Goal: Task Accomplishment & Management: Manage account settings

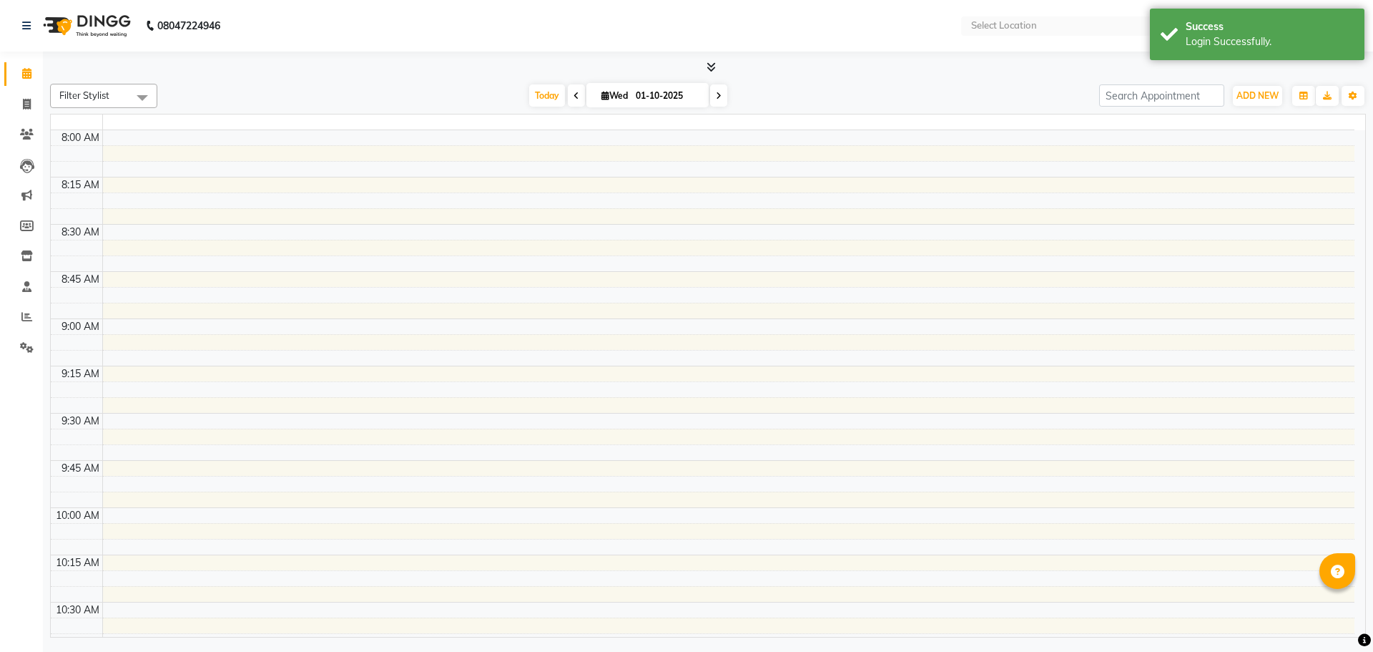
select select "en"
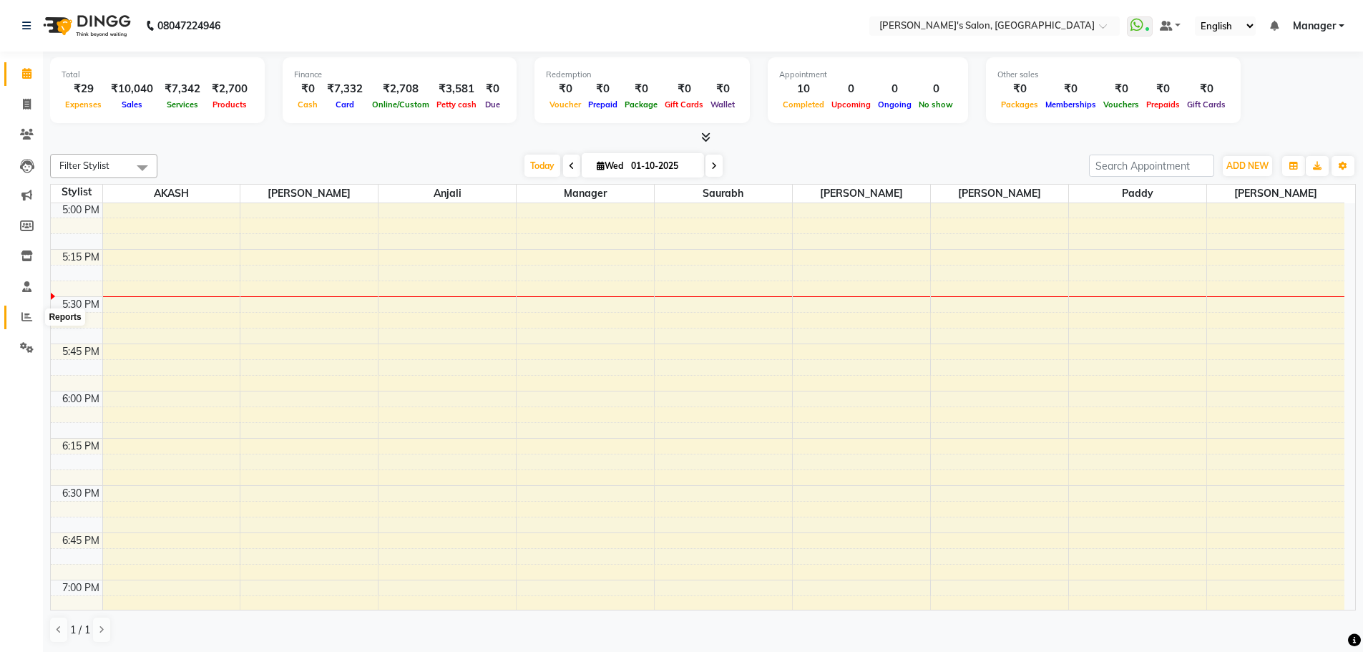
click at [24, 310] on span at bounding box center [26, 317] width 25 height 16
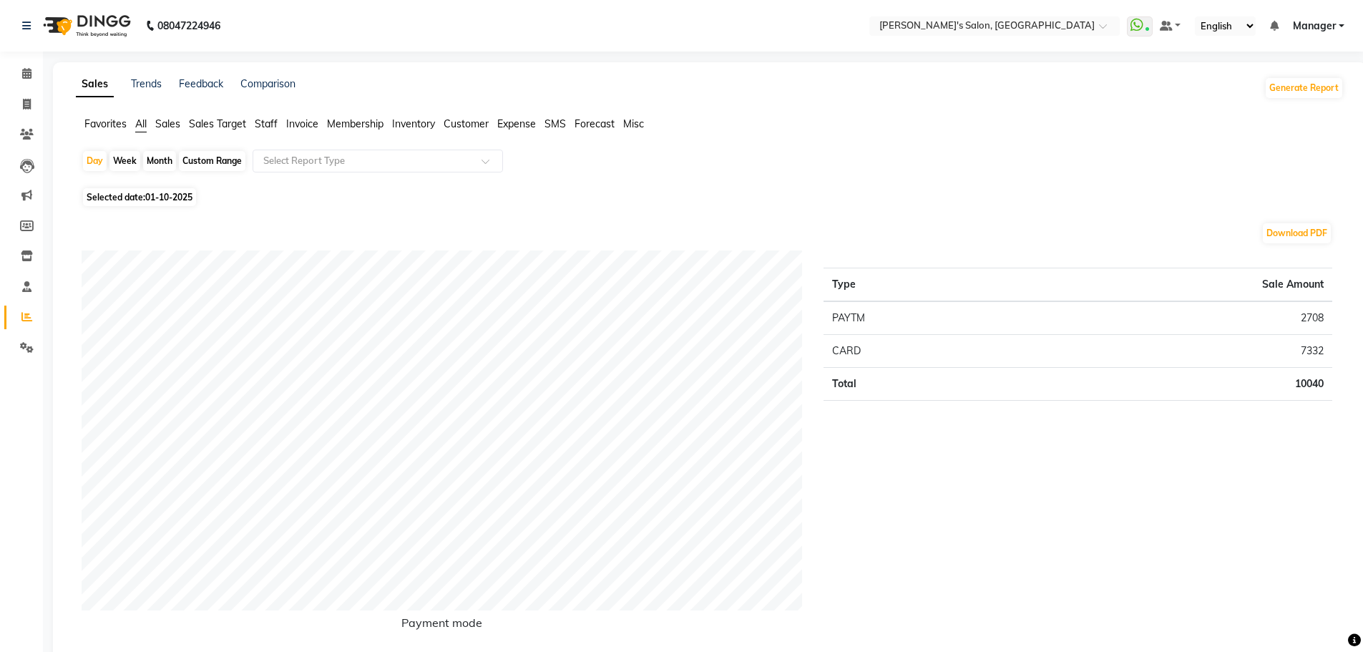
click at [159, 197] on span "01-10-2025" at bounding box center [168, 197] width 47 height 11
select select "10"
select select "2025"
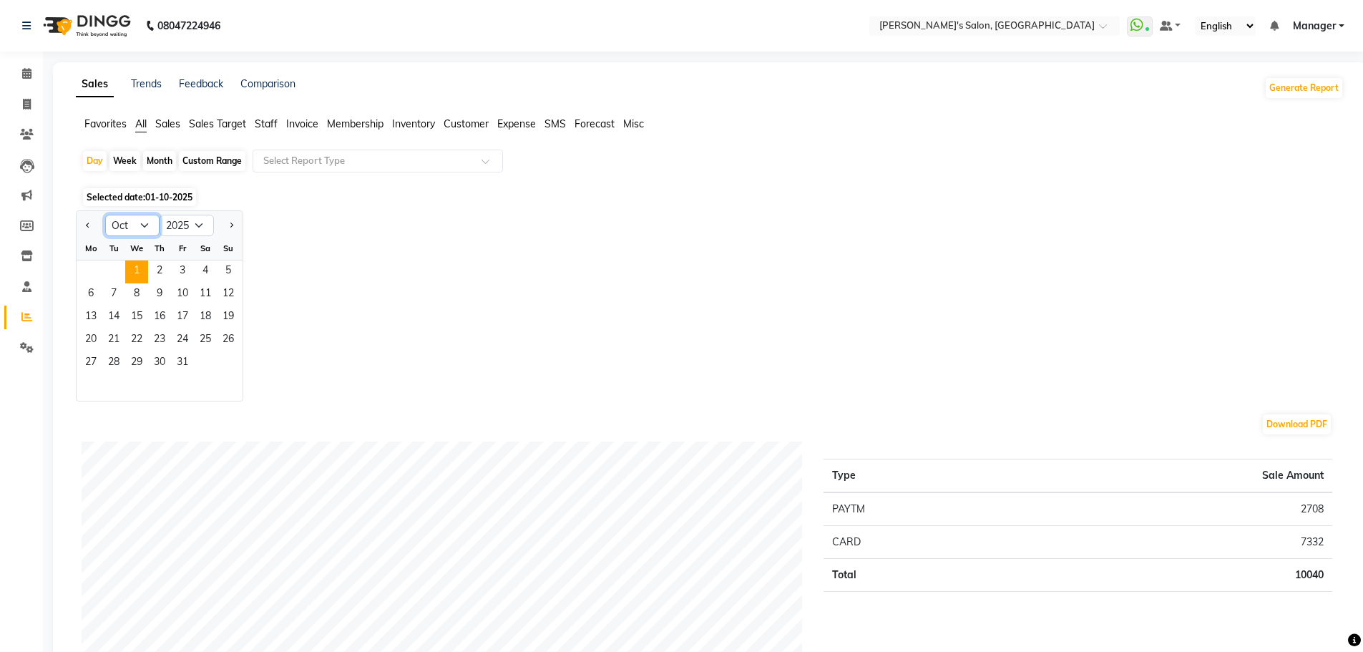
click at [140, 225] on select "Jan Feb Mar Apr May Jun Jul Aug Sep Oct Nov Dec" at bounding box center [132, 225] width 54 height 21
select select "9"
click at [105, 215] on select "Jan Feb Mar Apr May Jun Jul Aug Sep Oct Nov Dec" at bounding box center [132, 225] width 54 height 21
click at [160, 159] on div "Month" at bounding box center [159, 161] width 33 height 20
select select "10"
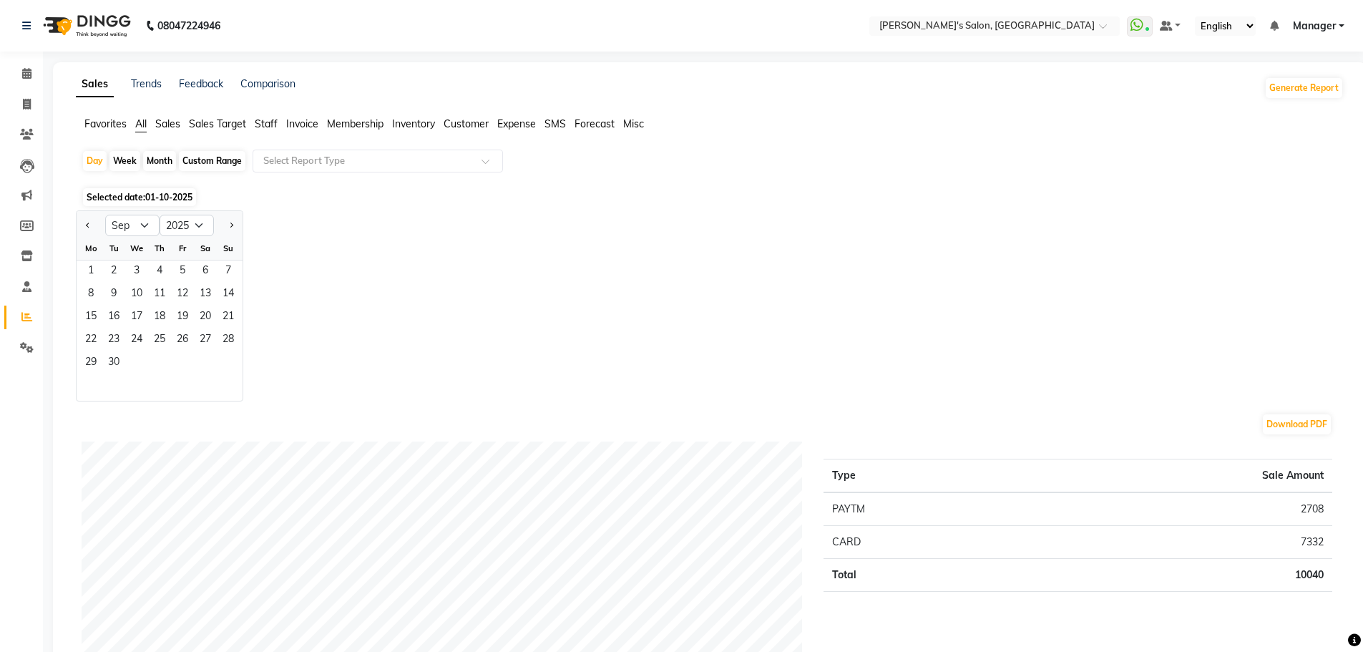
select select "2025"
click at [148, 227] on select "Jan Feb Mar Apr May Jun Jul Aug Sep Oct Nov Dec" at bounding box center [132, 225] width 54 height 21
select select "9"
click at [105, 215] on select "Jan Feb Mar Apr May Jun Jul Aug Sep Oct Nov Dec" at bounding box center [132, 225] width 54 height 21
click at [83, 273] on span "1" at bounding box center [90, 271] width 23 height 23
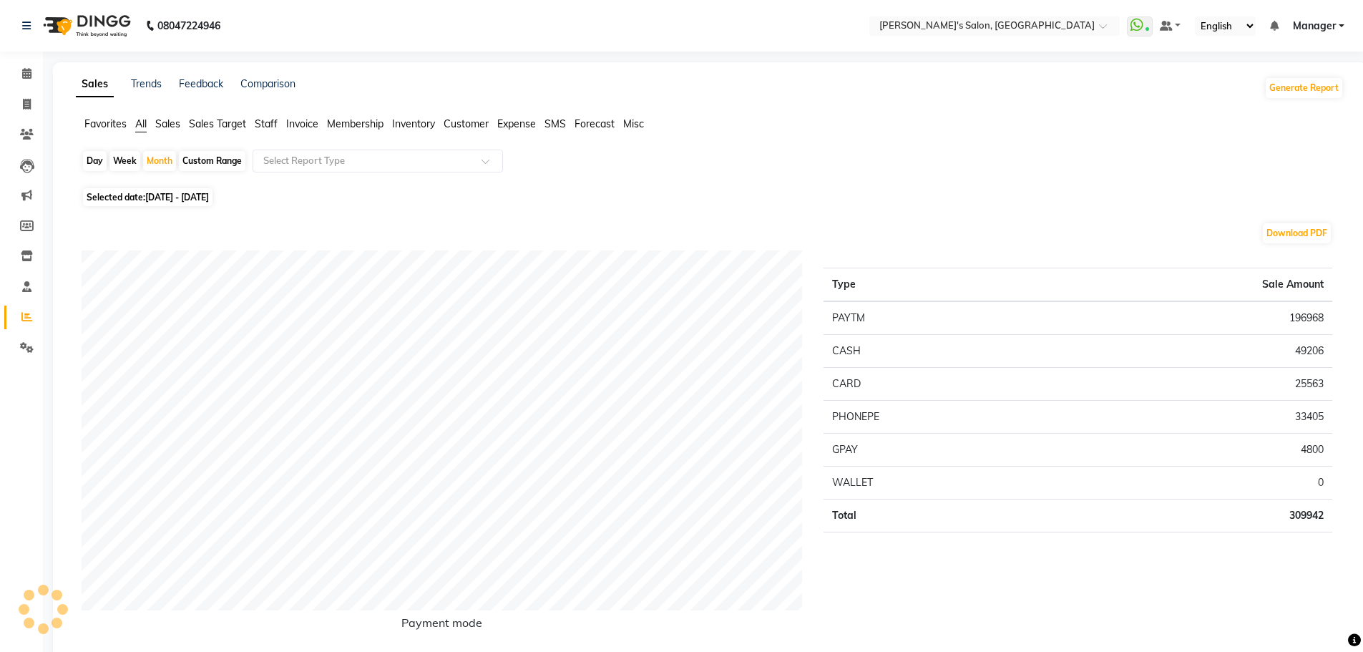
click at [259, 125] on span "Staff" at bounding box center [266, 123] width 23 height 13
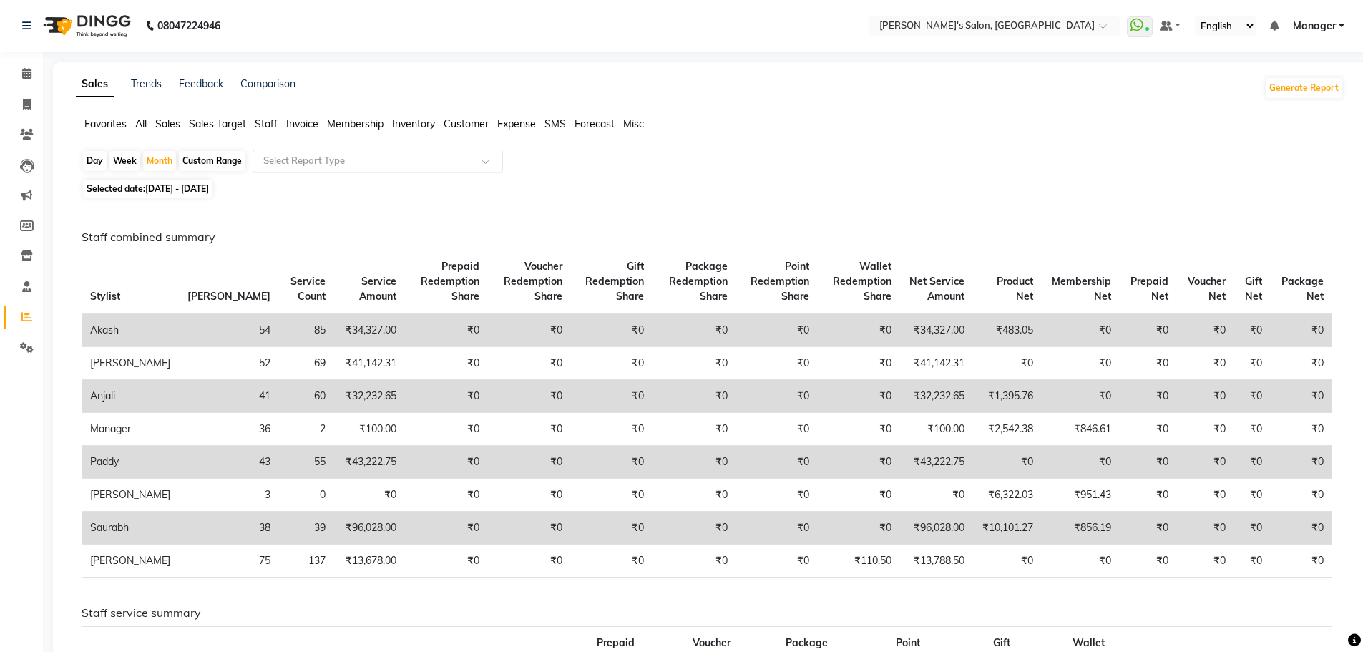
click at [290, 155] on input "text" at bounding box center [363, 161] width 206 height 14
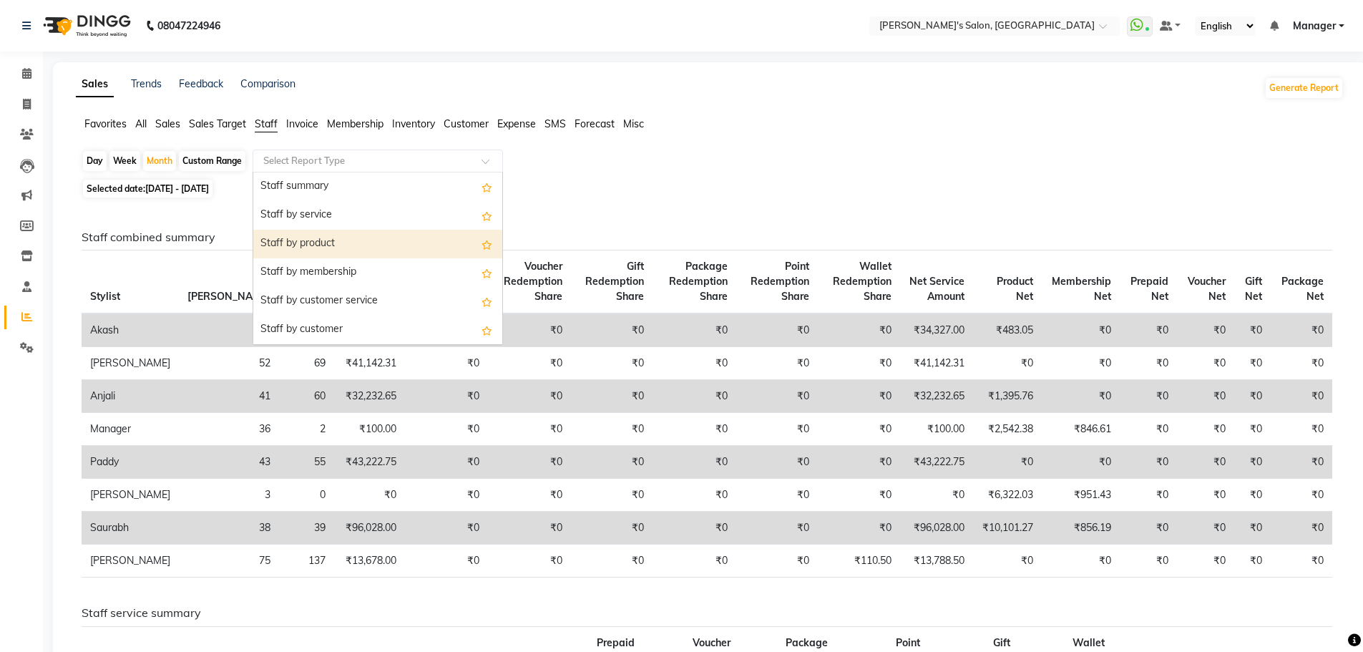
click at [350, 246] on div "Staff by product" at bounding box center [377, 244] width 249 height 29
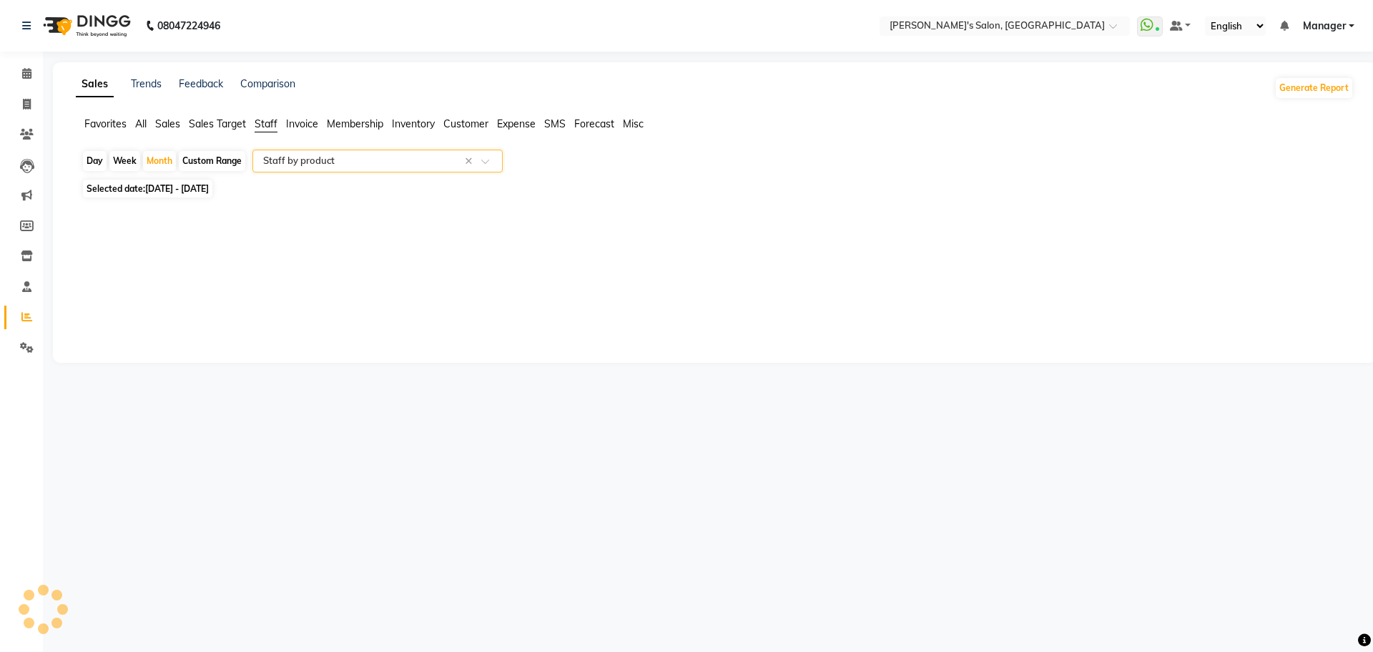
select select "full_report"
select select "csv"
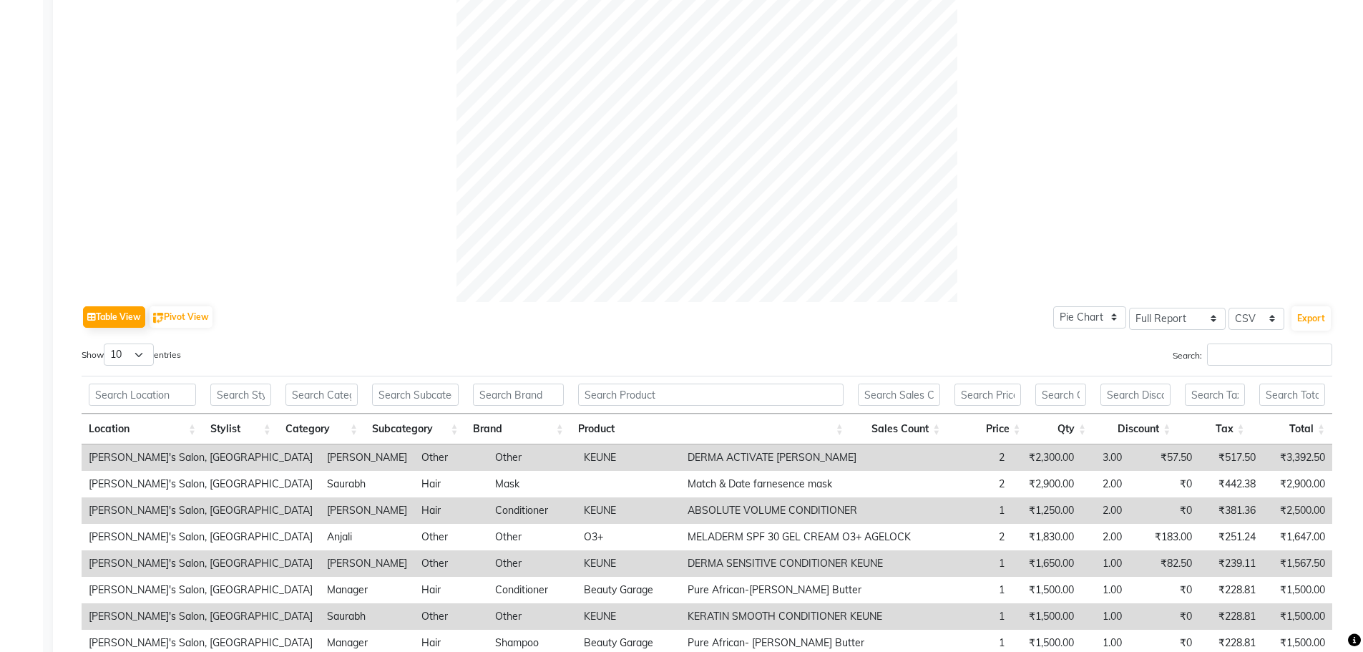
scroll to position [605, 0]
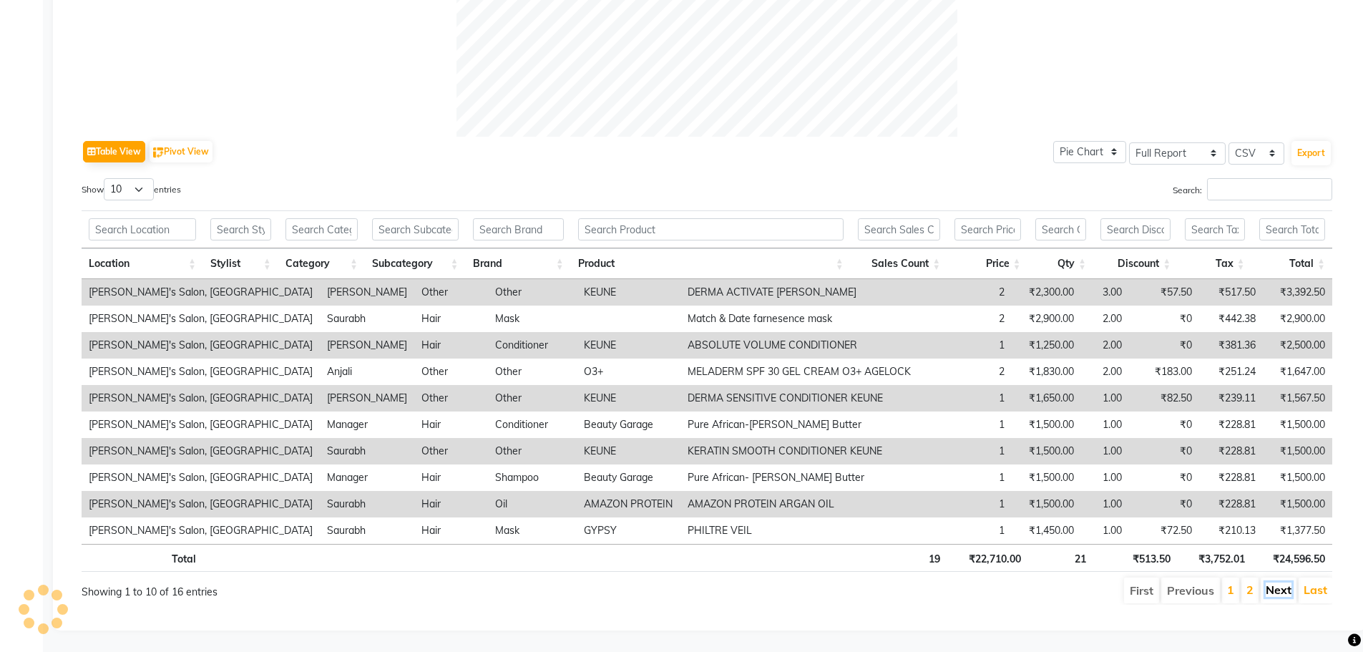
click at [1274, 582] on link "Next" at bounding box center [1278, 589] width 26 height 14
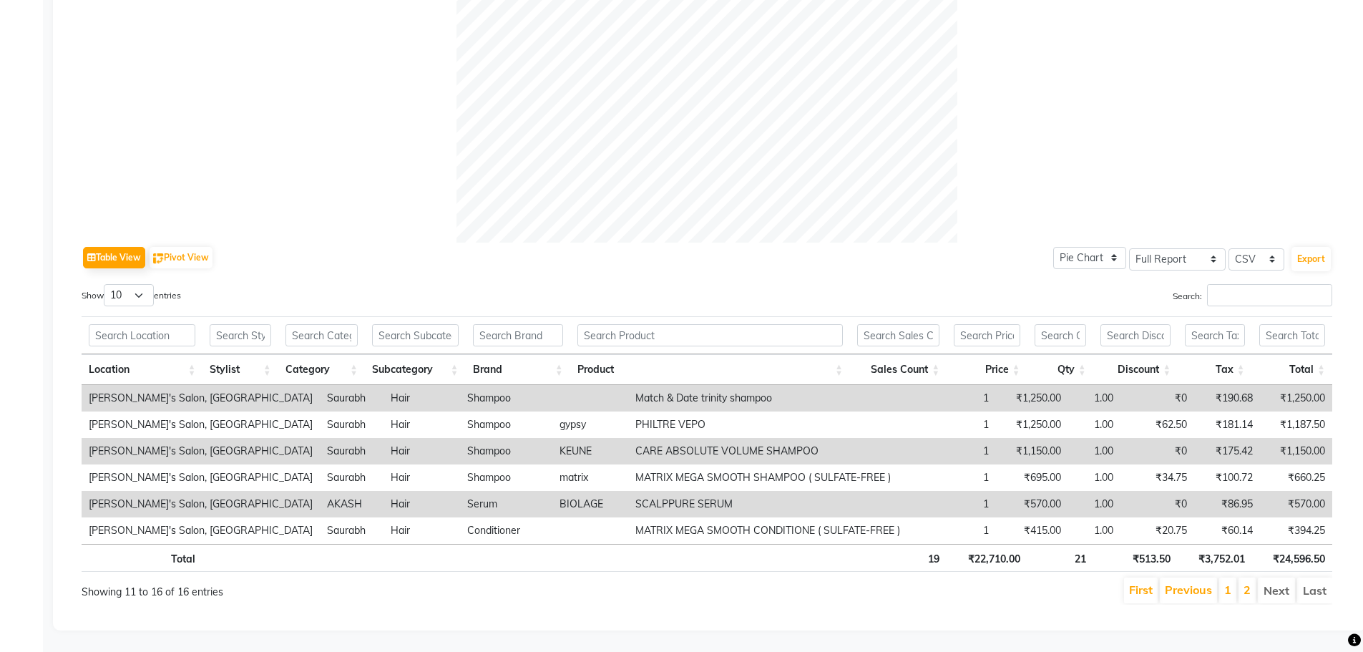
scroll to position [0, 0]
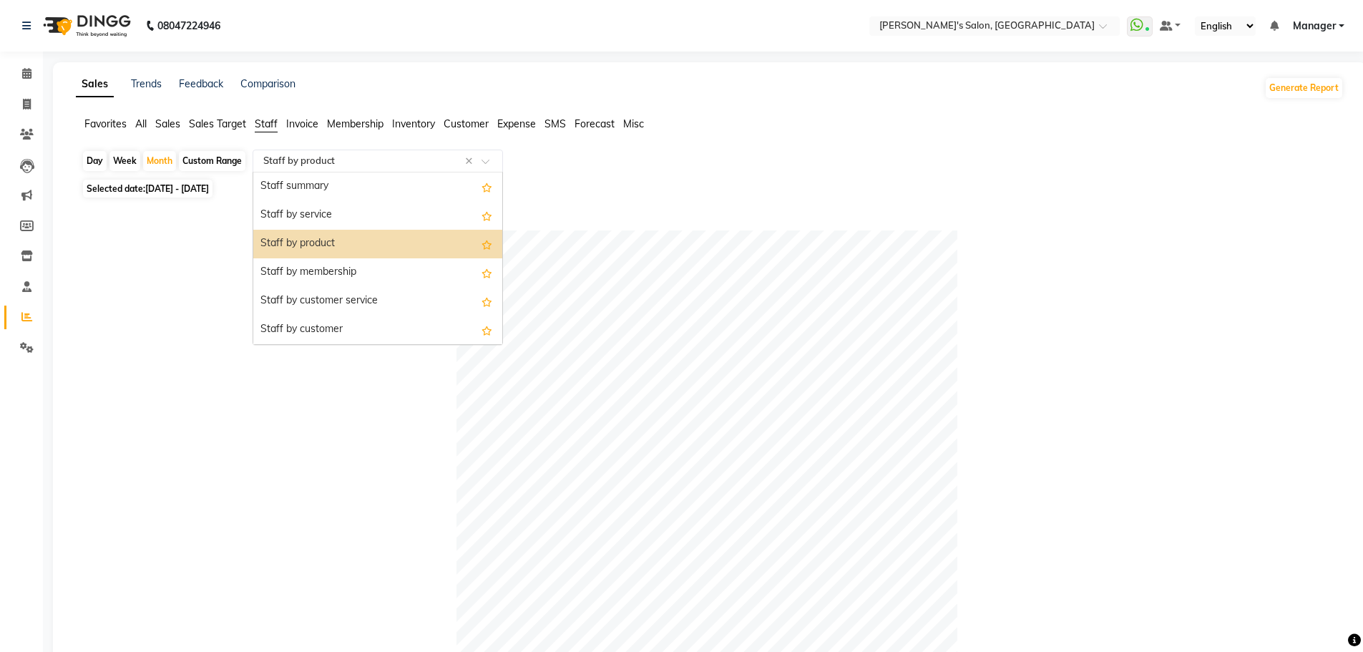
click at [329, 162] on input "text" at bounding box center [363, 161] width 206 height 14
click at [350, 209] on div "Staff by service" at bounding box center [377, 215] width 249 height 29
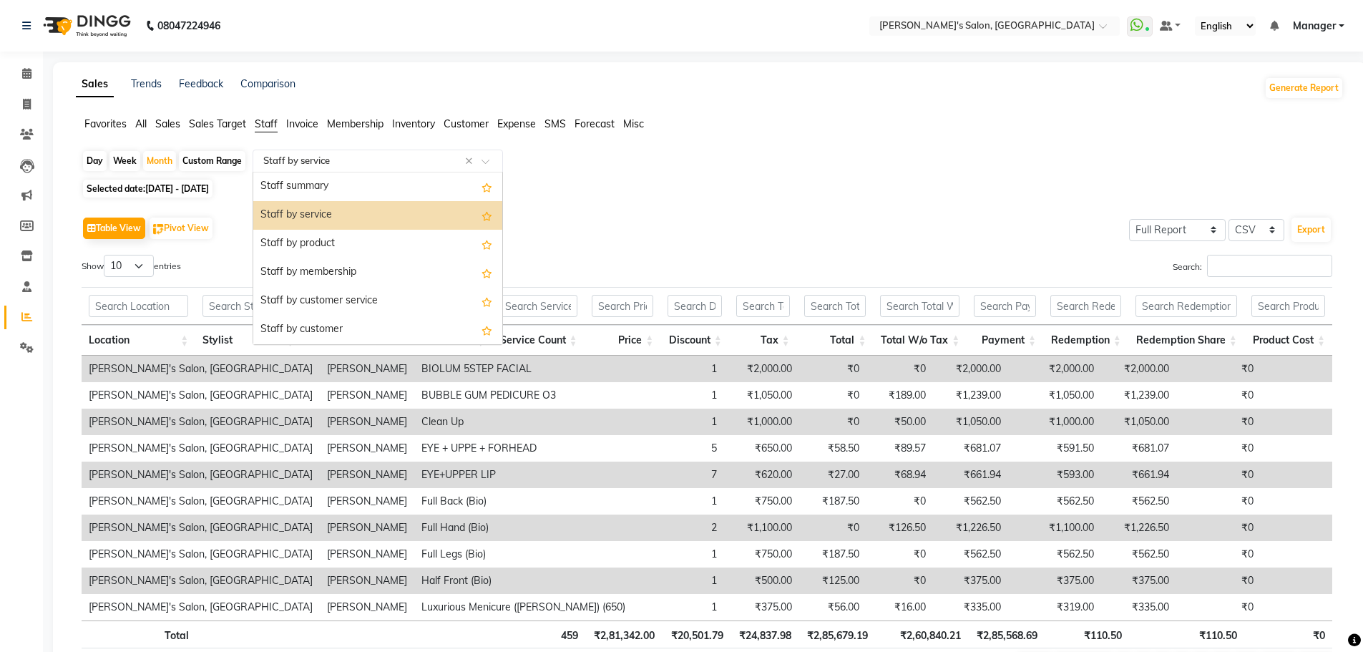
click at [355, 156] on input "text" at bounding box center [363, 161] width 206 height 14
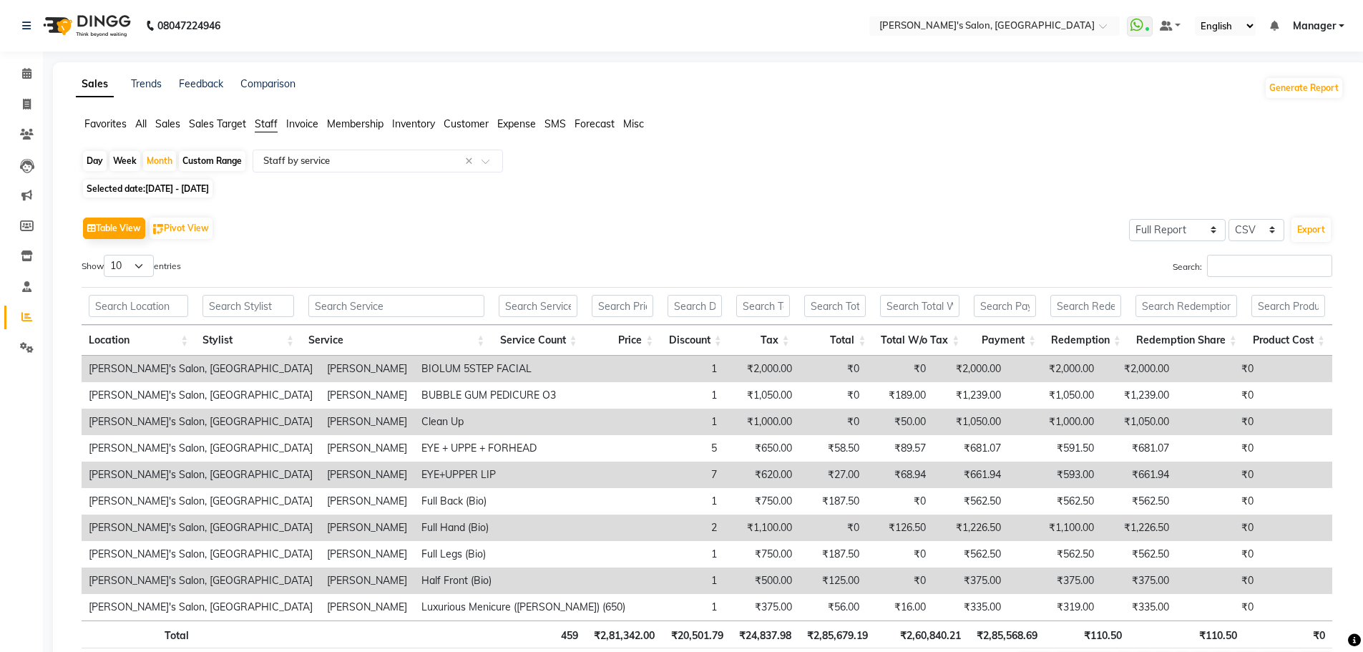
click at [132, 124] on ul "Favorites All Sales Sales Target Staff Invoice Membership Inventory Customer Ex…" at bounding box center [709, 125] width 1267 height 16
click at [104, 116] on div "Sales Trends Feedback Comparison Generate Report Favorites All Sales Sales Targ…" at bounding box center [709, 384] width 1313 height 644
click at [104, 123] on span "Favorites" at bounding box center [105, 123] width 42 height 13
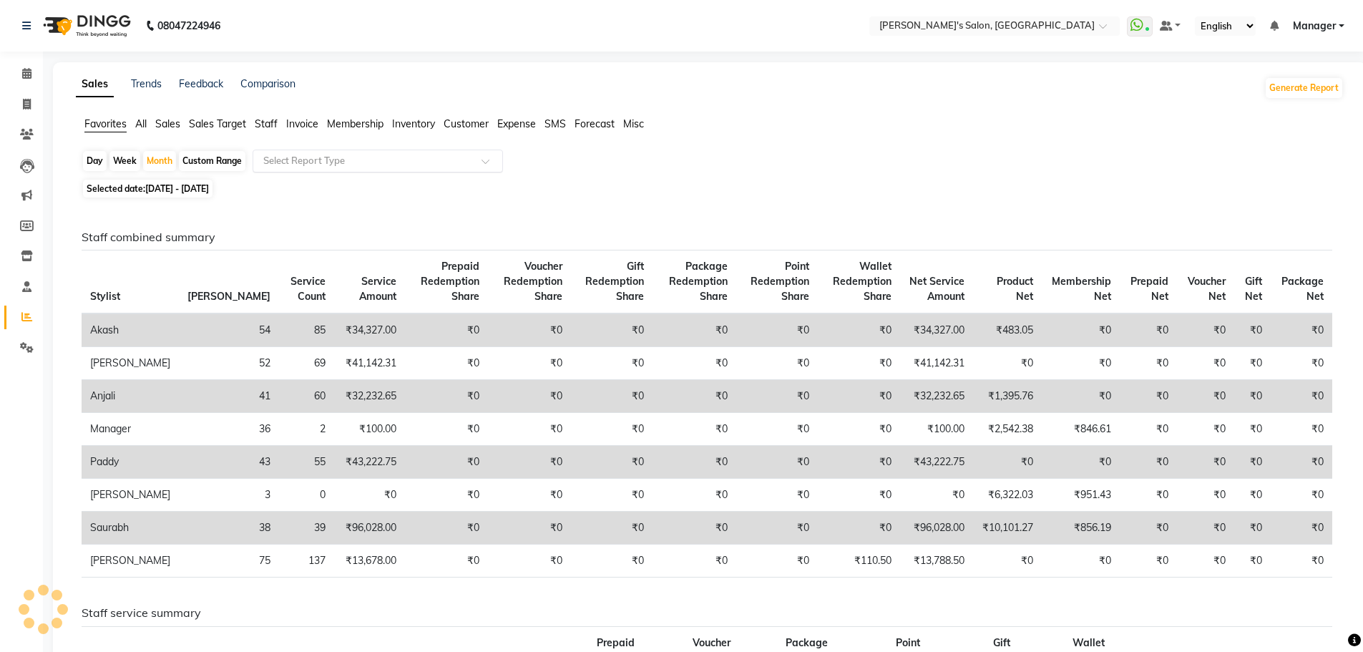
click at [283, 161] on input "text" at bounding box center [363, 161] width 206 height 14
click at [310, 159] on input "text" at bounding box center [363, 161] width 206 height 14
click at [263, 122] on span "Staff" at bounding box center [266, 123] width 23 height 13
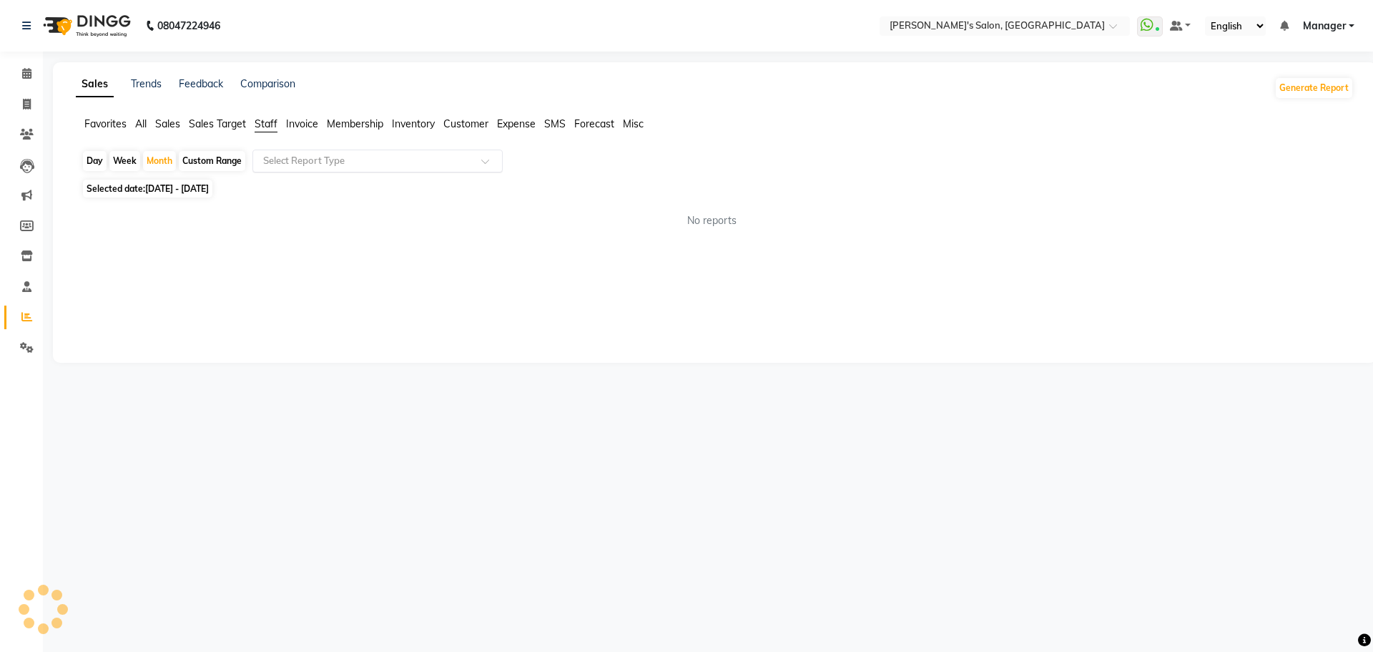
click at [348, 165] on input "text" at bounding box center [363, 161] width 206 height 14
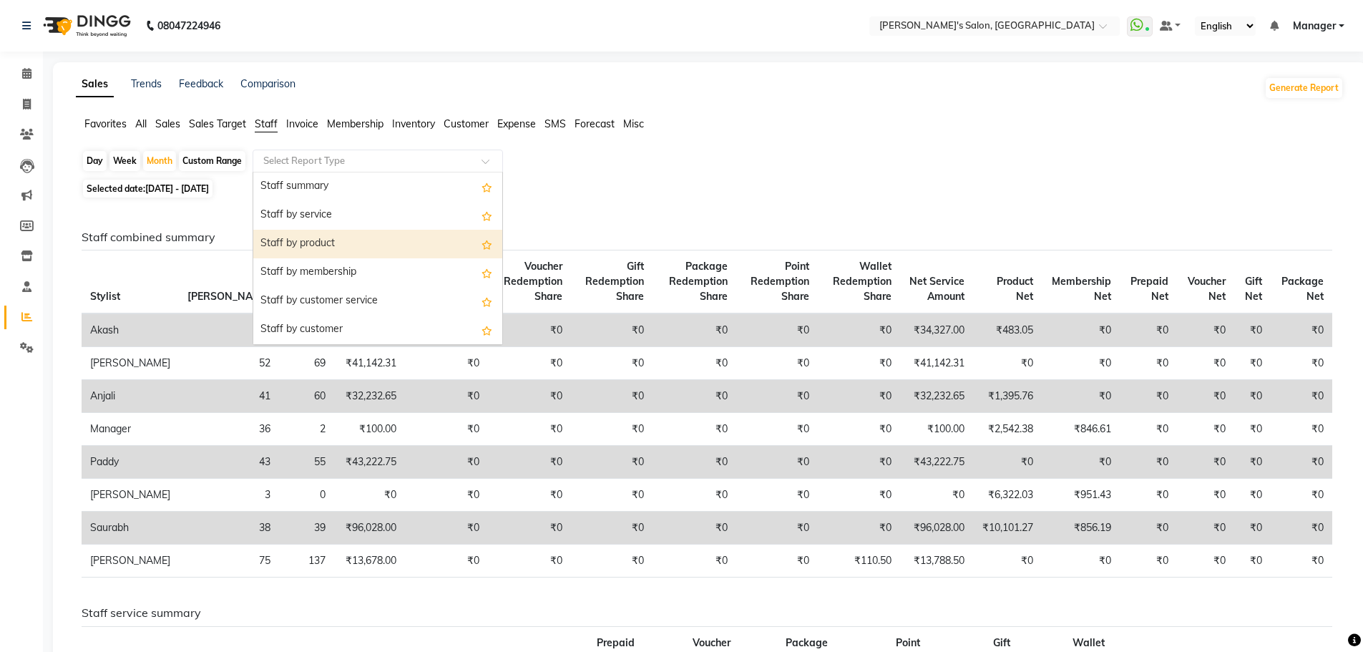
click at [360, 241] on div "Staff by product" at bounding box center [377, 244] width 249 height 29
select select "full_report"
select select "csv"
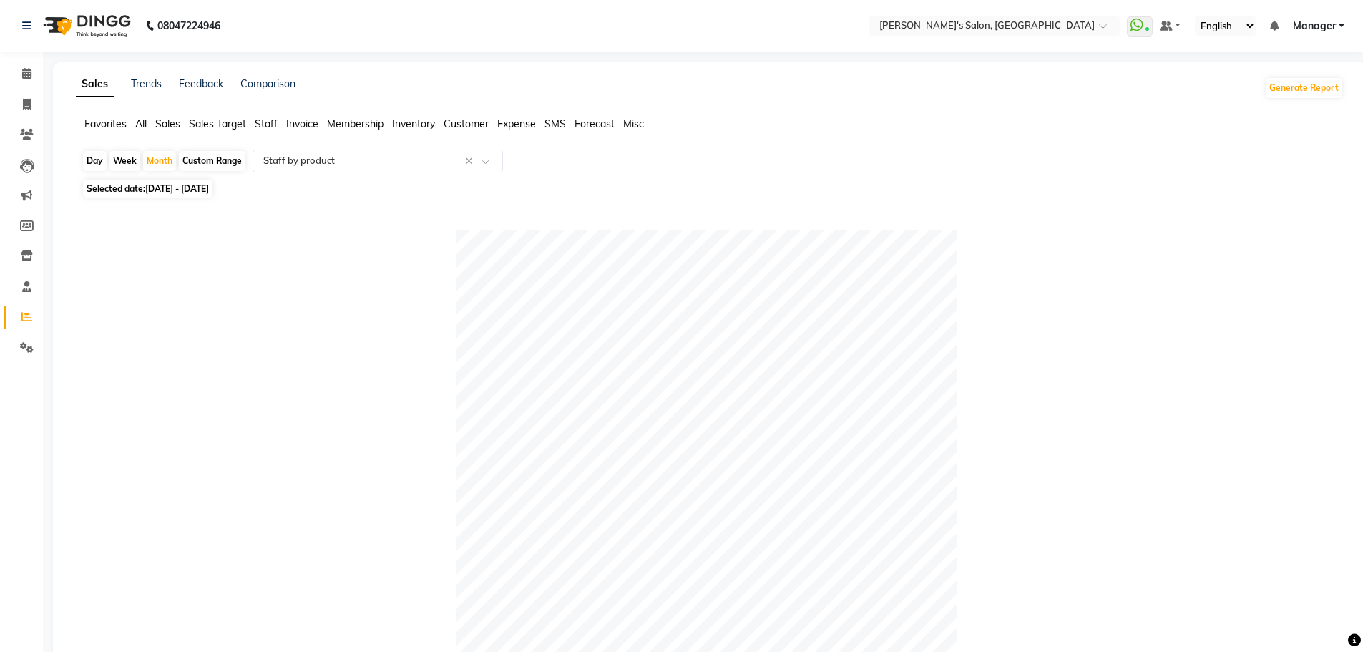
click at [116, 126] on span "Favorites" at bounding box center [105, 123] width 42 height 13
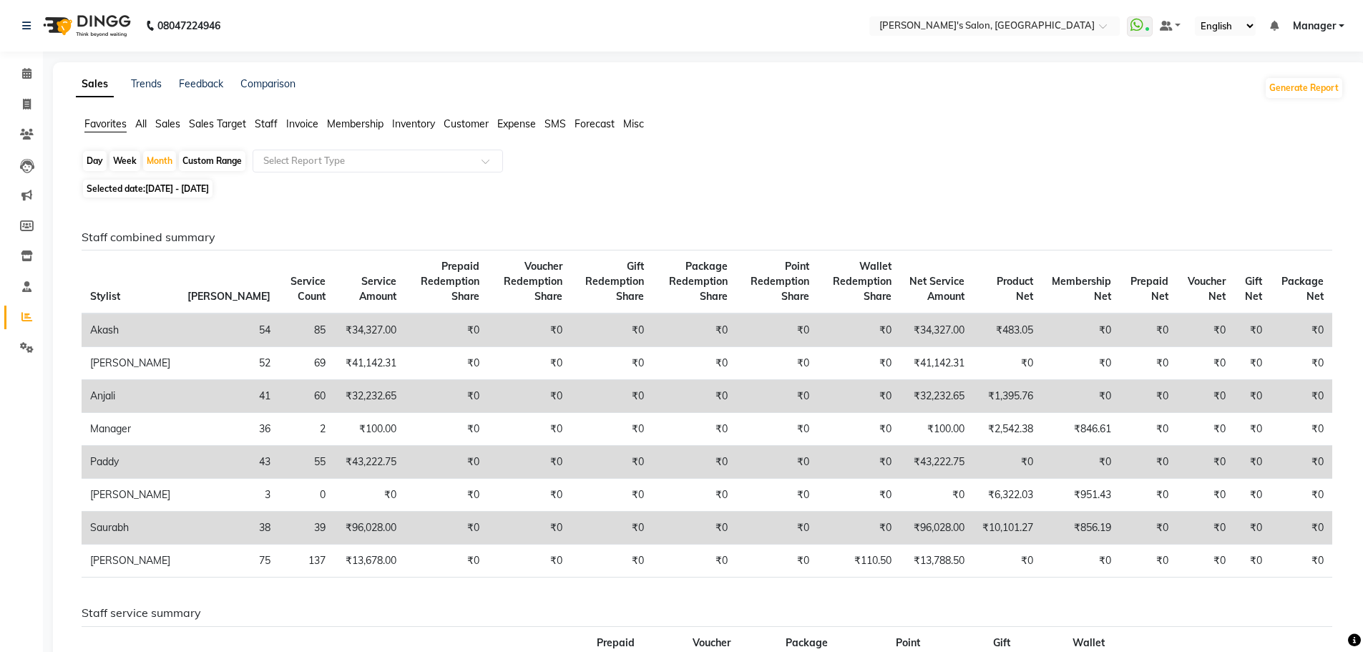
click at [271, 119] on span "Staff" at bounding box center [266, 123] width 23 height 13
click at [144, 187] on span "Selected date: 01-09-2025 - 30-09-2025" at bounding box center [147, 189] width 129 height 18
select select "9"
select select "2025"
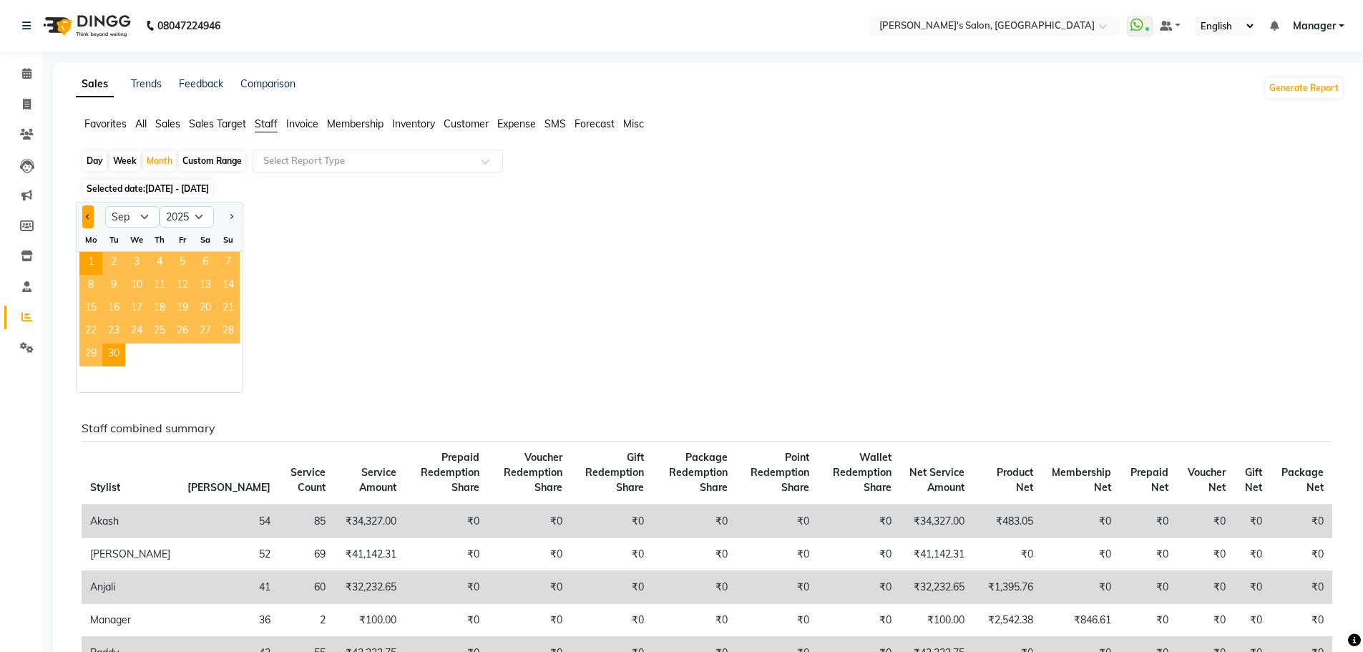
click at [94, 216] on button "Previous month" at bounding box center [87, 216] width 11 height 23
select select "8"
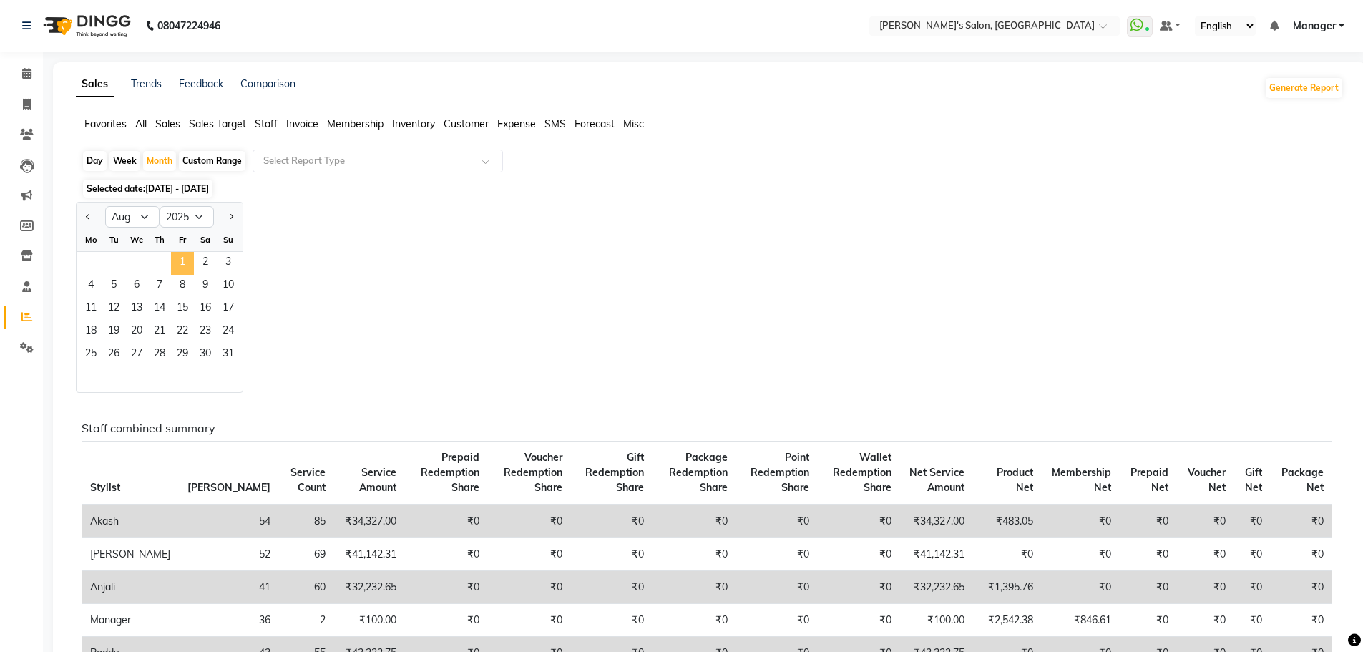
click at [186, 264] on span "1" at bounding box center [182, 263] width 23 height 23
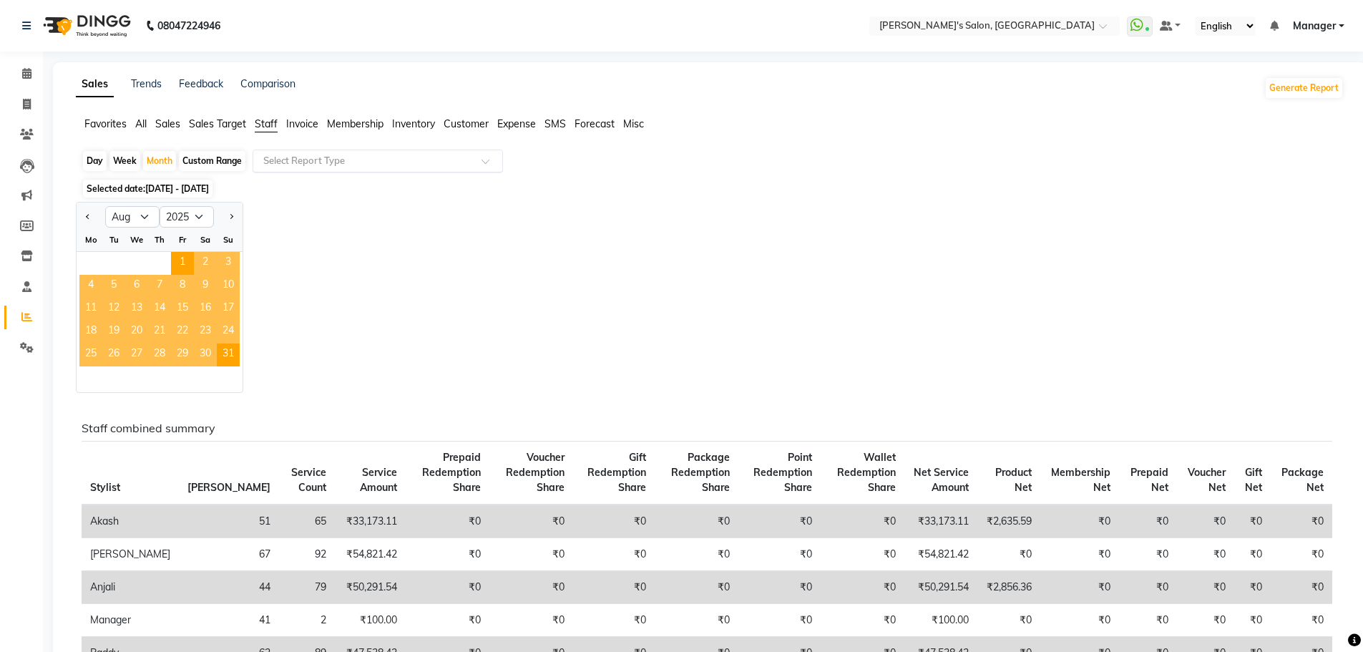
click at [312, 157] on input "text" at bounding box center [363, 161] width 206 height 14
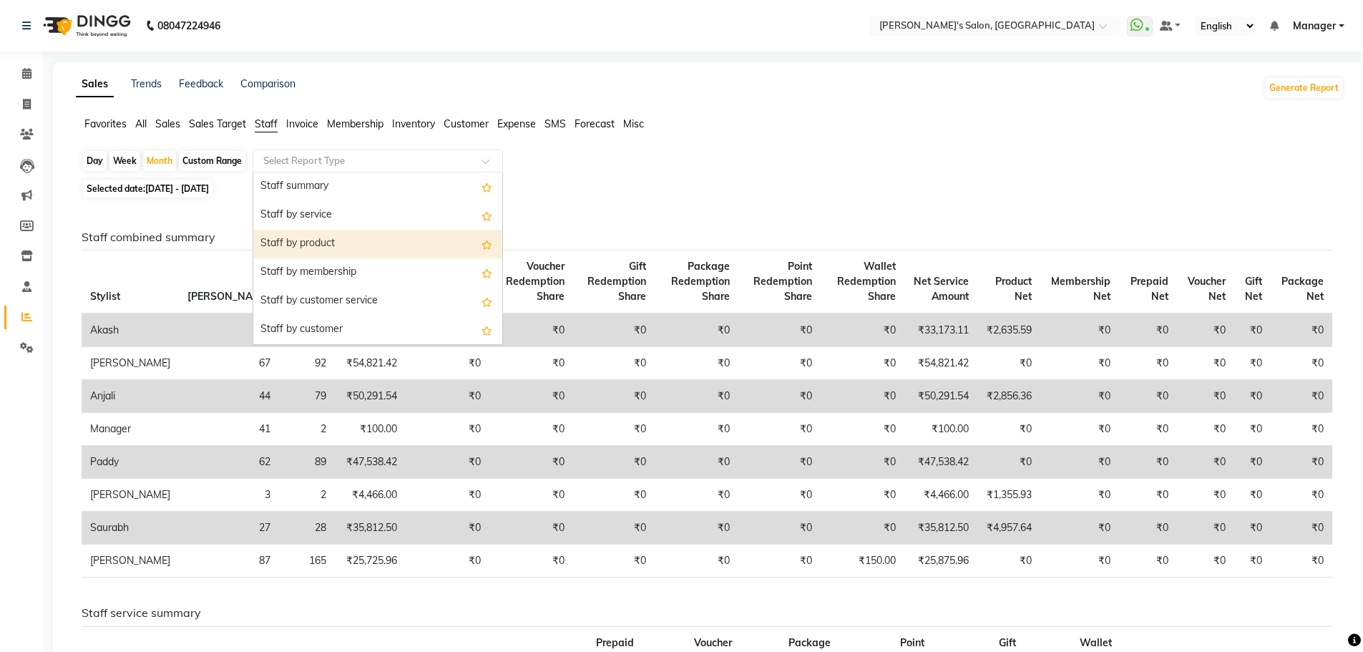
click at [335, 252] on div "Staff by product" at bounding box center [377, 244] width 249 height 29
select select "full_report"
select select "csv"
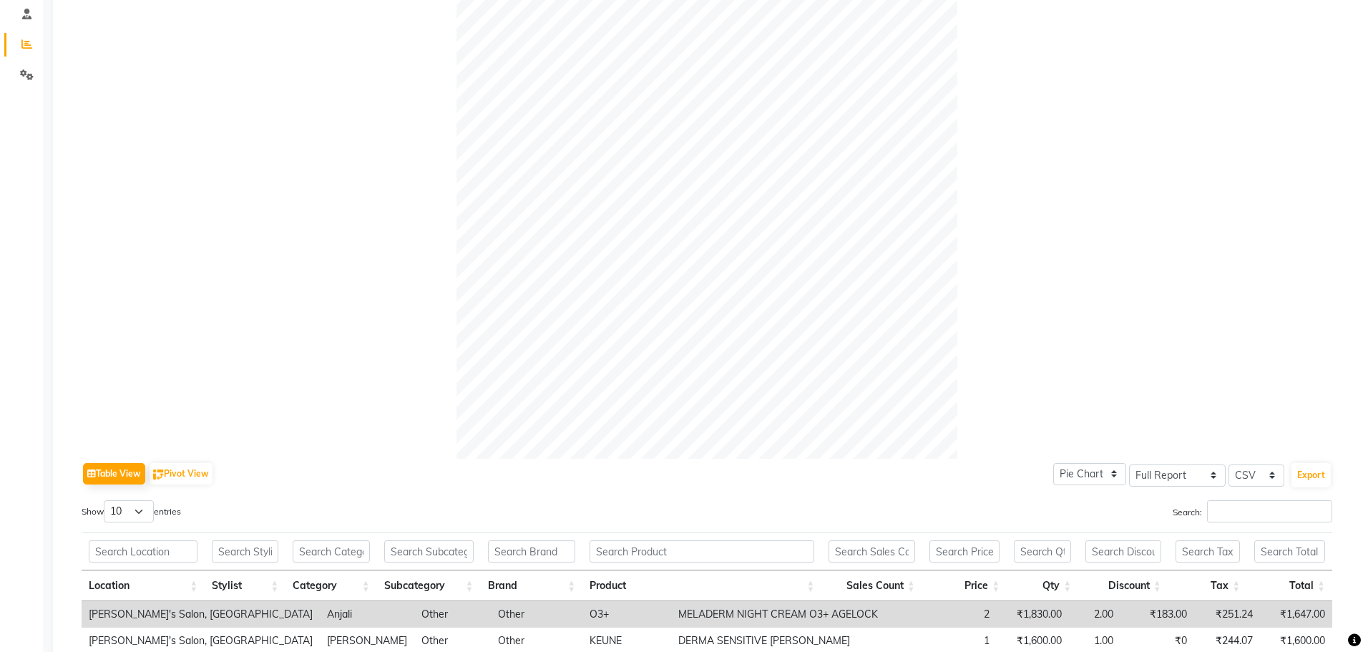
scroll to position [605, 0]
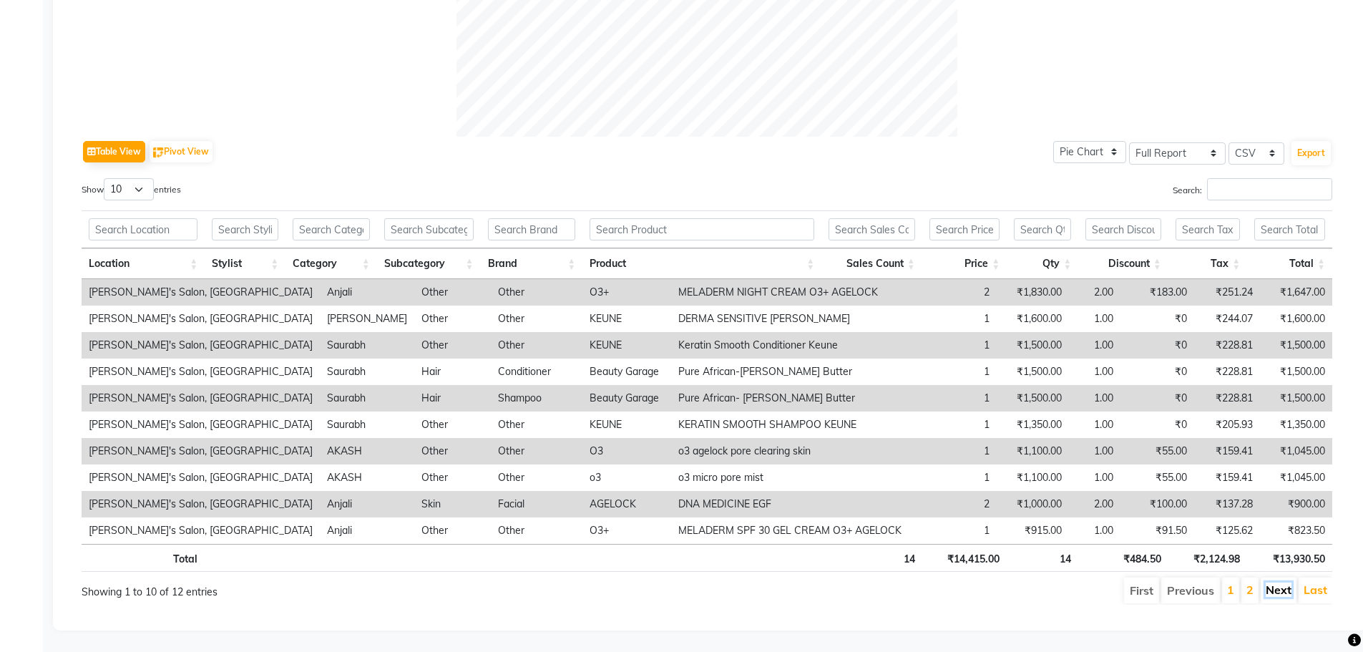
click at [1279, 582] on link "Next" at bounding box center [1278, 589] width 26 height 14
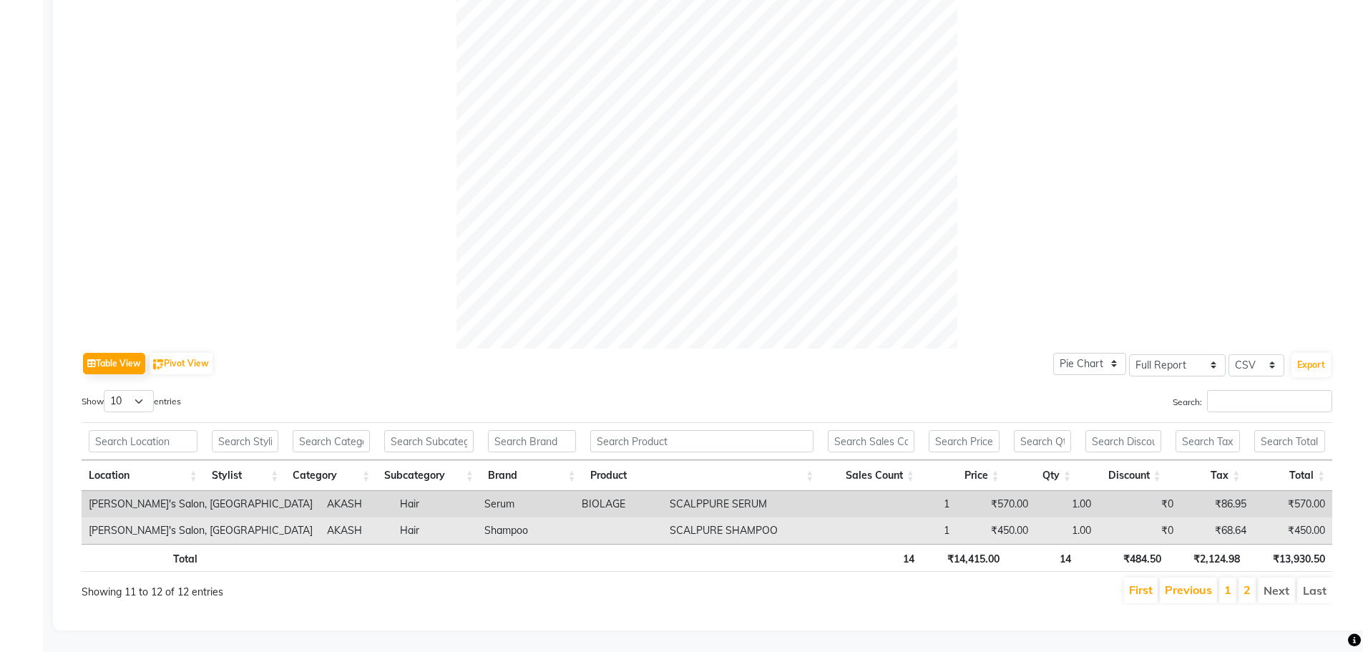
scroll to position [393, 0]
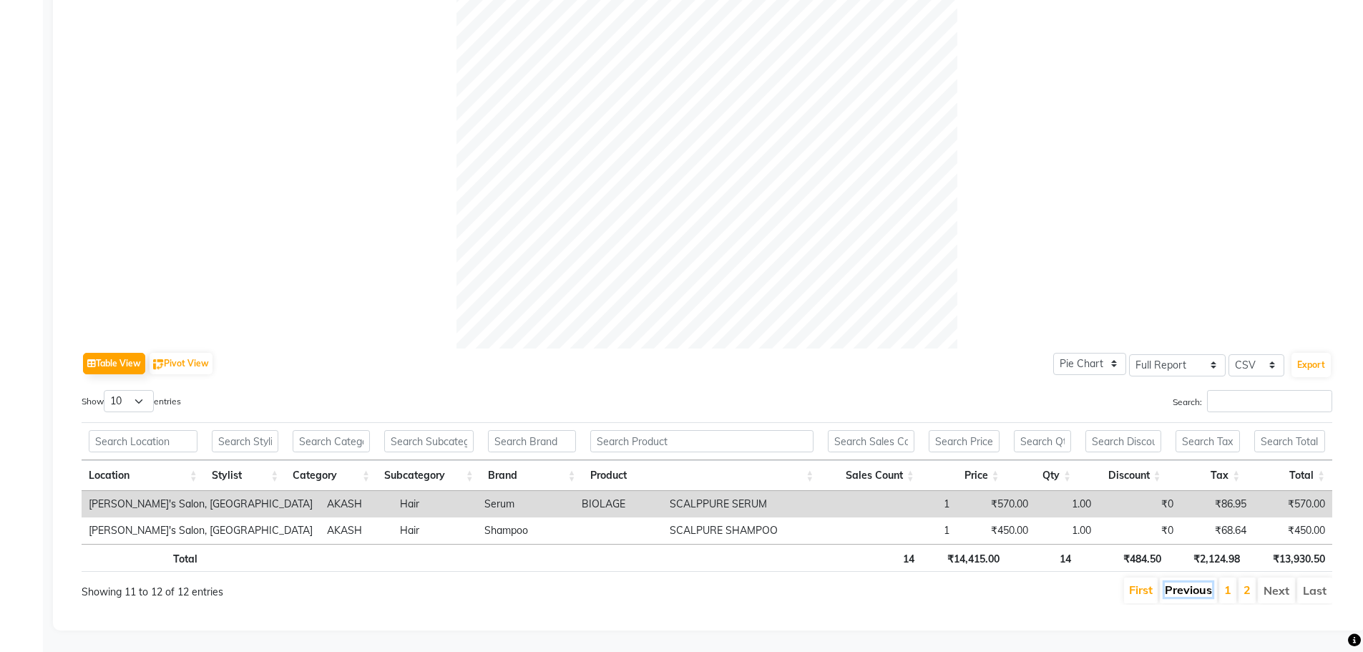
click at [1177, 582] on link "Previous" at bounding box center [1187, 589] width 47 height 14
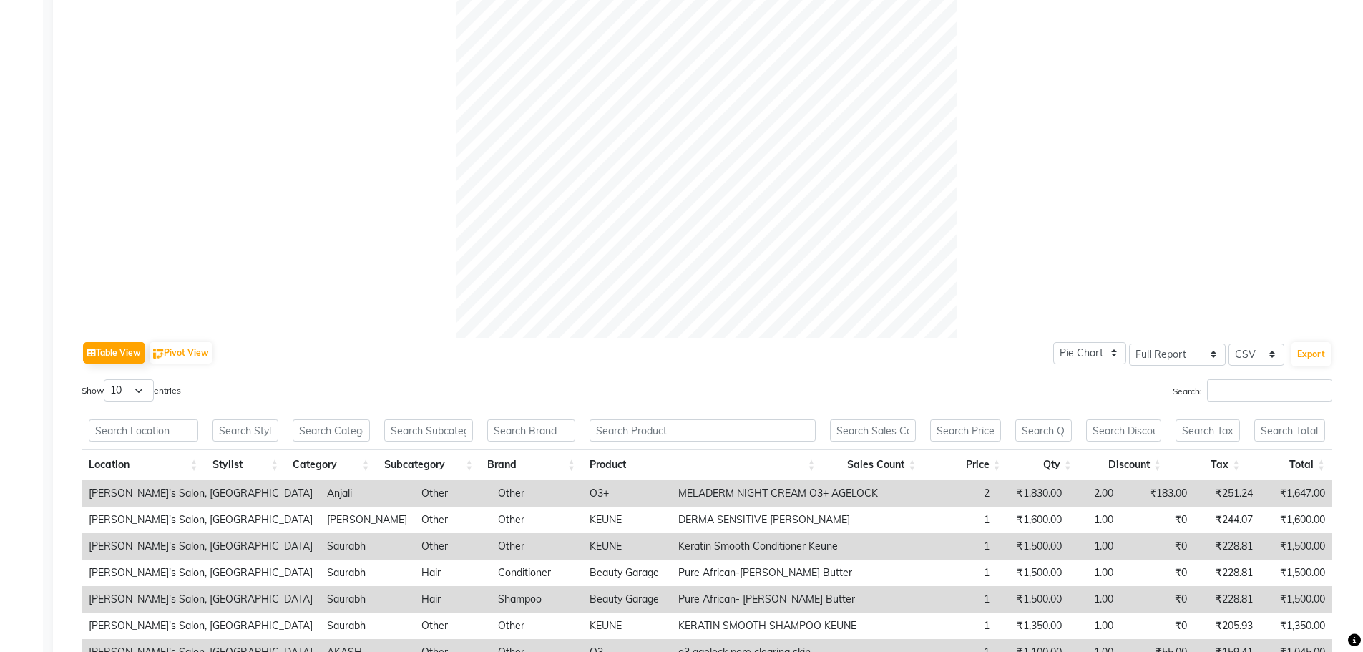
scroll to position [33, 0]
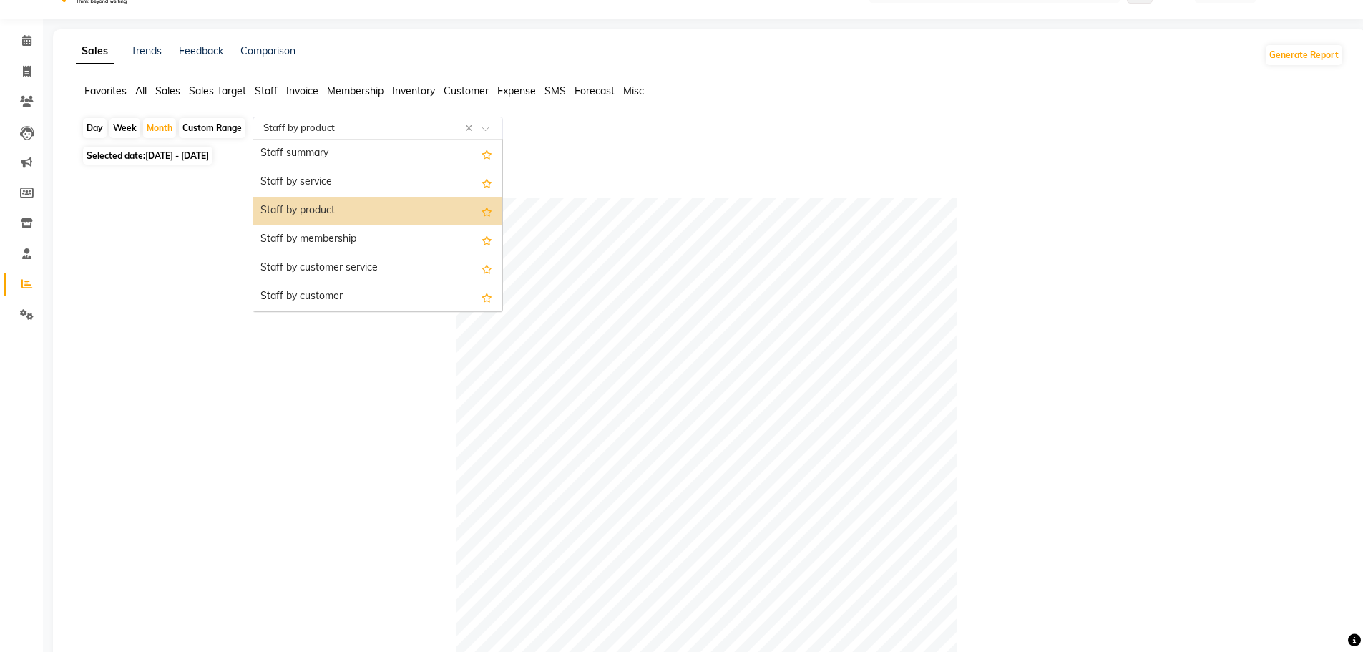
click at [356, 131] on input "text" at bounding box center [363, 128] width 206 height 14
click at [340, 207] on div "Staff by product" at bounding box center [377, 211] width 249 height 29
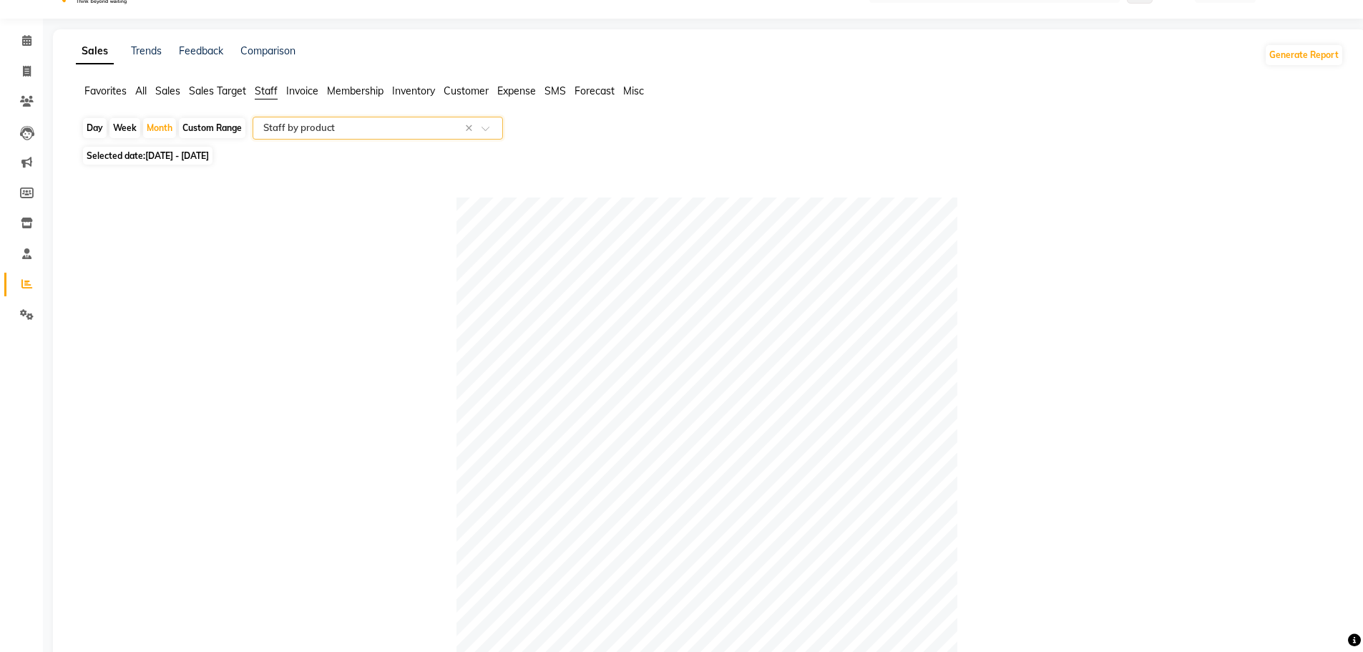
click at [175, 154] on span "01-08-2025 - 31-08-2025" at bounding box center [177, 155] width 64 height 11
select select "8"
select select "2025"
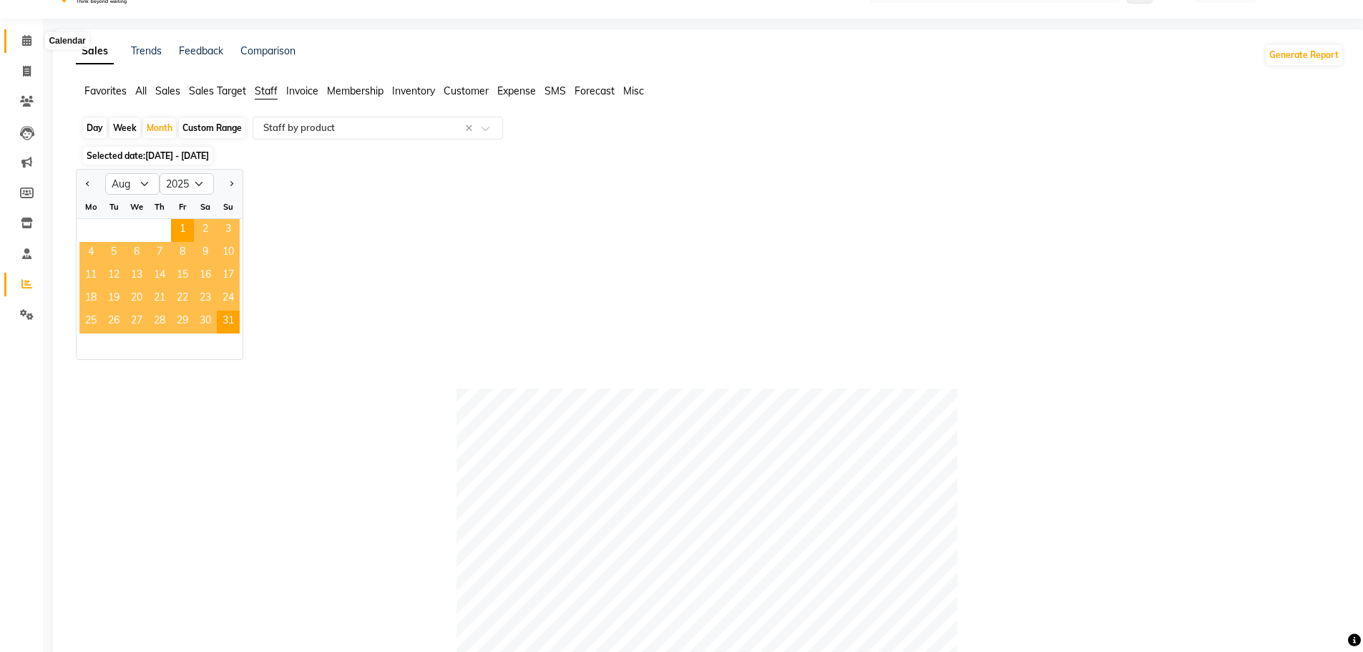
click at [22, 41] on icon at bounding box center [26, 40] width 9 height 11
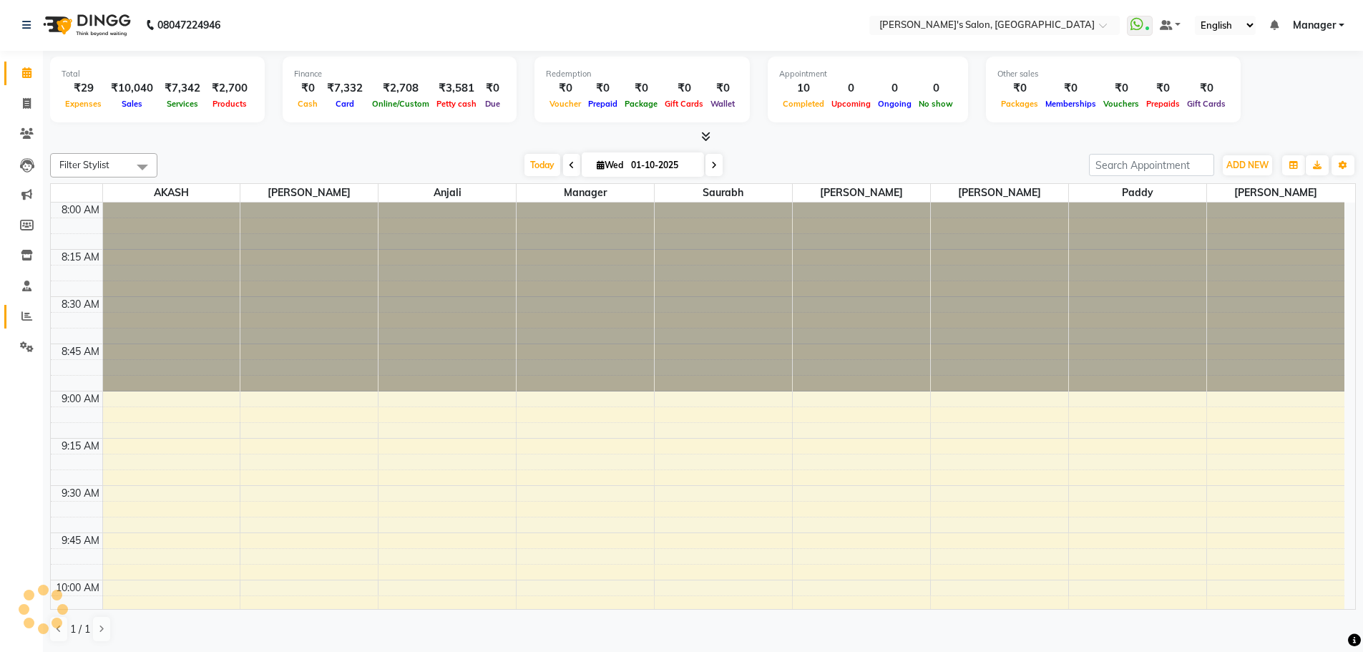
click at [29, 319] on icon at bounding box center [26, 315] width 11 height 11
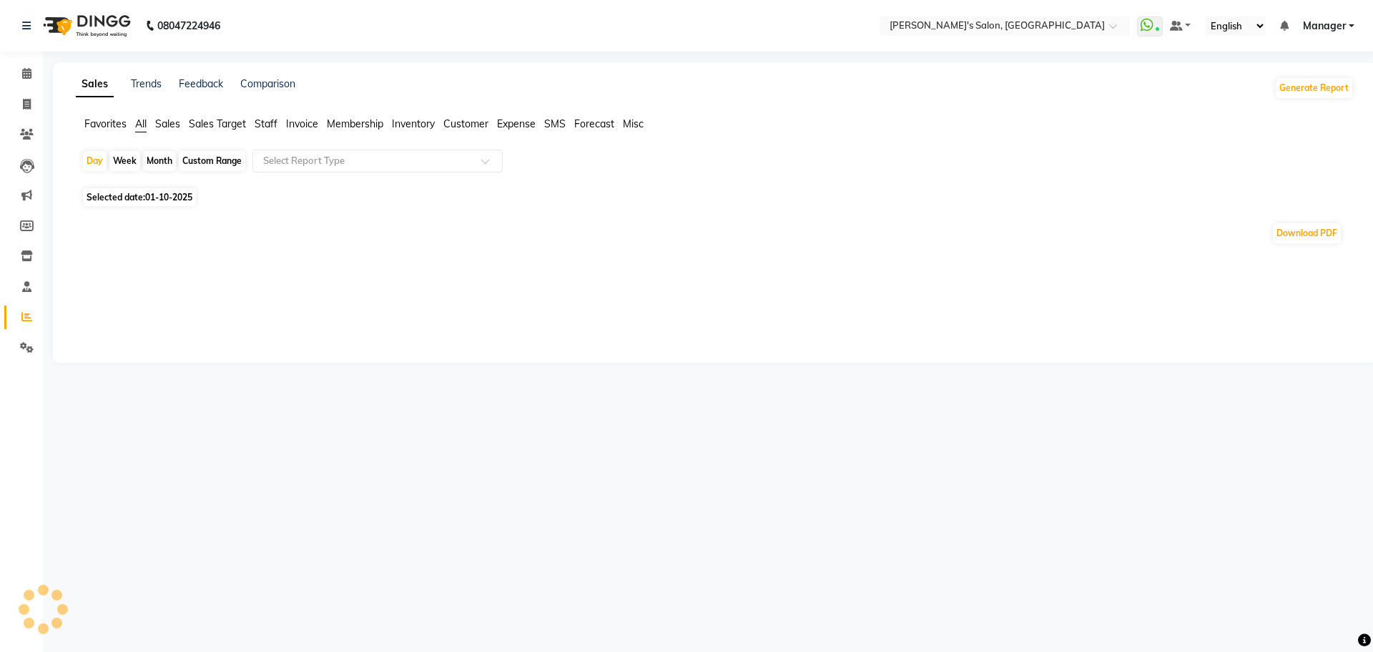
click at [150, 200] on span "01-10-2025" at bounding box center [168, 197] width 47 height 11
select select "10"
select select "2025"
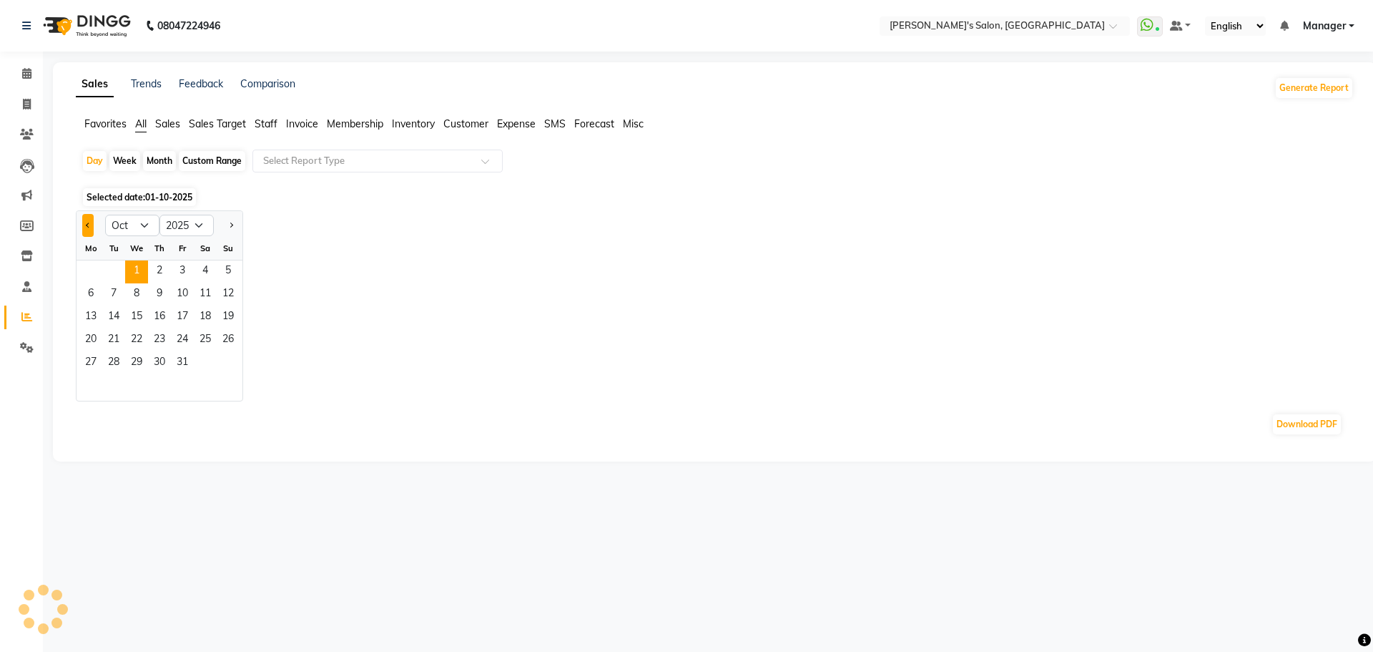
click at [92, 224] on button "Previous month" at bounding box center [87, 225] width 11 height 23
select select "9"
click at [153, 161] on div "Month" at bounding box center [159, 161] width 33 height 20
select select "10"
select select "2025"
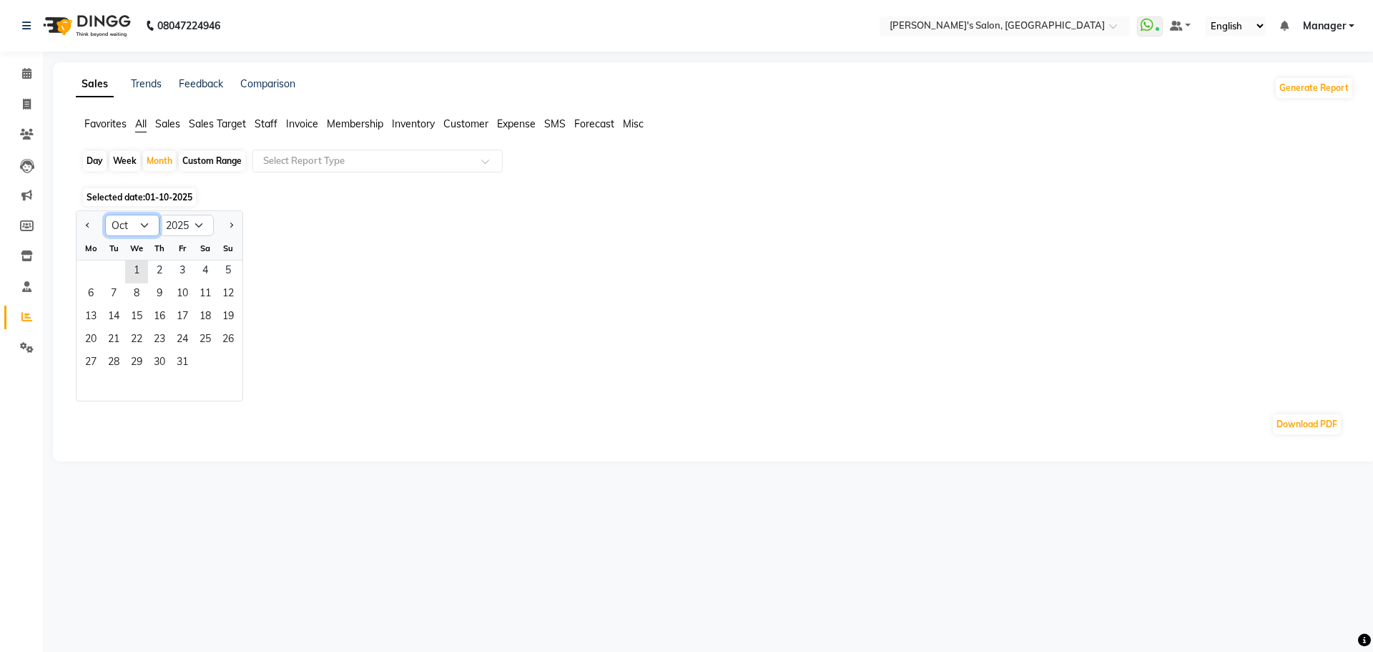
click at [147, 227] on select "Jan Feb Mar Apr May Jun Jul Aug Sep Oct Nov Dec" at bounding box center [132, 225] width 54 height 21
select select "9"
click at [105, 215] on select "Jan Feb Mar Apr May Jun Jul Aug Sep Oct Nov Dec" at bounding box center [132, 225] width 54 height 21
click at [94, 270] on span "1" at bounding box center [90, 271] width 23 height 23
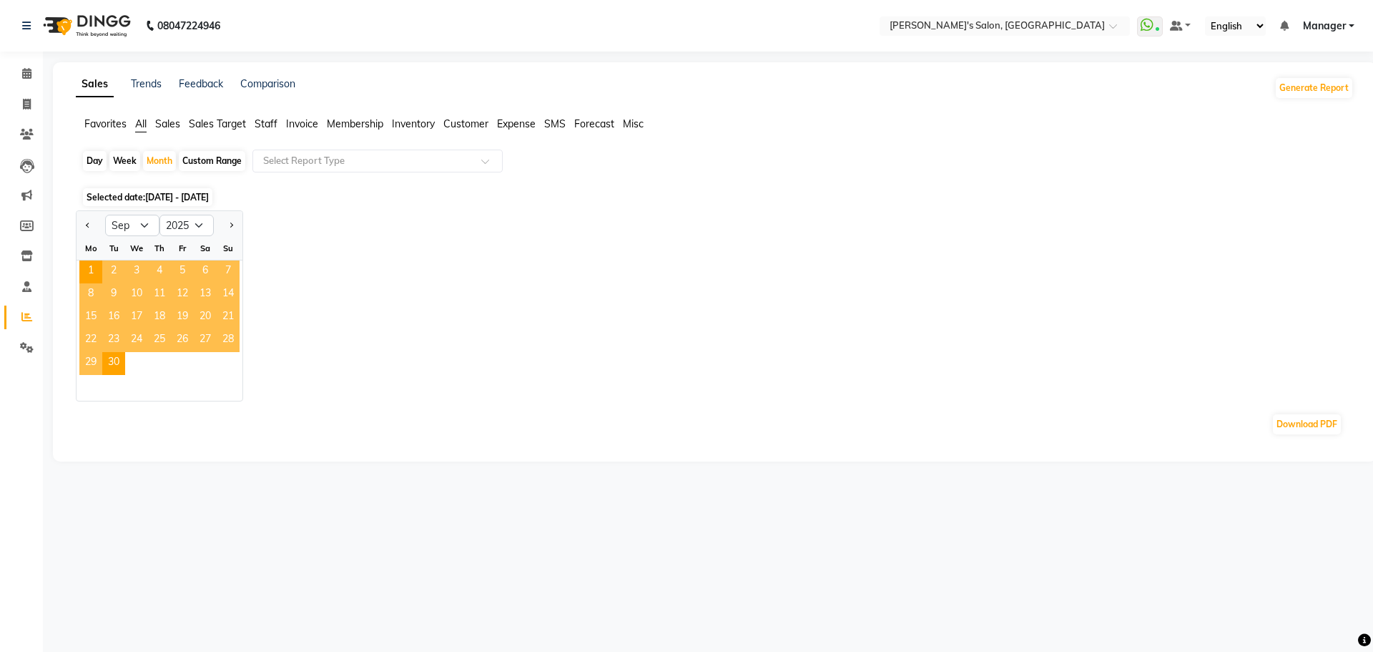
click at [269, 124] on span "Staff" at bounding box center [266, 123] width 23 height 13
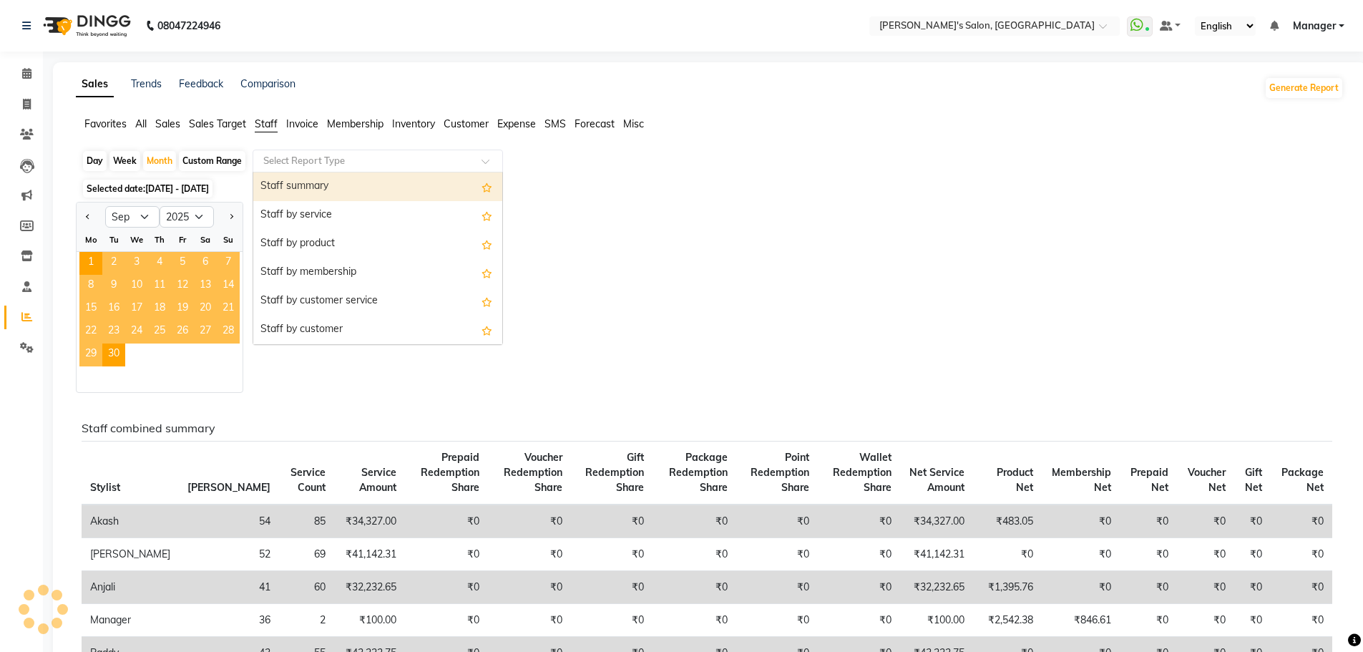
click at [315, 159] on input "text" at bounding box center [363, 161] width 206 height 14
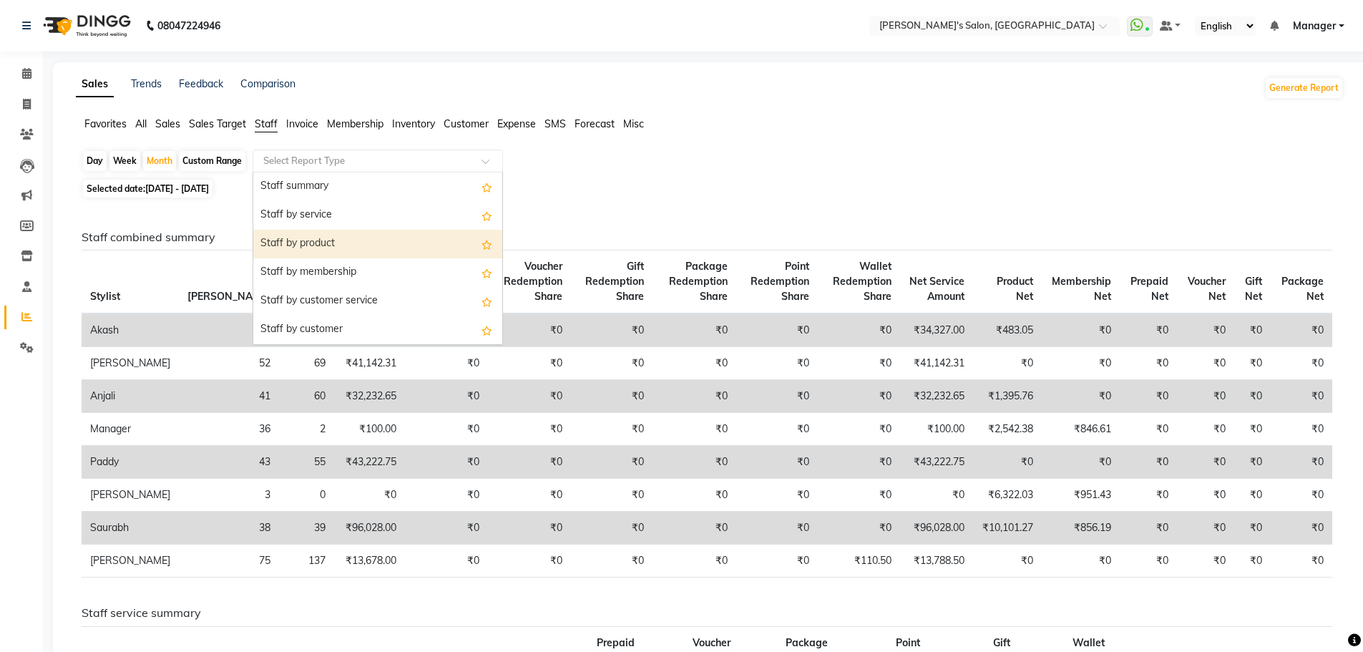
click at [319, 252] on div "Staff by product" at bounding box center [377, 244] width 249 height 29
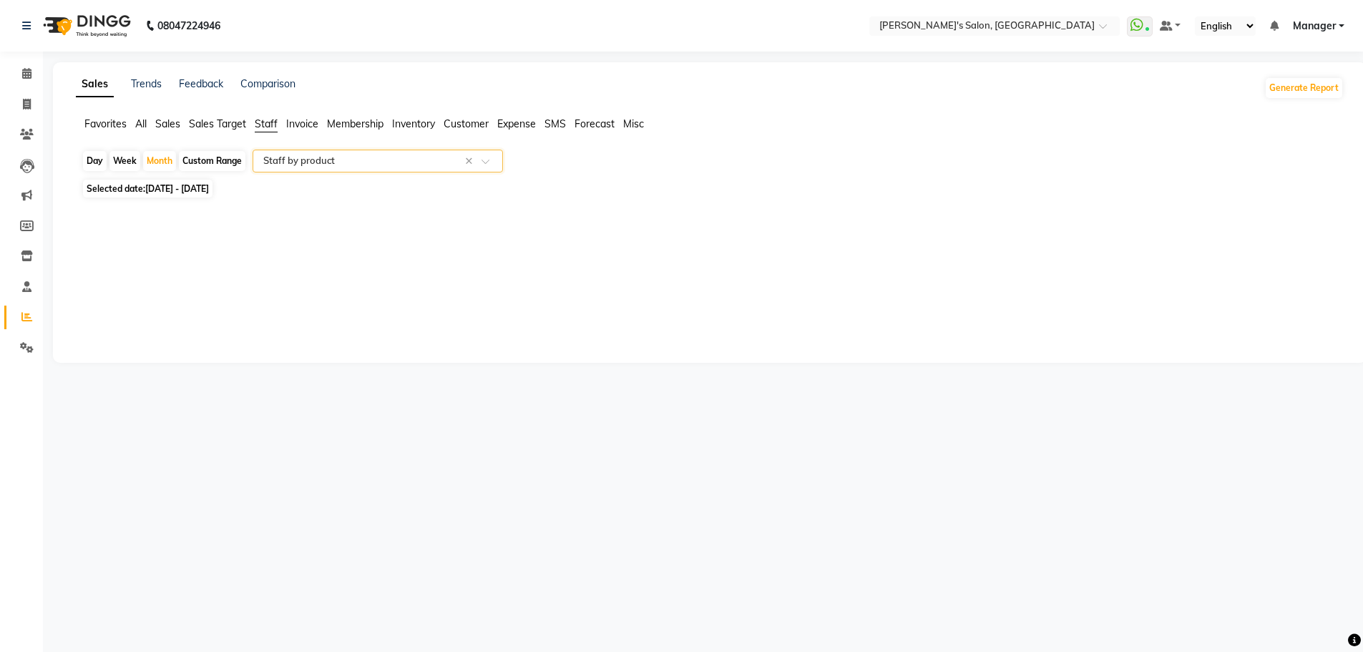
select select "full_report"
select select "csv"
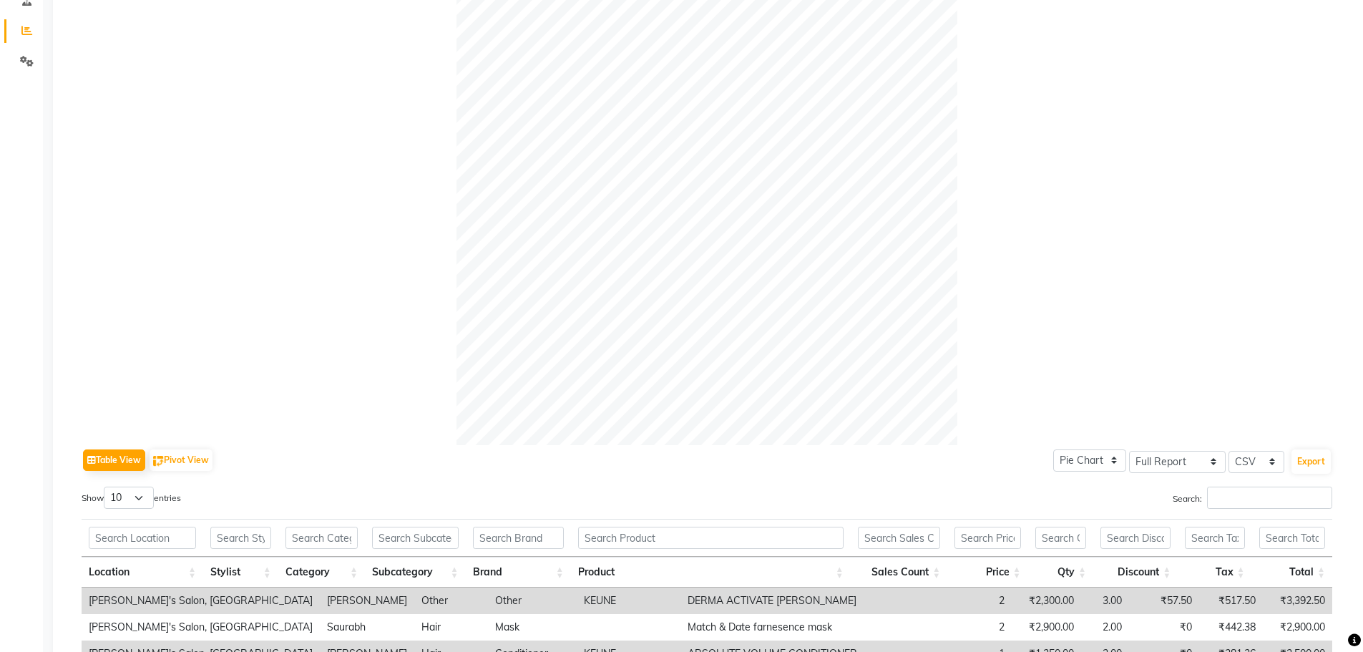
scroll to position [605, 0]
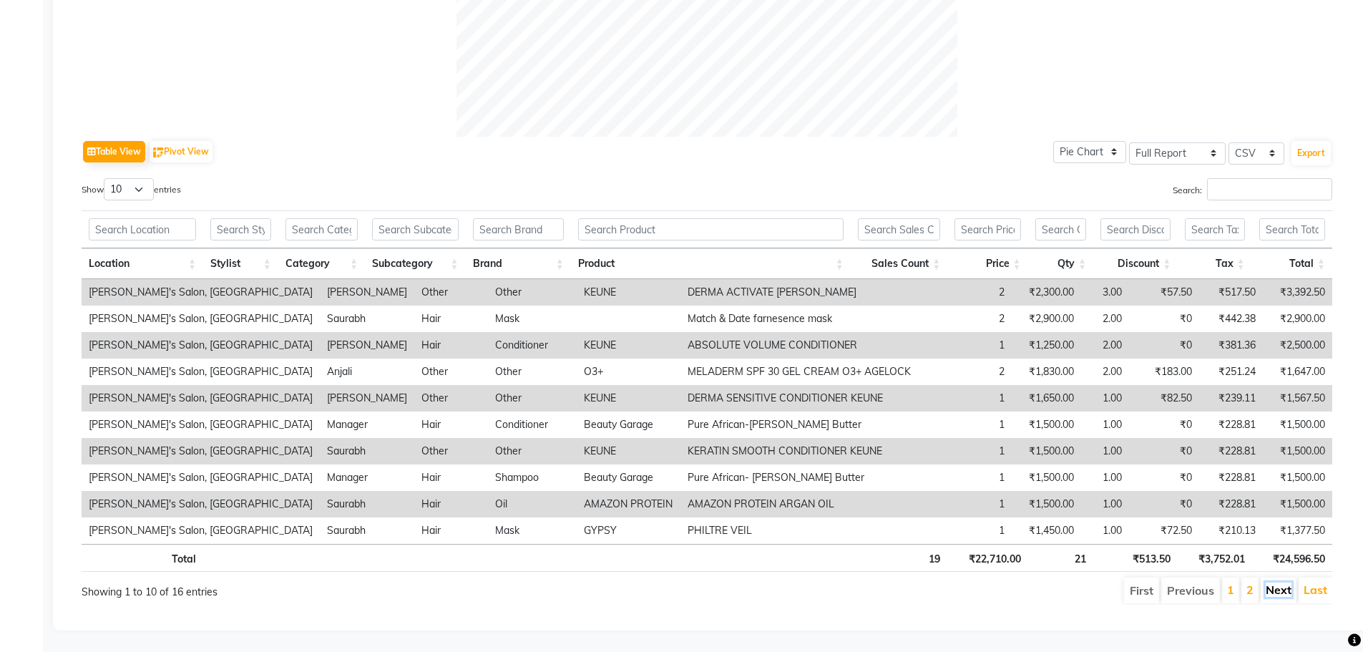
click at [1272, 582] on link "Next" at bounding box center [1278, 589] width 26 height 14
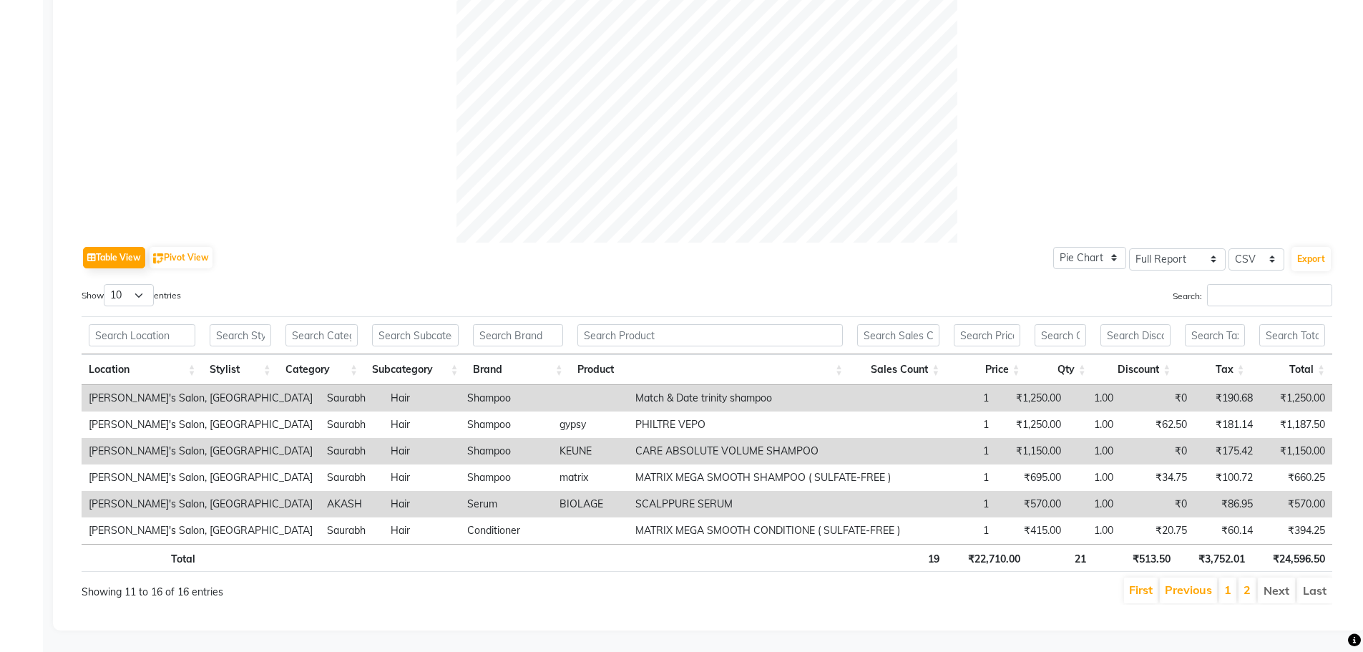
scroll to position [0, 0]
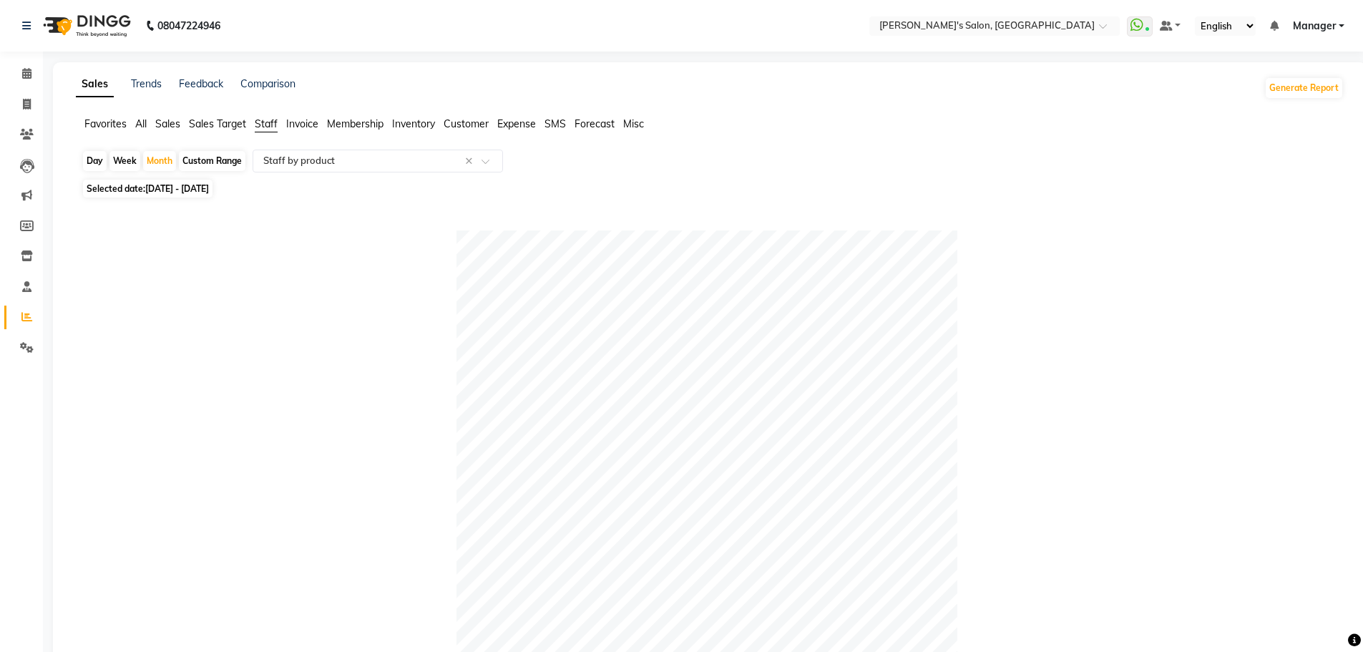
click at [112, 123] on span "Favorites" at bounding box center [105, 123] width 42 height 13
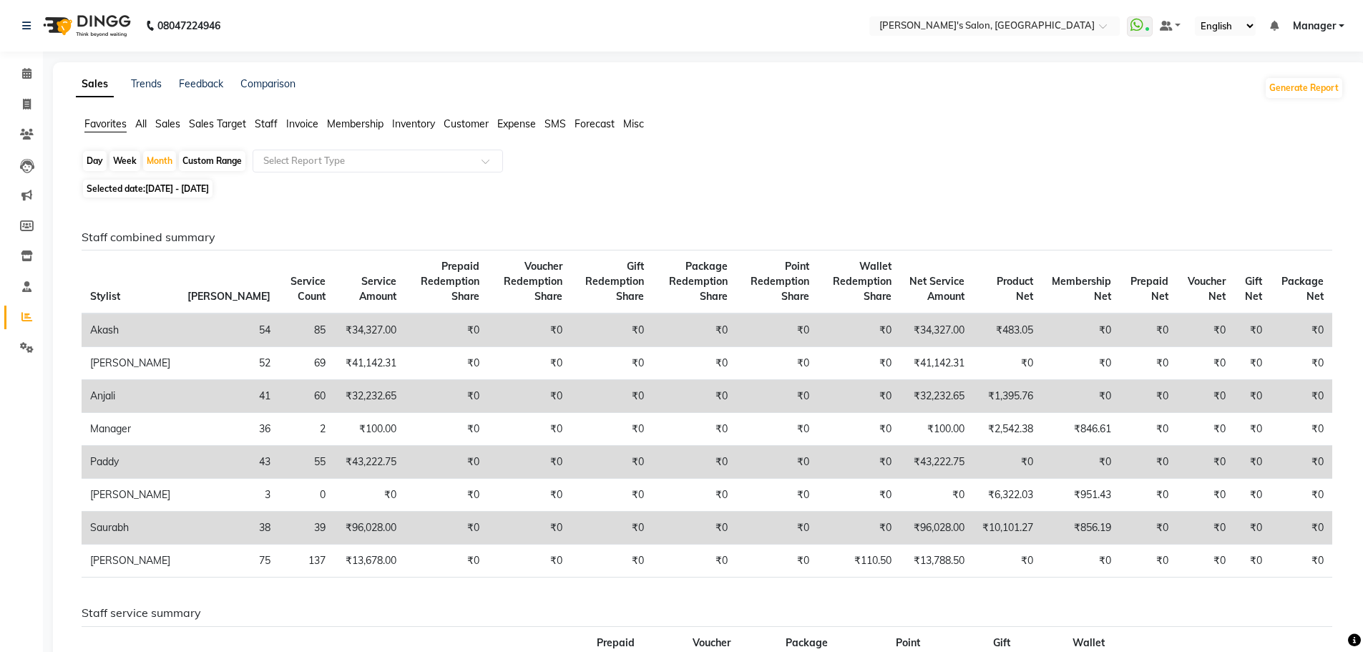
click at [109, 130] on li "Favorites" at bounding box center [105, 125] width 42 height 16
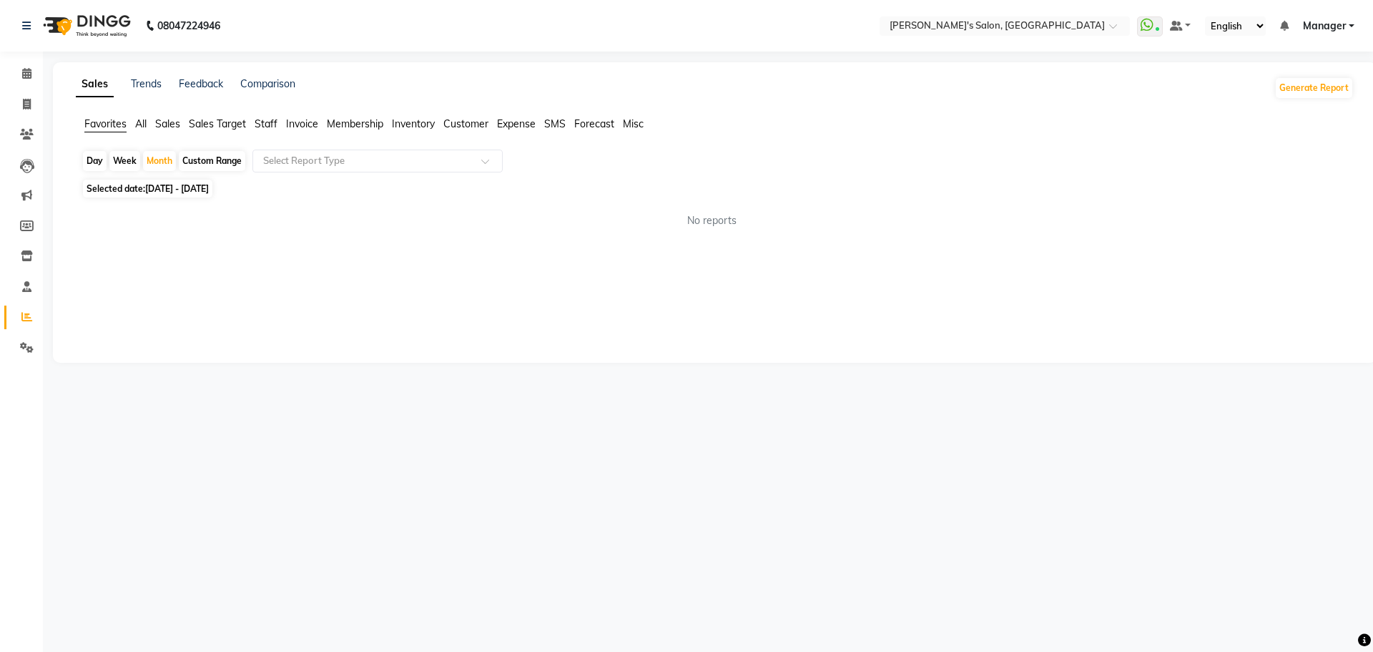
click at [140, 126] on span "All" at bounding box center [140, 123] width 11 height 13
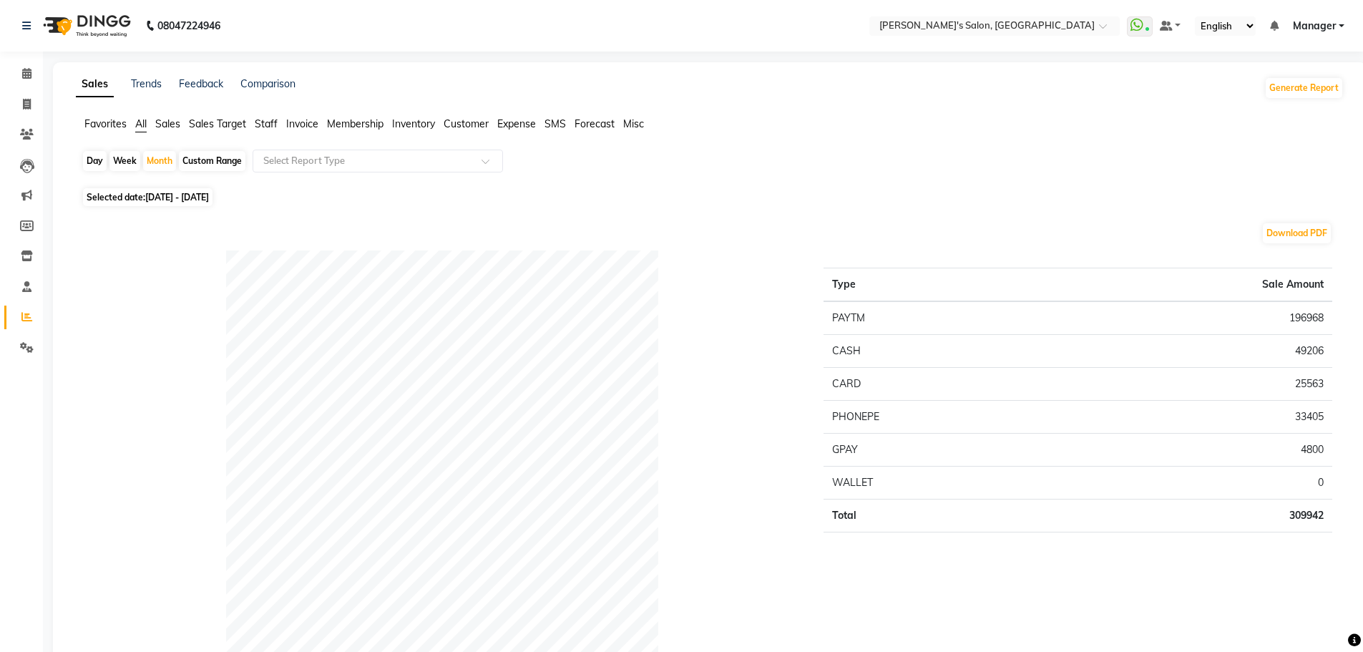
click at [115, 122] on span "Favorites" at bounding box center [105, 123] width 42 height 13
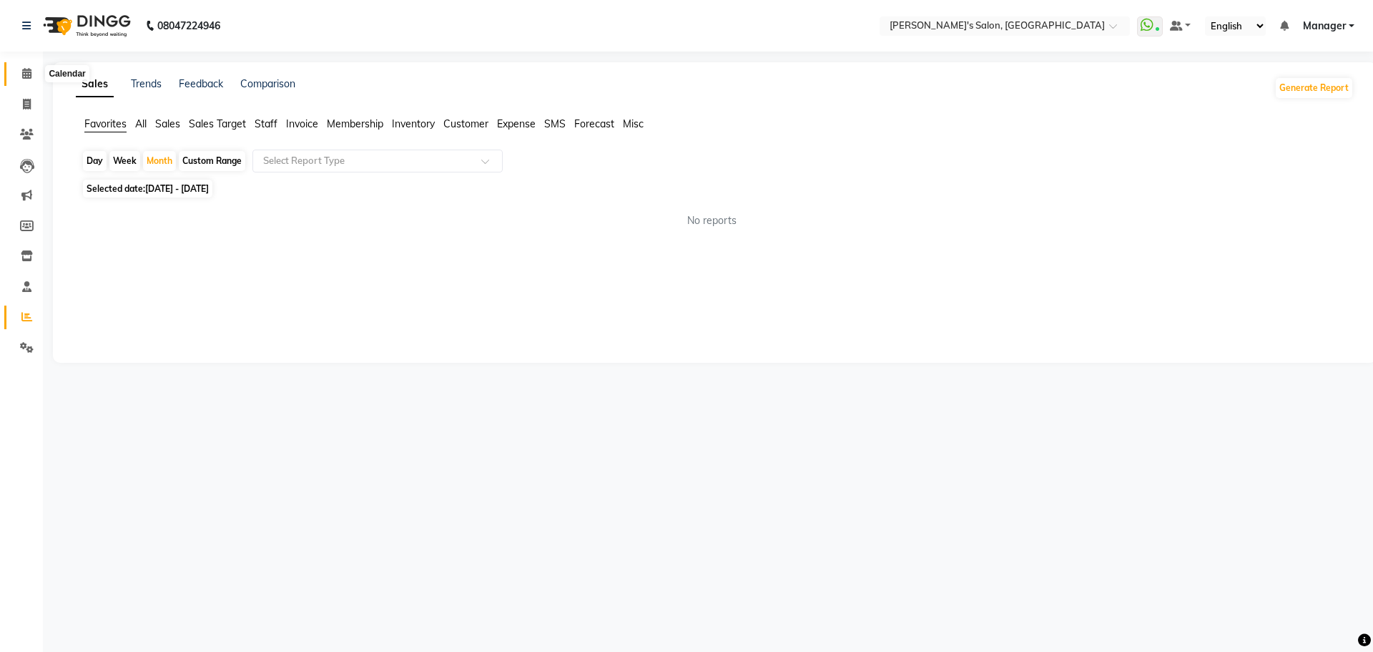
click at [24, 72] on icon at bounding box center [26, 73] width 9 height 11
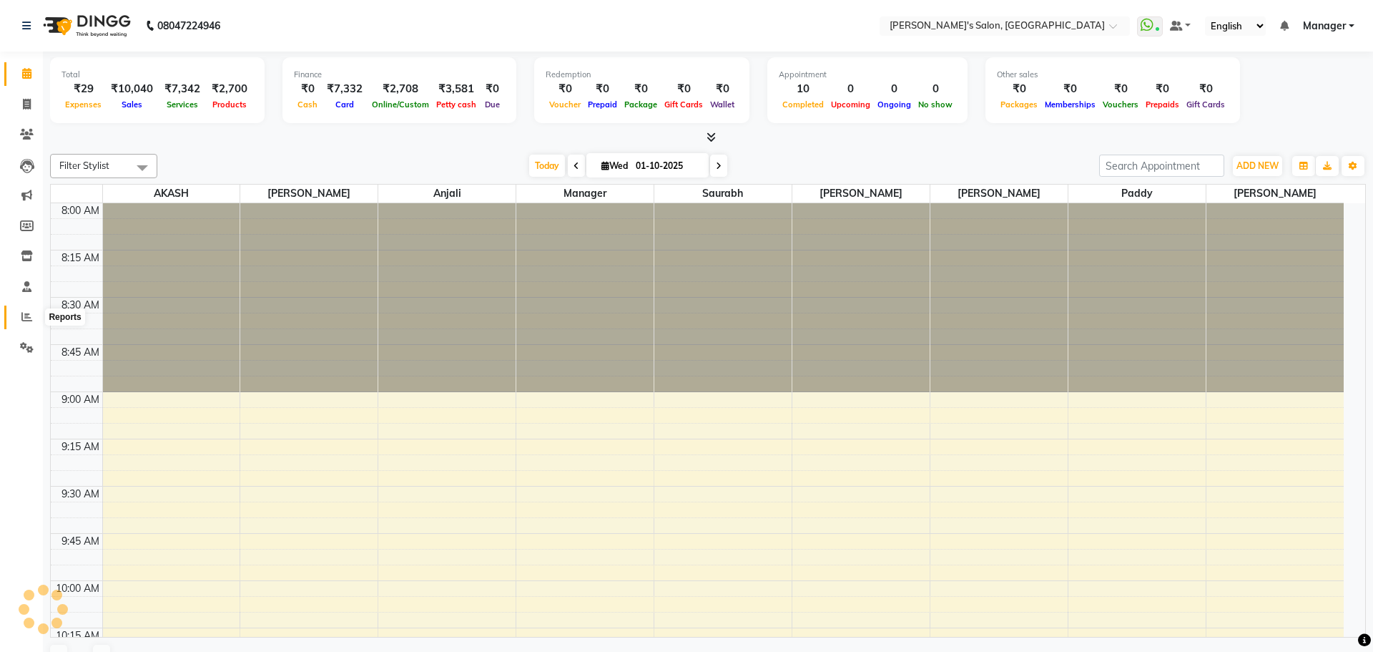
click at [31, 318] on icon at bounding box center [26, 316] width 11 height 11
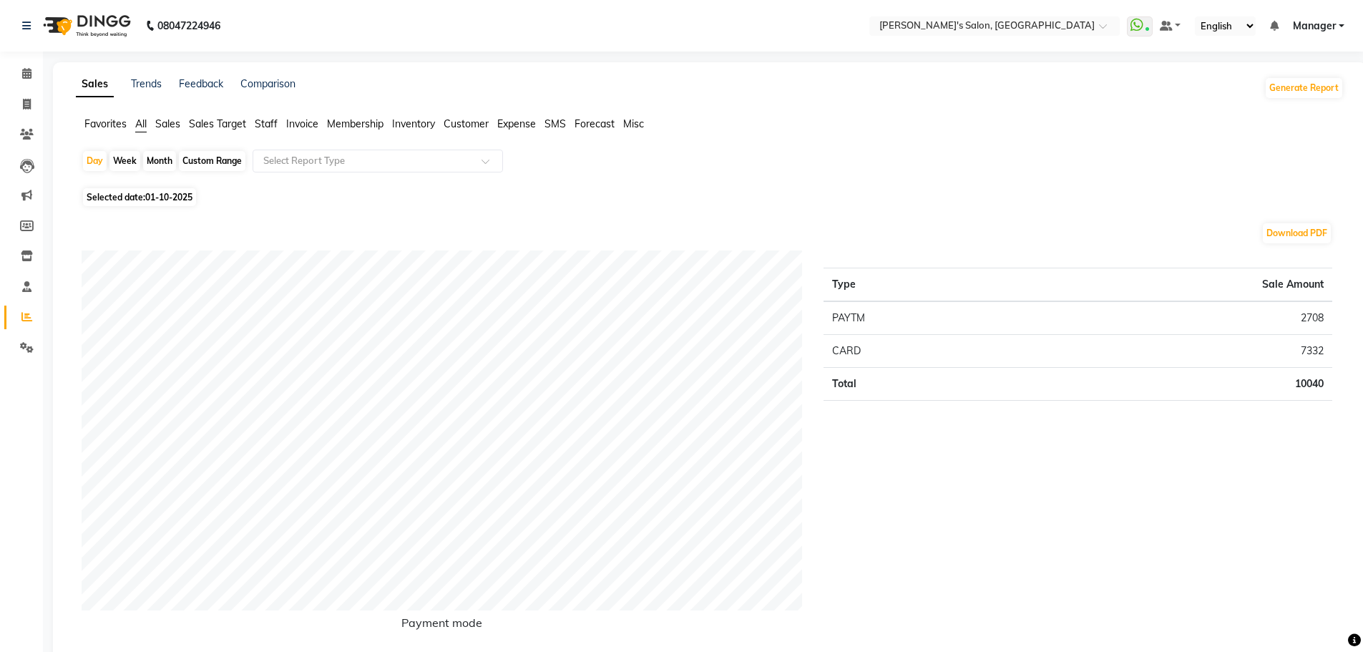
click at [154, 162] on div "Month" at bounding box center [159, 161] width 33 height 20
select select "10"
select select "2025"
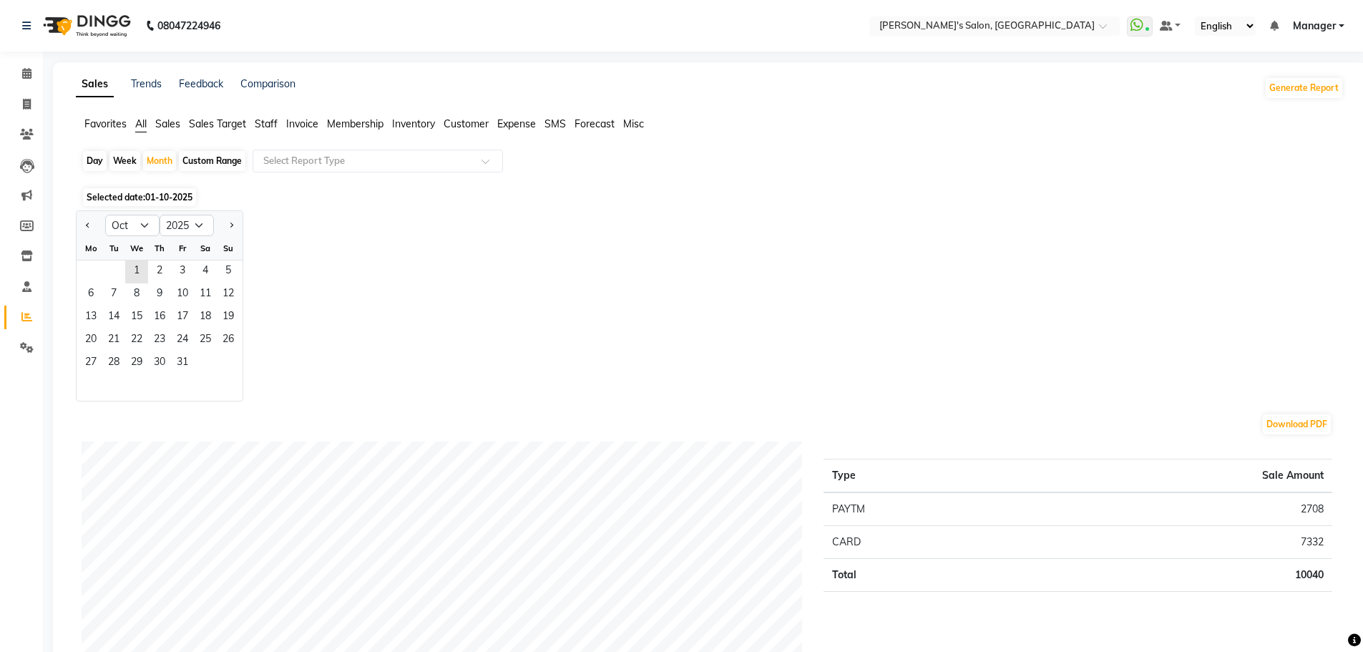
click at [165, 197] on span "01-10-2025" at bounding box center [168, 197] width 47 height 11
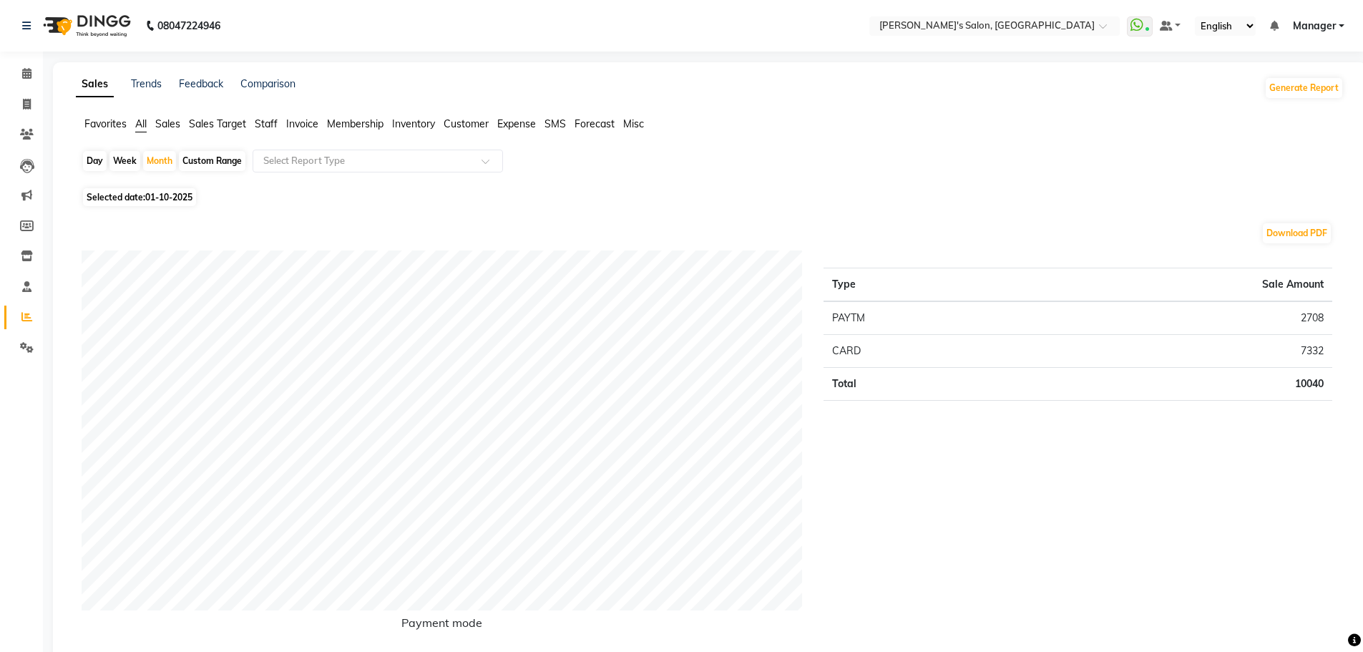
click at [165, 197] on span "01-10-2025" at bounding box center [168, 197] width 47 height 11
select select "10"
select select "2025"
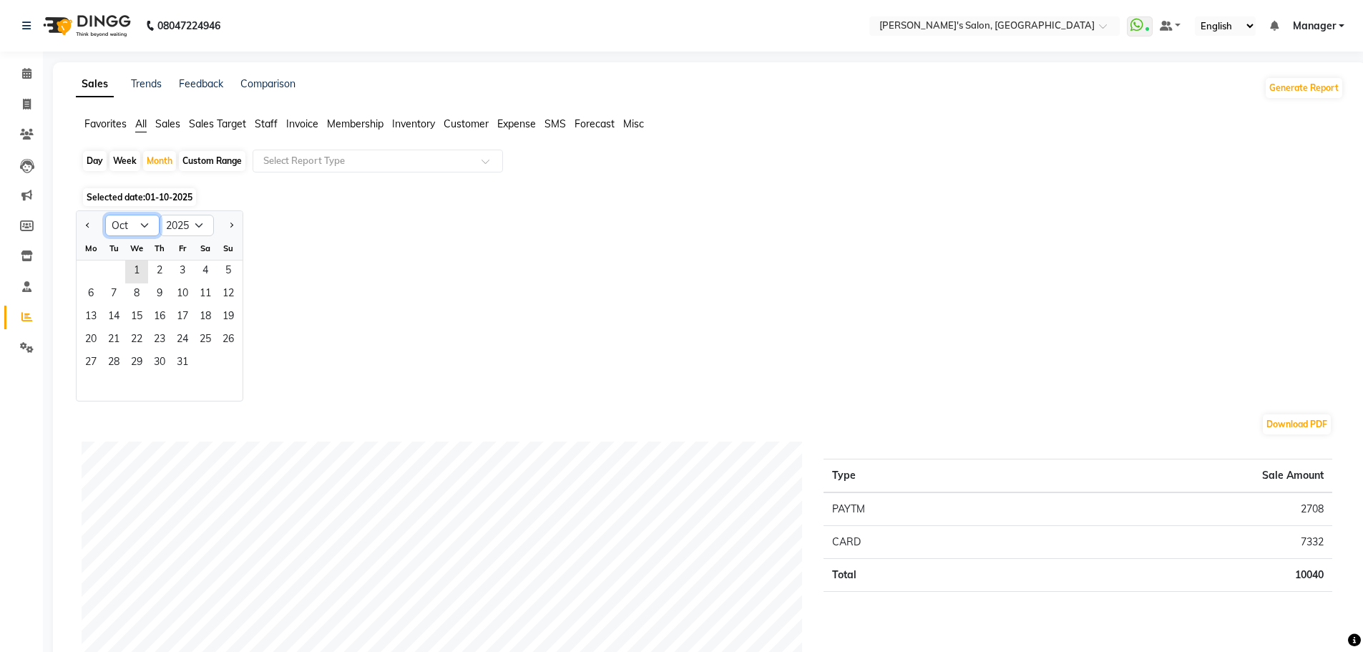
click at [144, 225] on select "Jan Feb Mar Apr May Jun Jul Aug Sep Oct Nov Dec" at bounding box center [132, 225] width 54 height 21
select select "9"
click at [105, 215] on select "Jan Feb Mar Apr May Jun Jul Aug Sep Oct Nov Dec" at bounding box center [132, 225] width 54 height 21
click at [82, 267] on span "1" at bounding box center [90, 271] width 23 height 23
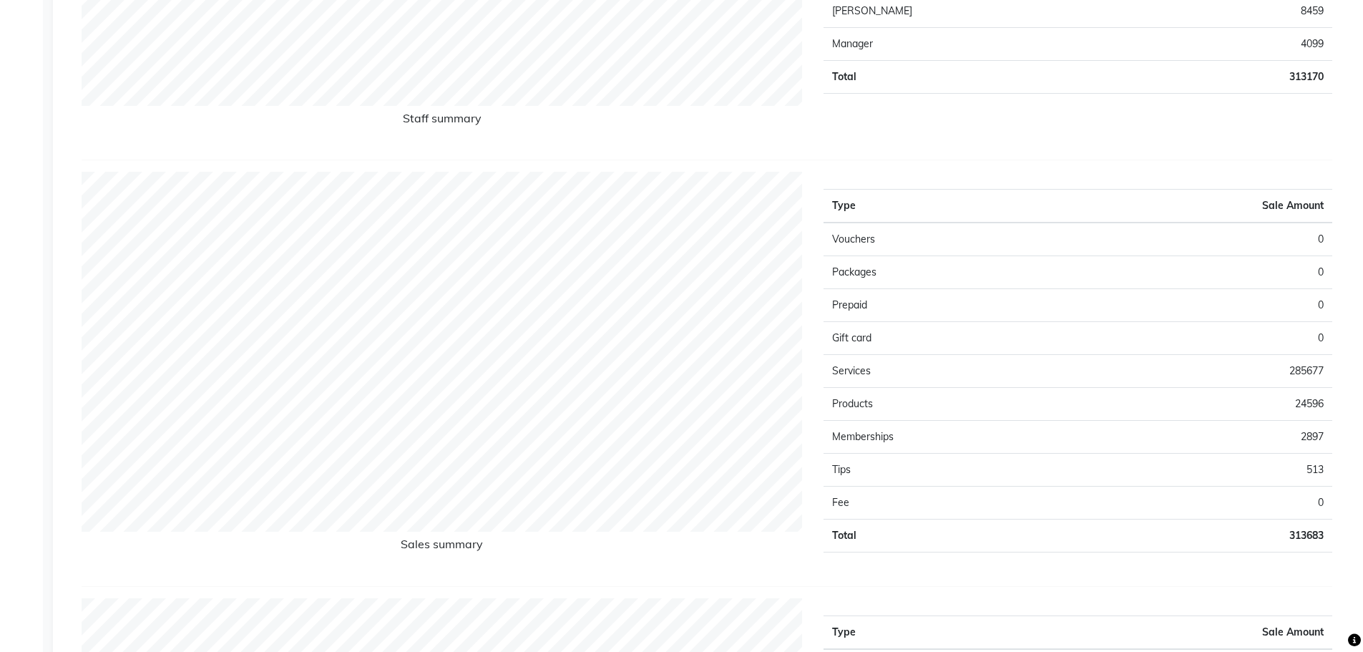
scroll to position [72, 0]
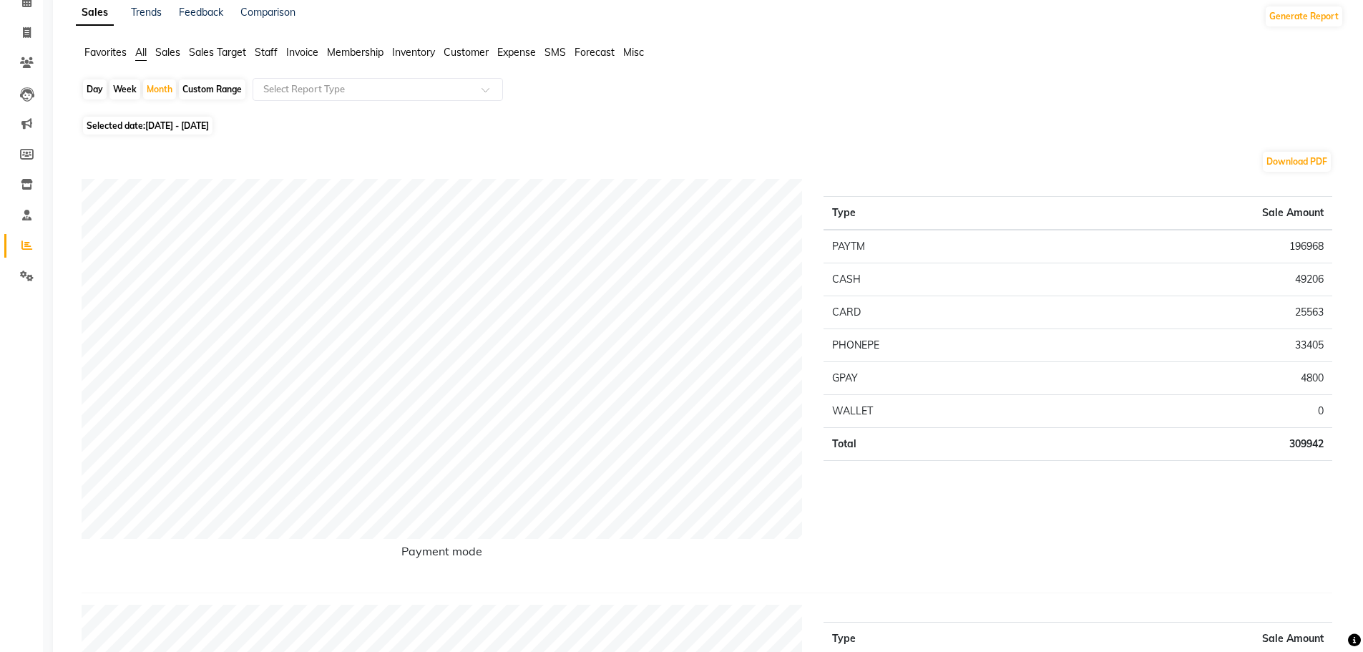
click at [272, 59] on li "Staff" at bounding box center [266, 52] width 23 height 15
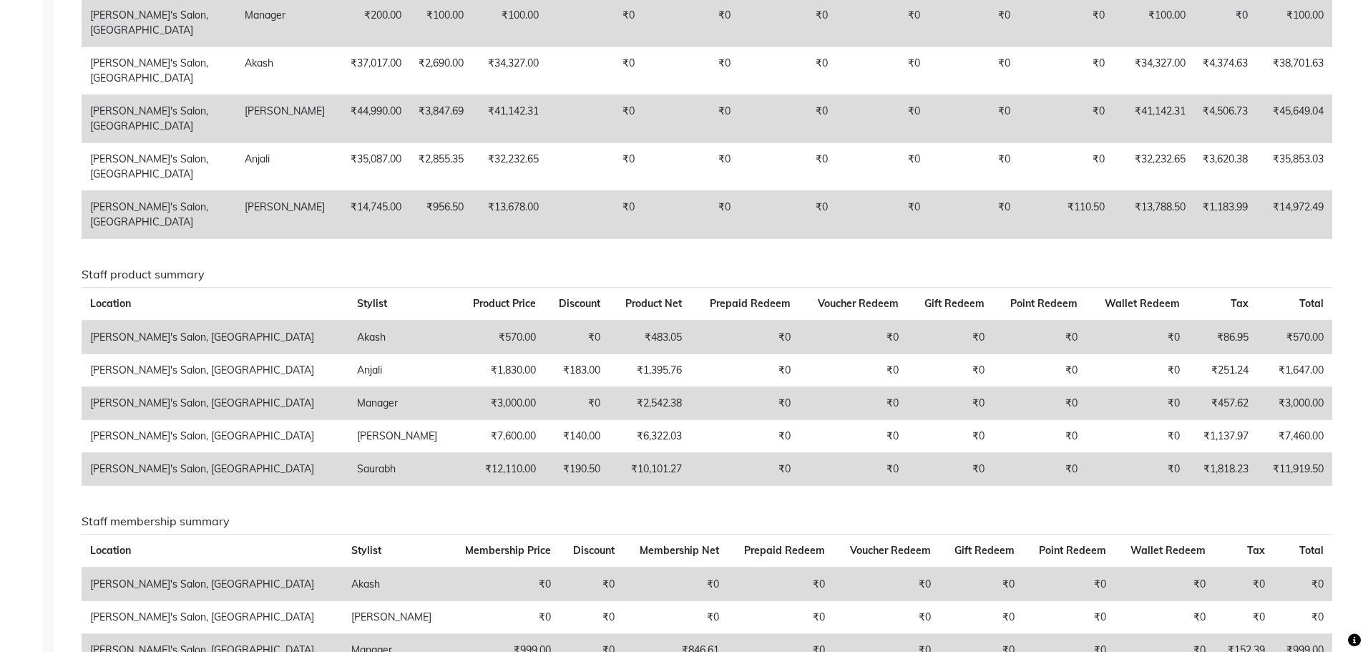
scroll to position [1073, 0]
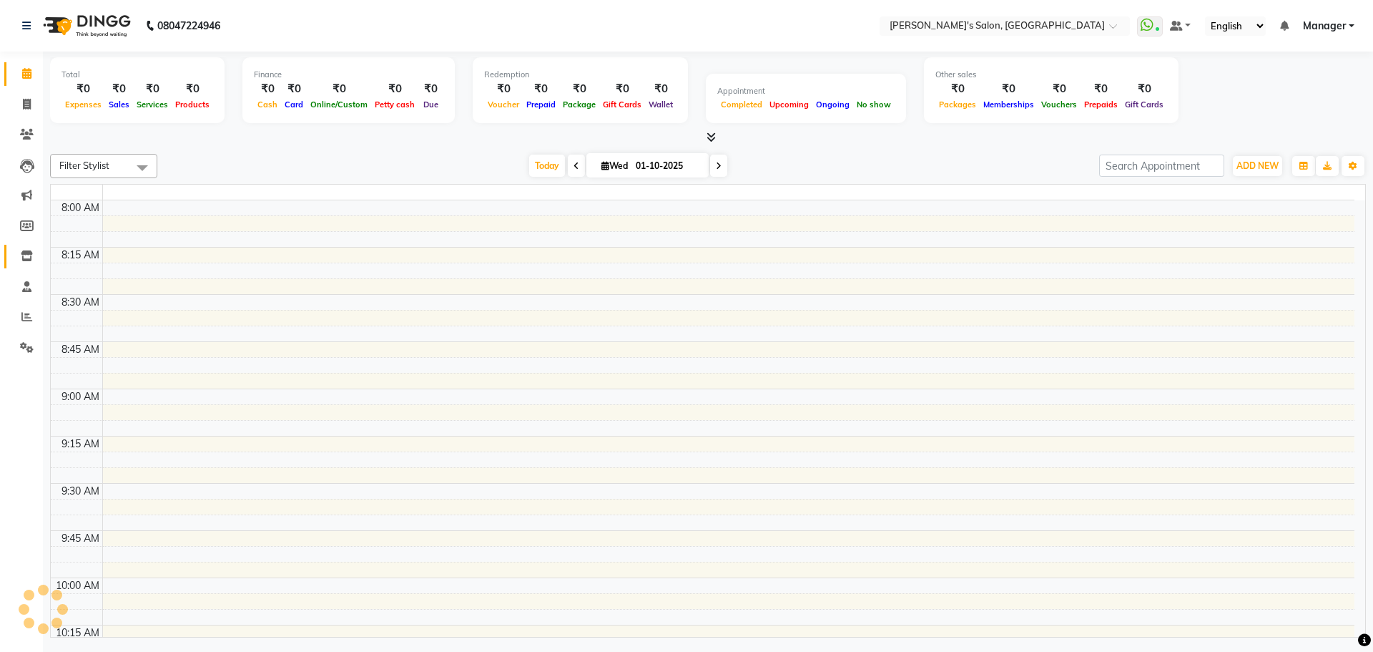
click at [29, 252] on icon at bounding box center [27, 255] width 12 height 11
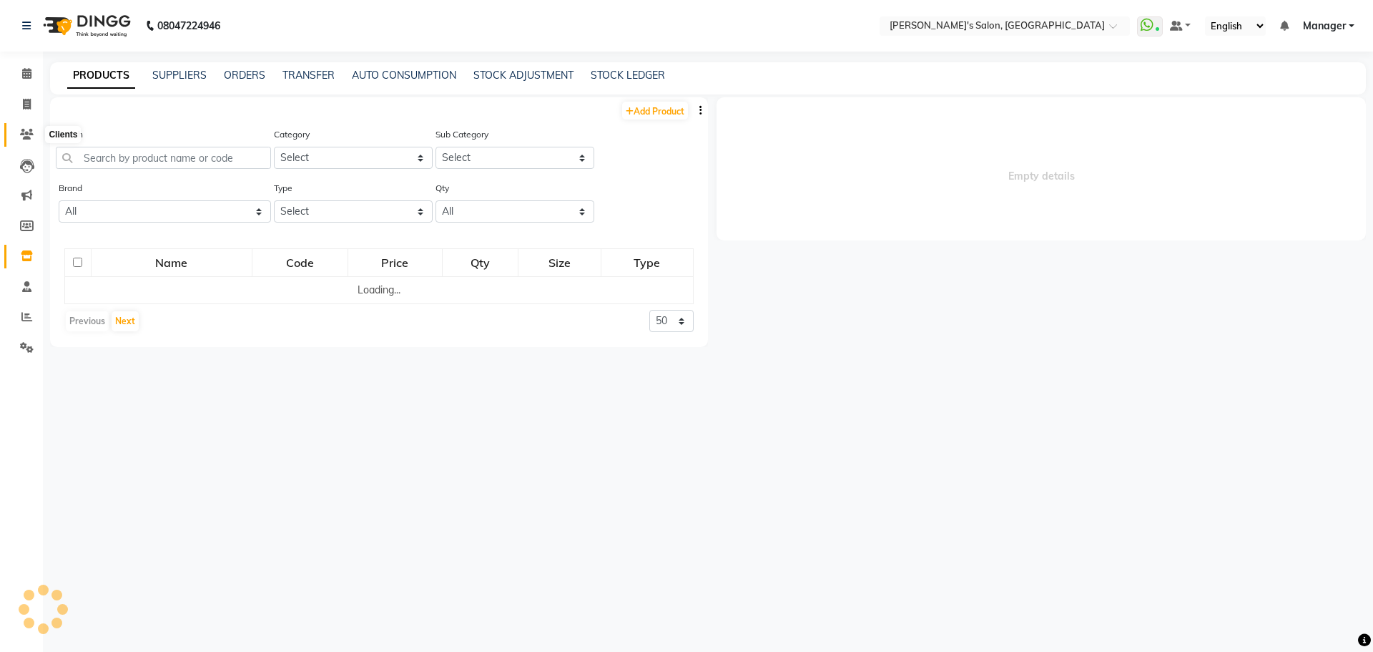
click at [19, 134] on span at bounding box center [26, 135] width 25 height 16
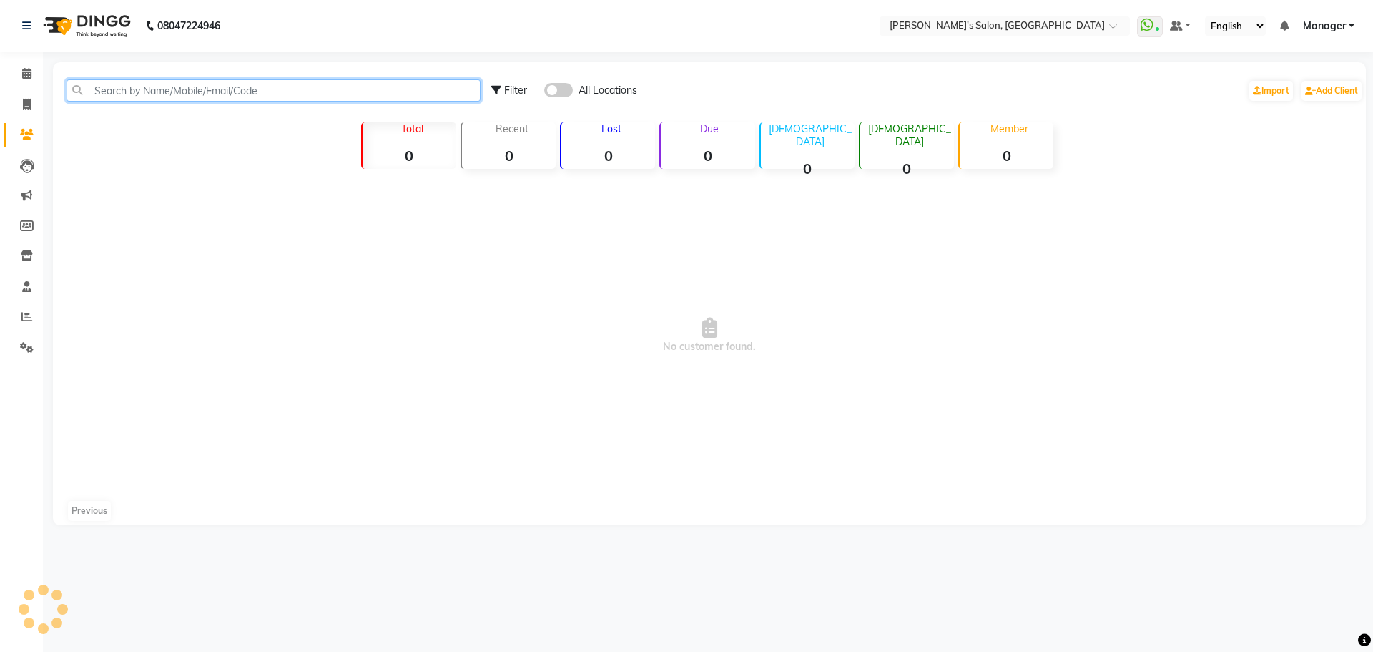
click at [112, 96] on input "text" at bounding box center [274, 90] width 414 height 22
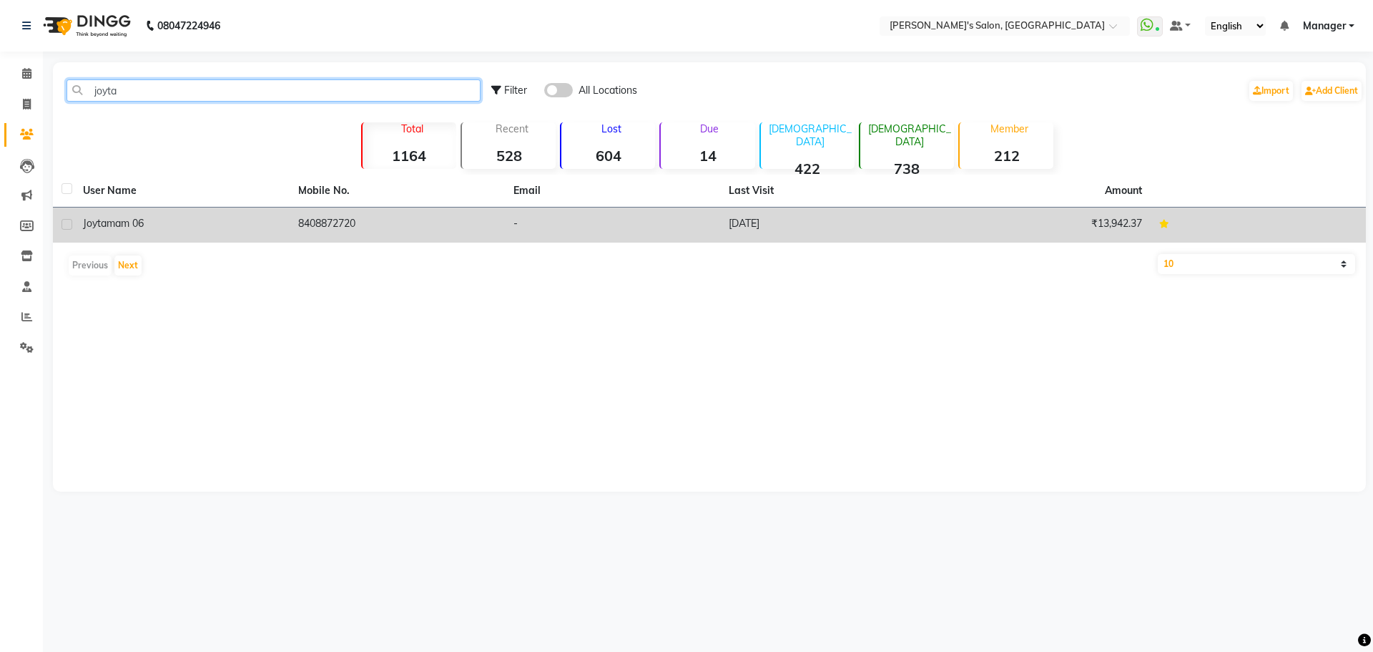
type input "joyta"
click at [757, 221] on td "28-09-2025" at bounding box center [827, 224] width 215 height 35
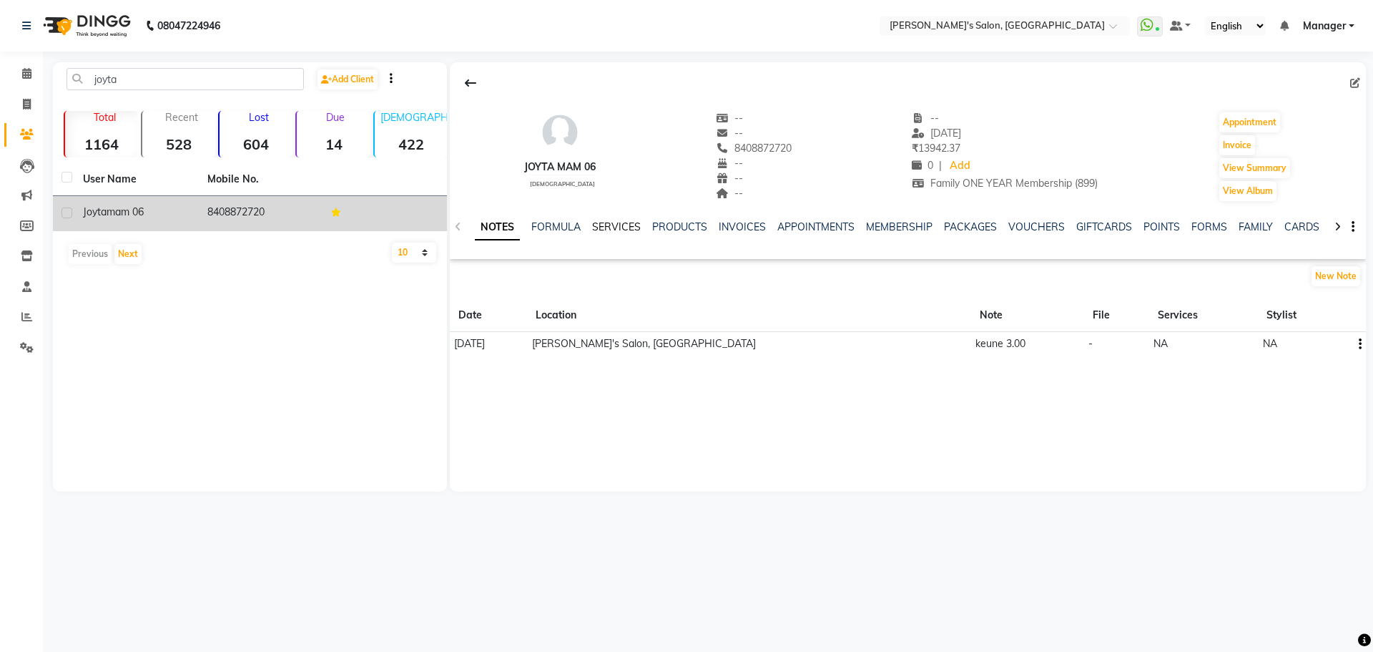
click at [622, 223] on link "SERVICES" at bounding box center [616, 226] width 49 height 13
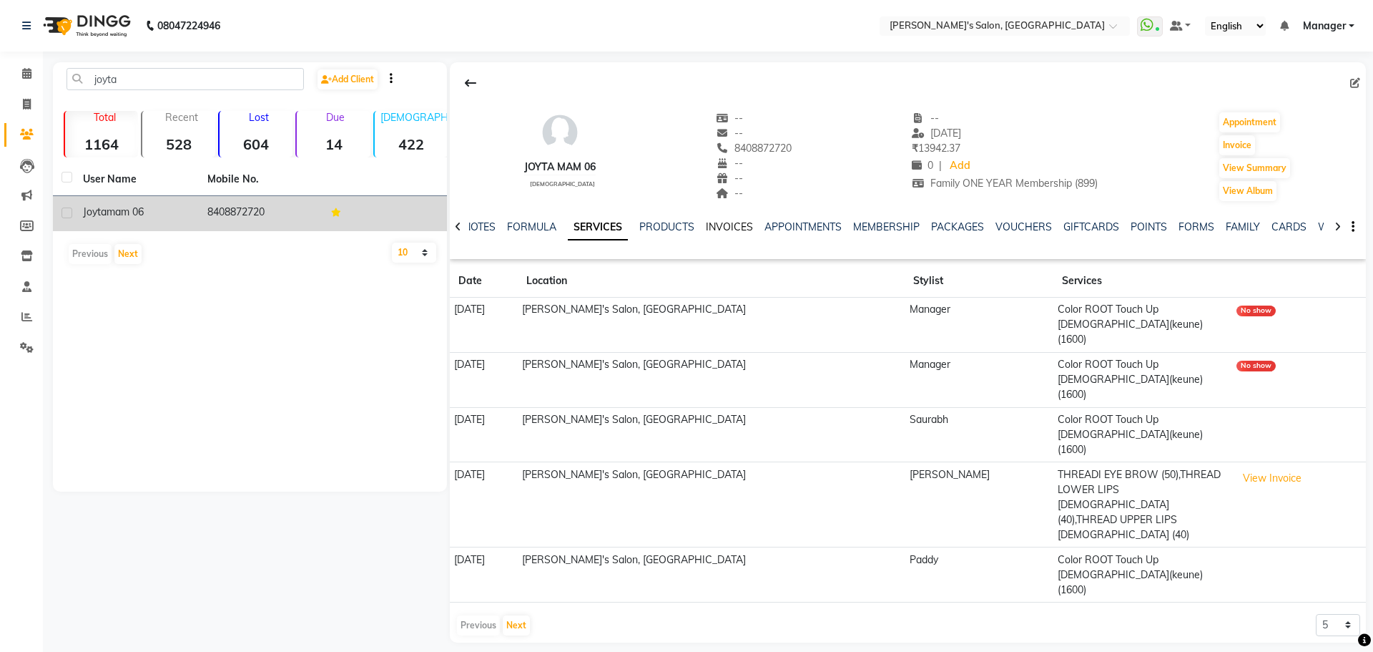
click at [737, 230] on link "INVOICES" at bounding box center [729, 226] width 47 height 13
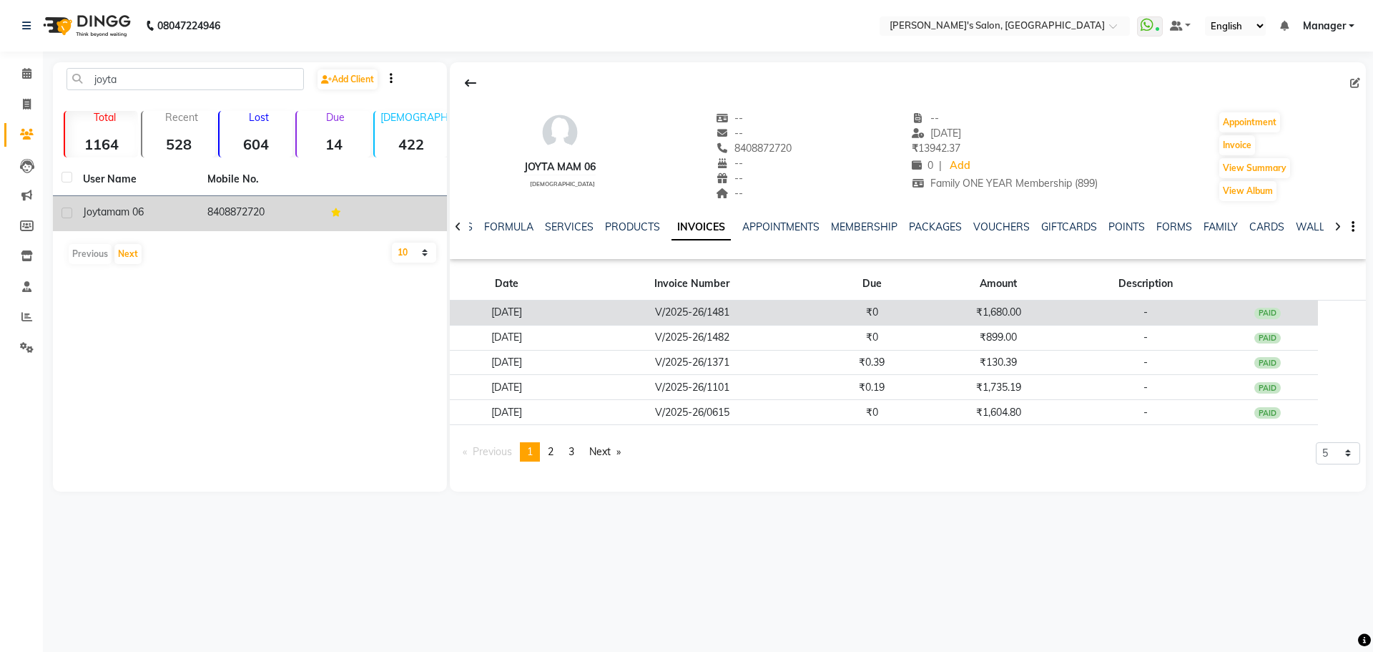
click at [1028, 312] on td "₹1,680.00" at bounding box center [999, 312] width 152 height 25
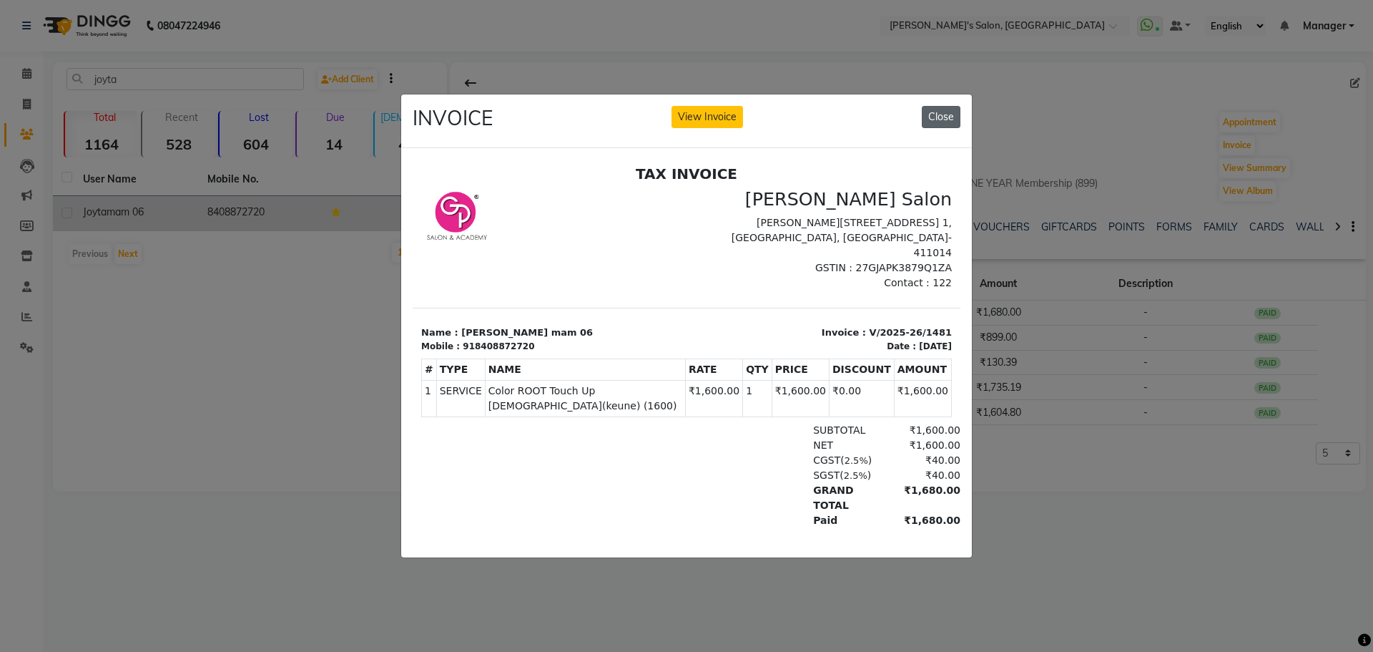
click at [938, 109] on button "Close" at bounding box center [941, 117] width 39 height 22
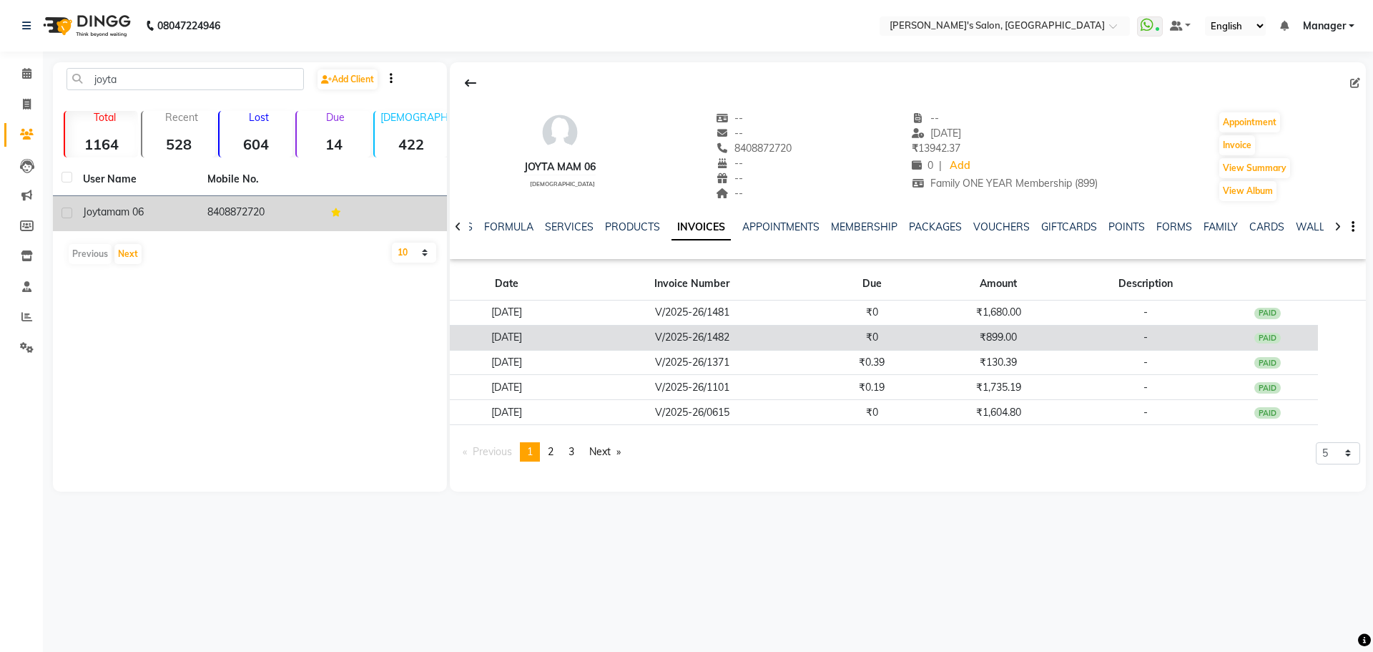
click at [1015, 340] on td "₹899.00" at bounding box center [999, 337] width 152 height 25
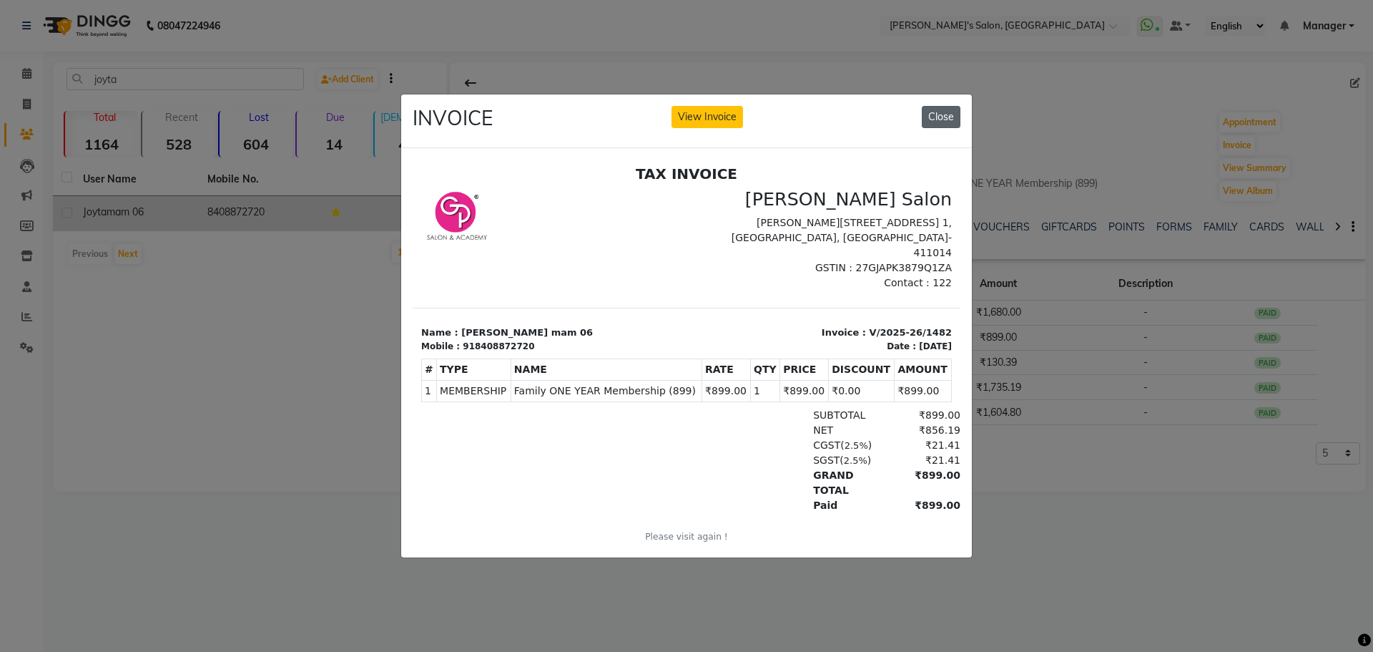
click at [942, 112] on button "Close" at bounding box center [941, 117] width 39 height 22
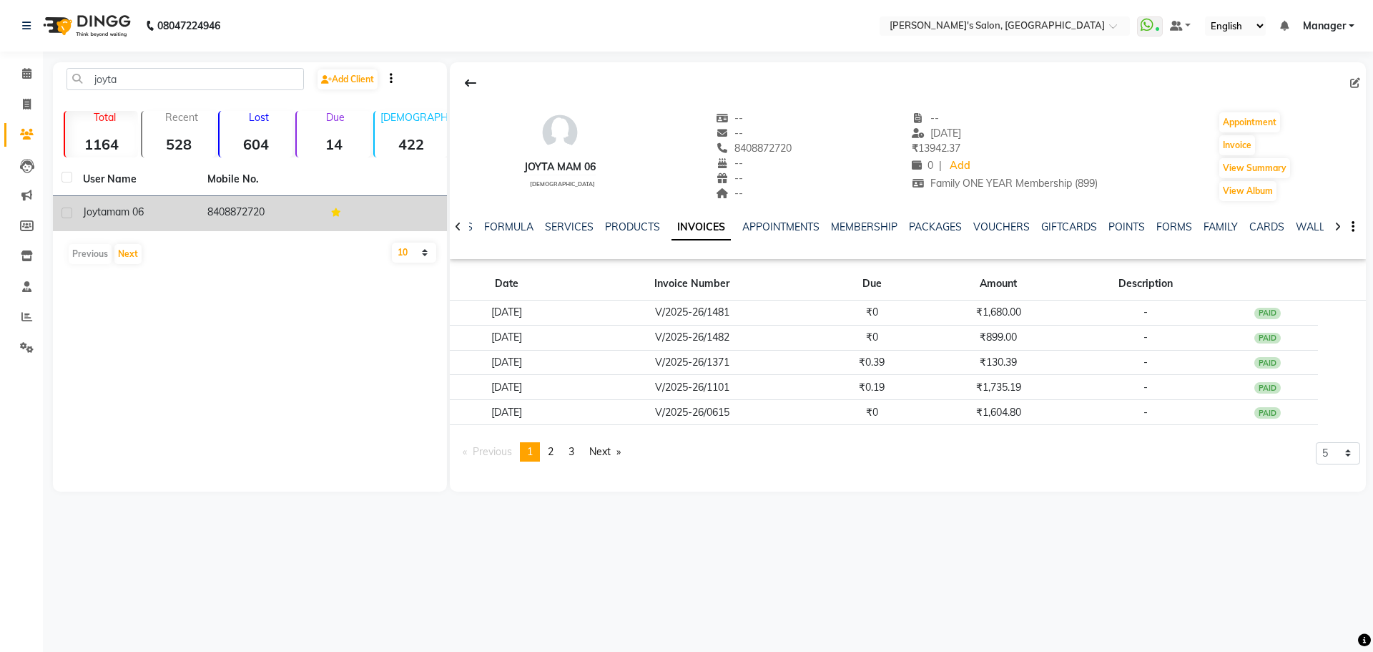
click at [955, 592] on div "08047224946 Select Location × Girja's Salon, Kharadi WhatsApp Status ✕ Status: …" at bounding box center [686, 326] width 1373 height 652
click at [25, 72] on icon at bounding box center [26, 73] width 9 height 11
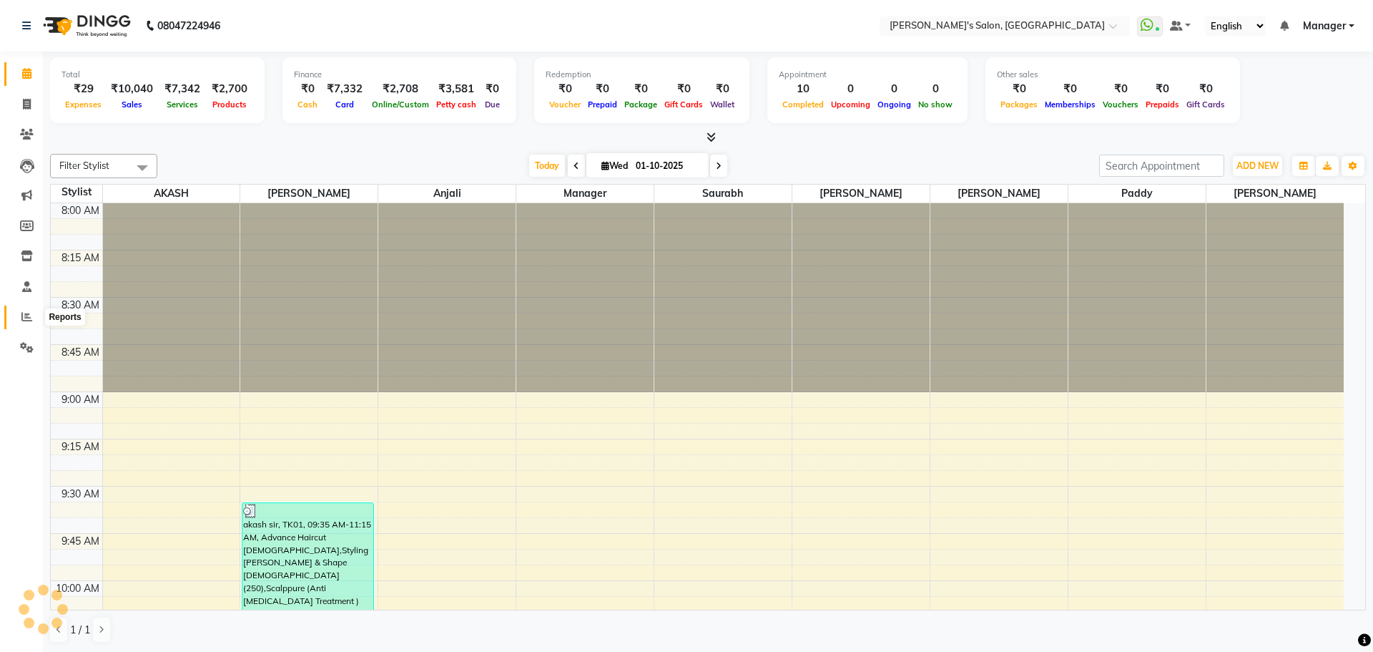
click at [27, 313] on icon at bounding box center [26, 316] width 11 height 11
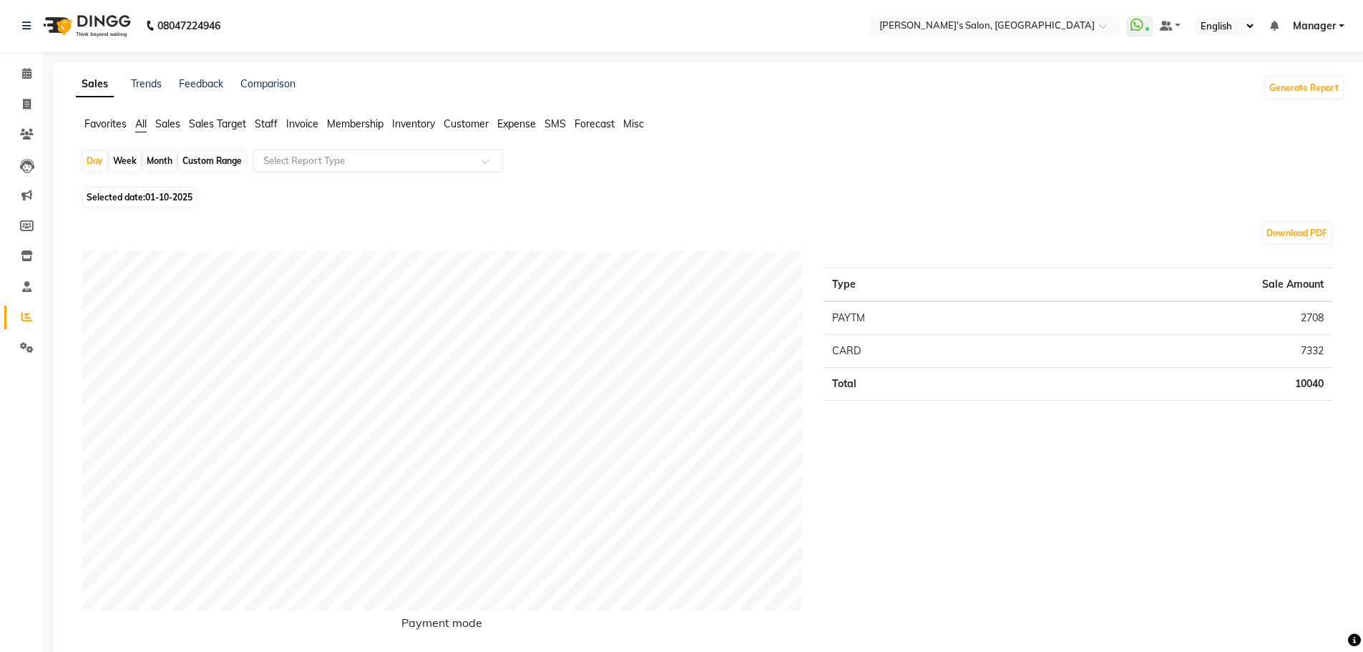
click at [159, 160] on div "Month" at bounding box center [159, 161] width 33 height 20
select select "10"
select select "2025"
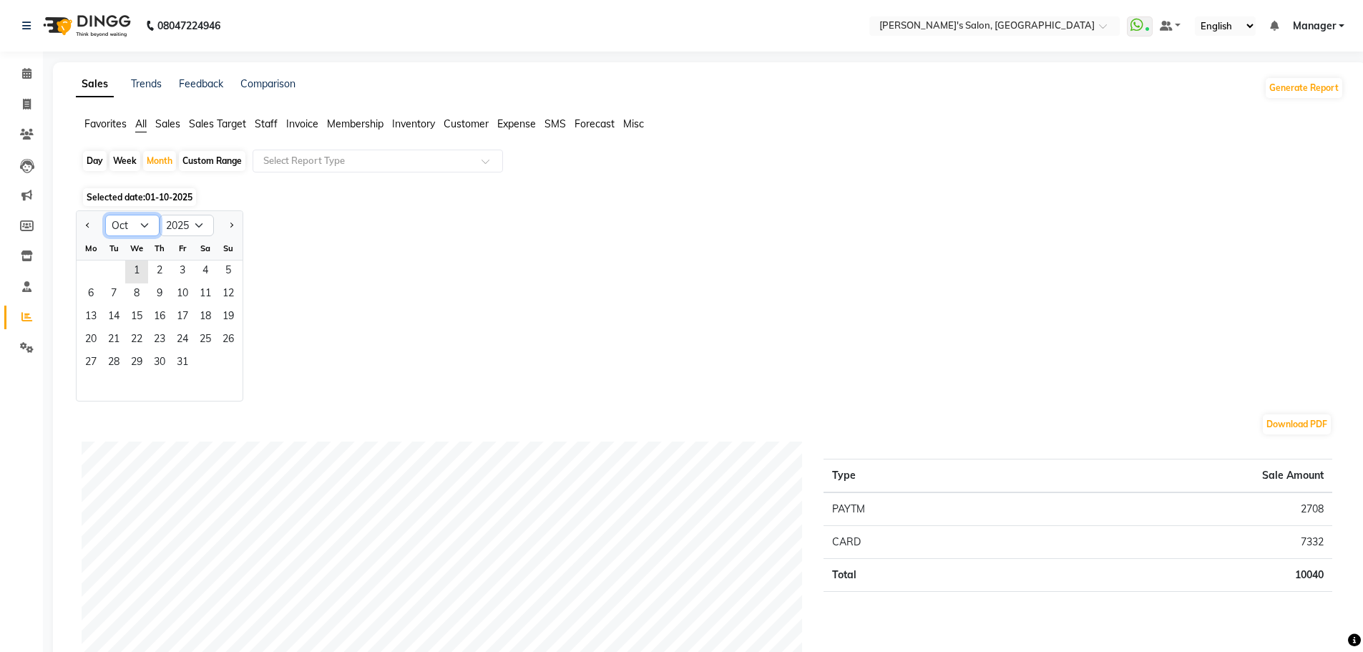
click at [139, 224] on select "Jan Feb Mar Apr May Jun Jul Aug Sep Oct Nov Dec" at bounding box center [132, 225] width 54 height 21
select select "9"
click at [105, 215] on select "Jan Feb Mar Apr May Jun Jul Aug Sep Oct Nov Dec" at bounding box center [132, 225] width 54 height 21
click at [97, 271] on span "1" at bounding box center [90, 271] width 23 height 23
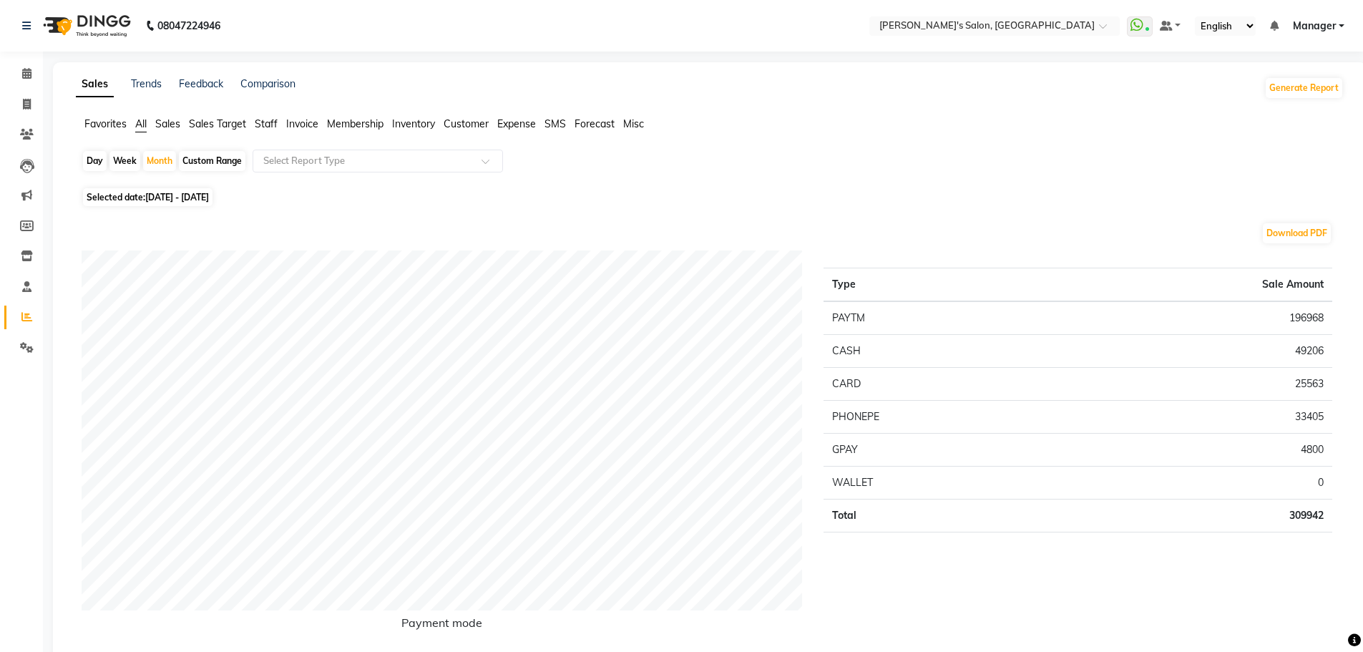
click at [279, 122] on ul "Favorites All Sales Sales Target Staff Invoice Membership Inventory Customer Ex…" at bounding box center [709, 125] width 1267 height 16
click at [278, 122] on span "Staff" at bounding box center [266, 123] width 23 height 13
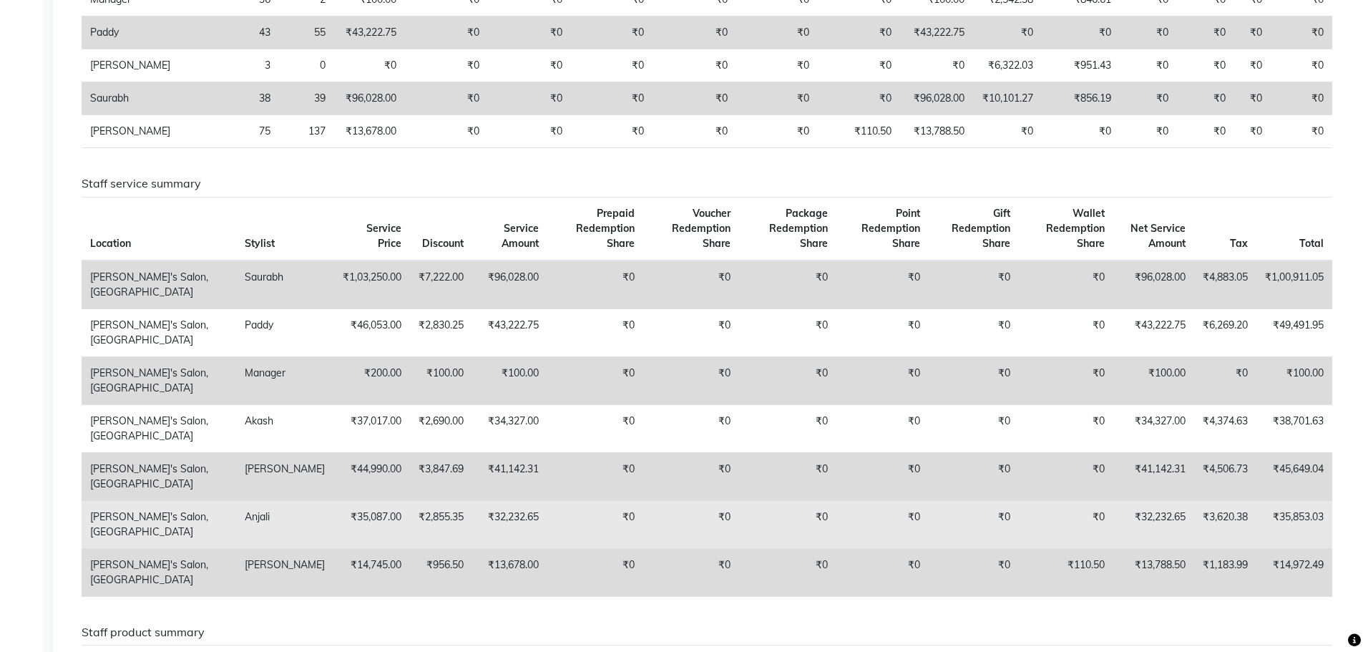
scroll to position [501, 0]
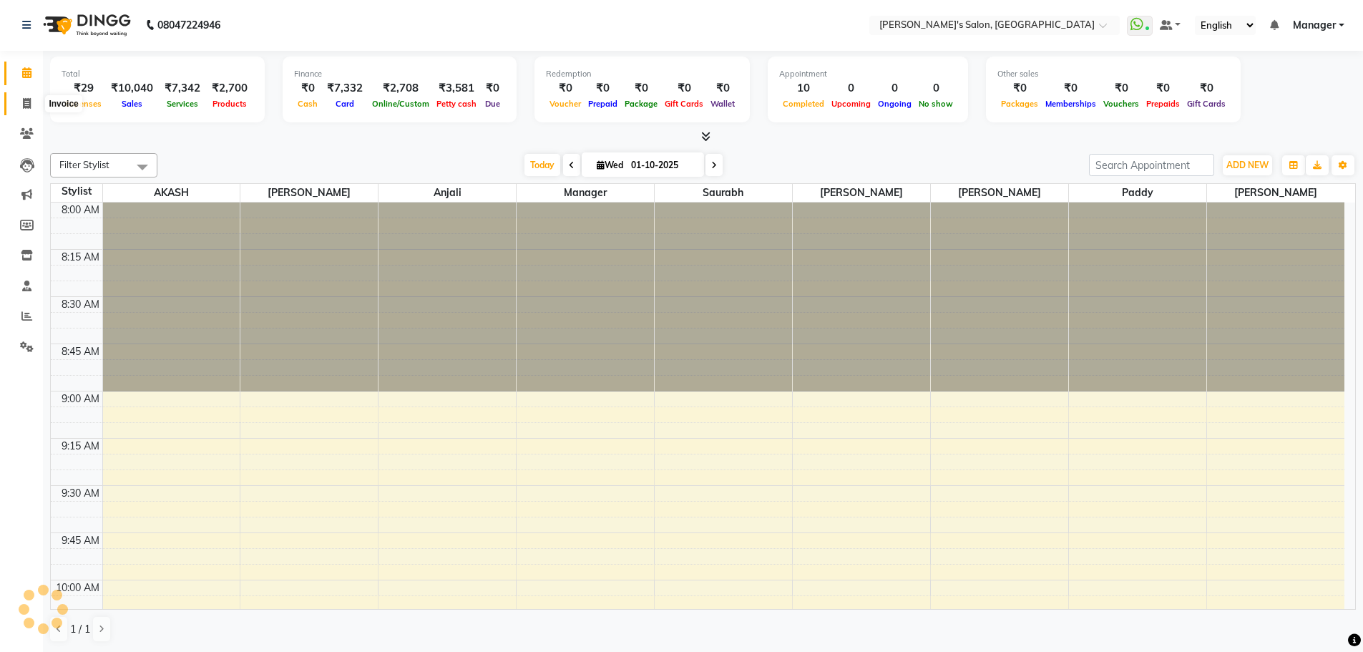
click at [29, 112] on span at bounding box center [26, 104] width 25 height 16
select select "service"
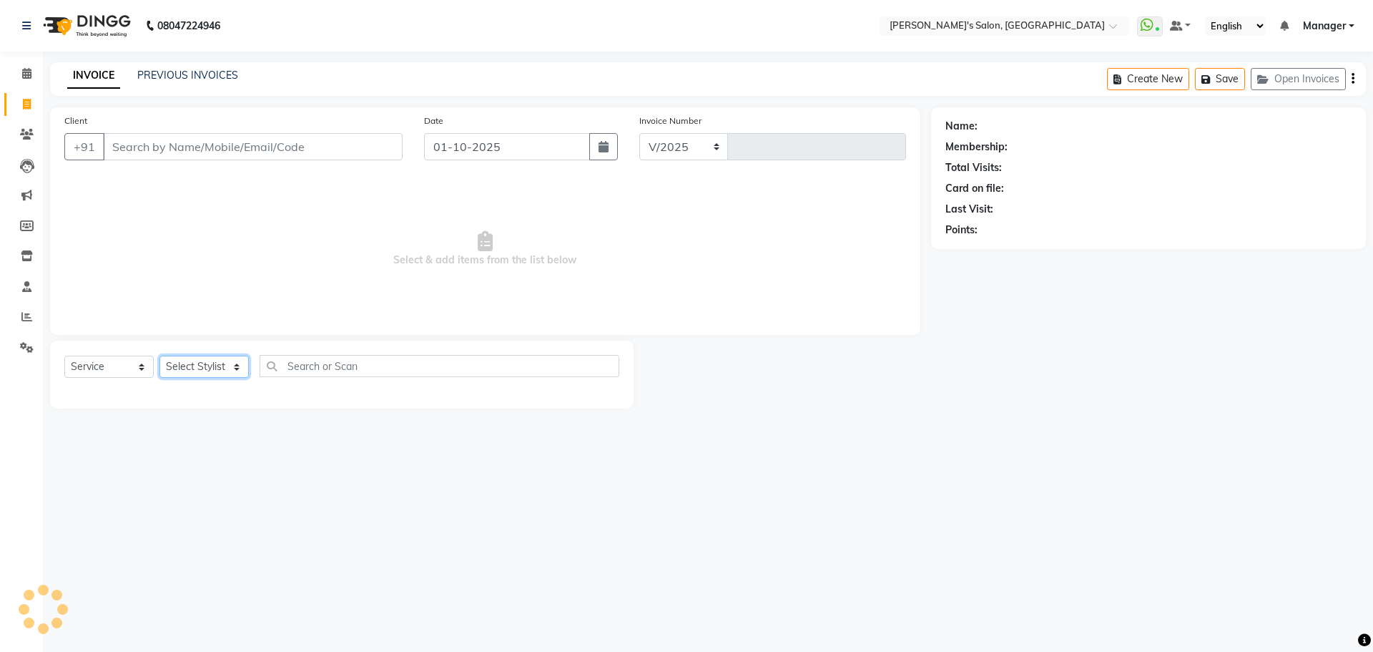
select select "7366"
type input "1516"
click at [237, 361] on select "Select Stylist" at bounding box center [203, 366] width 89 height 22
click at [232, 365] on select "Select Stylist" at bounding box center [203, 366] width 89 height 22
click at [232, 365] on select "Select Stylist AKASH ANIL KONDHAMANGALE Anjali KOMAL GANGURDE Manager Paddy pav…" at bounding box center [203, 366] width 89 height 22
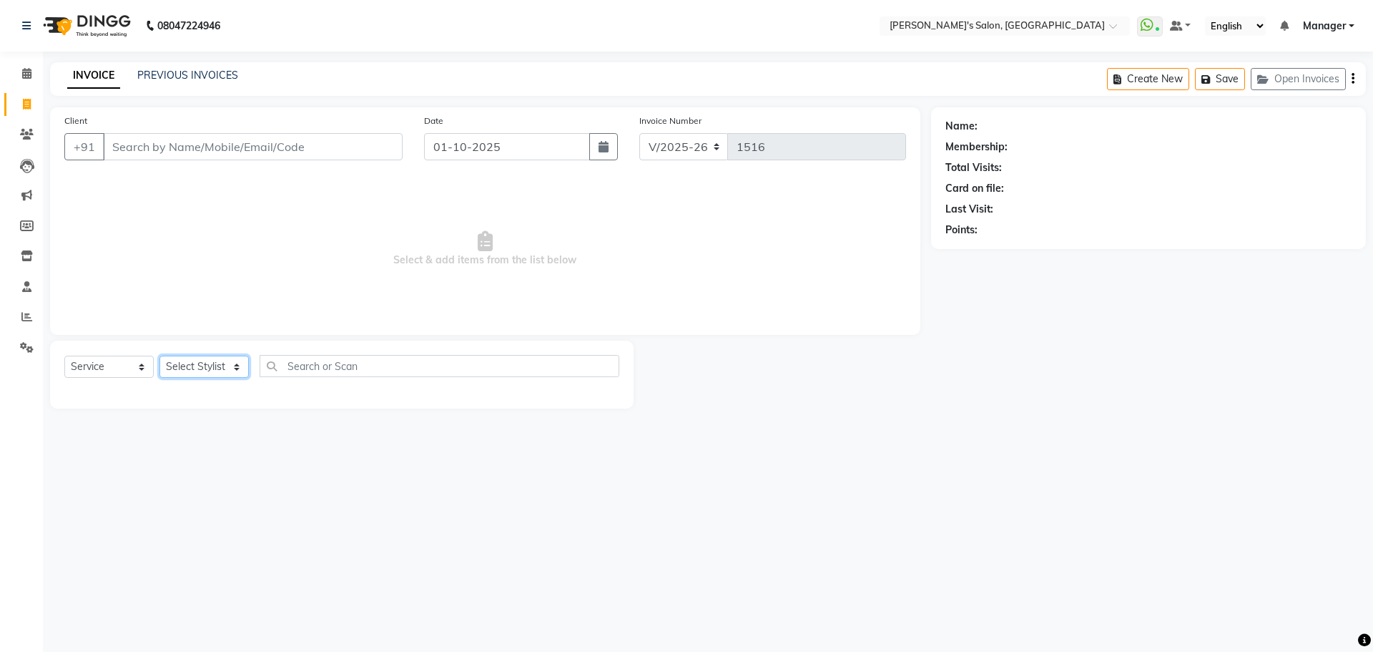
select select "85546"
click at [159, 355] on select "Select Stylist AKASH ANIL KONDHAMANGALE Anjali KOMAL GANGURDE Manager Paddy pav…" at bounding box center [203, 366] width 89 height 22
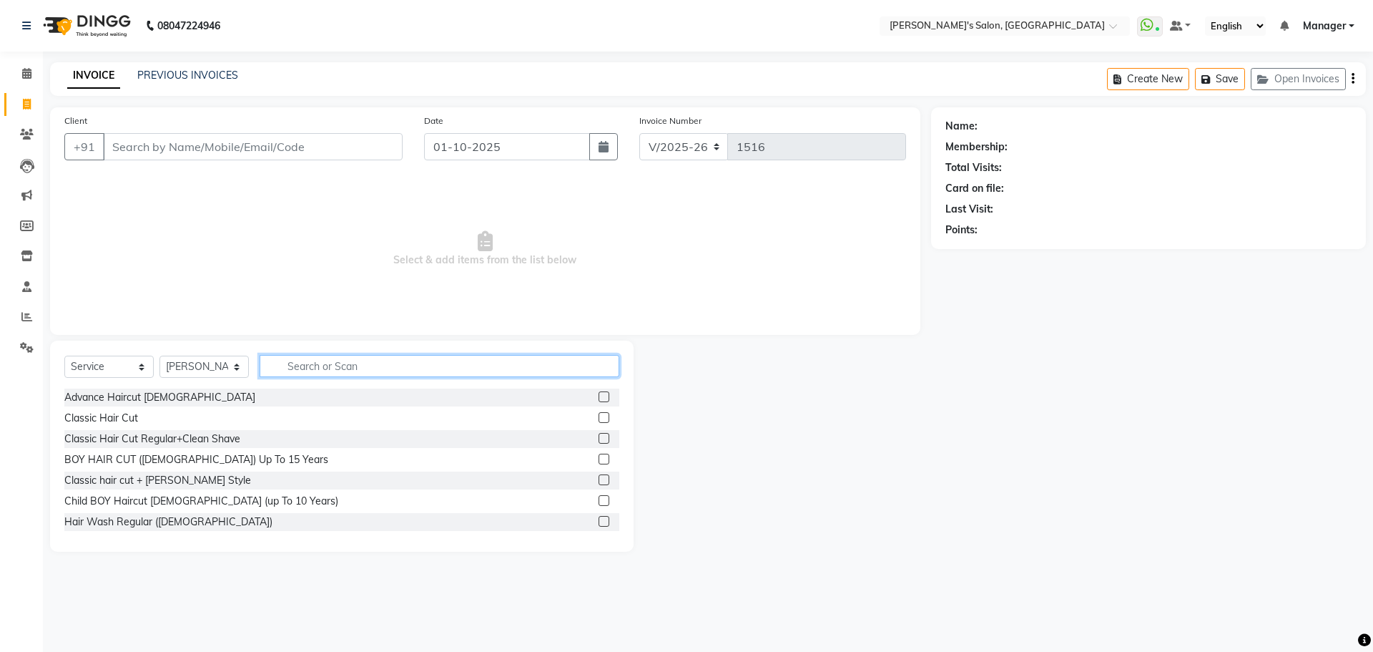
click at [360, 365] on input "text" at bounding box center [440, 366] width 360 height 22
type input "threa"
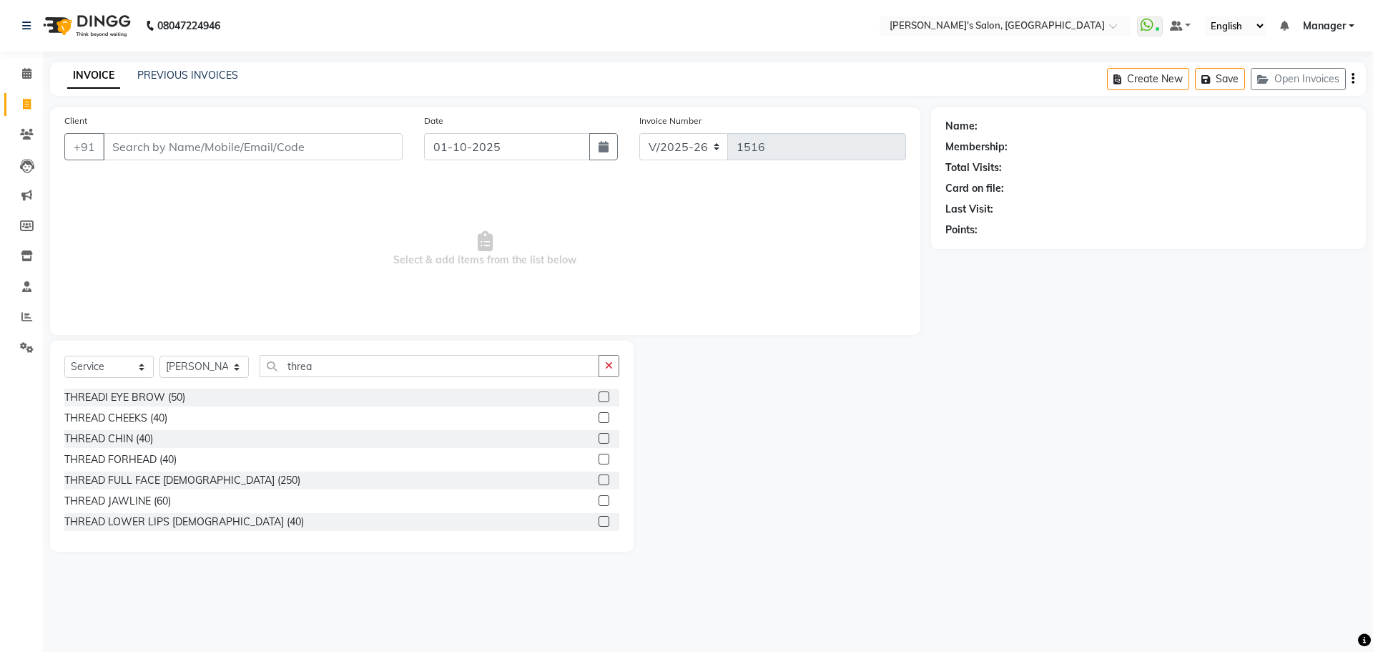
drag, startPoint x: 593, startPoint y: 398, endPoint x: 566, endPoint y: 422, distance: 36.5
click at [599, 399] on label at bounding box center [604, 396] width 11 height 11
click at [599, 399] on input "checkbox" at bounding box center [603, 397] width 9 height 9
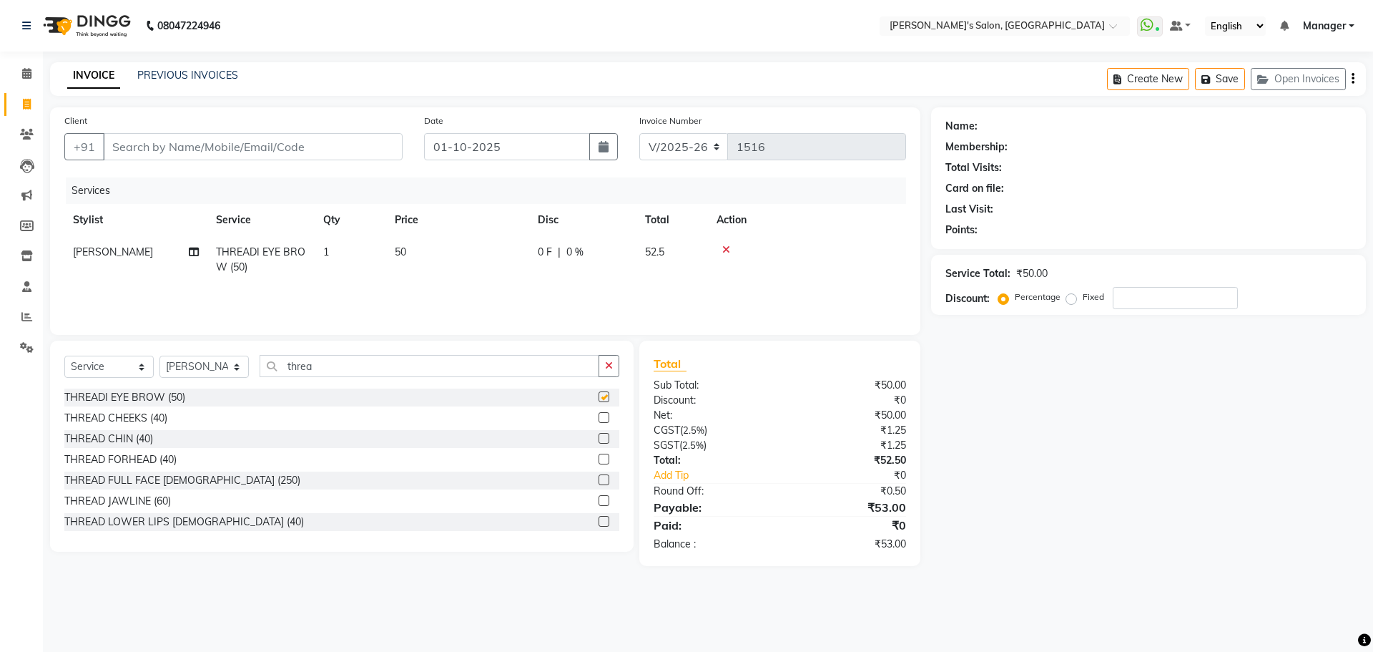
checkbox input "false"
click at [599, 459] on label at bounding box center [604, 458] width 11 height 11
click at [599, 459] on input "checkbox" at bounding box center [603, 459] width 9 height 9
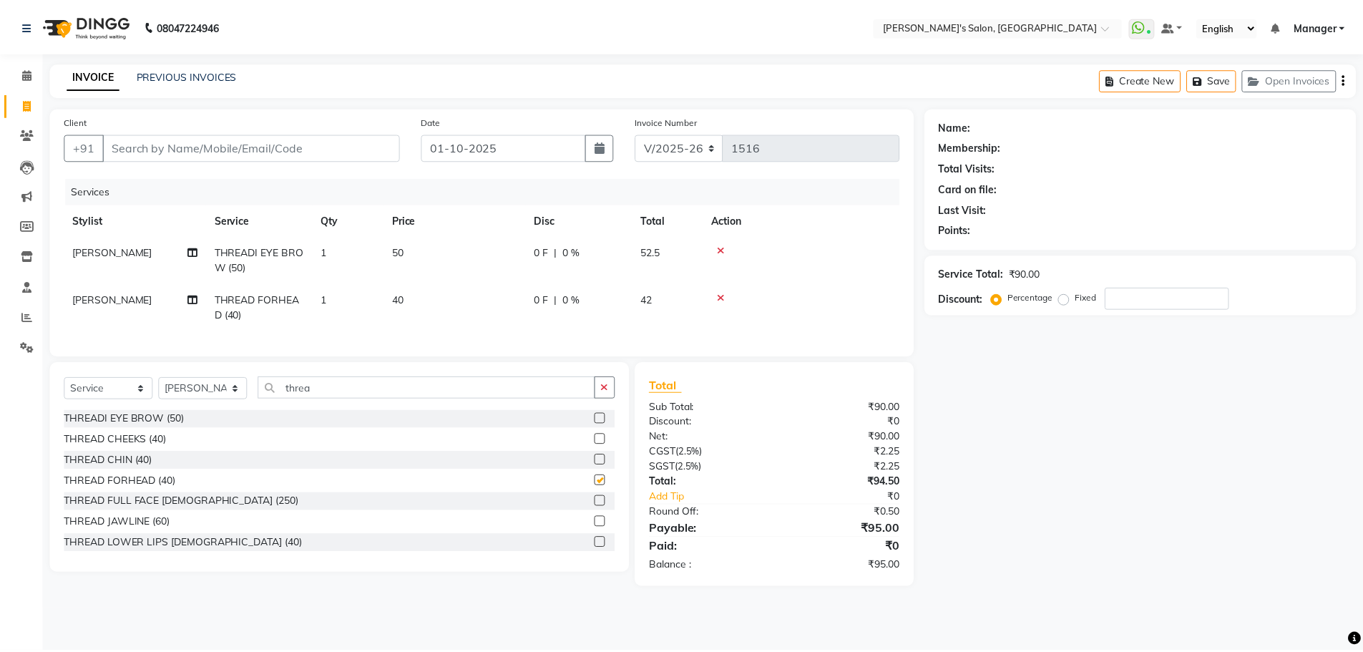
scroll to position [23, 0]
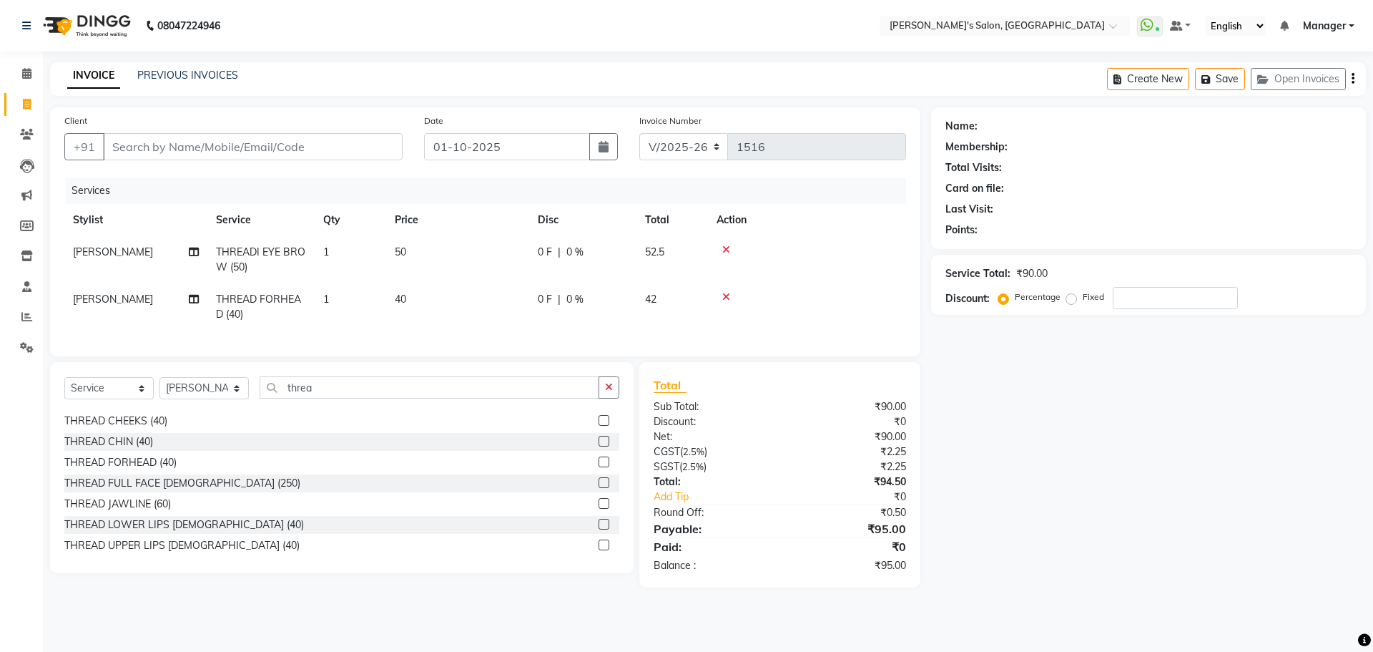
checkbox input "false"
click at [599, 546] on label at bounding box center [604, 540] width 11 height 11
click at [599, 546] on input "checkbox" at bounding box center [603, 540] width 9 height 9
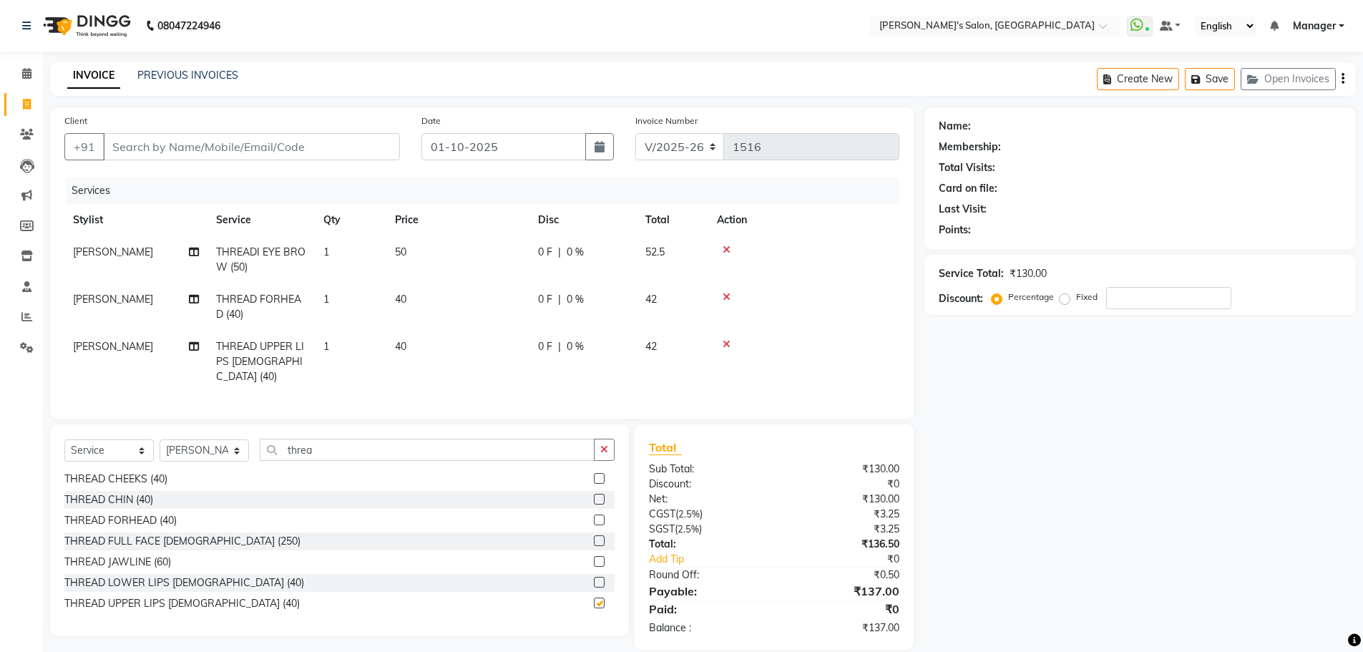
checkbox input "false"
click at [134, 149] on input "Client" at bounding box center [251, 146] width 297 height 27
click at [176, 148] on input "Client" at bounding box center [251, 146] width 297 height 27
type input "8"
type input "0"
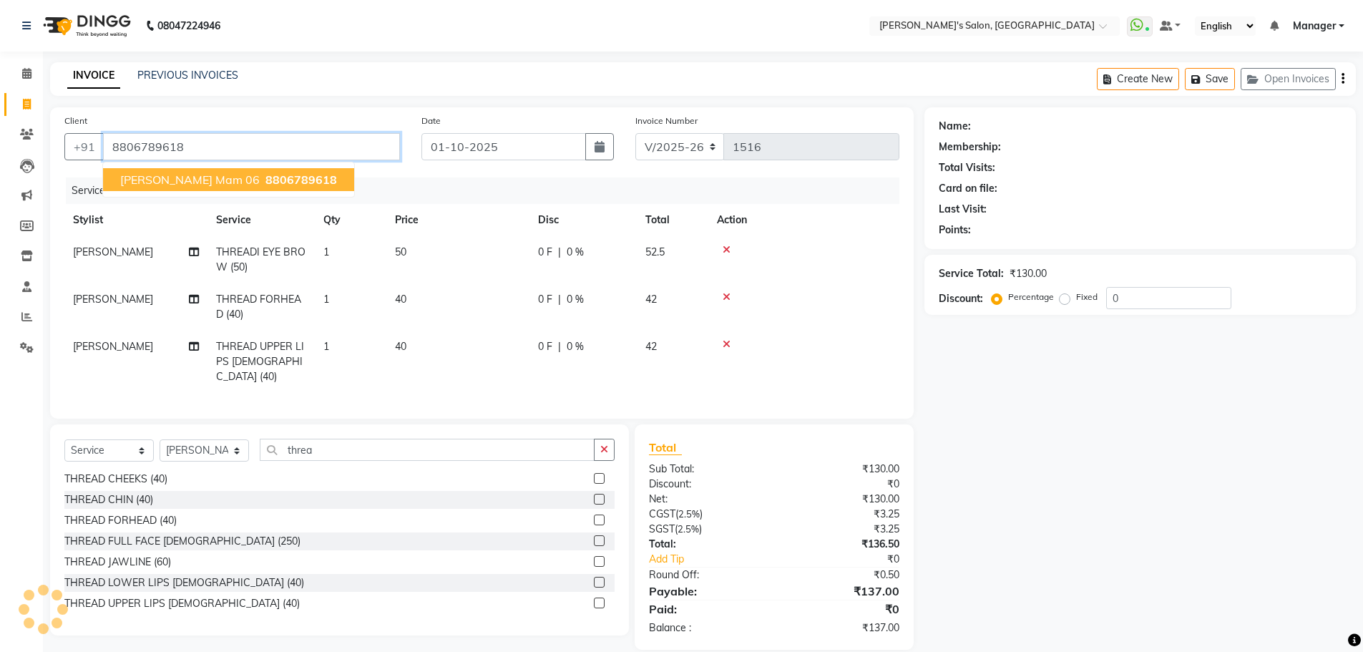
click at [265, 178] on span "8806789618" at bounding box center [301, 179] width 72 height 14
type input "8806789618"
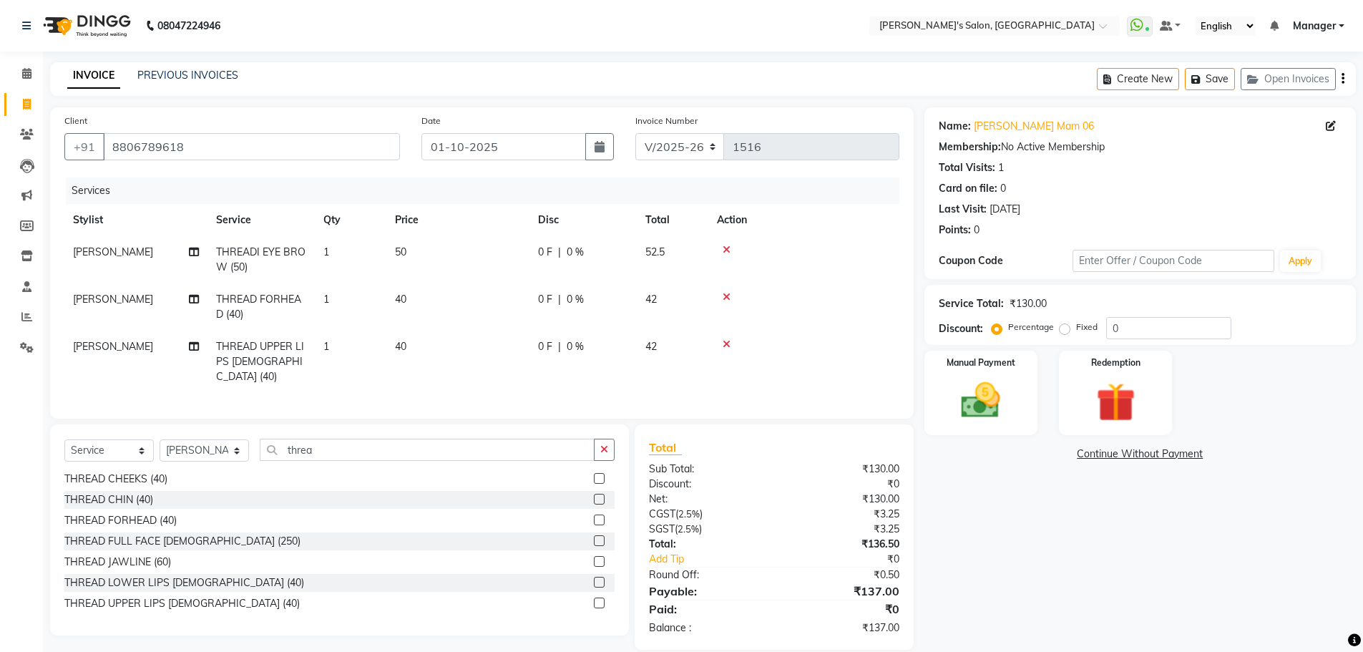
scroll to position [15, 0]
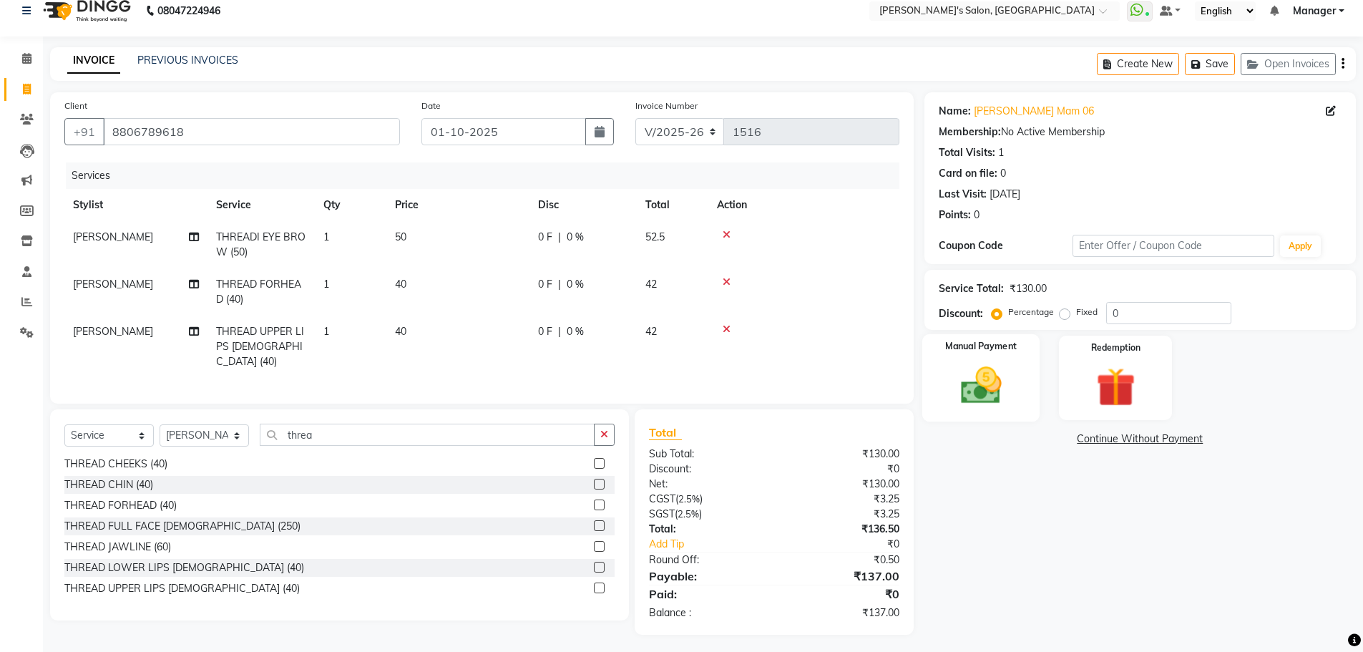
click at [1011, 416] on div "Manual Payment" at bounding box center [980, 378] width 118 height 88
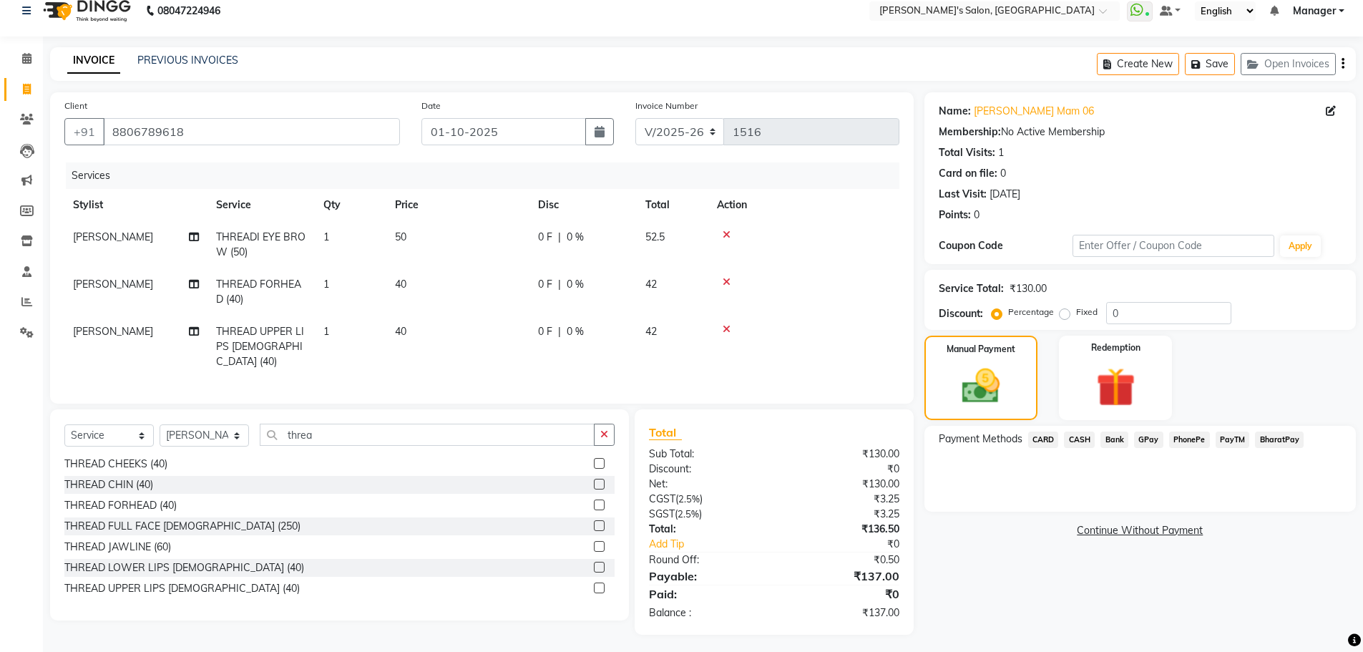
click at [1227, 438] on span "PayTM" at bounding box center [1232, 439] width 34 height 16
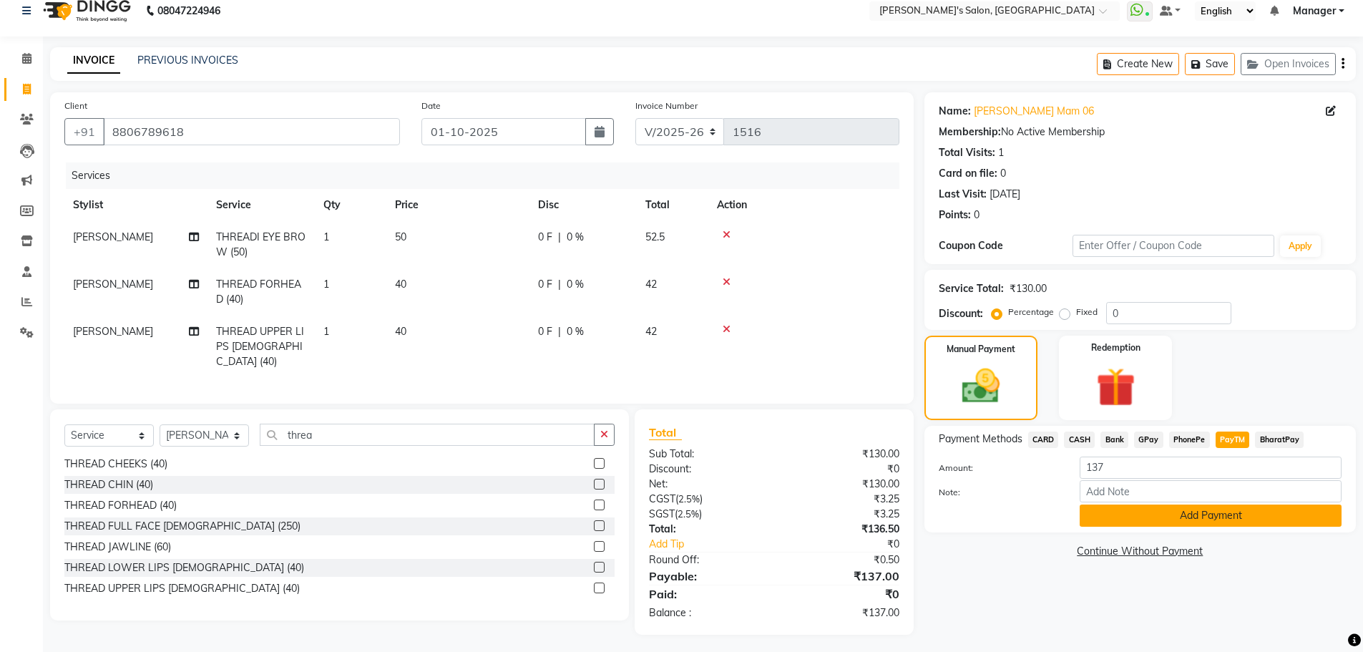
click at [1220, 516] on button "Add Payment" at bounding box center [1210, 515] width 262 height 22
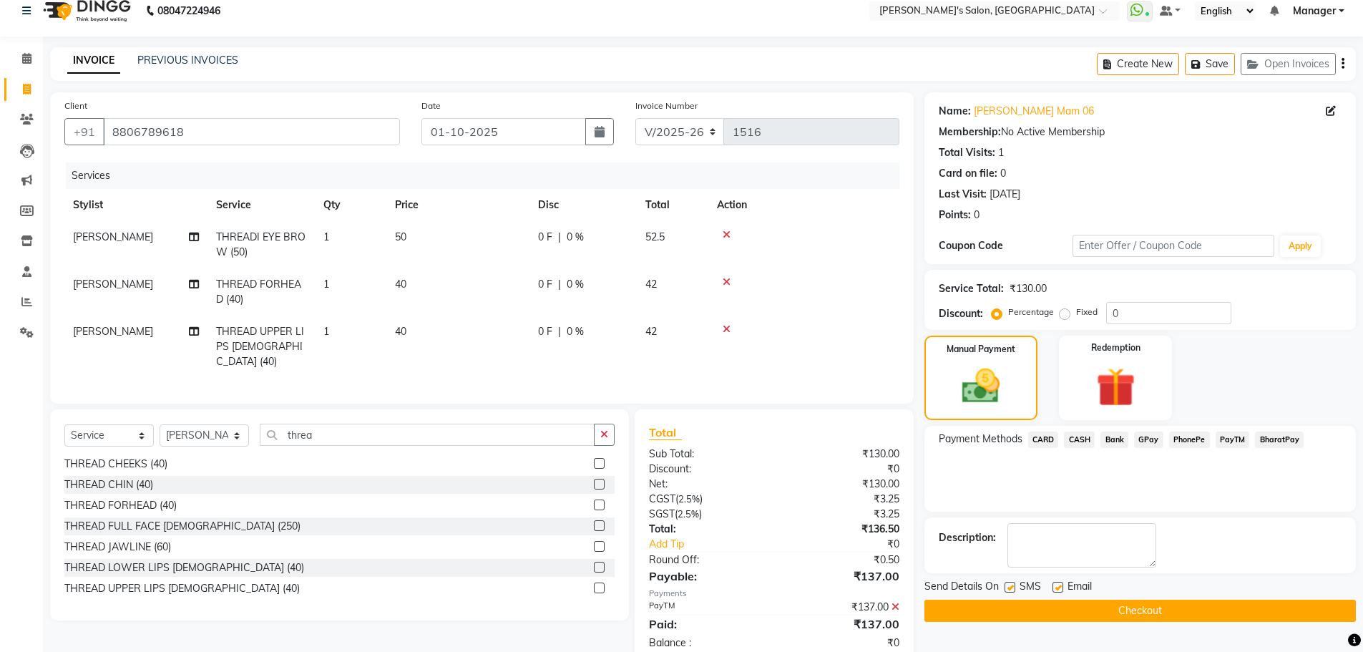
scroll to position [45, 0]
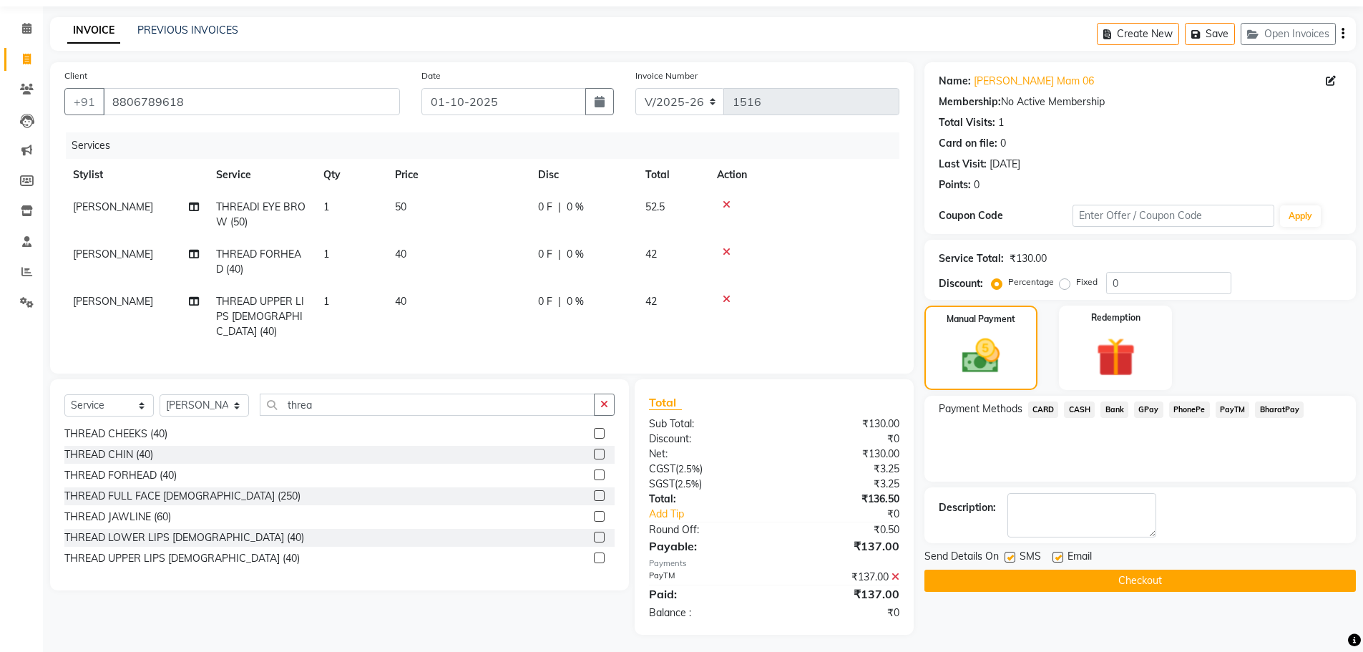
click at [1142, 576] on button "Checkout" at bounding box center [1139, 580] width 431 height 22
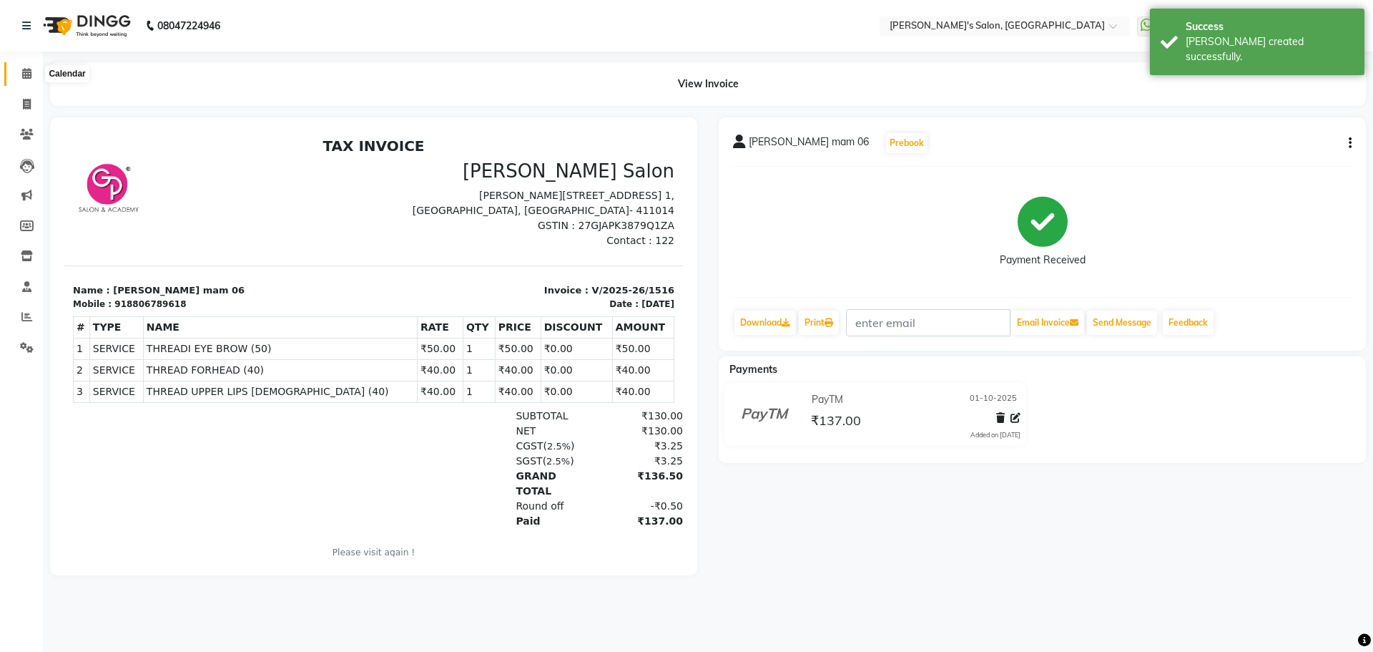
click at [25, 77] on icon at bounding box center [26, 73] width 9 height 11
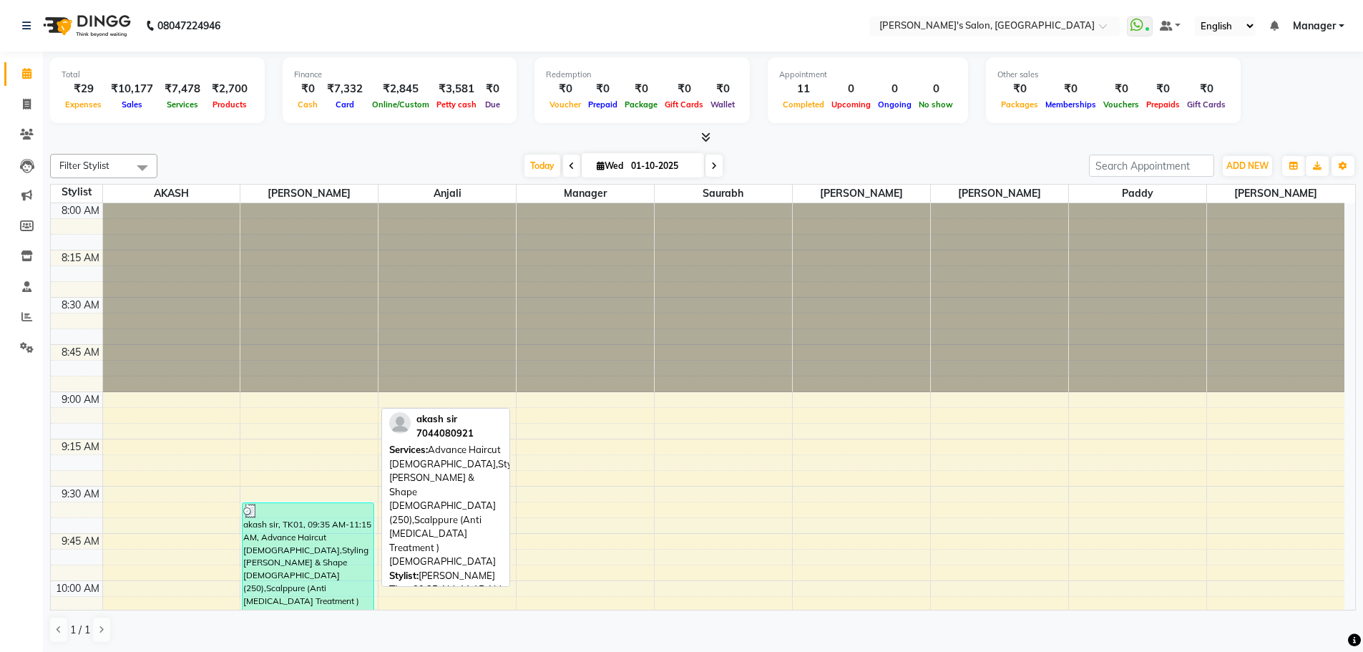
scroll to position [1, 0]
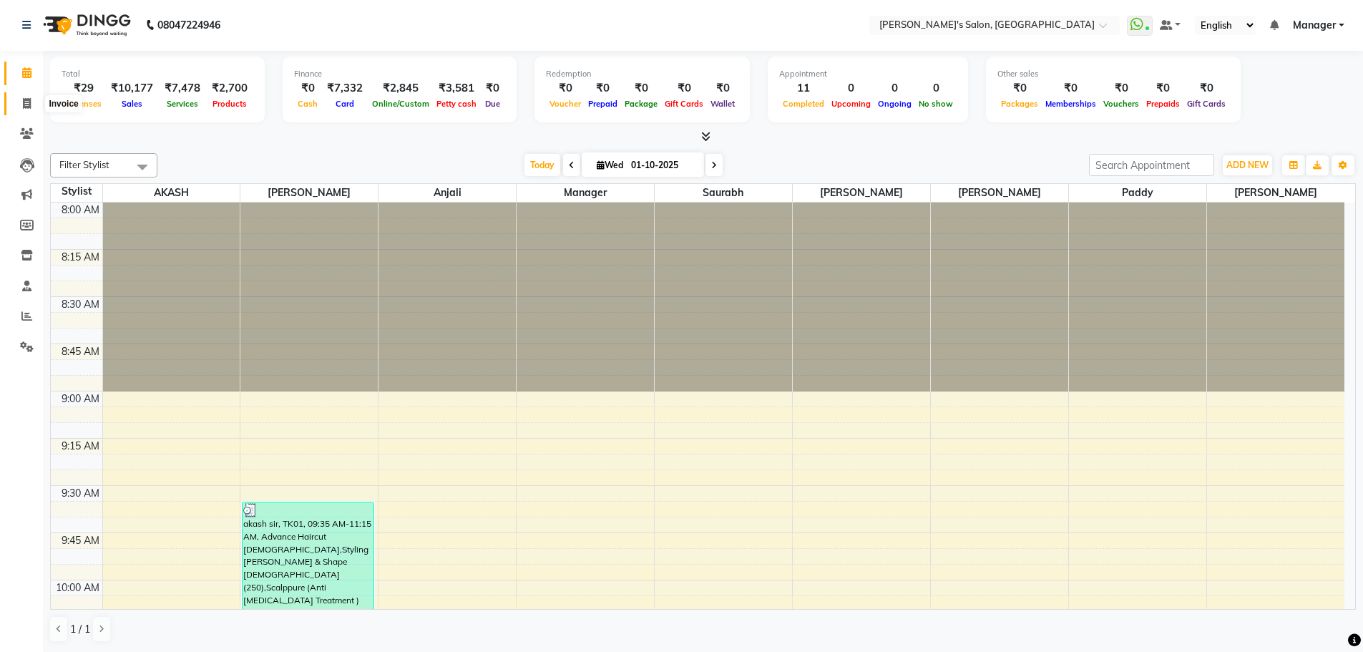
click at [34, 107] on span at bounding box center [26, 104] width 25 height 16
click at [23, 104] on icon at bounding box center [27, 103] width 8 height 11
select select "service"
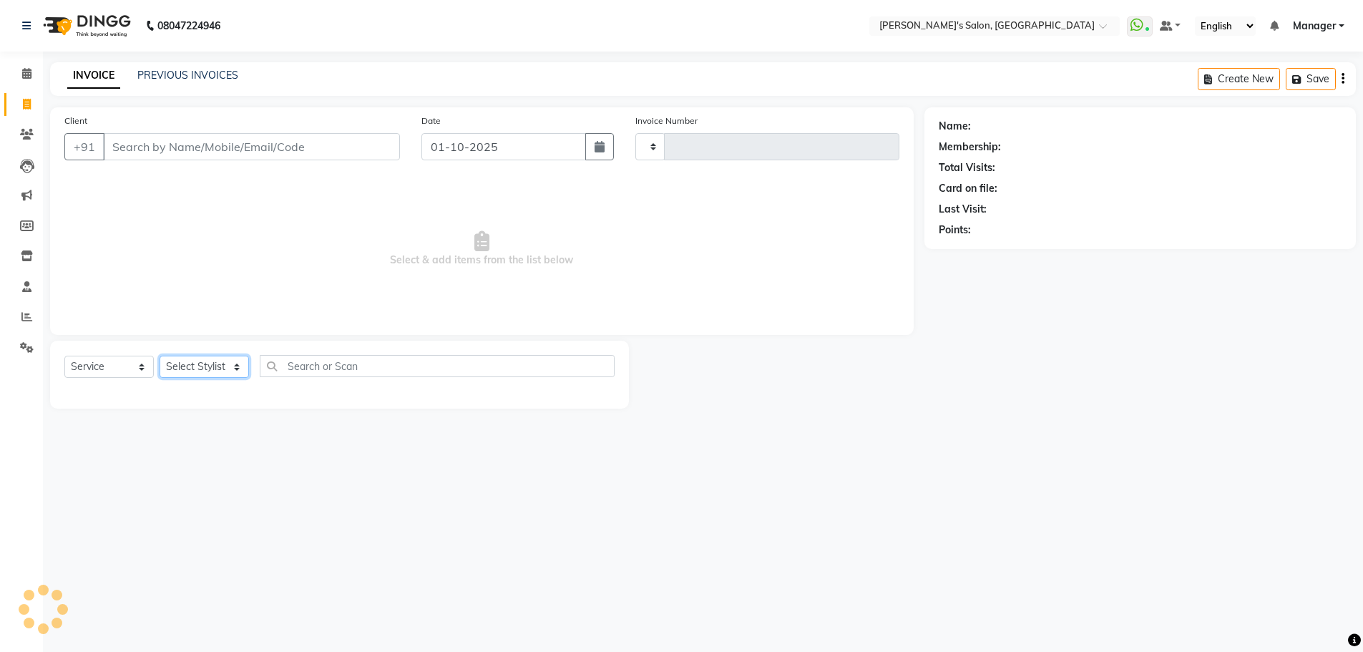
click at [225, 364] on select "Select Stylist" at bounding box center [203, 366] width 89 height 22
select select "7366"
type input "1517"
click at [159, 355] on select "Select Stylist" at bounding box center [203, 366] width 89 height 22
click at [236, 366] on select "Select Stylist AKASH ANIL KONDHAMANGALE Anjali KOMAL GANGURDE Manager Paddy pav…" at bounding box center [203, 366] width 89 height 22
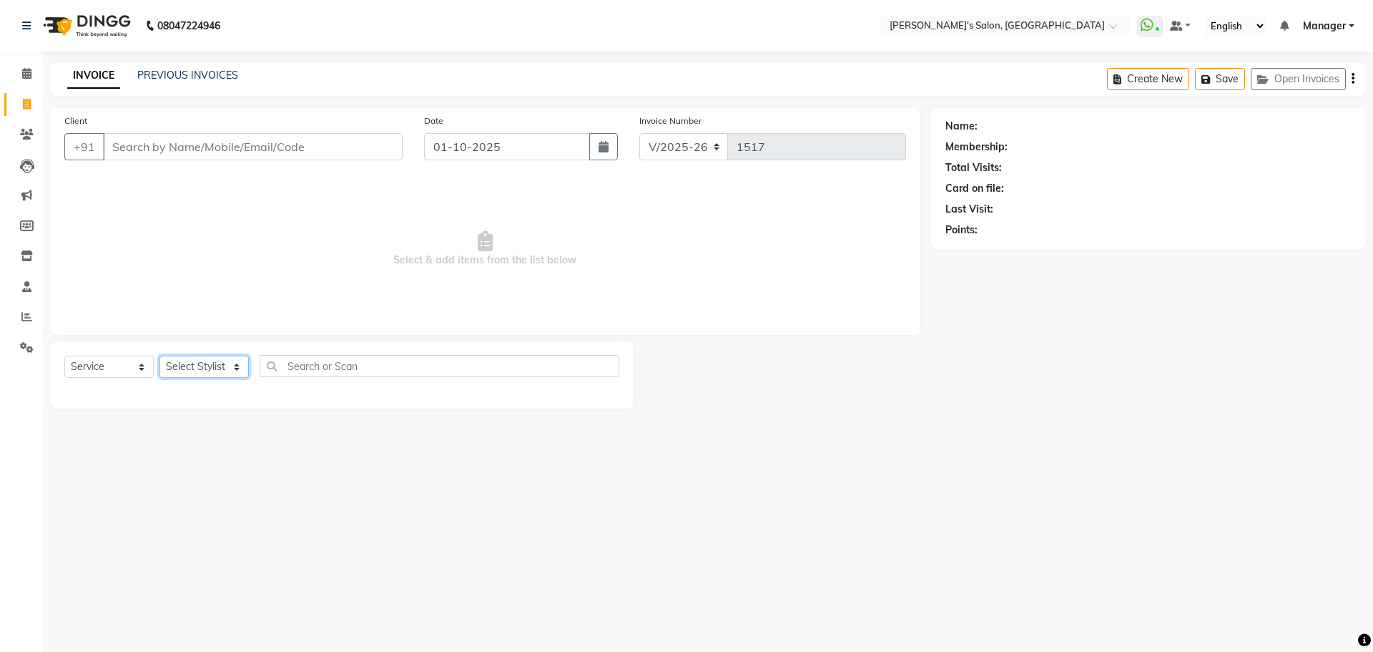
select select "85546"
click at [159, 355] on select "Select Stylist AKASH ANIL KONDHAMANGALE Anjali KOMAL GANGURDE Manager Paddy pav…" at bounding box center [203, 366] width 89 height 22
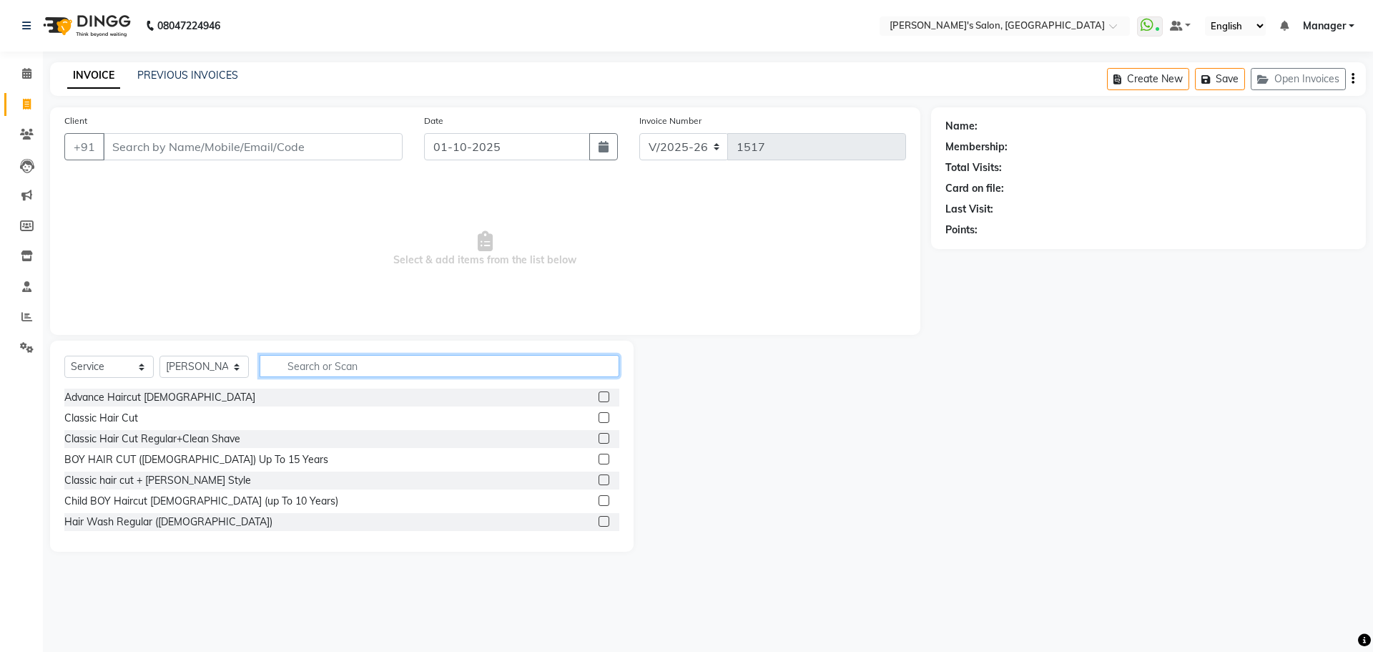
click at [296, 363] on input "text" at bounding box center [440, 366] width 360 height 22
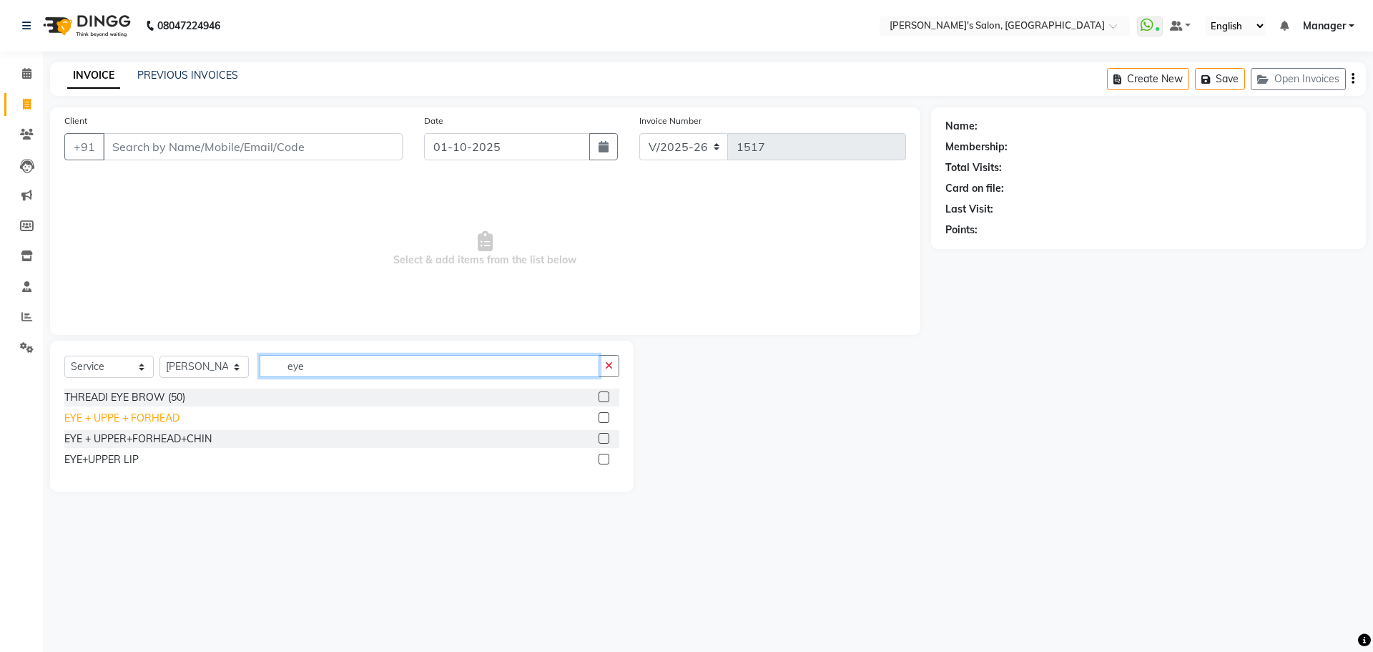
type input "eye"
click at [127, 421] on div "EYE + UPPE + FORHEAD" at bounding box center [121, 418] width 115 height 15
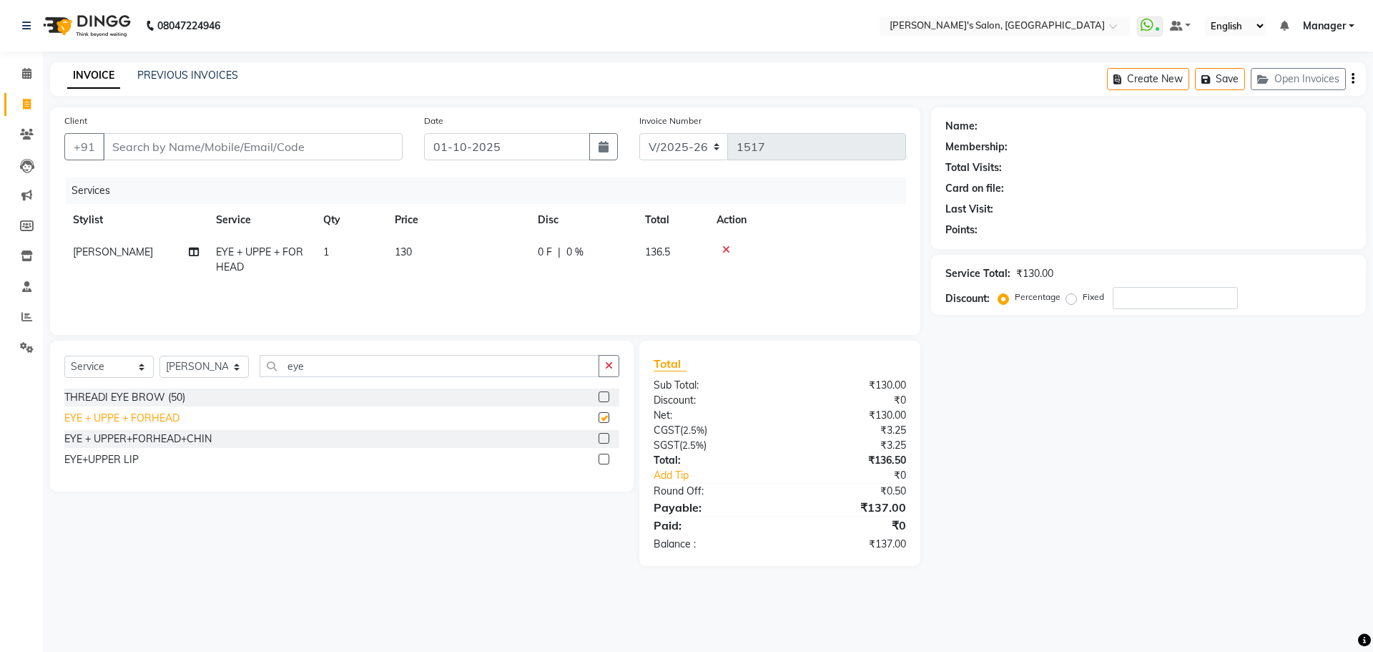
checkbox input "false"
click at [137, 149] on input "Client" at bounding box center [253, 146] width 300 height 27
type input "7"
type input "0"
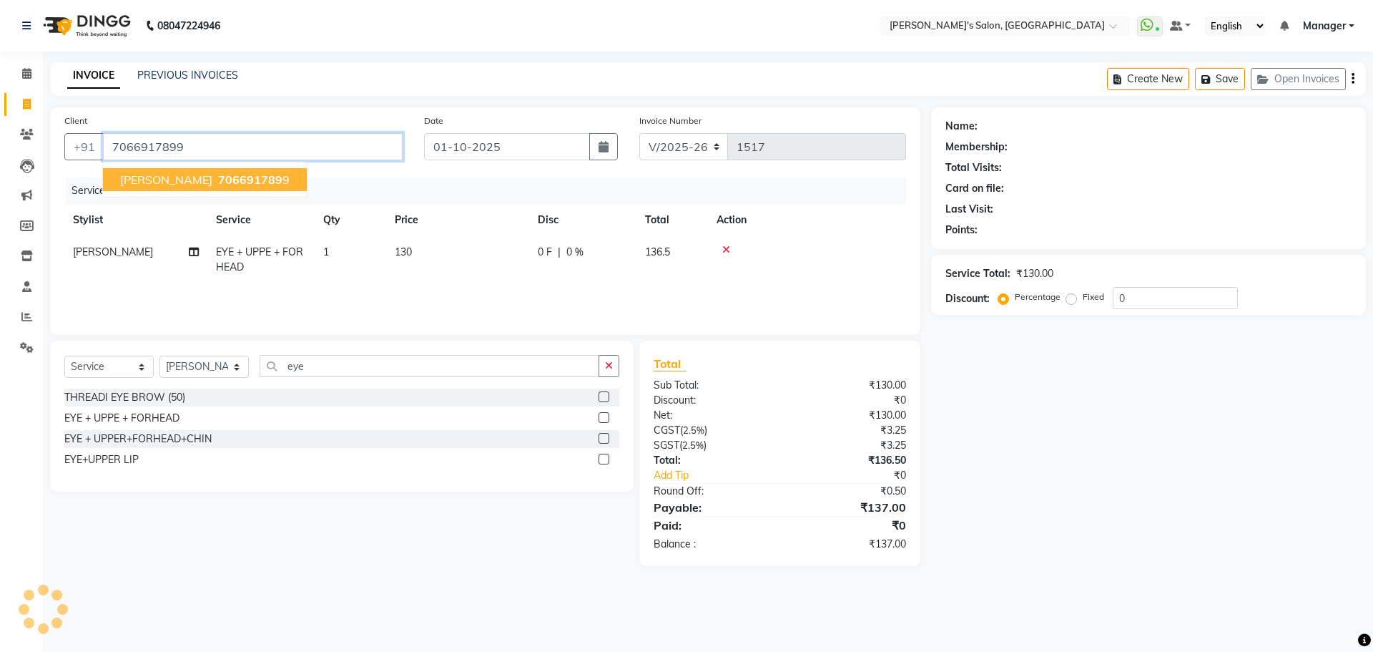
type input "7066917899"
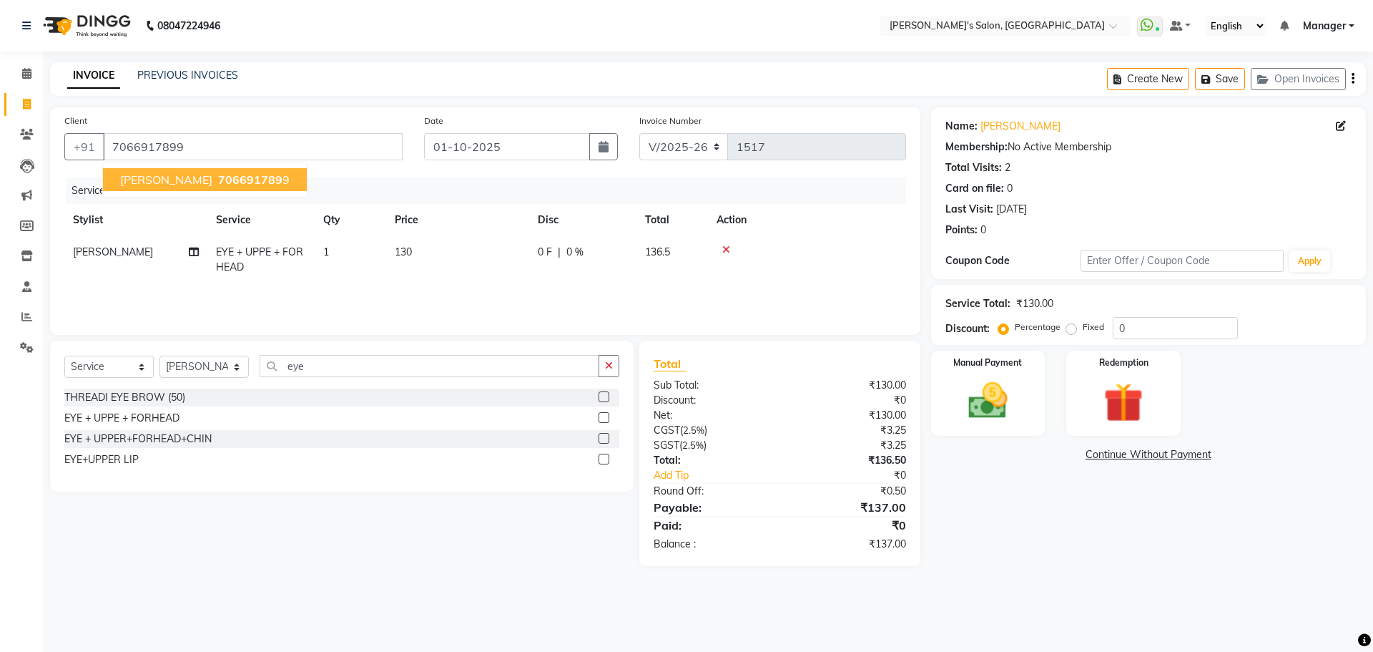
click at [149, 185] on span "aarti indapure" at bounding box center [166, 179] width 92 height 14
click at [1001, 395] on img at bounding box center [988, 400] width 67 height 47
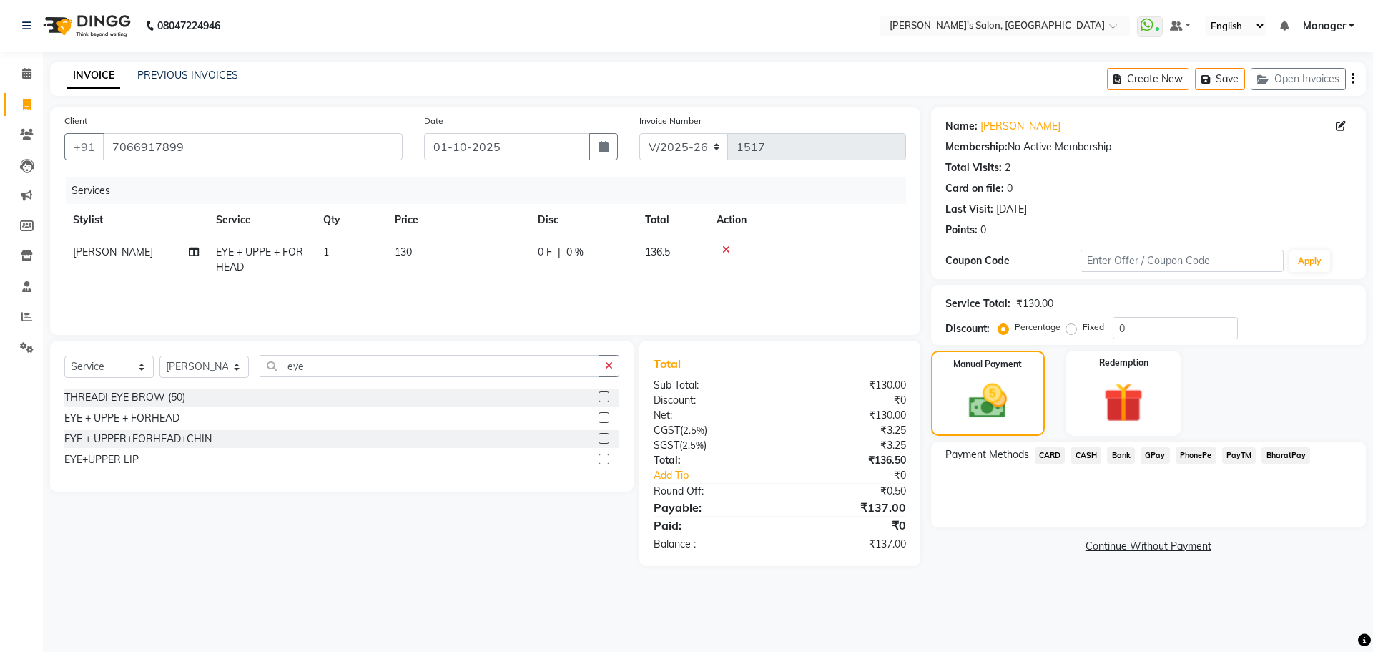
click at [1238, 457] on span "PayTM" at bounding box center [1239, 455] width 34 height 16
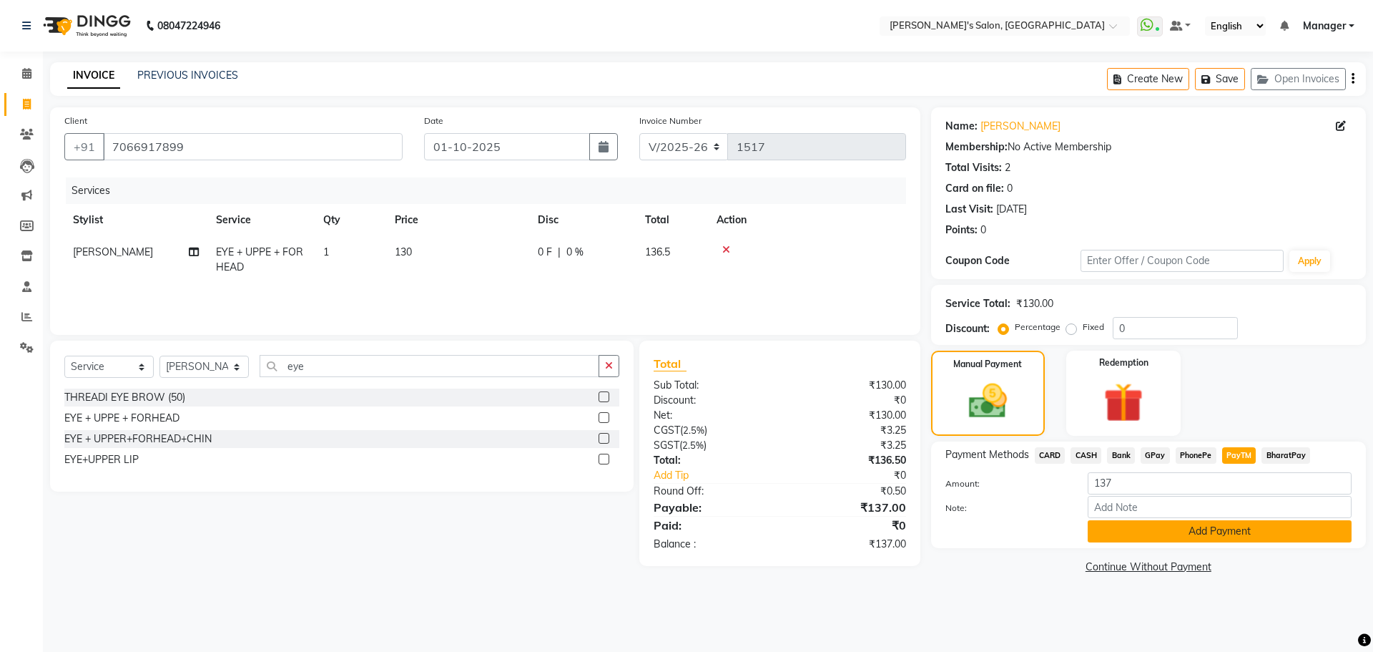
click at [1202, 534] on button "Add Payment" at bounding box center [1220, 531] width 264 height 22
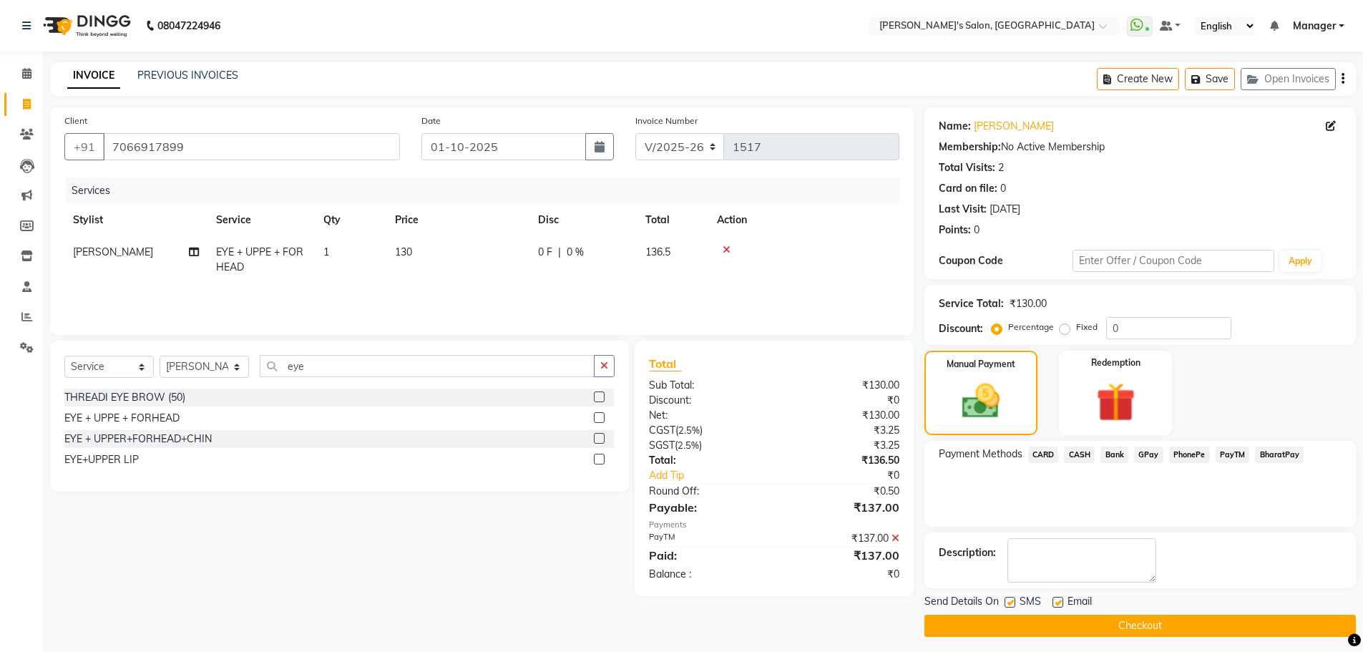
click at [1203, 628] on button "Checkout" at bounding box center [1139, 625] width 431 height 22
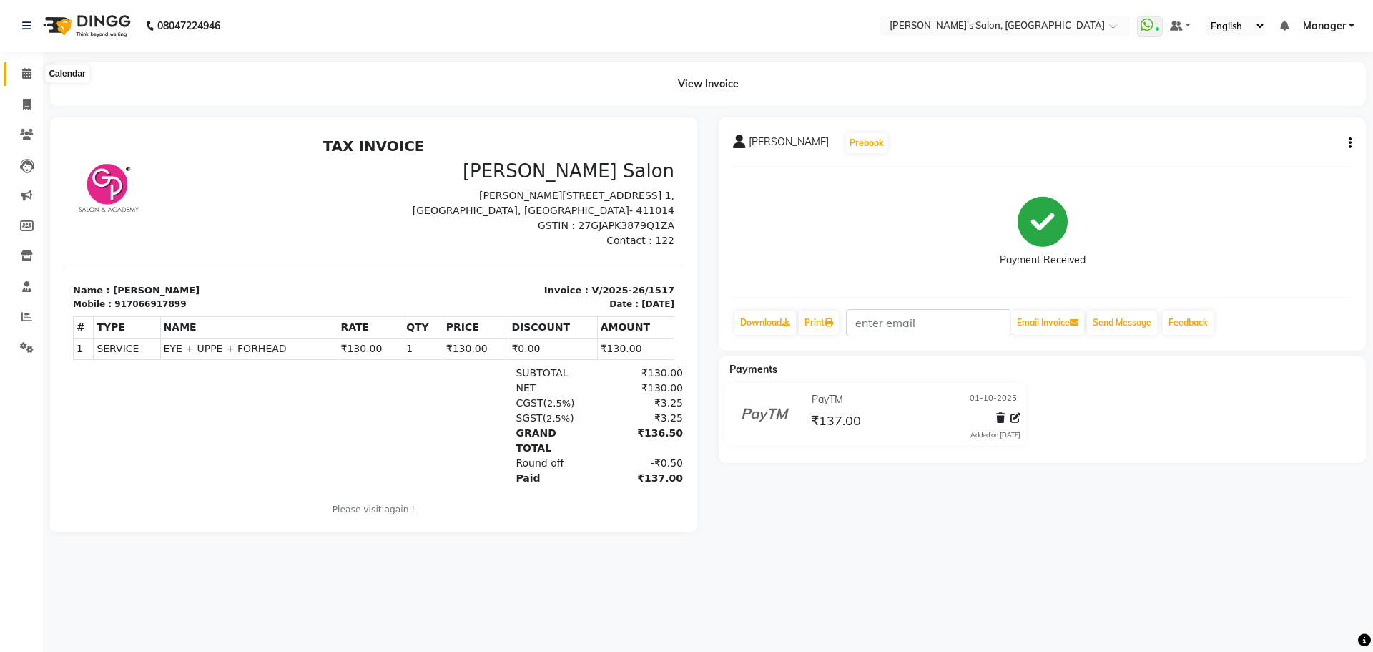
click at [24, 76] on icon at bounding box center [26, 73] width 9 height 11
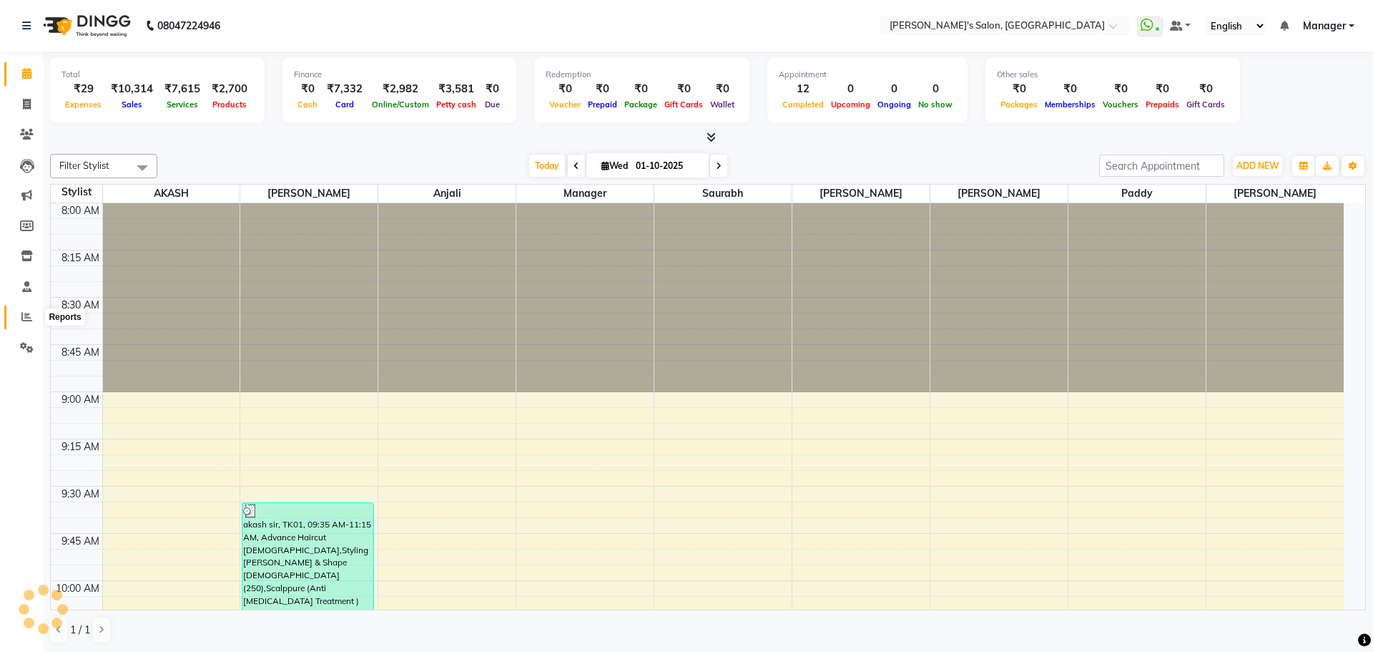
click at [25, 323] on span at bounding box center [26, 317] width 25 height 16
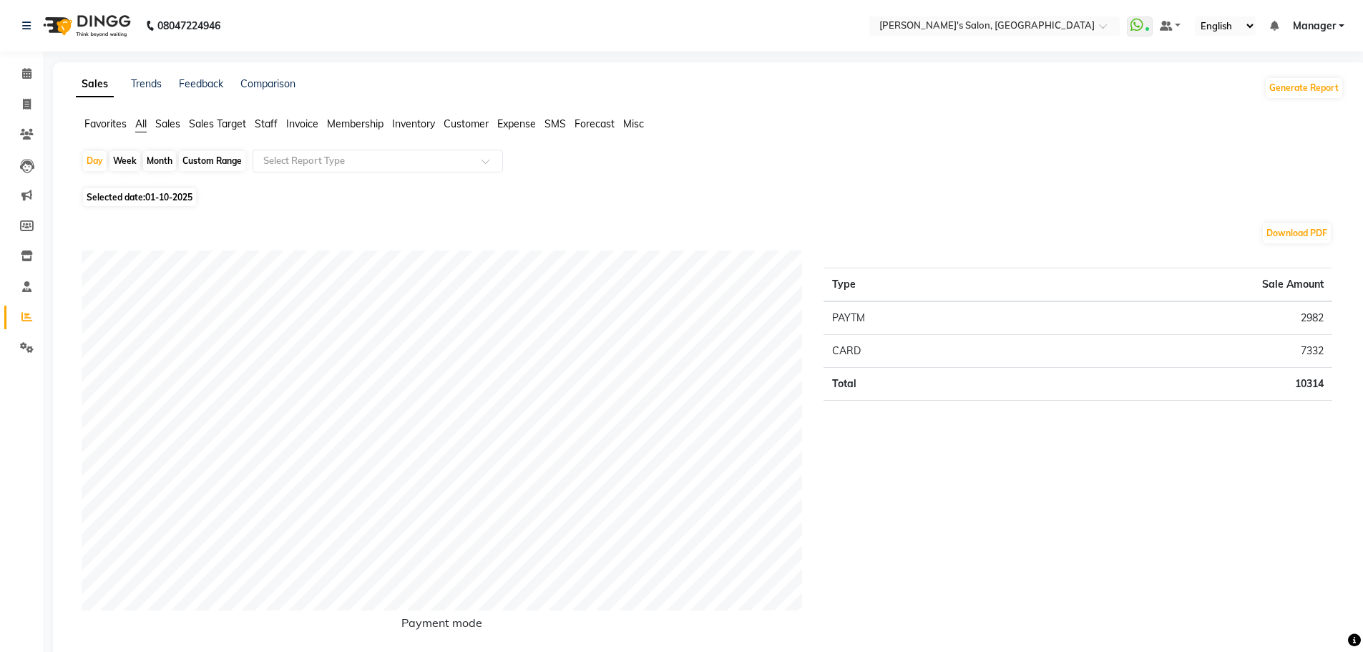
click at [136, 198] on span "Selected date: 01-10-2025" at bounding box center [139, 197] width 113 height 18
select select "10"
select select "2025"
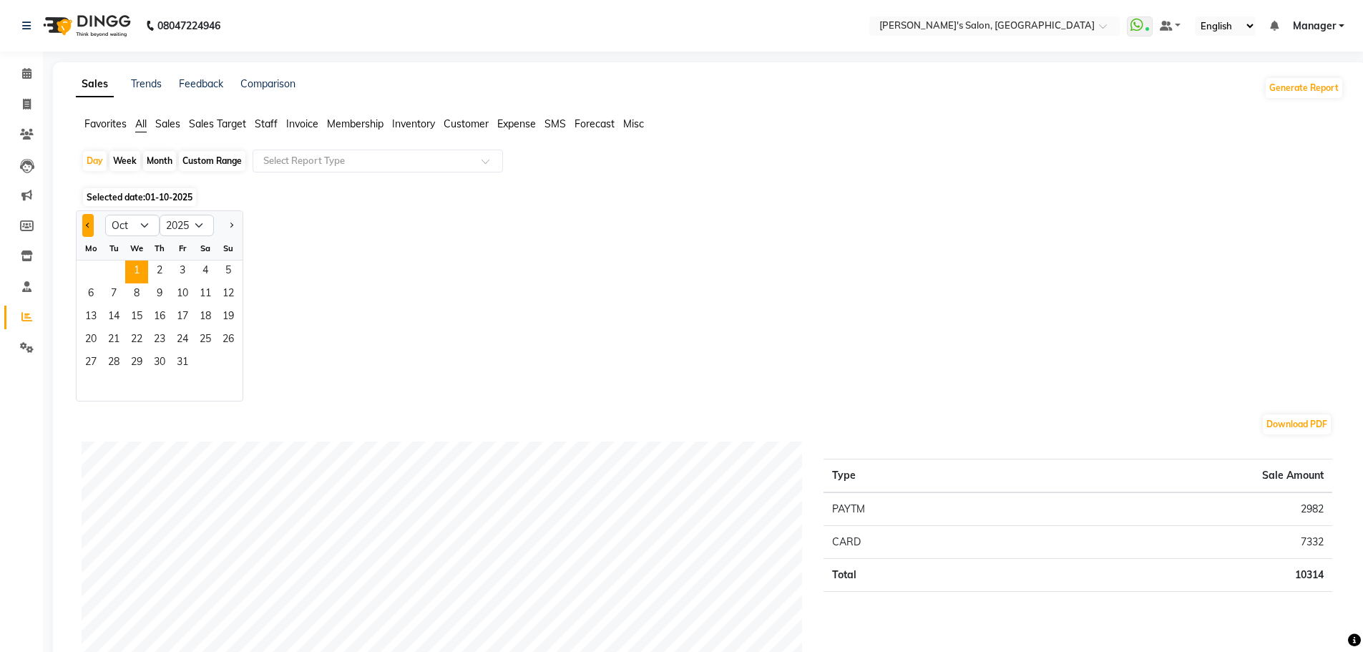
click at [92, 228] on button "Previous month" at bounding box center [87, 225] width 11 height 23
select select "9"
click at [167, 162] on div "Month" at bounding box center [159, 161] width 33 height 20
select select "10"
select select "2025"
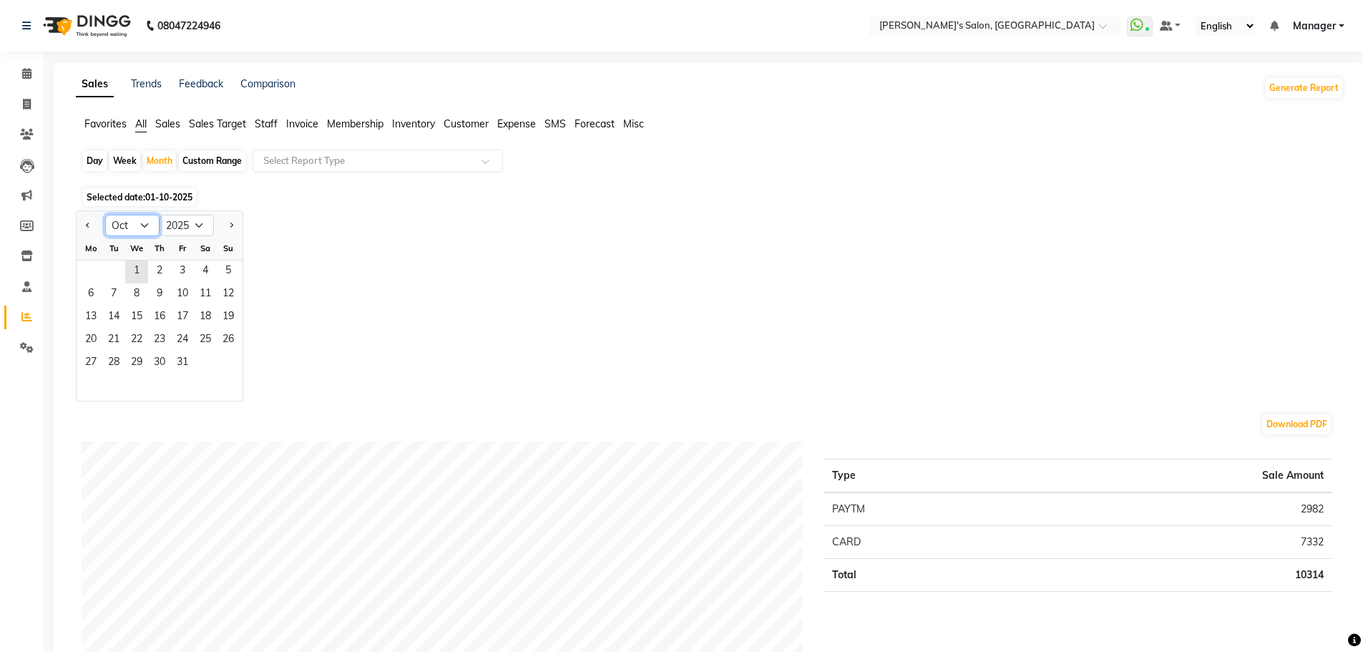
click at [147, 222] on select "Jan Feb Mar Apr May Jun Jul Aug Sep Oct Nov Dec" at bounding box center [132, 225] width 54 height 21
select select "9"
click at [105, 215] on select "Jan Feb Mar Apr May Jun Jul Aug Sep Oct Nov Dec" at bounding box center [132, 225] width 54 height 21
click at [100, 271] on span "1" at bounding box center [90, 271] width 23 height 23
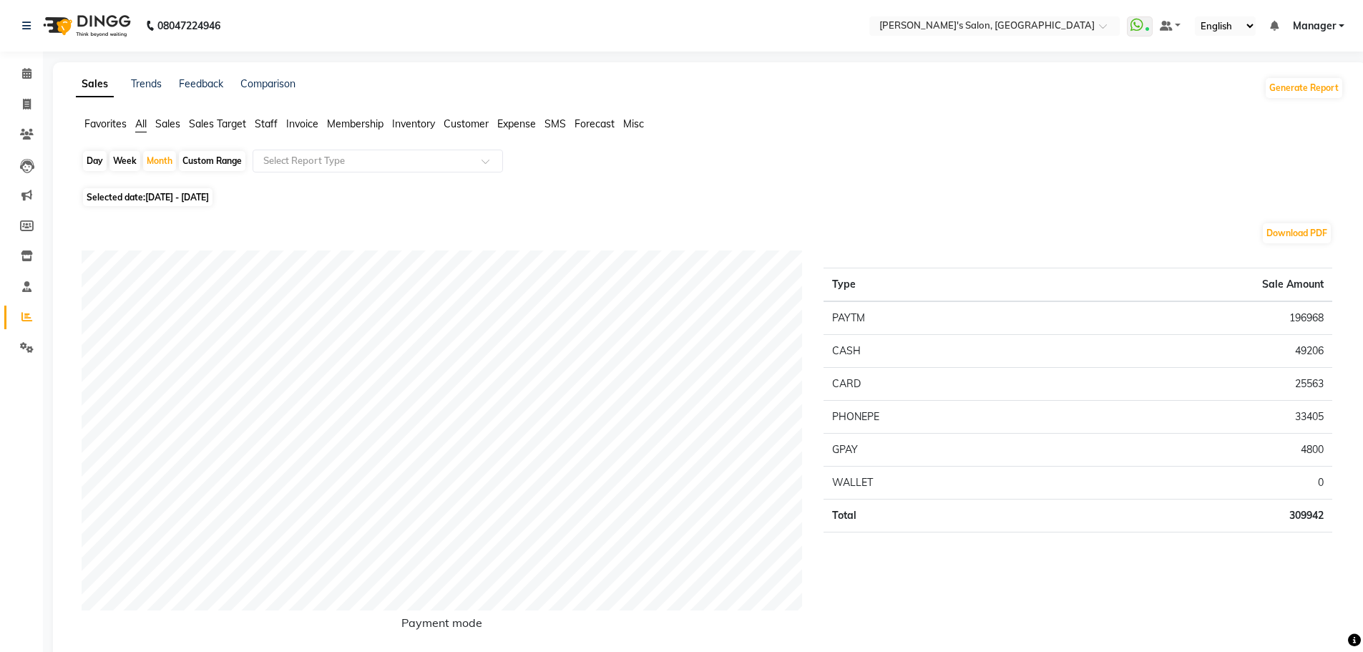
click at [265, 123] on span "Staff" at bounding box center [266, 123] width 23 height 13
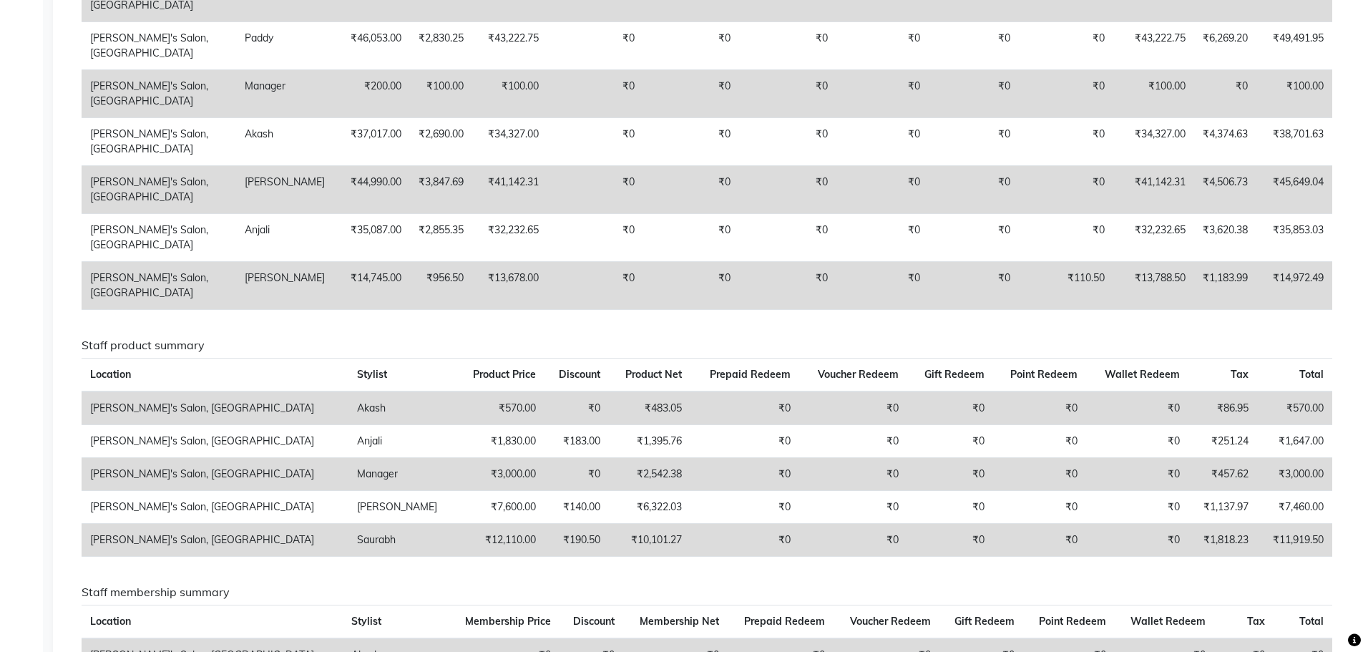
scroll to position [572, 0]
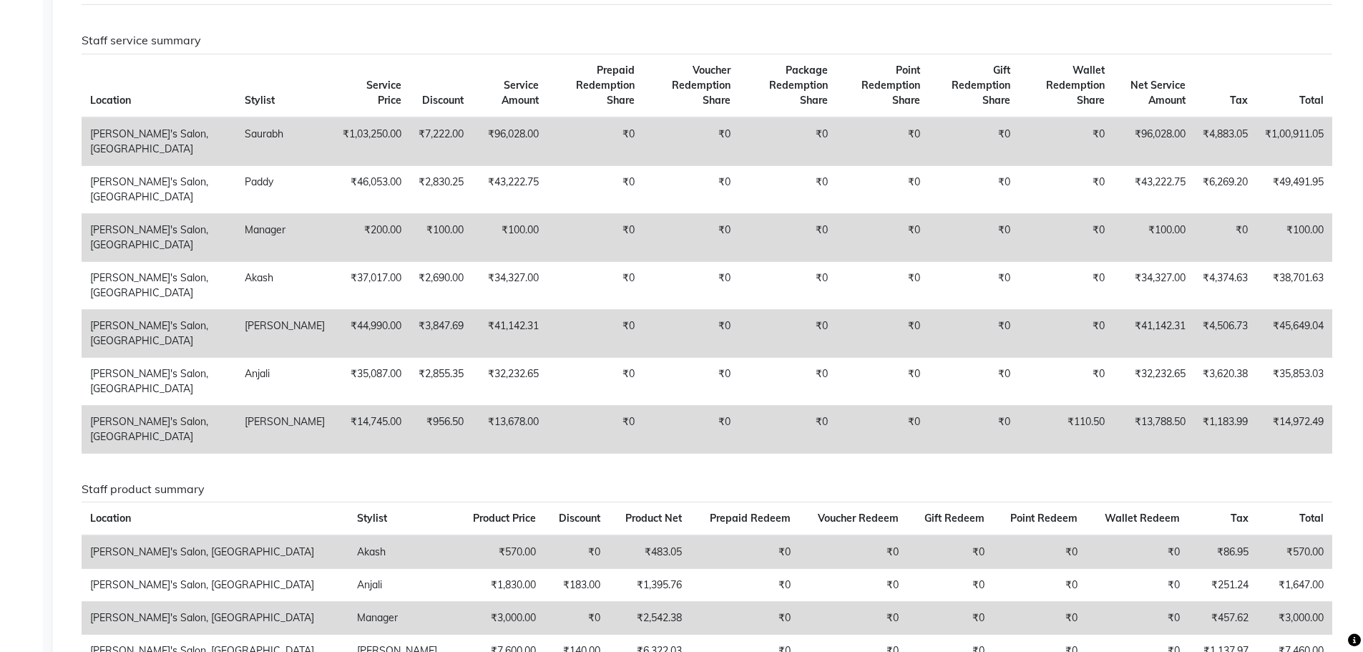
drag, startPoint x: 667, startPoint y: 461, endPoint x: 869, endPoint y: 44, distance: 463.9
click at [869, 44] on div "Staff combined summary Stylist Bill Count Service Count Service Amount Prepaid …" at bounding box center [707, 367] width 1250 height 1418
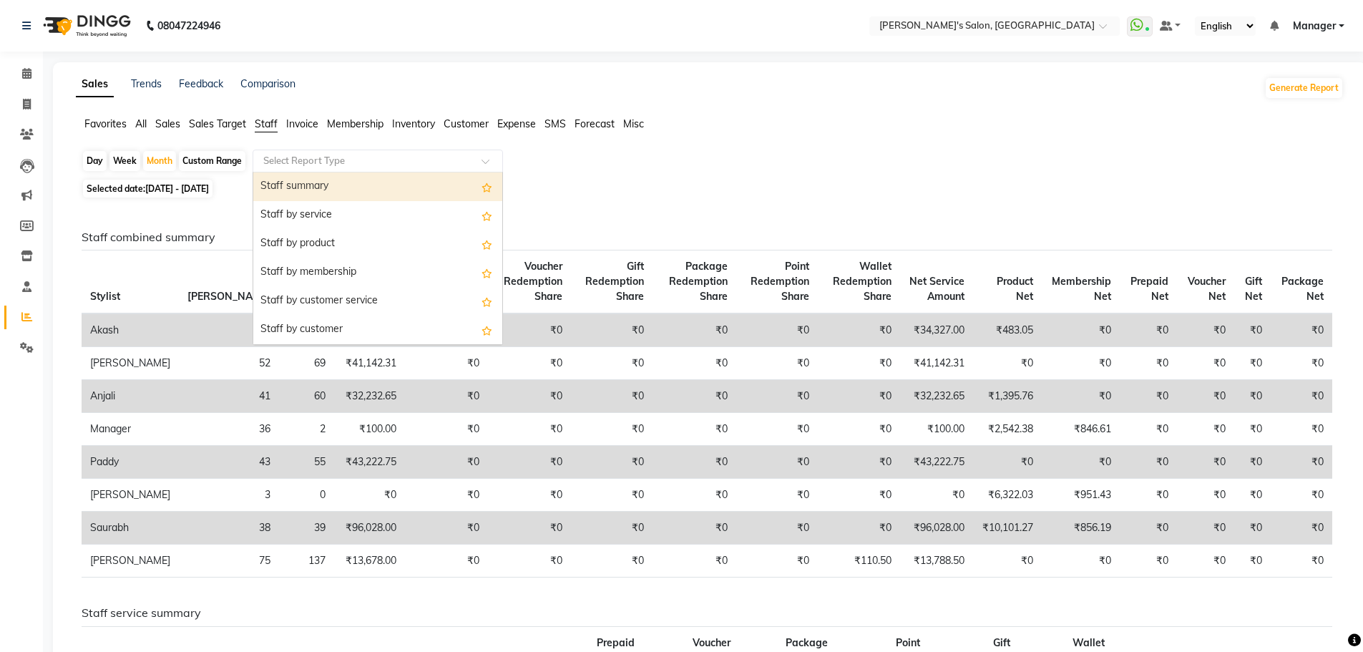
click at [292, 160] on input "text" at bounding box center [363, 161] width 206 height 14
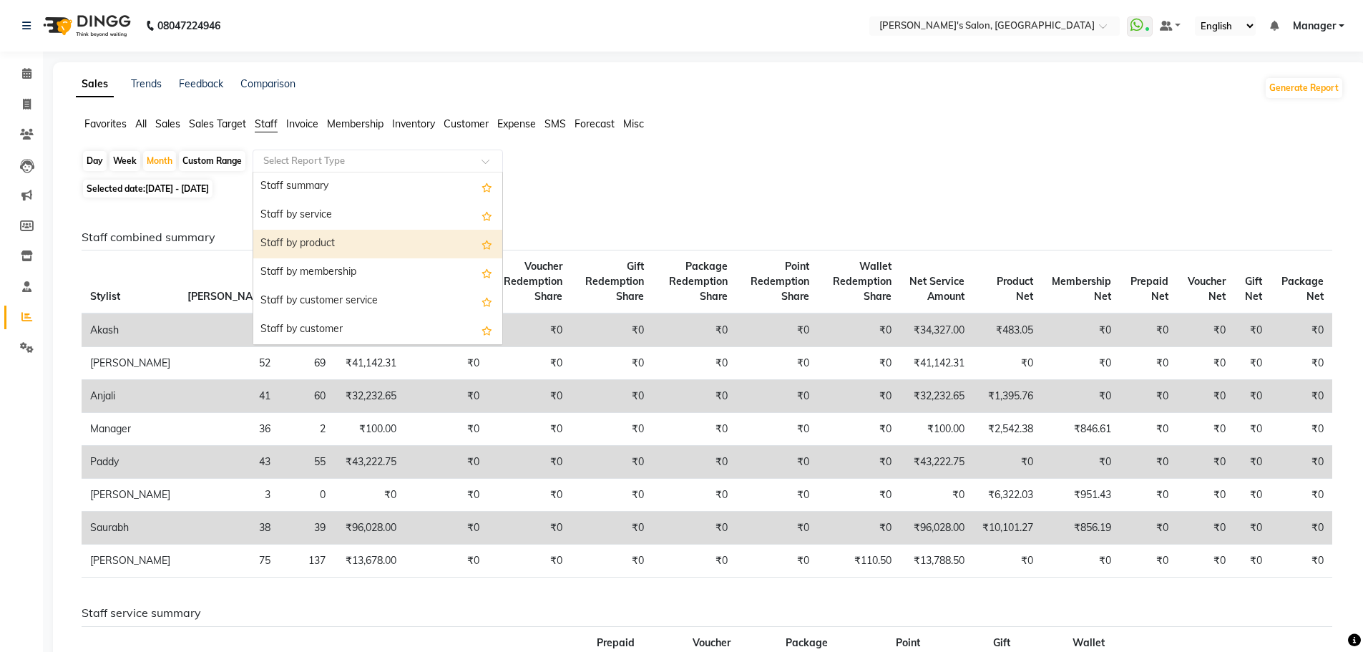
click at [366, 247] on div "Staff by product" at bounding box center [377, 244] width 249 height 29
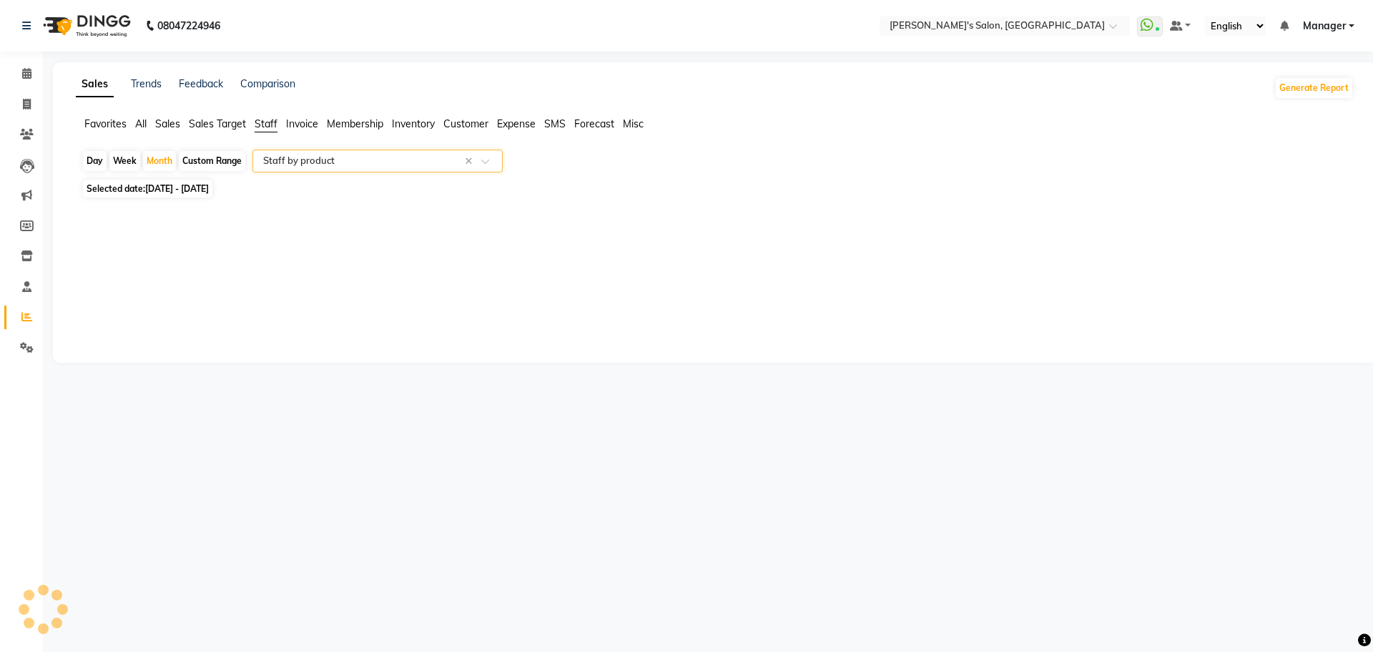
select select "full_report"
select select "csv"
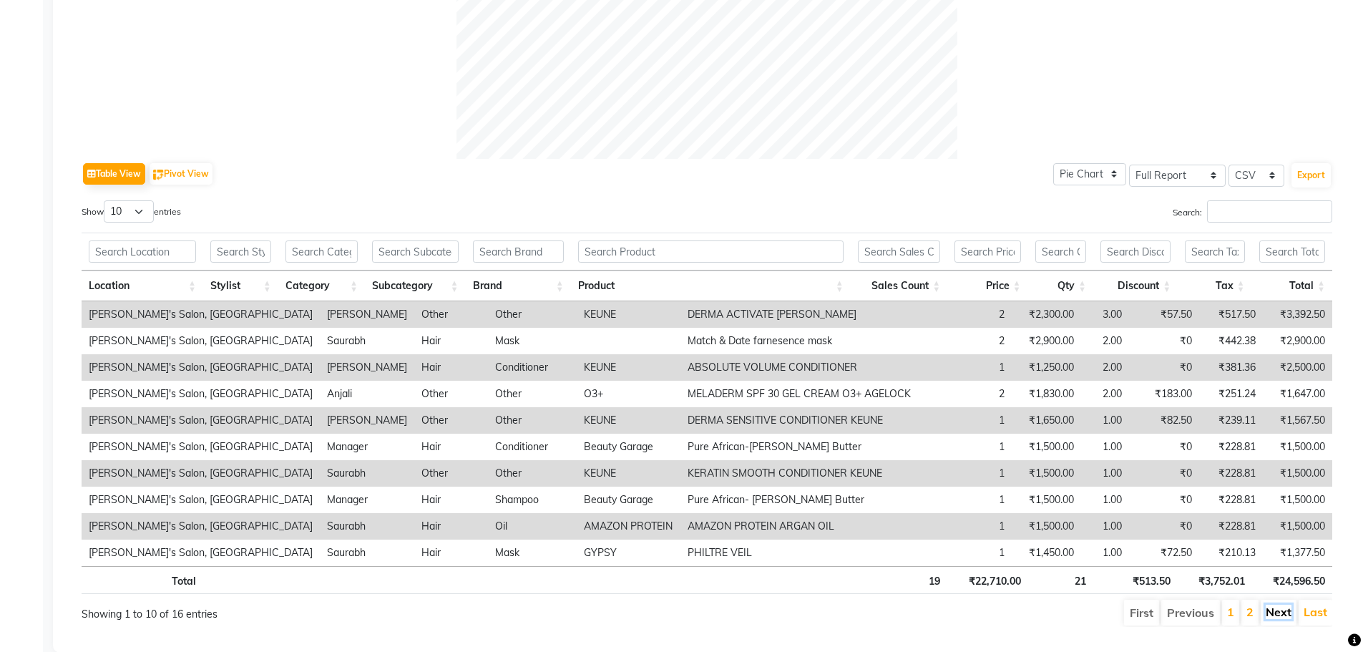
click at [1282, 611] on link "Next" at bounding box center [1278, 611] width 26 height 14
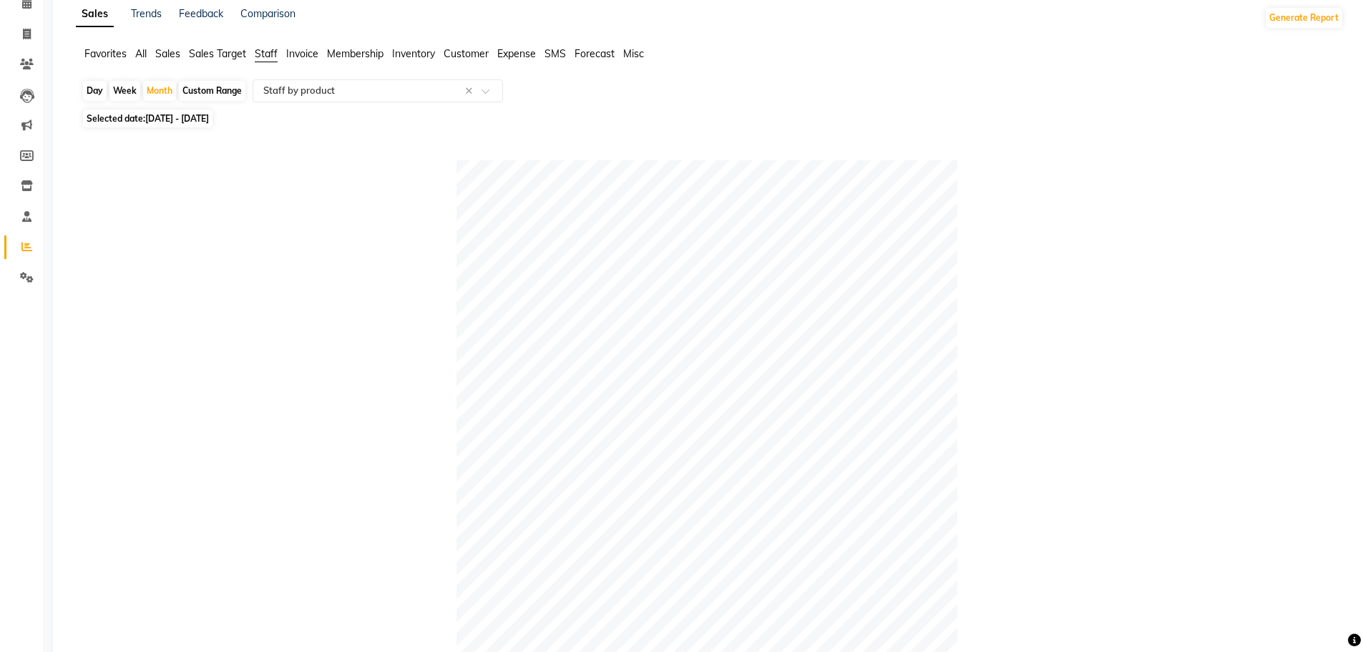
scroll to position [499, 0]
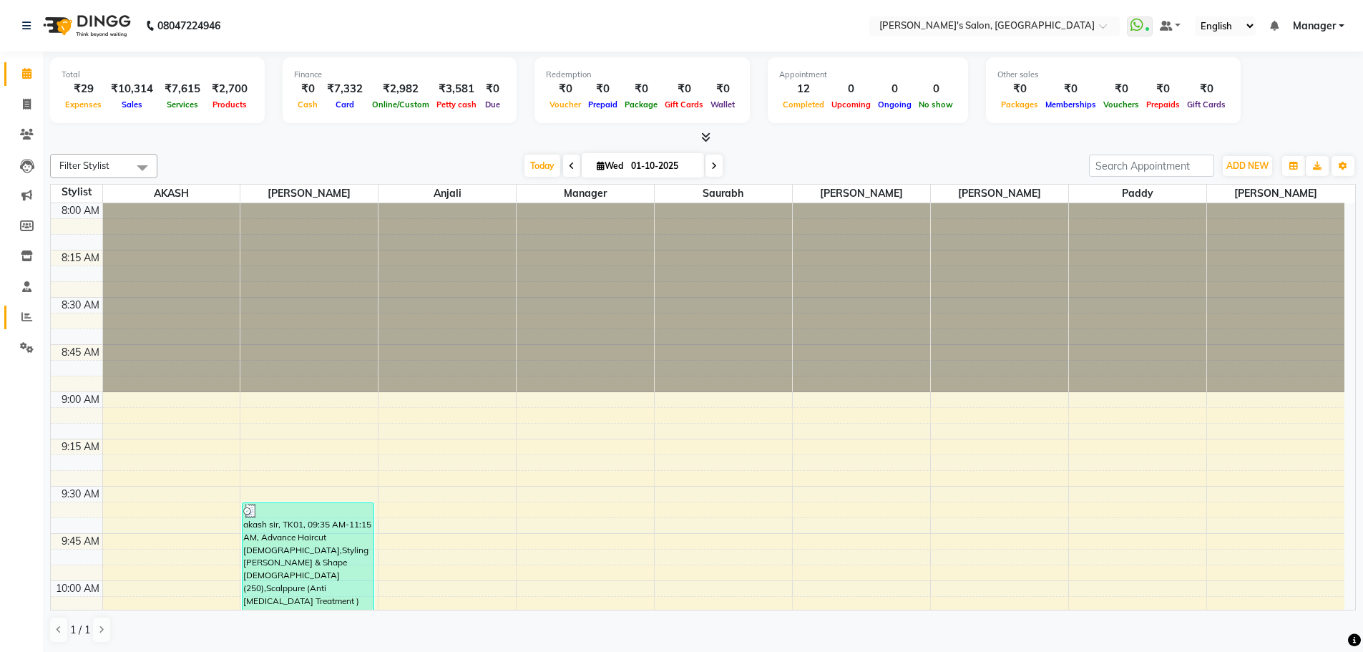
click at [27, 308] on link "Reports" at bounding box center [21, 317] width 34 height 24
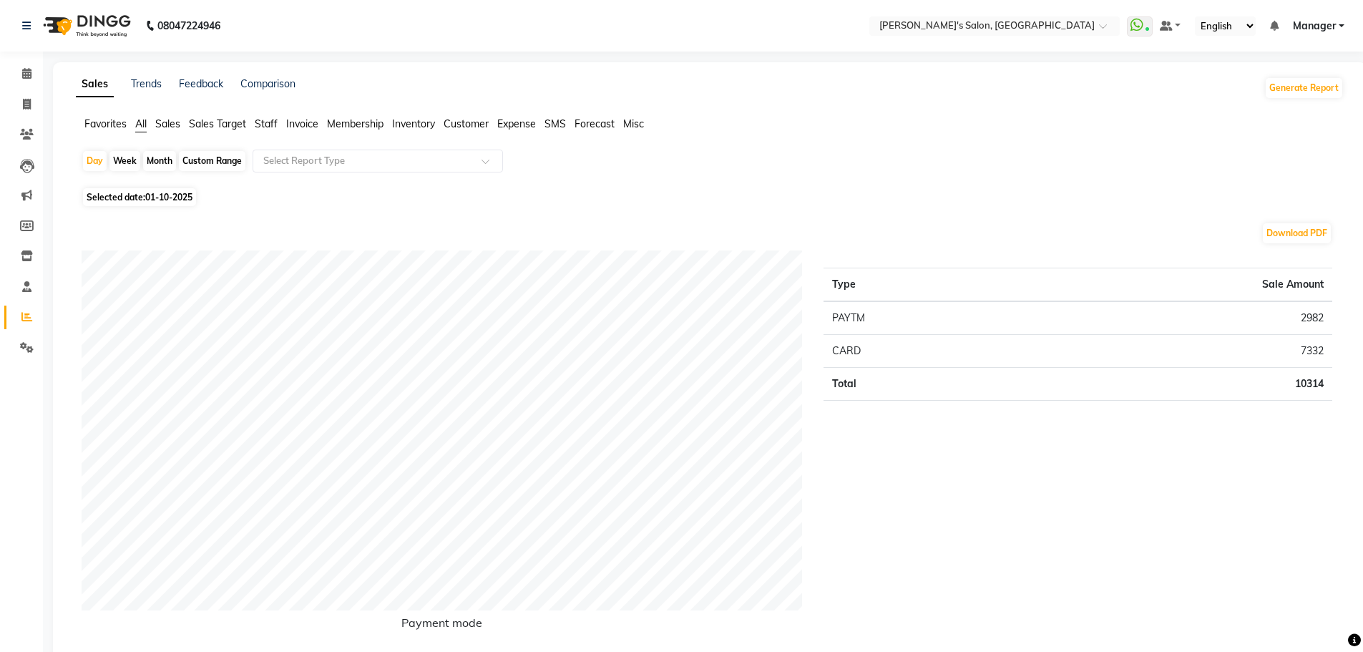
click at [157, 204] on span "Selected date: 01-10-2025" at bounding box center [139, 197] width 113 height 18
select select "10"
select select "2025"
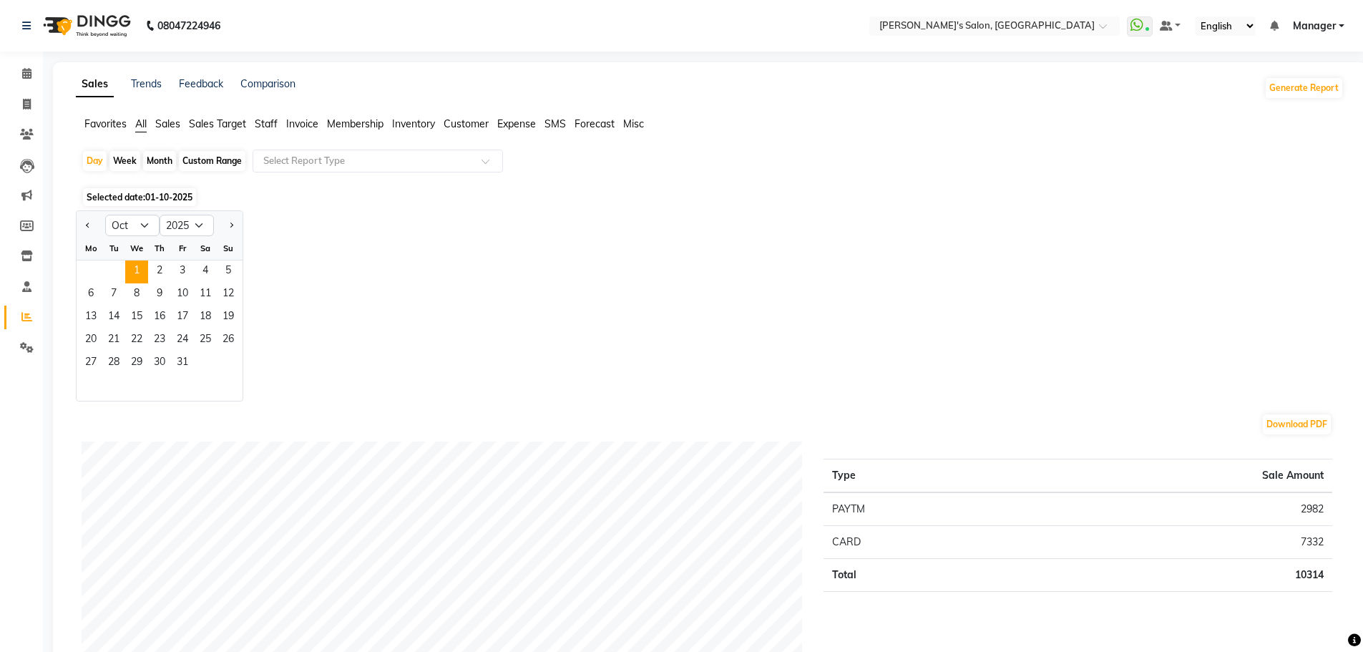
click at [162, 157] on div "Month" at bounding box center [159, 161] width 33 height 20
select select "10"
select select "2025"
click at [147, 223] on select "Jan Feb Mar Apr May Jun Jul Aug Sep Oct Nov Dec" at bounding box center [132, 225] width 54 height 21
select select "9"
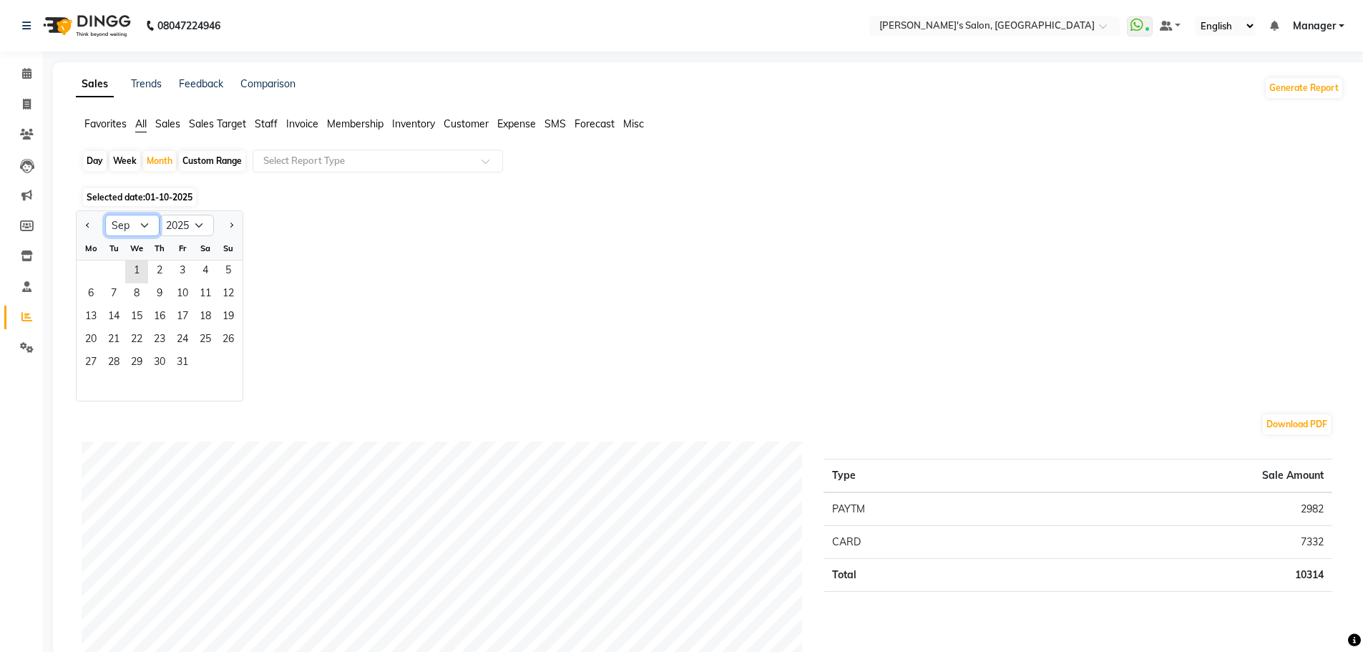
click at [105, 215] on select "Jan Feb Mar Apr May Jun Jul Aug Sep Oct Nov Dec" at bounding box center [132, 225] width 54 height 21
click at [85, 265] on span "1" at bounding box center [90, 271] width 23 height 23
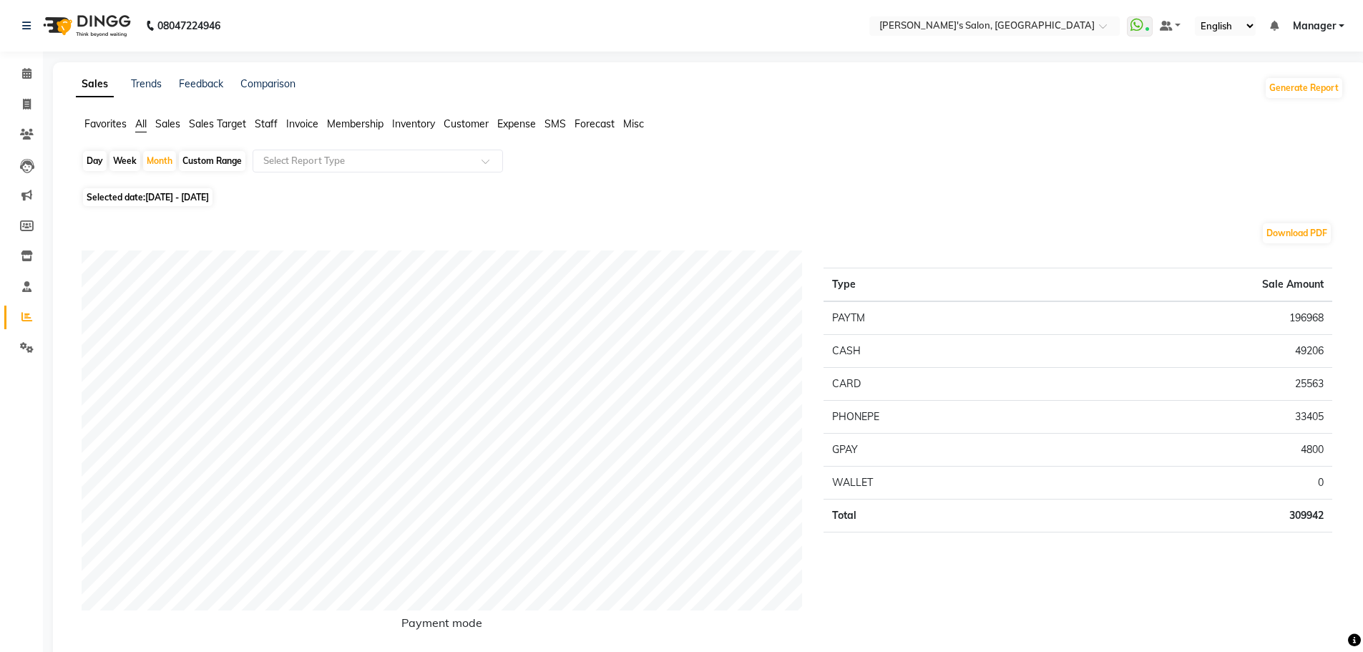
click at [272, 123] on span "Staff" at bounding box center [266, 123] width 23 height 13
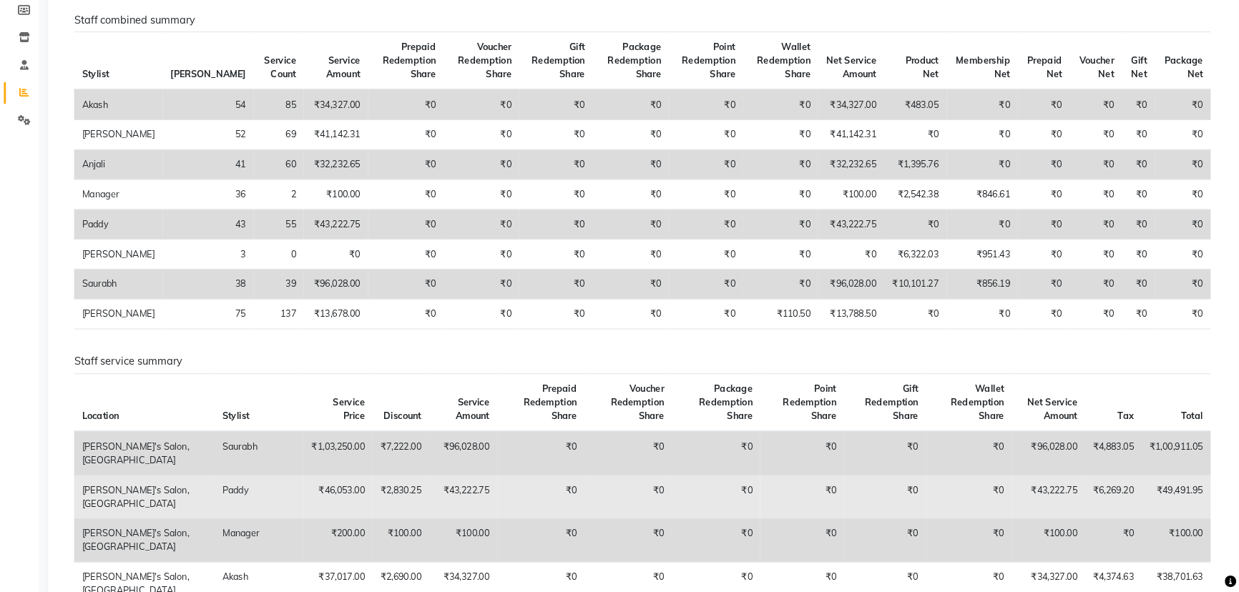
scroll to position [501, 0]
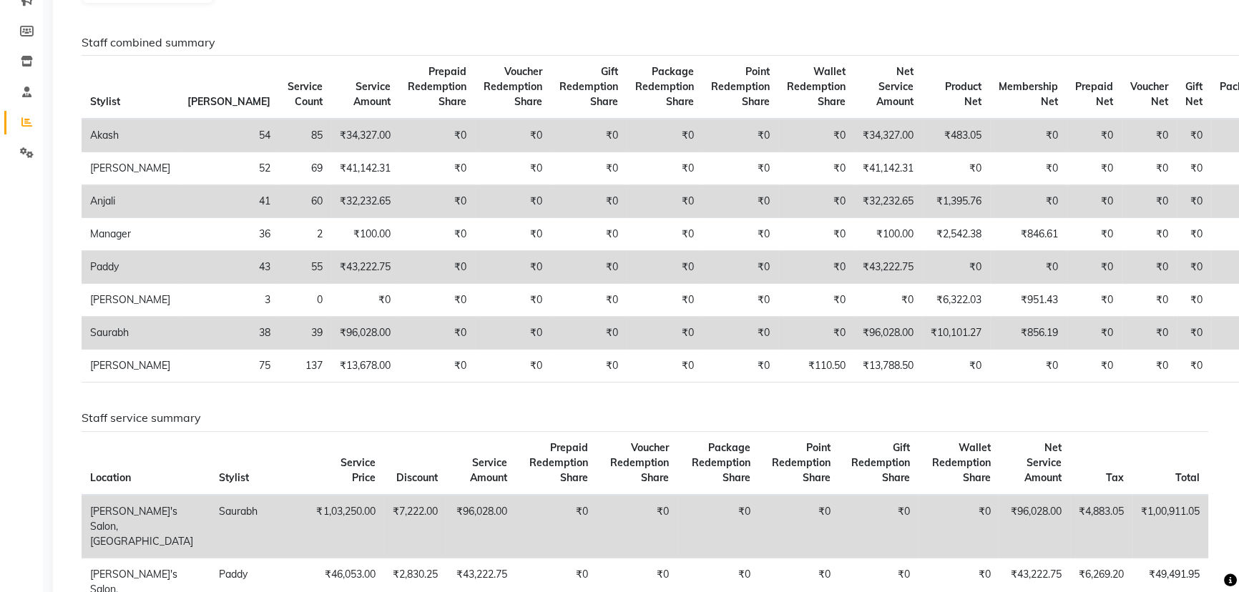
scroll to position [455, 0]
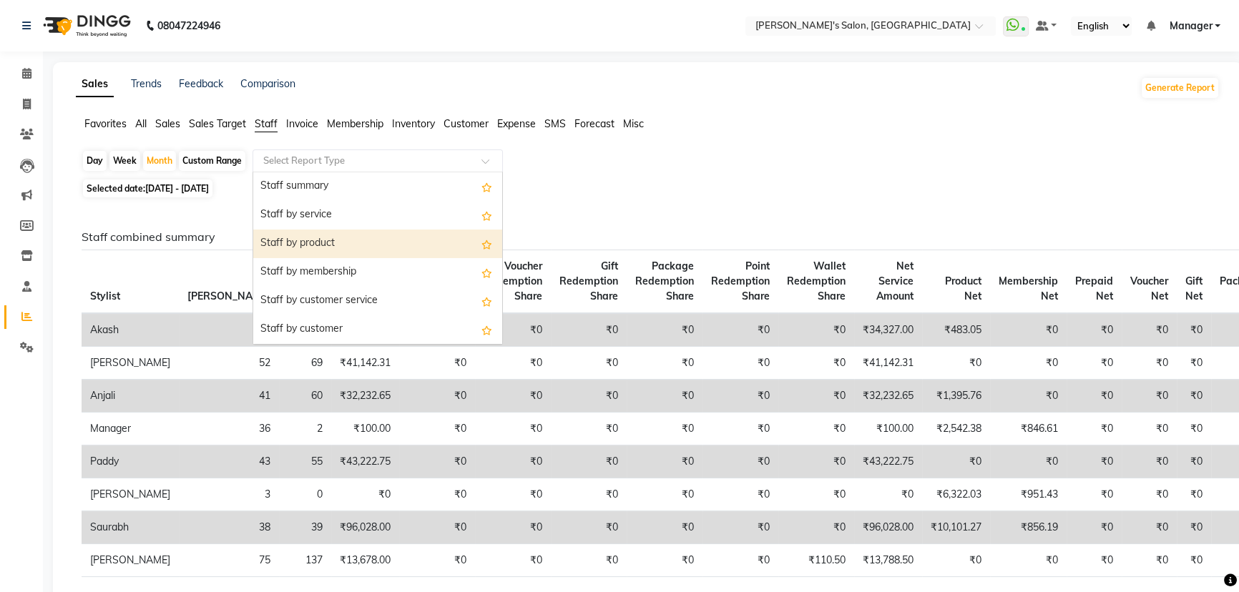
click at [350, 245] on div "Staff by product" at bounding box center [377, 244] width 249 height 29
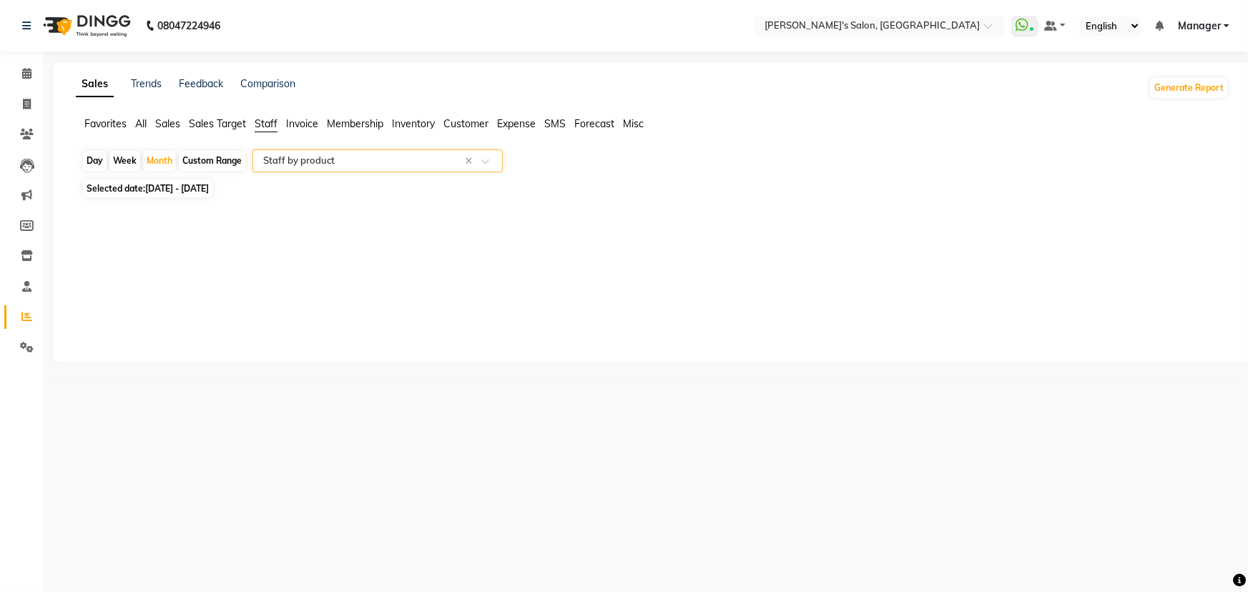
select select "full_report"
select select "csv"
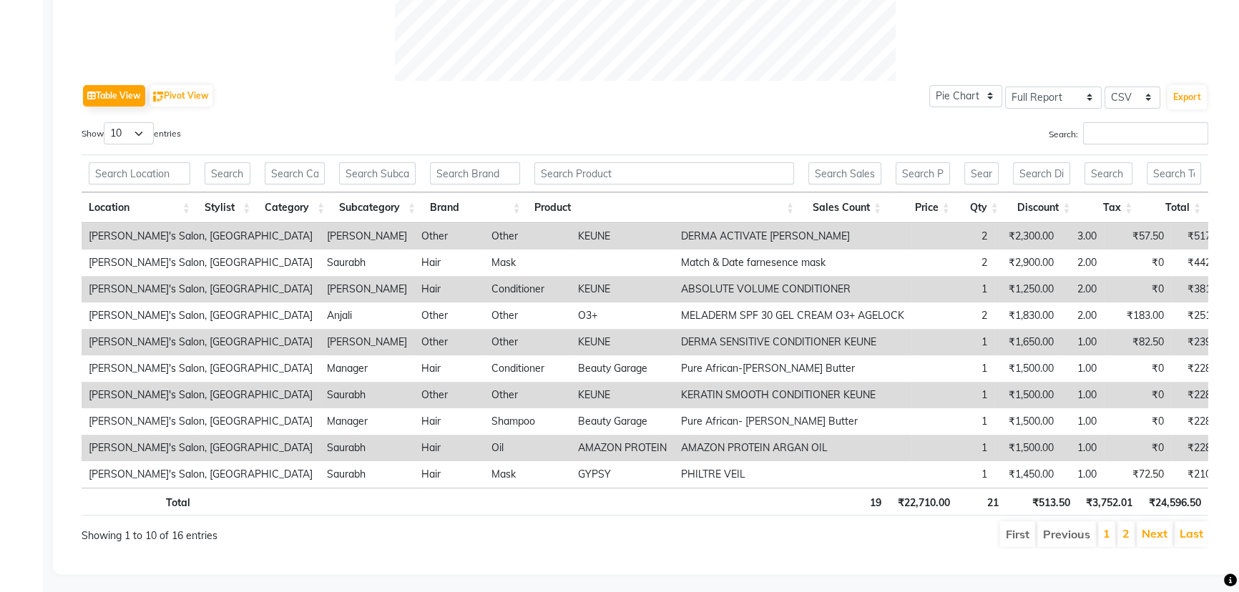
scroll to position [662, 0]
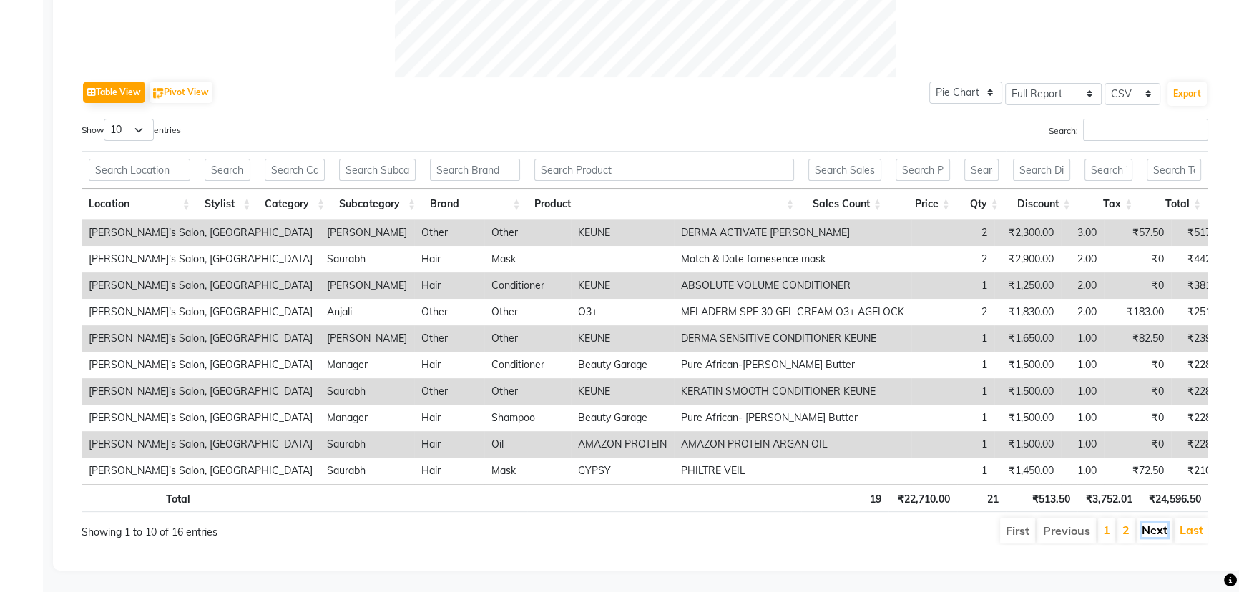
click at [1149, 523] on link "Next" at bounding box center [1155, 530] width 26 height 14
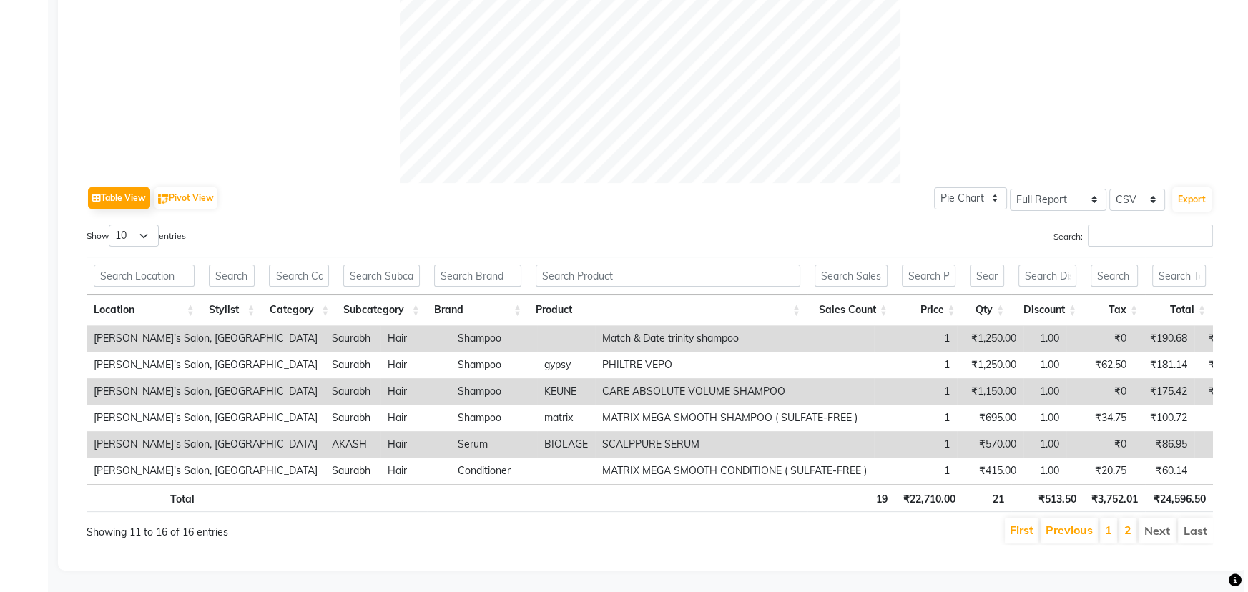
scroll to position [0, 0]
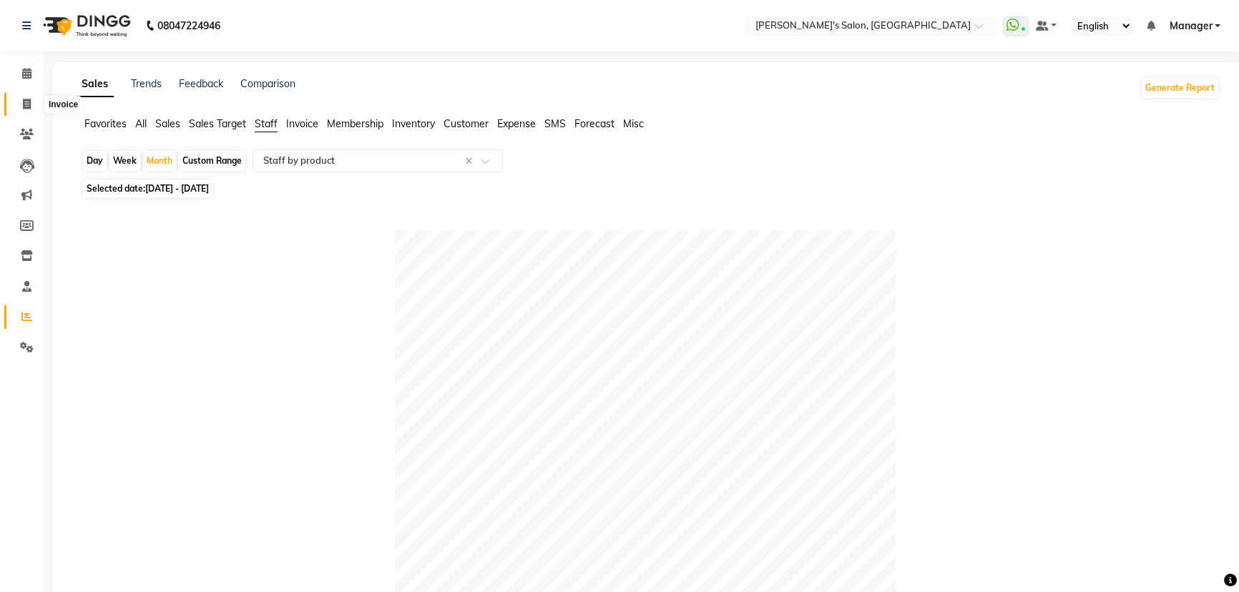
click at [35, 106] on span at bounding box center [26, 105] width 25 height 16
select select "service"
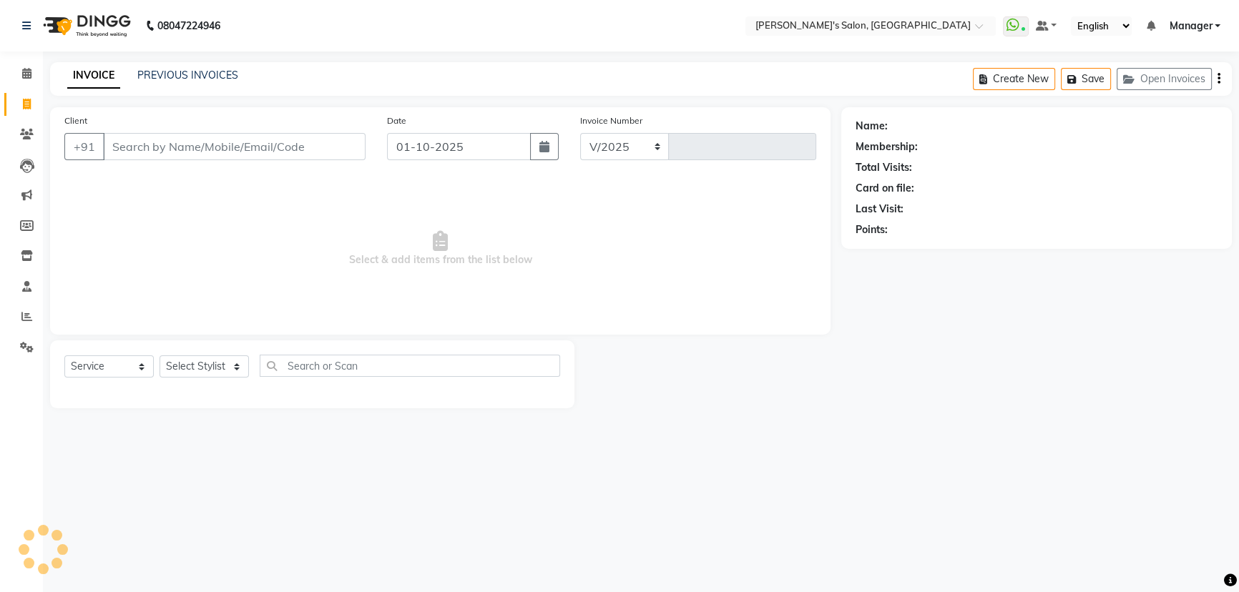
select select "7366"
type input "1518"
drag, startPoint x: 221, startPoint y: 370, endPoint x: 160, endPoint y: 340, distance: 67.8
click at [222, 370] on select "Select Stylist" at bounding box center [203, 366] width 89 height 22
select select "85546"
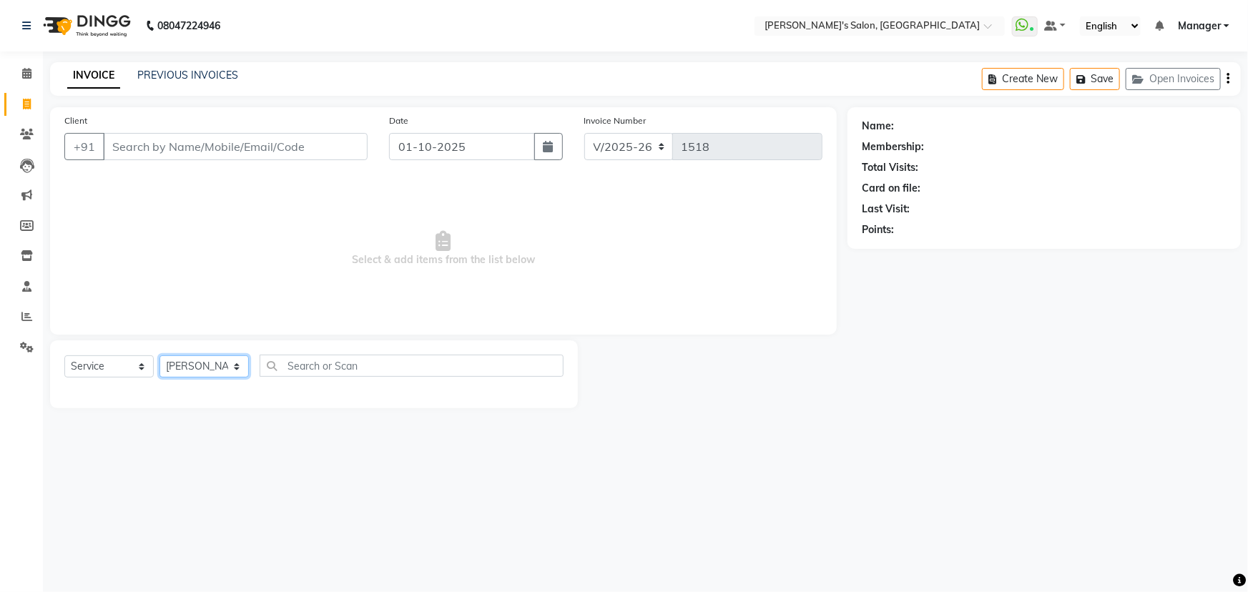
click at [159, 355] on select "Select Stylist AKASH ANIL KONDHAMANGALE Anjali KOMAL GANGURDE Manager Paddy pav…" at bounding box center [203, 366] width 89 height 22
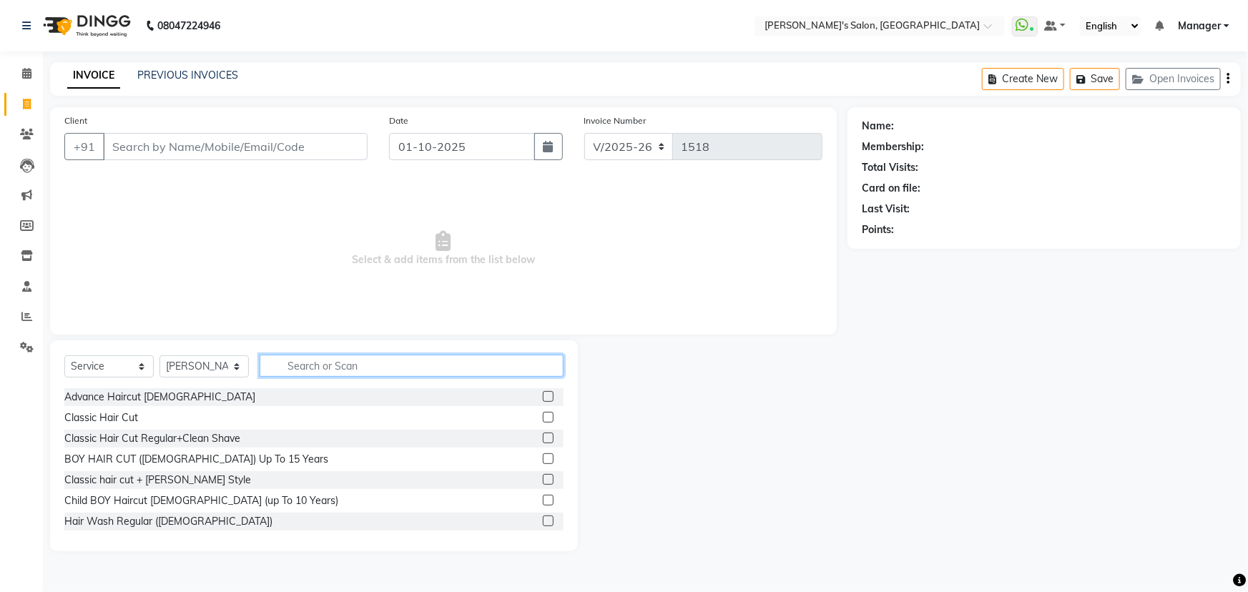
click at [324, 366] on input "text" at bounding box center [412, 366] width 304 height 22
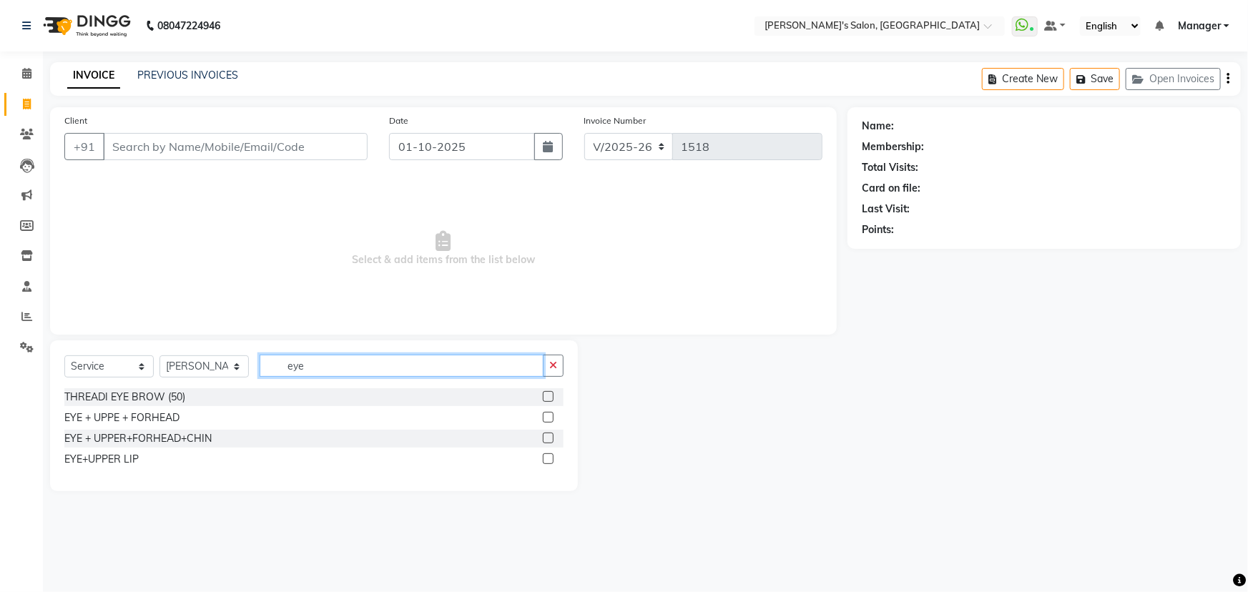
type input "eye"
click at [551, 391] on label at bounding box center [548, 396] width 11 height 11
click at [551, 393] on input "checkbox" at bounding box center [547, 397] width 9 height 9
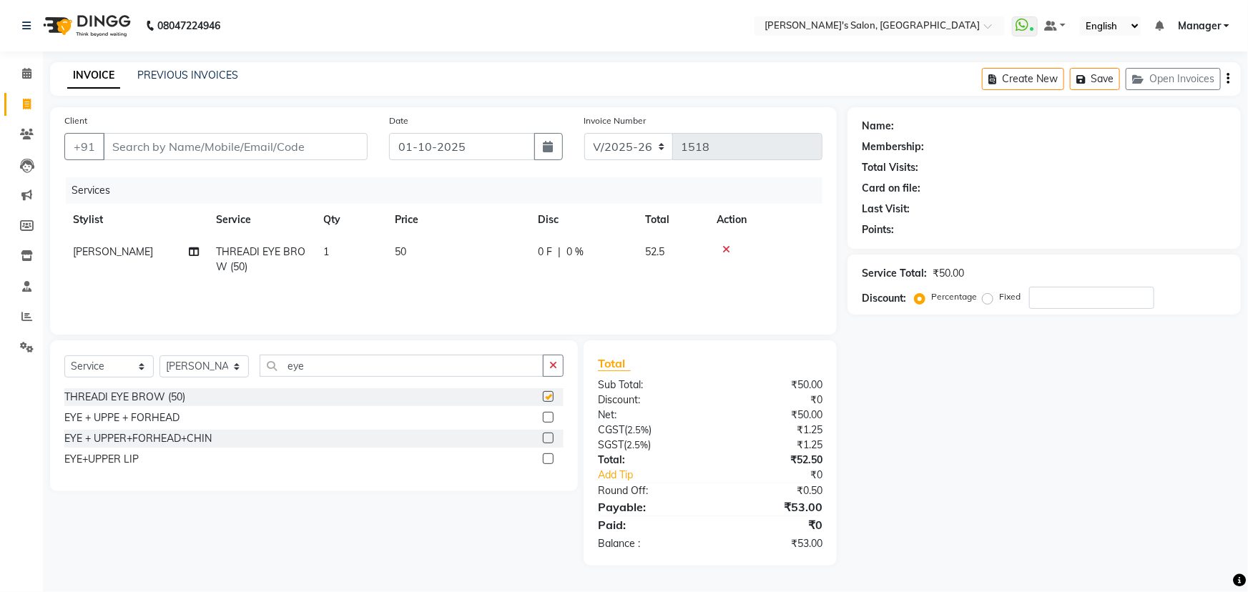
checkbox input "false"
click at [219, 149] on input "Client" at bounding box center [235, 146] width 265 height 27
type input "8"
type input "0"
type input "8468837490"
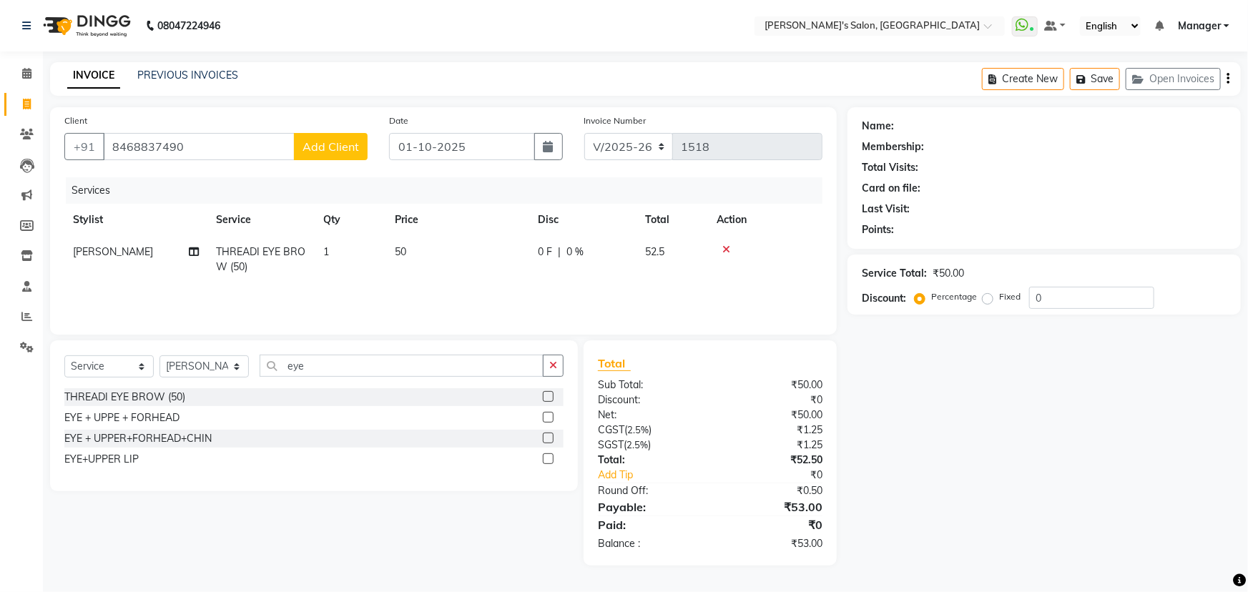
click at [335, 141] on span "Add Client" at bounding box center [331, 146] width 57 height 14
select select "22"
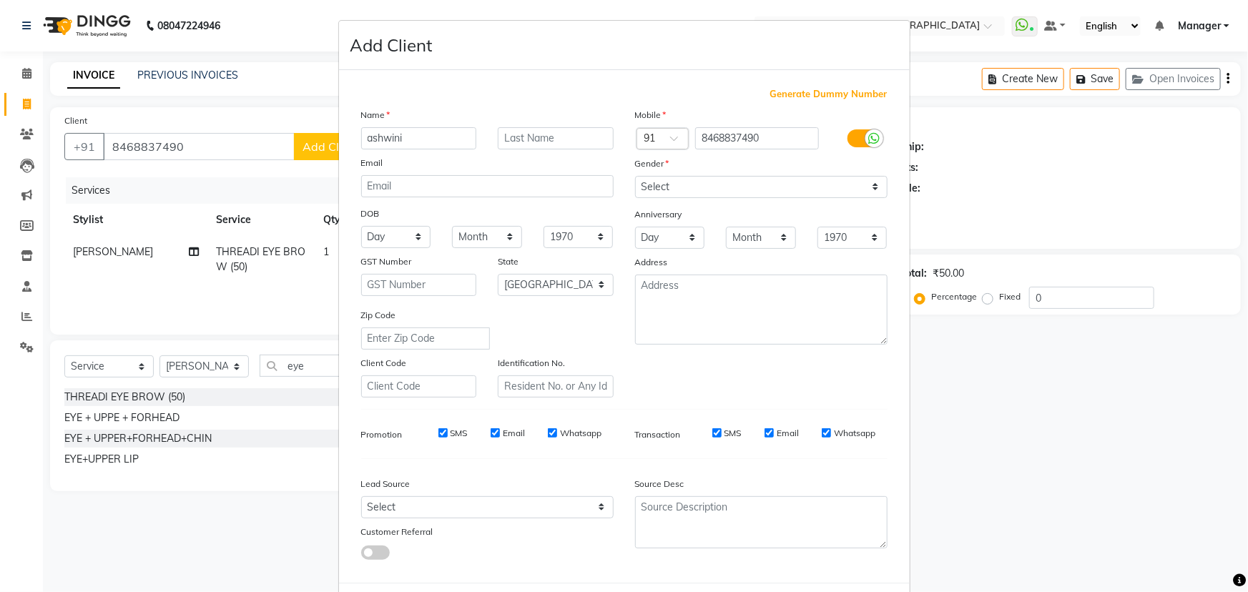
type input "ashwini"
click at [501, 137] on input "text" at bounding box center [556, 138] width 116 height 22
type input "mam06"
click at [678, 185] on select "Select Male Female Other Prefer Not To Say" at bounding box center [761, 187] width 252 height 22
select select "female"
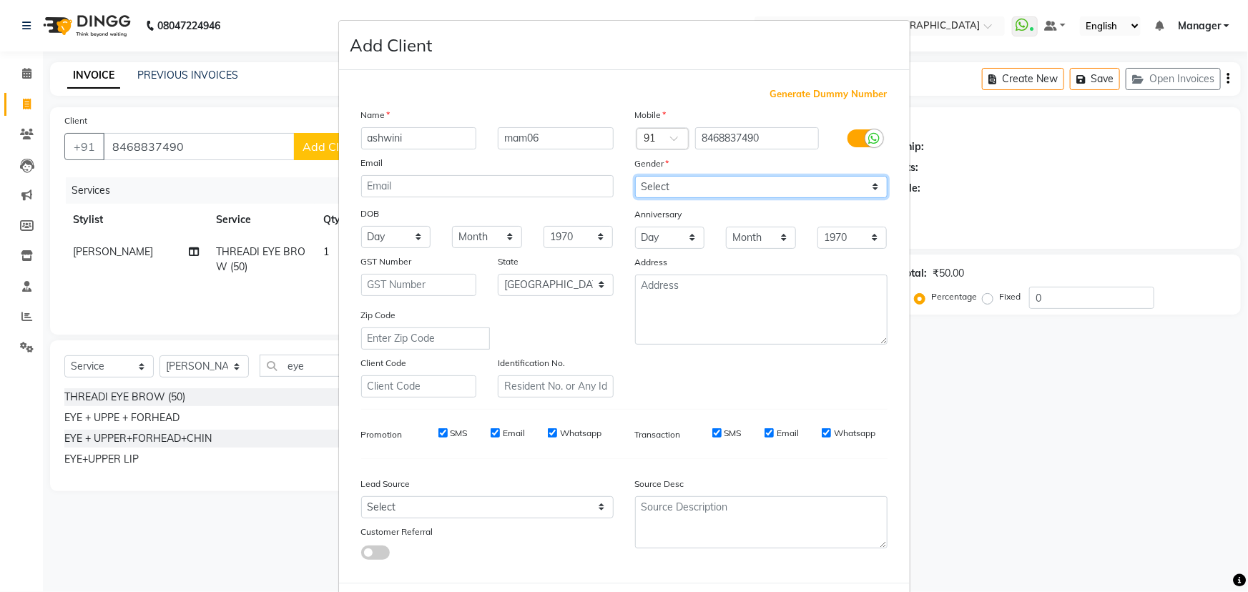
click at [635, 176] on select "Select Male Female Other Prefer Not To Say" at bounding box center [761, 187] width 252 height 22
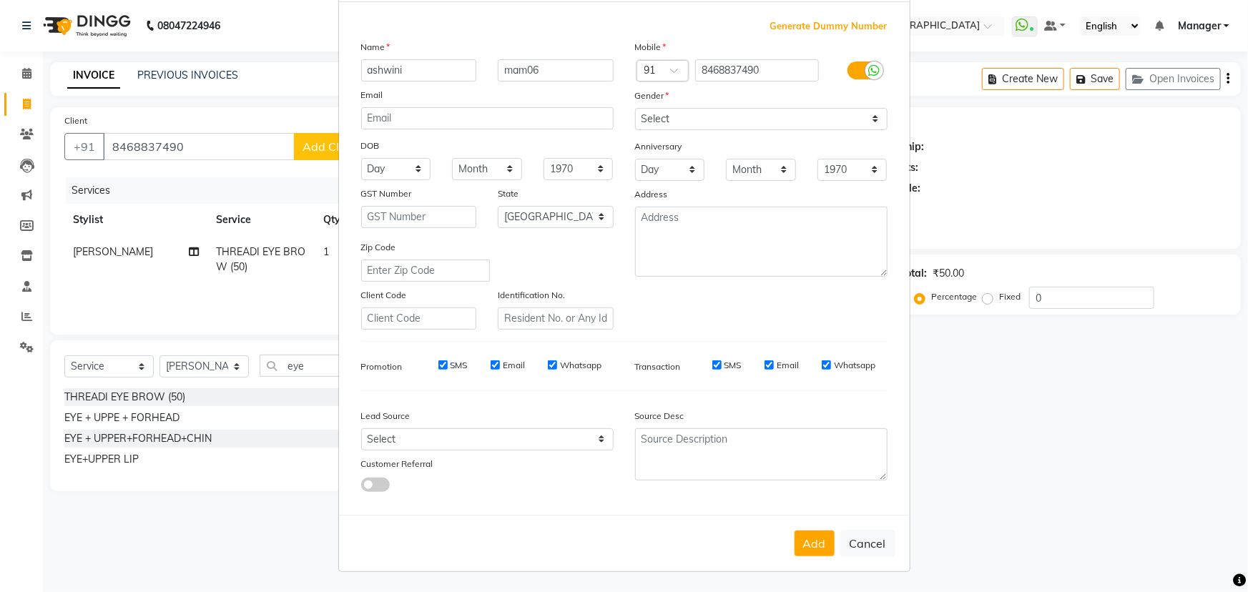
click at [806, 536] on button "Add" at bounding box center [815, 544] width 40 height 26
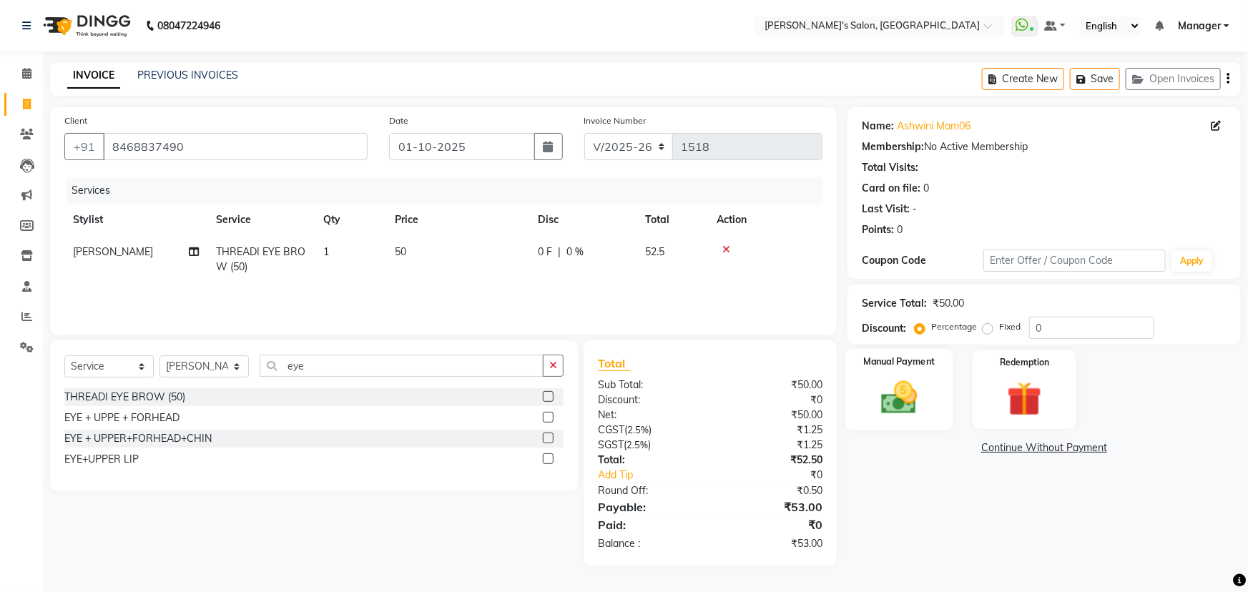
drag, startPoint x: 932, startPoint y: 377, endPoint x: 942, endPoint y: 377, distance: 10.0
click at [933, 377] on div "Manual Payment" at bounding box center [899, 390] width 108 height 82
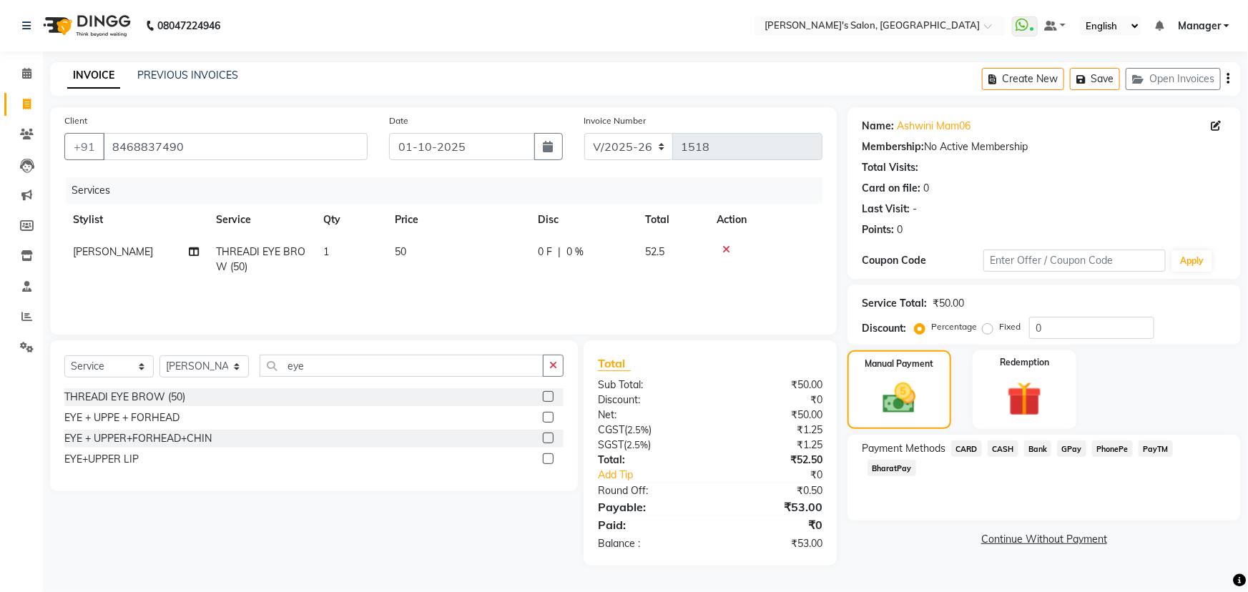
click at [1154, 445] on span "PayTM" at bounding box center [1156, 449] width 34 height 16
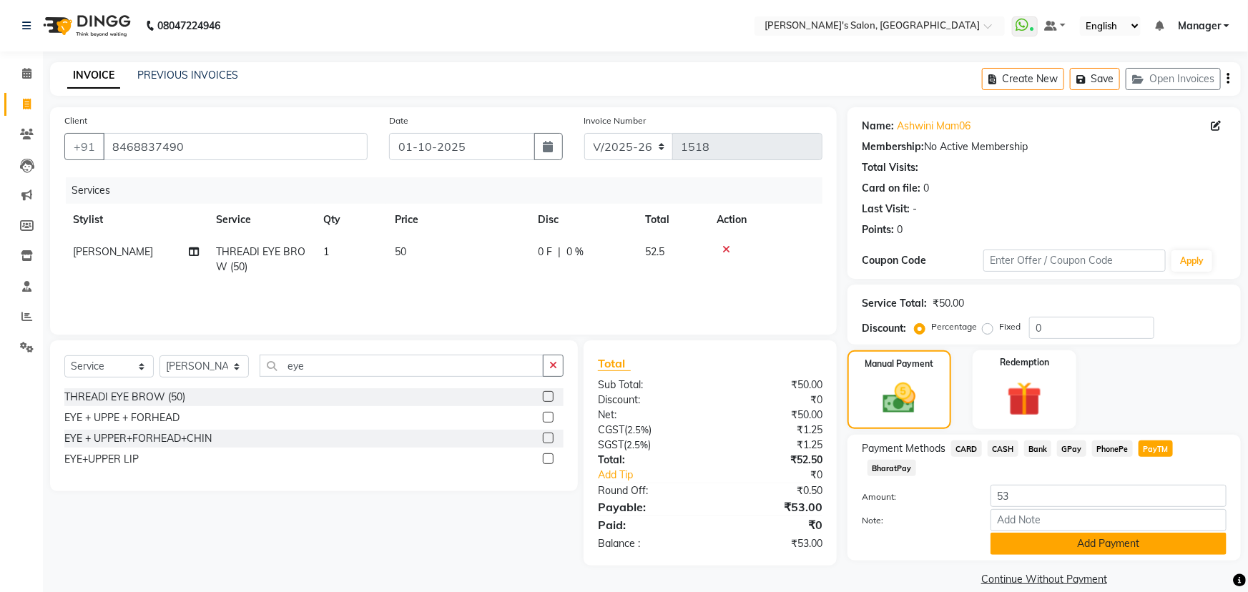
click at [1147, 533] on button "Add Payment" at bounding box center [1109, 544] width 236 height 22
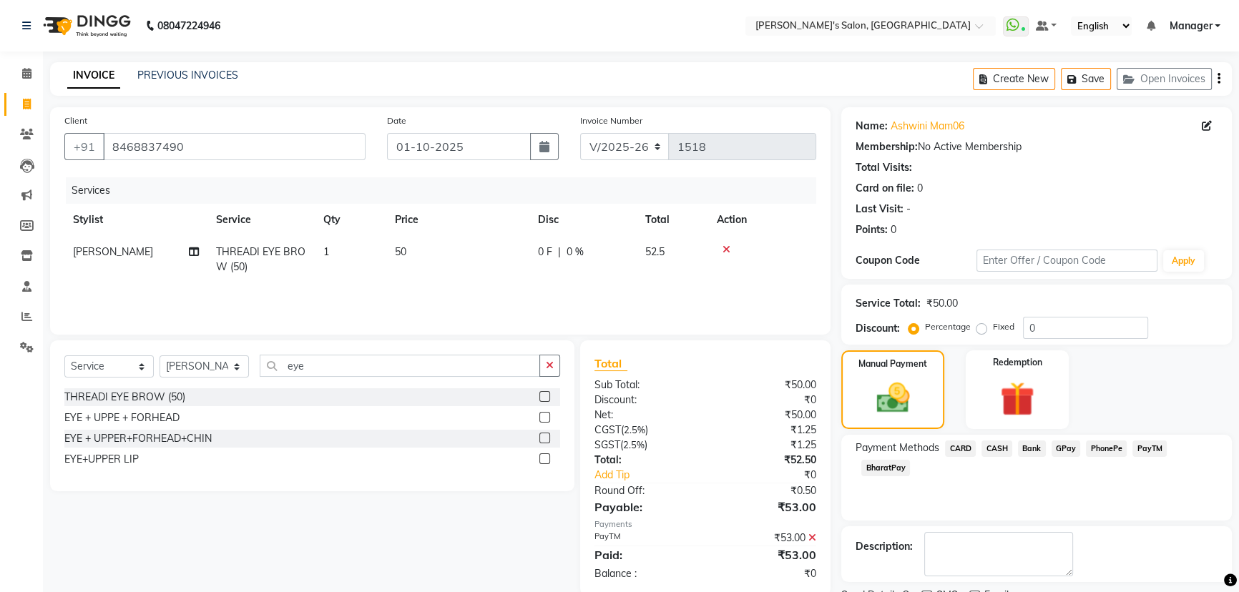
scroll to position [59, 0]
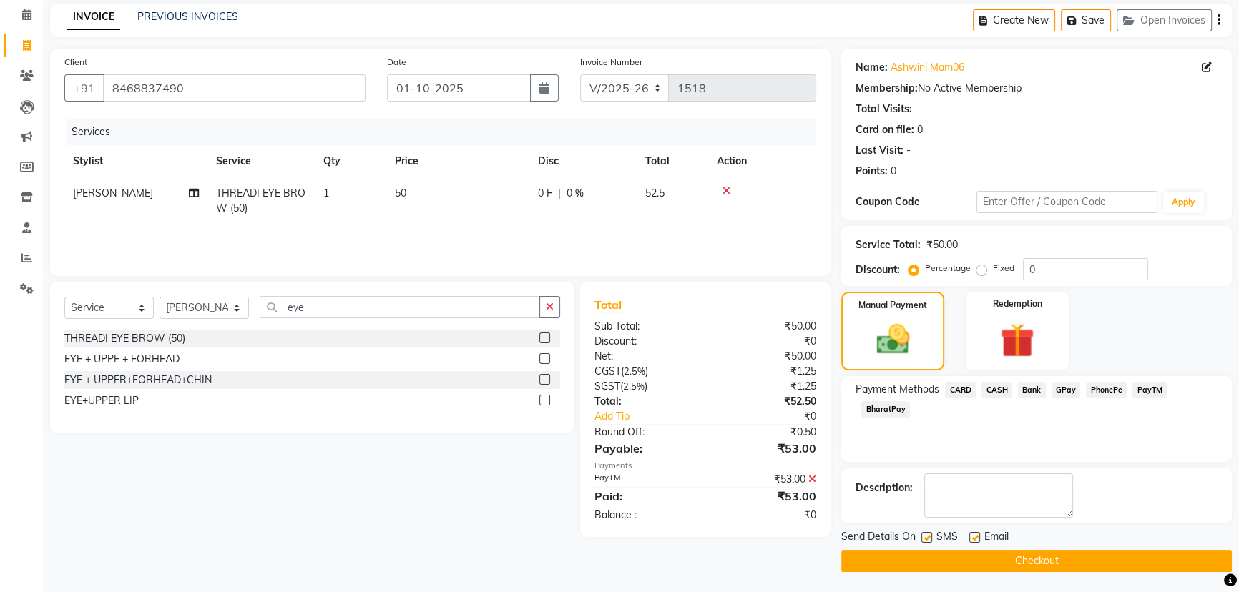
click at [1071, 557] on button "Checkout" at bounding box center [1036, 561] width 391 height 22
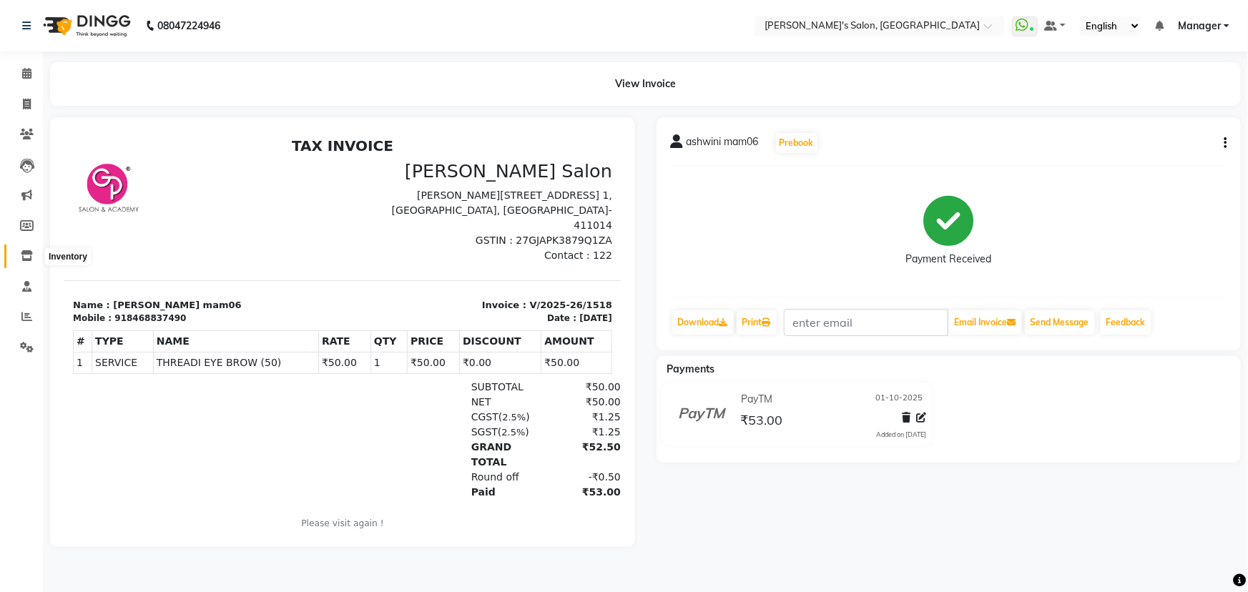
click at [25, 250] on icon at bounding box center [27, 255] width 12 height 11
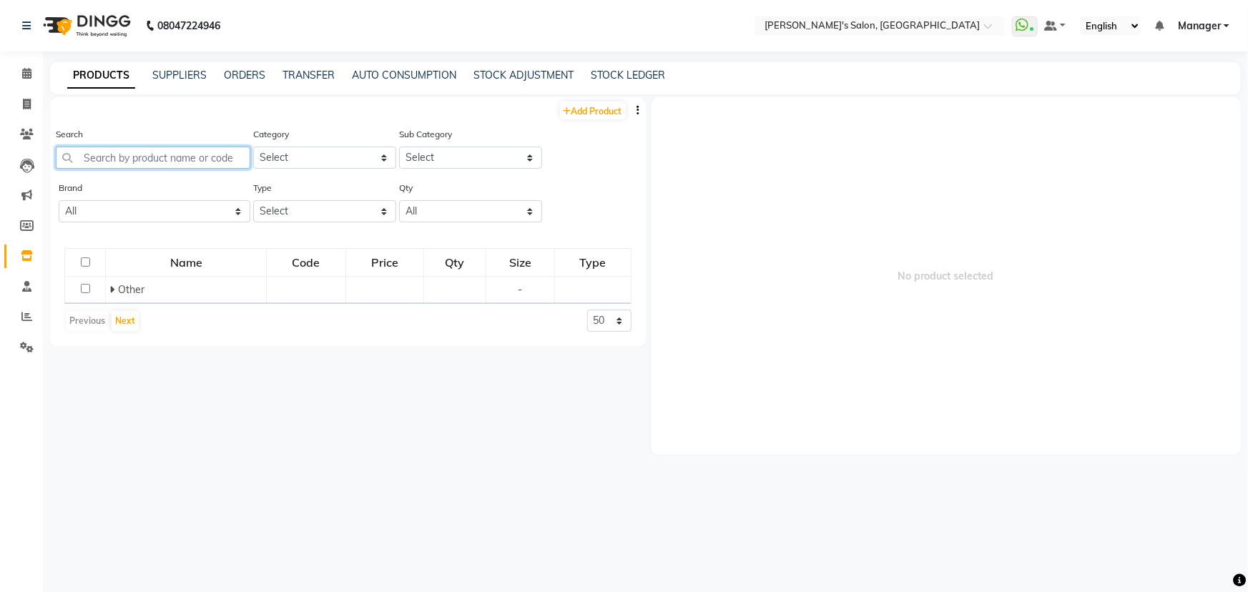
click at [96, 150] on input "text" at bounding box center [153, 158] width 195 height 22
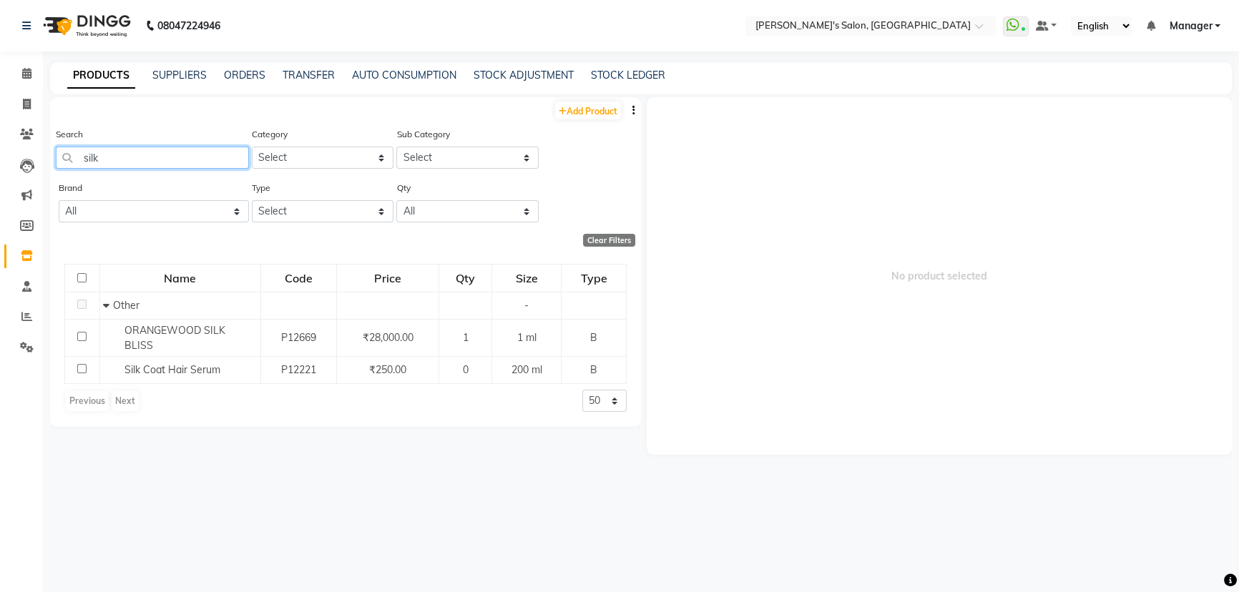
click at [147, 155] on input "silk" at bounding box center [152, 158] width 193 height 22
type input "s"
type input "4"
type input "3"
click at [106, 162] on input "9.27" at bounding box center [152, 158] width 193 height 22
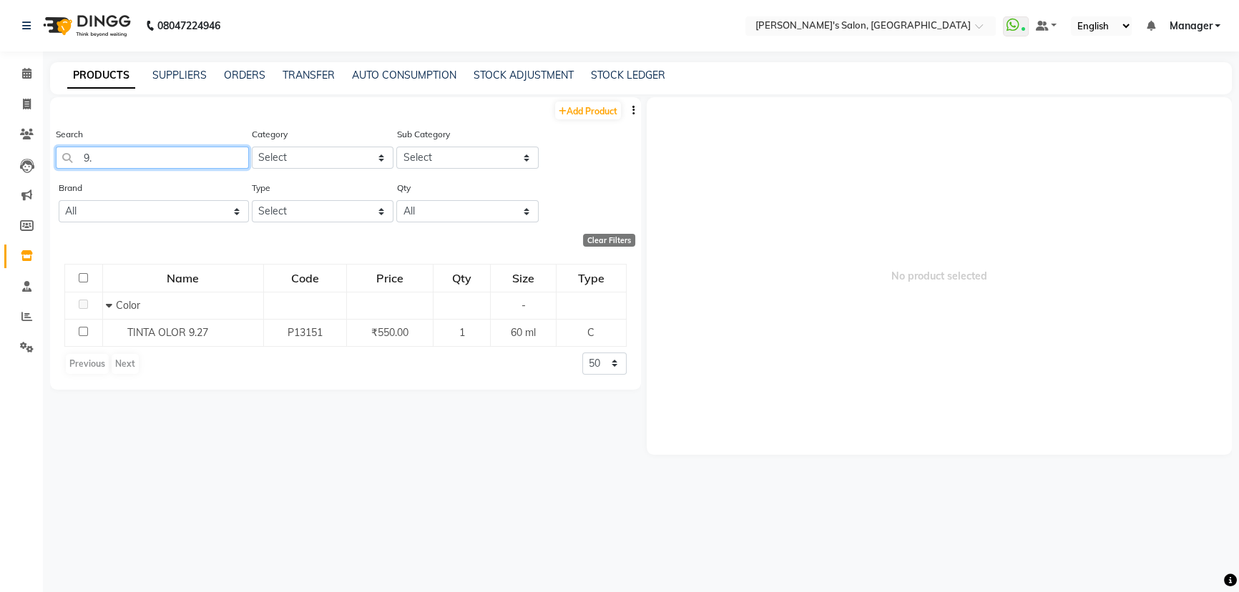
type input "9"
type input "1"
type input "power blon"
click at [27, 127] on span at bounding box center [26, 135] width 25 height 16
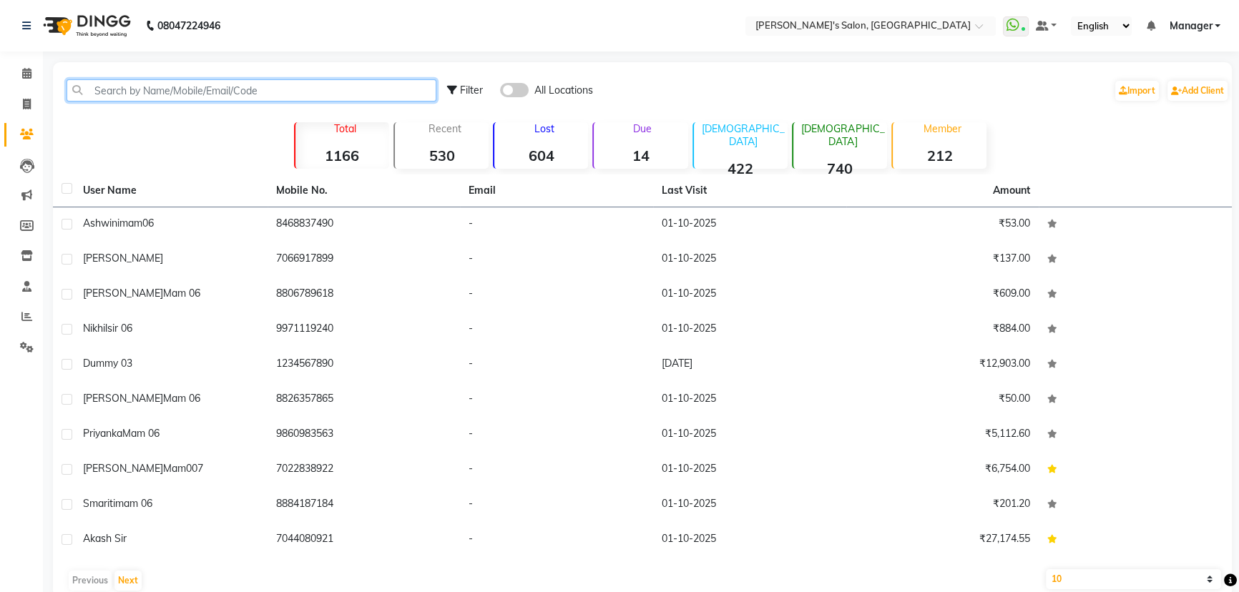
click at [145, 84] on input "text" at bounding box center [252, 90] width 370 height 22
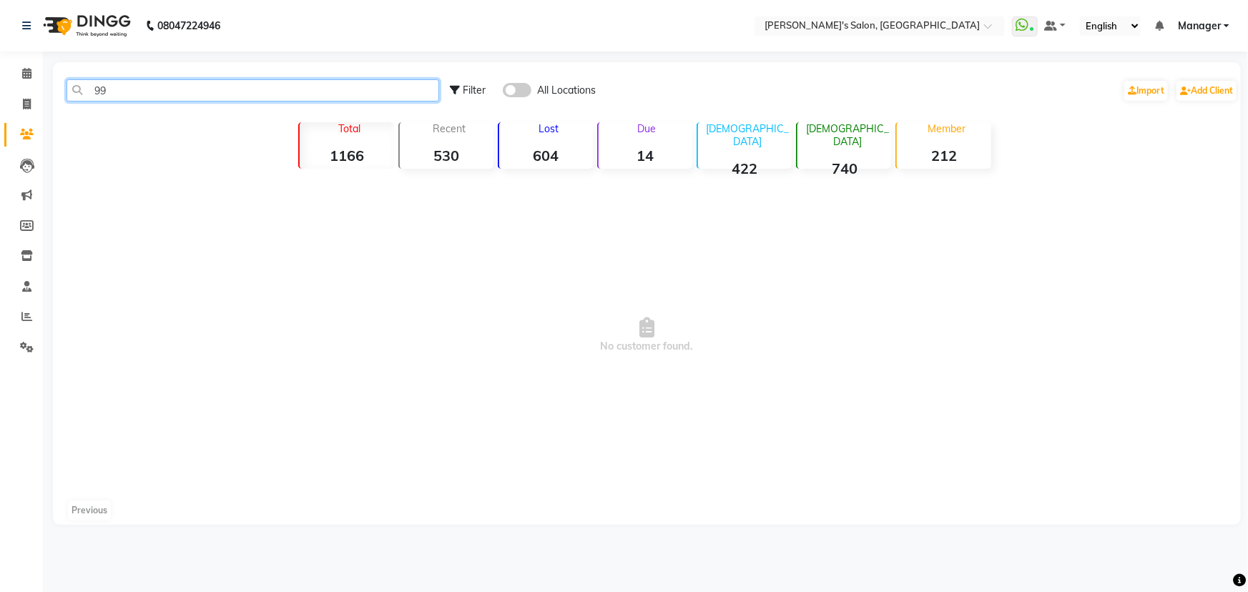
type input "9"
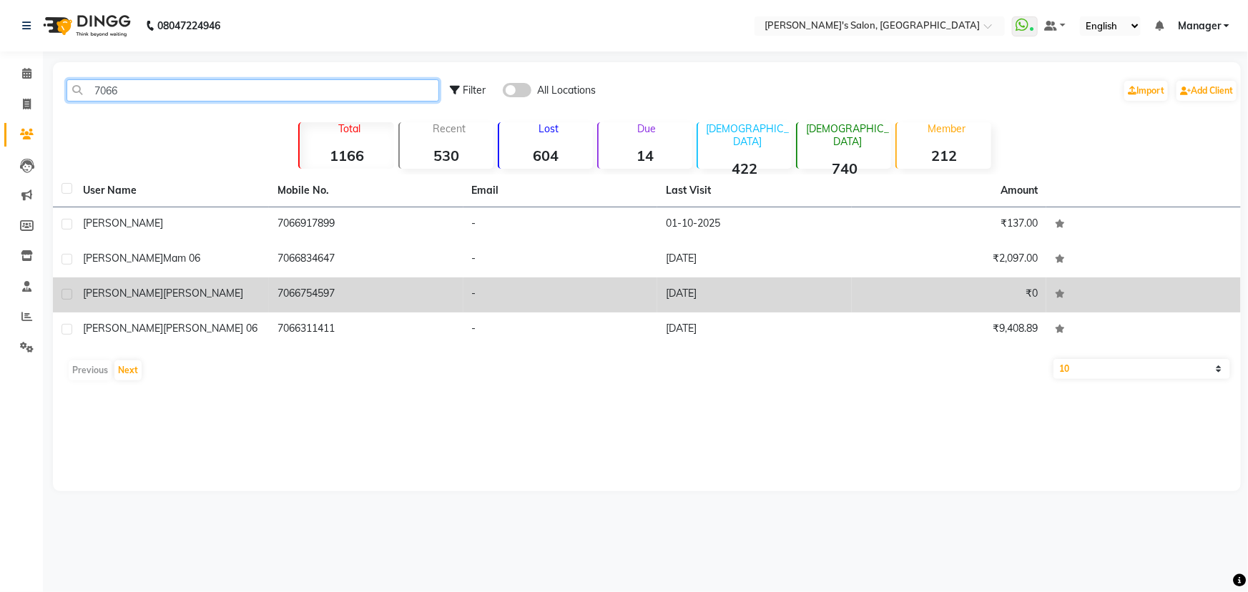
type input "7066"
click at [682, 293] on td "19-09-2025" at bounding box center [754, 295] width 195 height 35
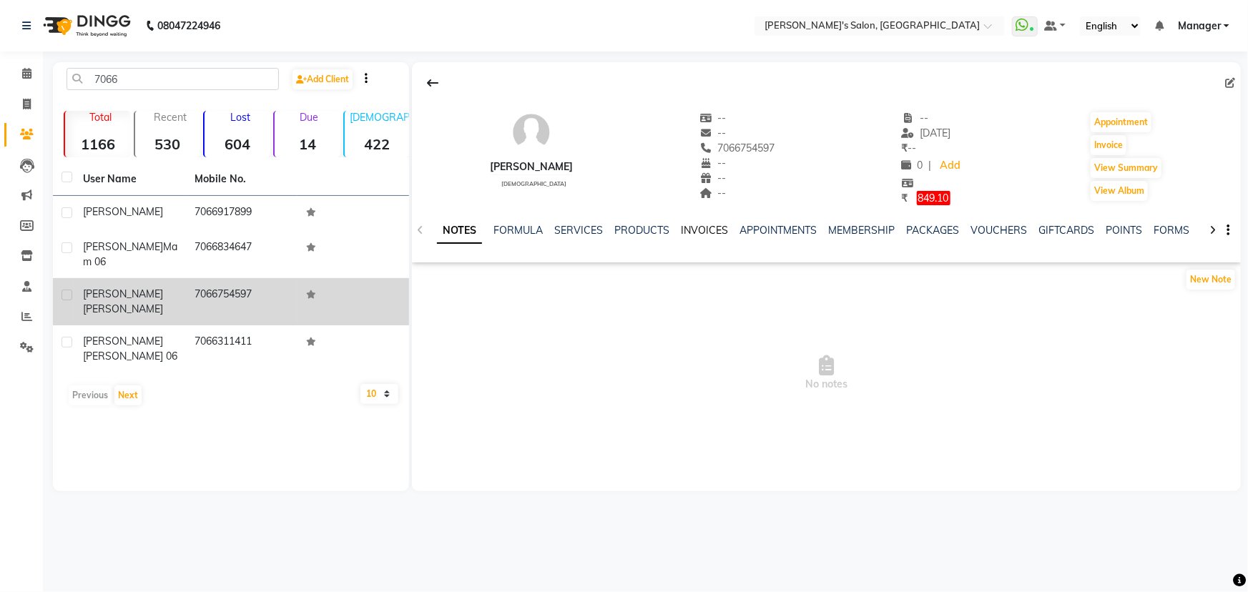
click at [690, 232] on link "INVOICES" at bounding box center [704, 230] width 47 height 13
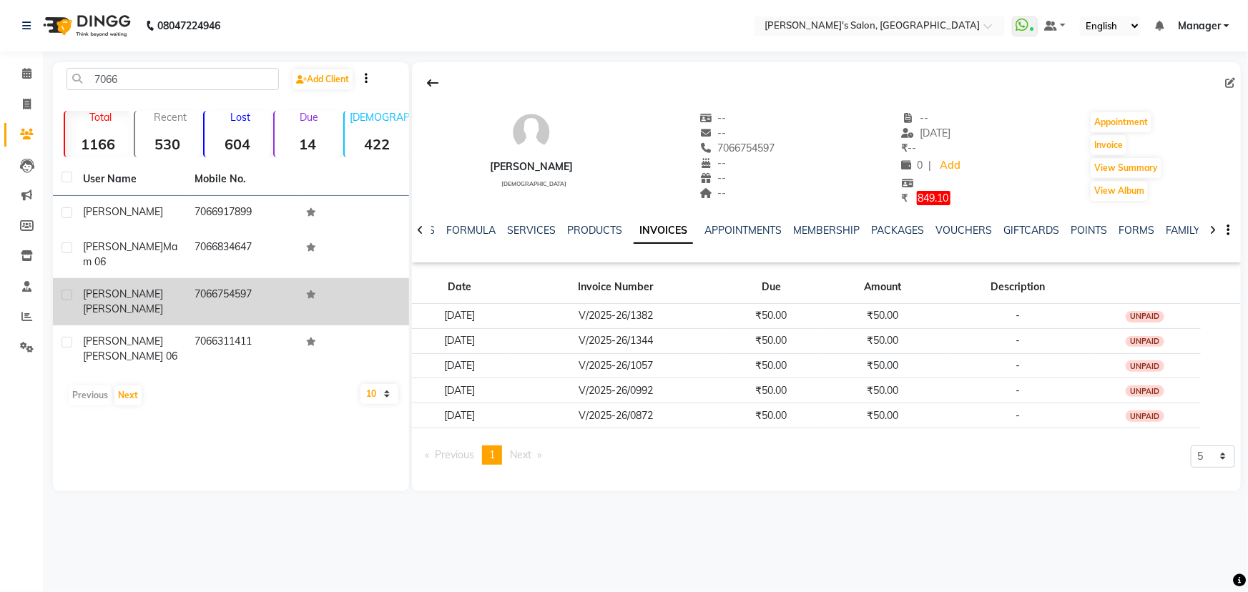
click at [517, 456] on span "Next page" at bounding box center [520, 454] width 21 height 13
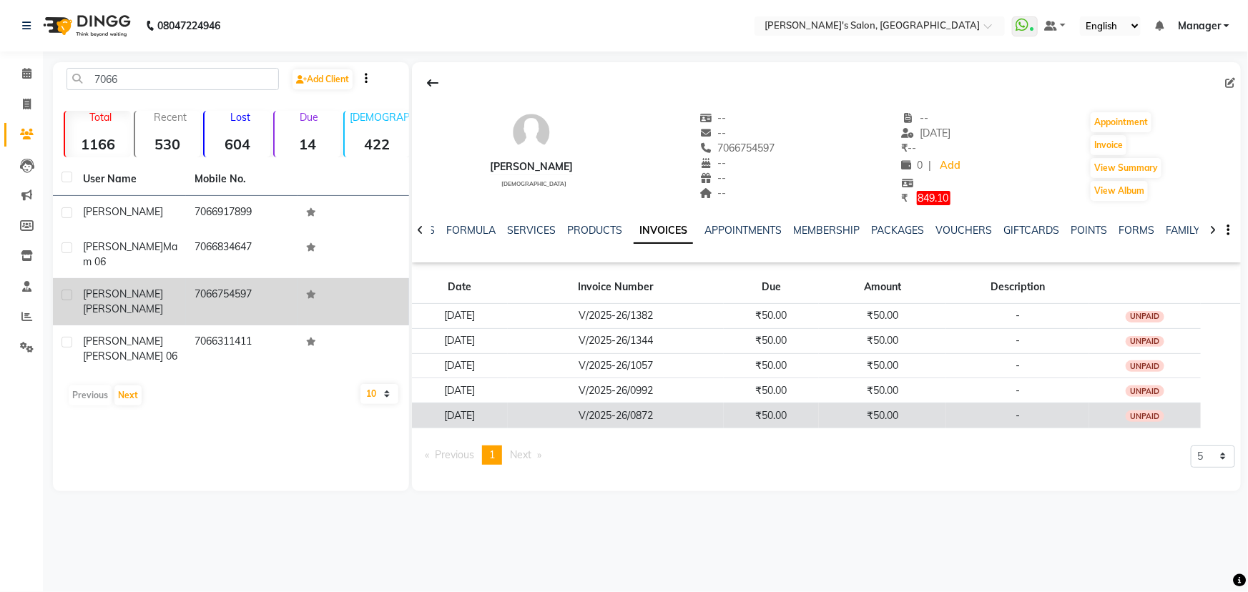
click at [1156, 415] on div "UNPAID" at bounding box center [1145, 416] width 39 height 11
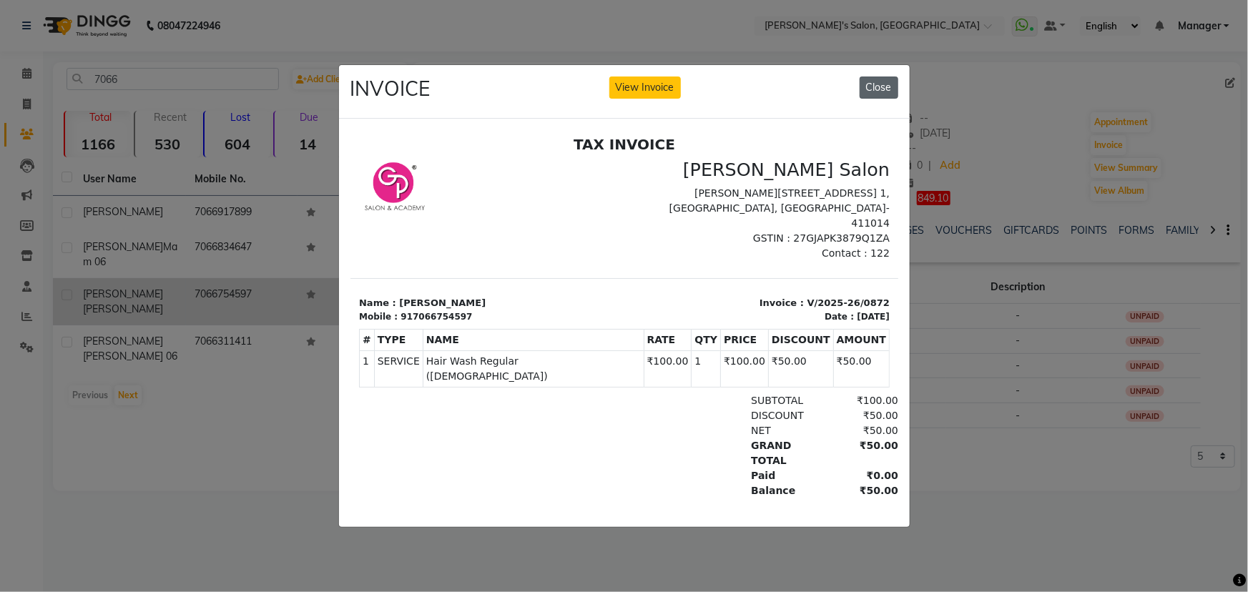
click at [875, 84] on button "Close" at bounding box center [879, 88] width 39 height 22
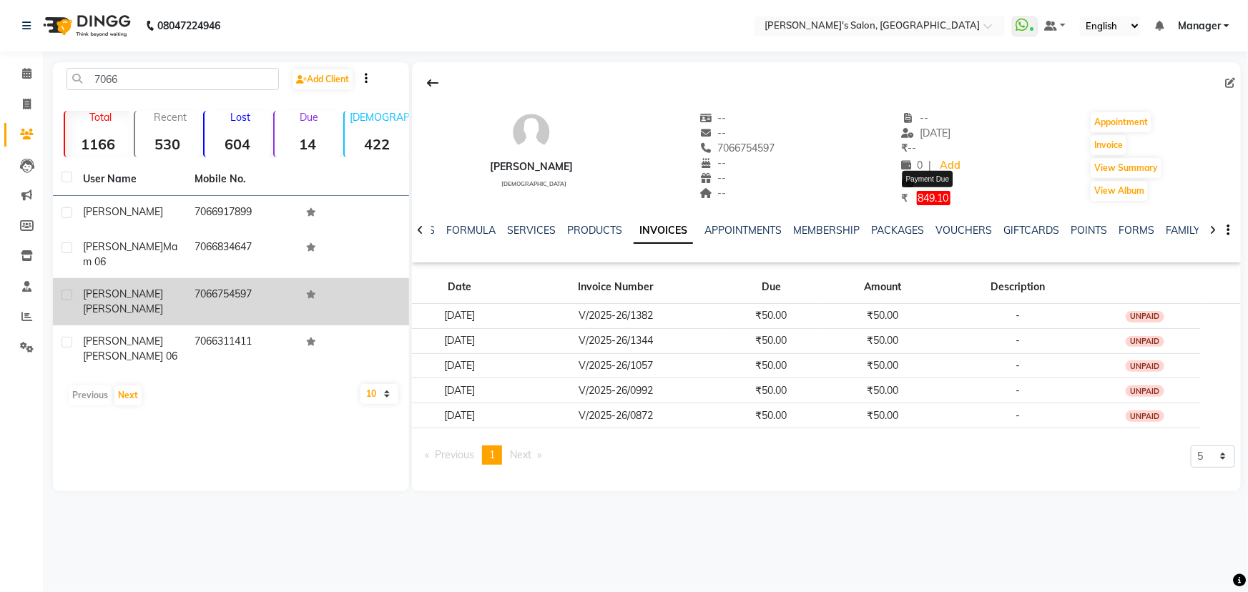
click at [938, 195] on span "849.10" at bounding box center [934, 198] width 34 height 14
select select "1"
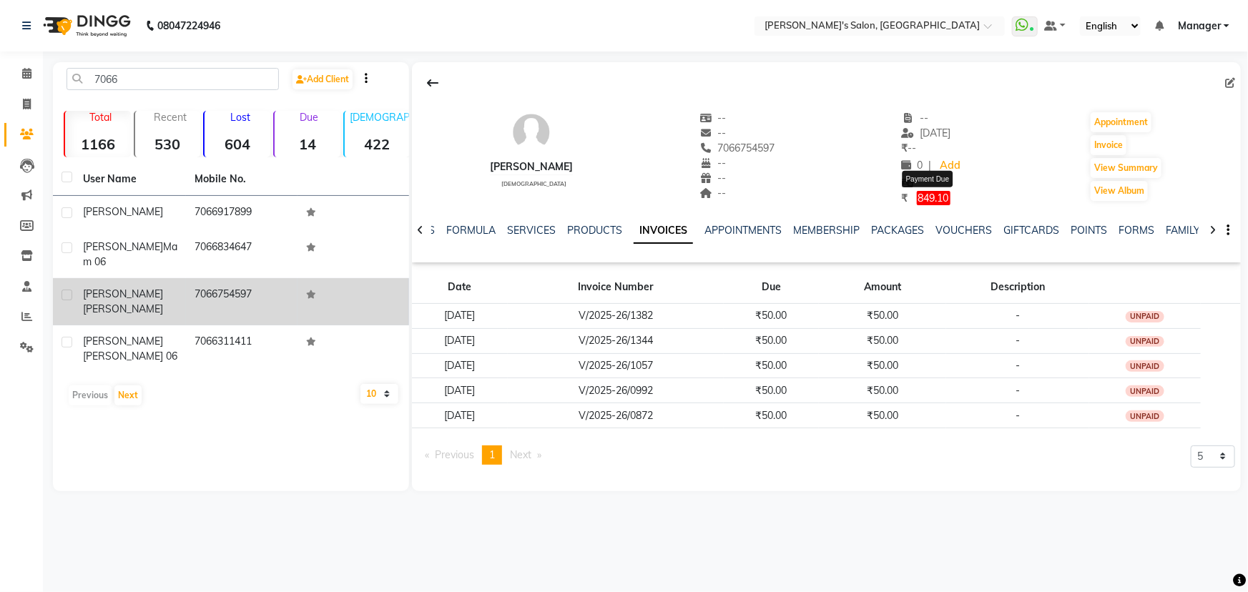
select select "1"
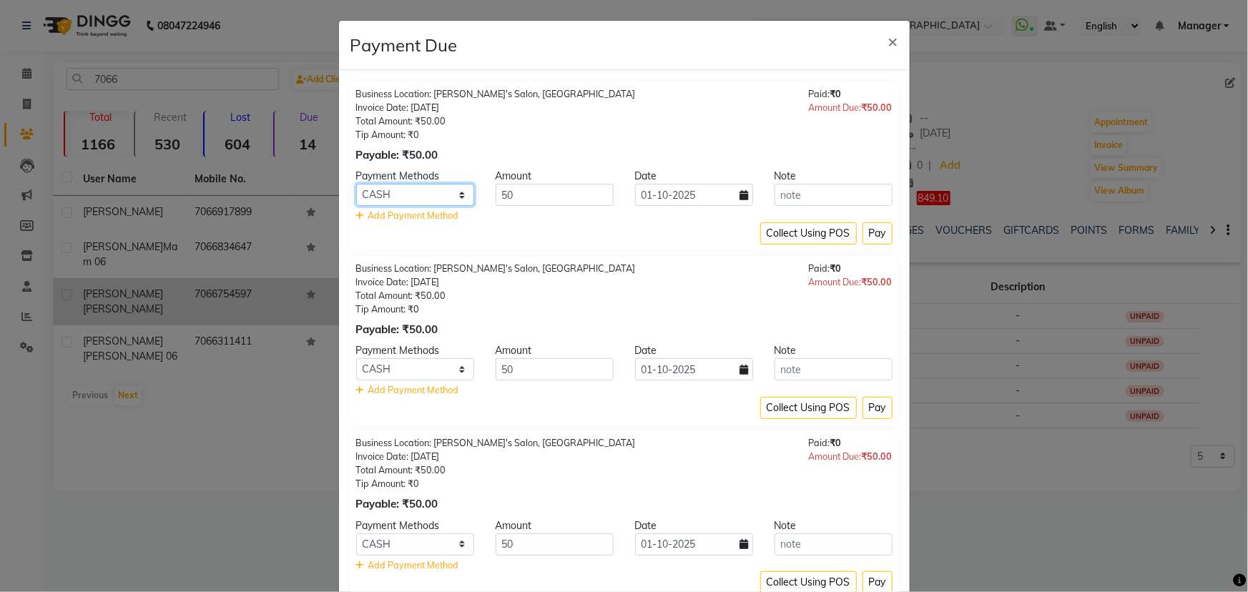
click at [455, 192] on select "CARD CASH Bank GPay PhonePe PayTM BharatPay" at bounding box center [415, 195] width 118 height 22
click at [970, 536] on ngb-modal-window "Payment Due × Business Location: Girja's Salon, Kharadi Invoice Date: 19-09-202…" at bounding box center [624, 296] width 1248 height 592
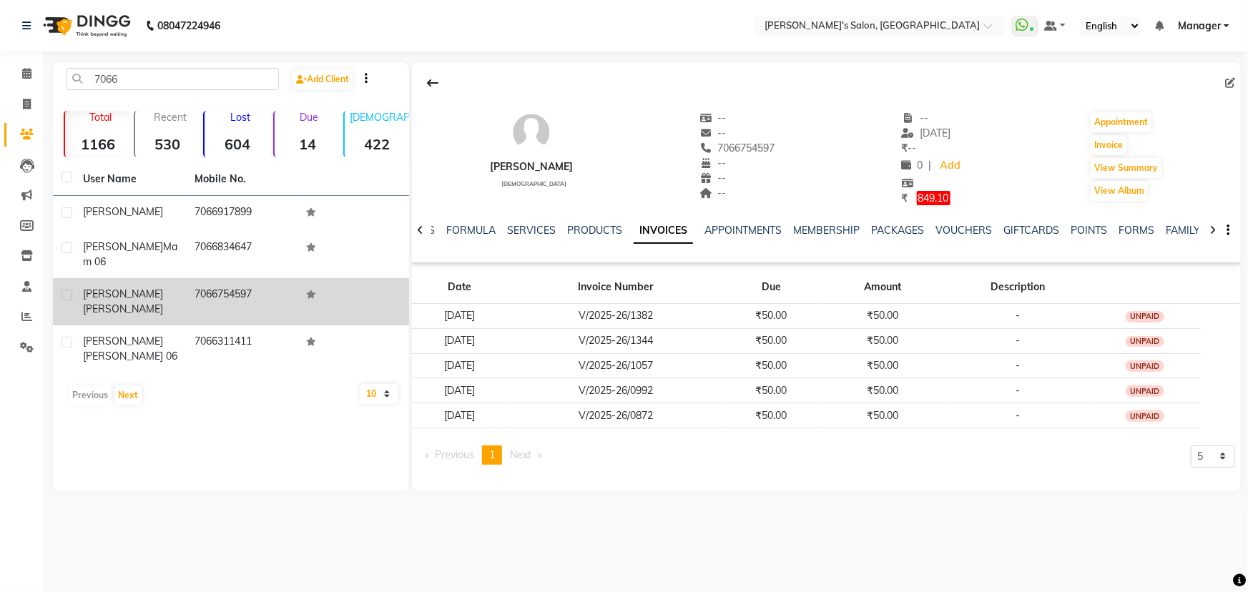
click at [941, 197] on span "849.10" at bounding box center [934, 198] width 34 height 14
select select "1"
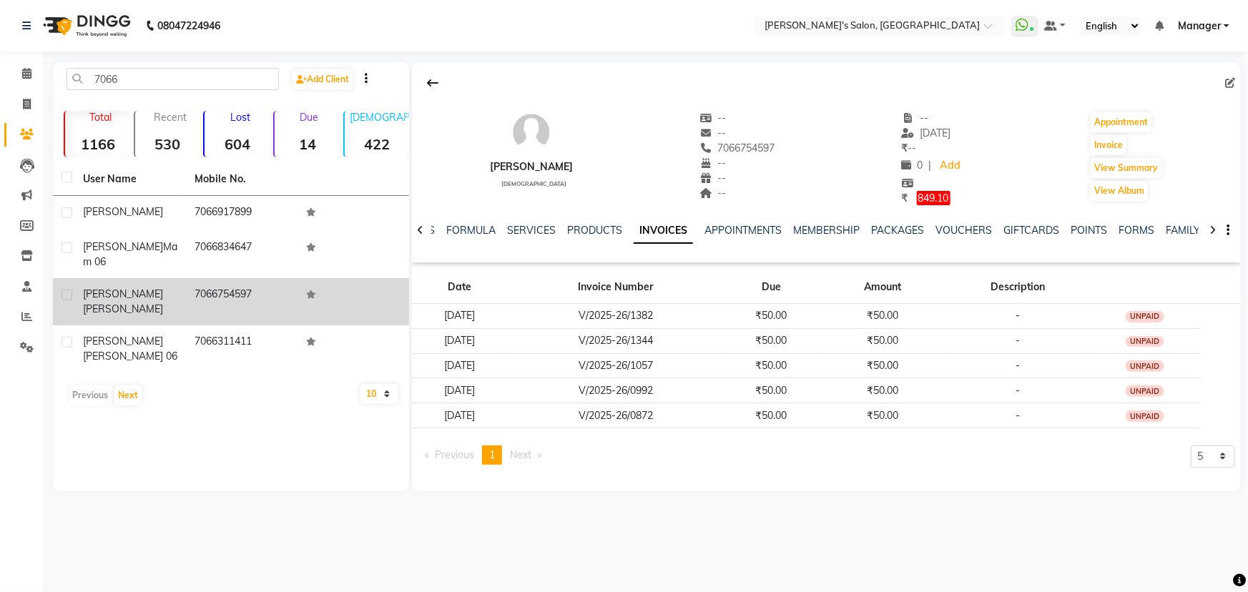
select select "1"
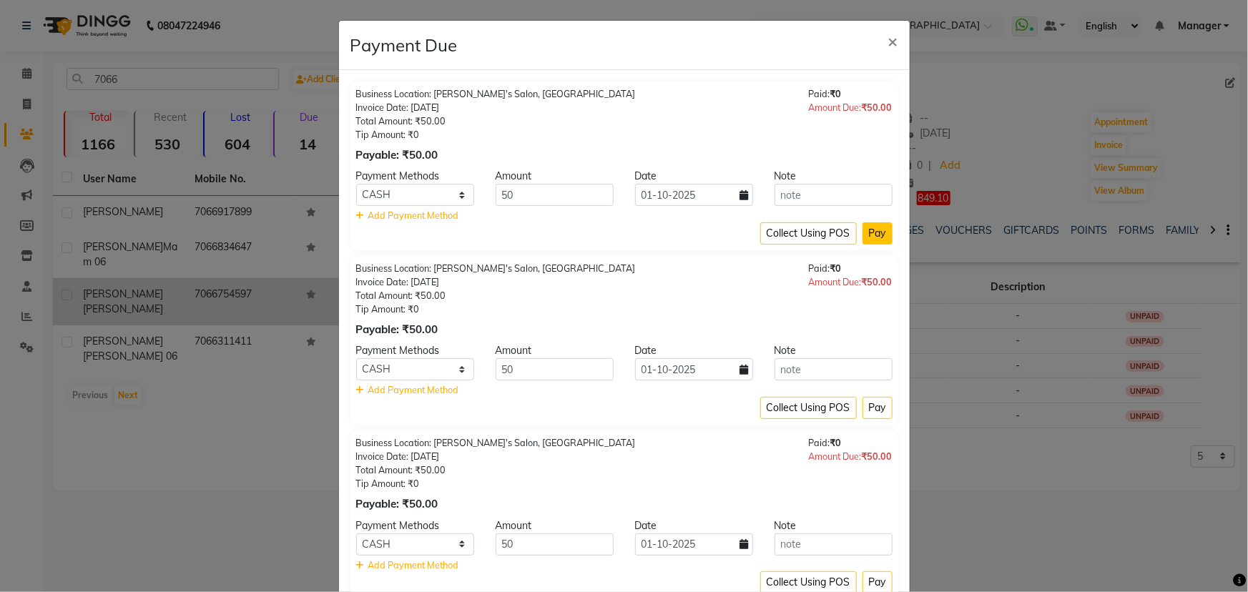
click at [876, 237] on button "Pay" at bounding box center [878, 233] width 30 height 22
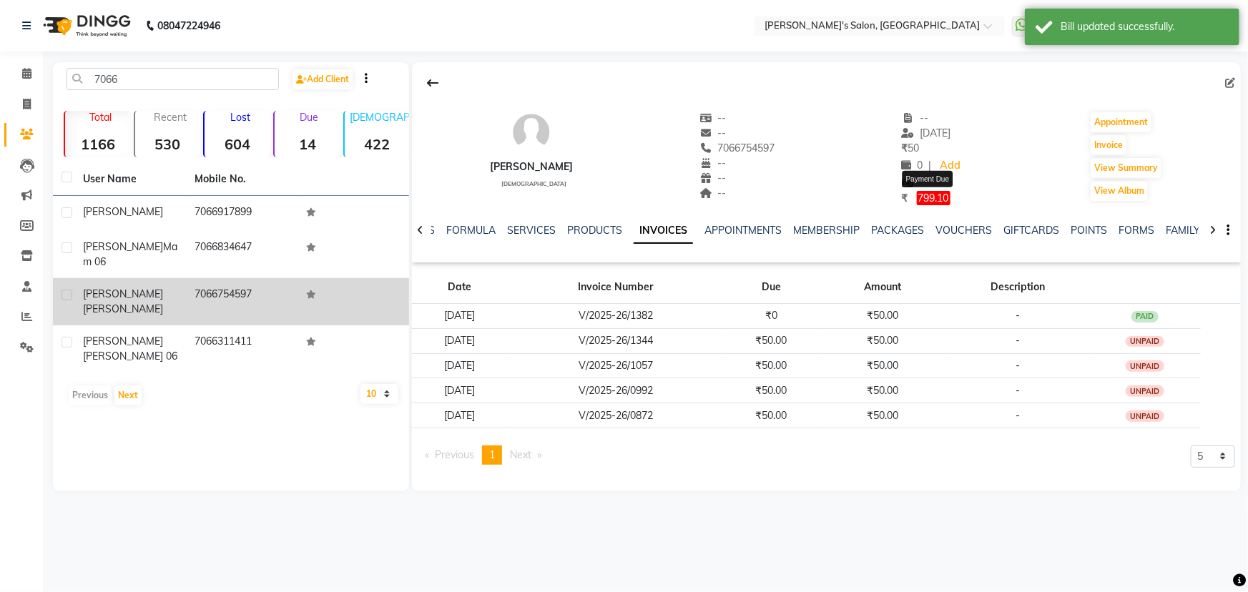
click at [944, 196] on span "799.10" at bounding box center [934, 198] width 34 height 14
select select "1"
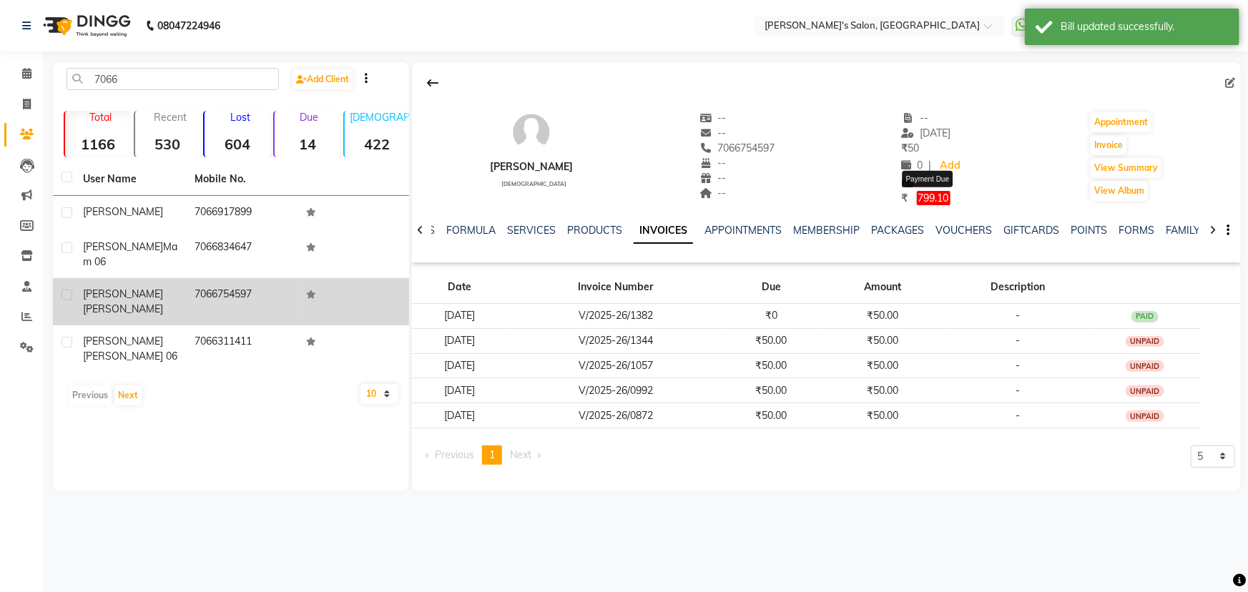
select select "1"
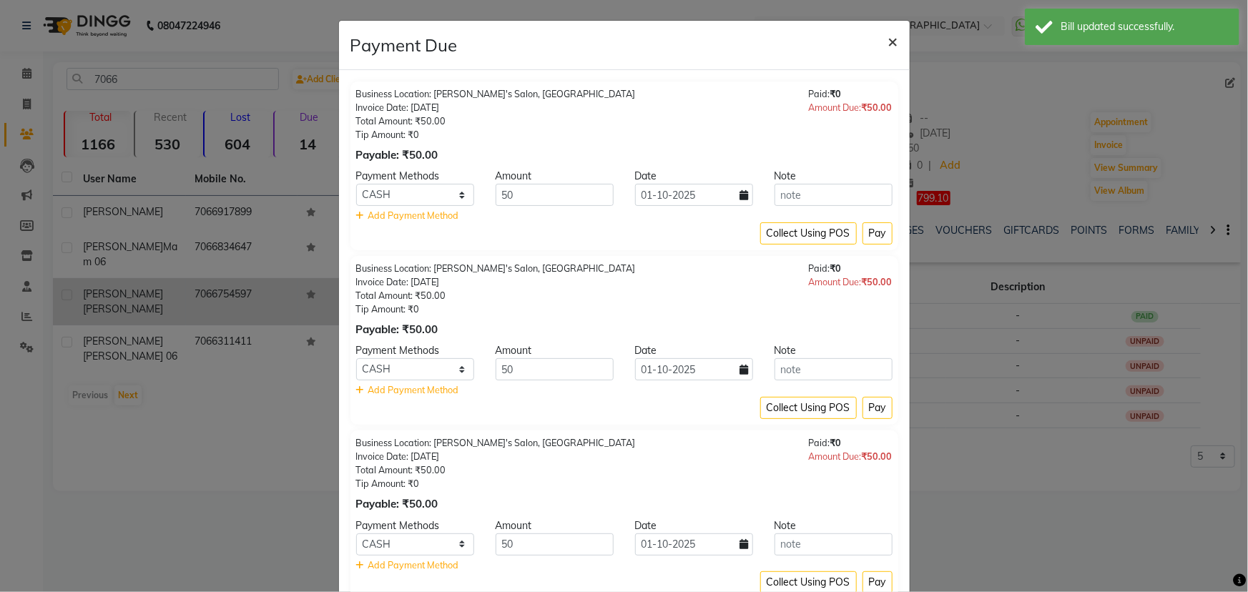
click at [890, 39] on span "×" at bounding box center [893, 40] width 10 height 21
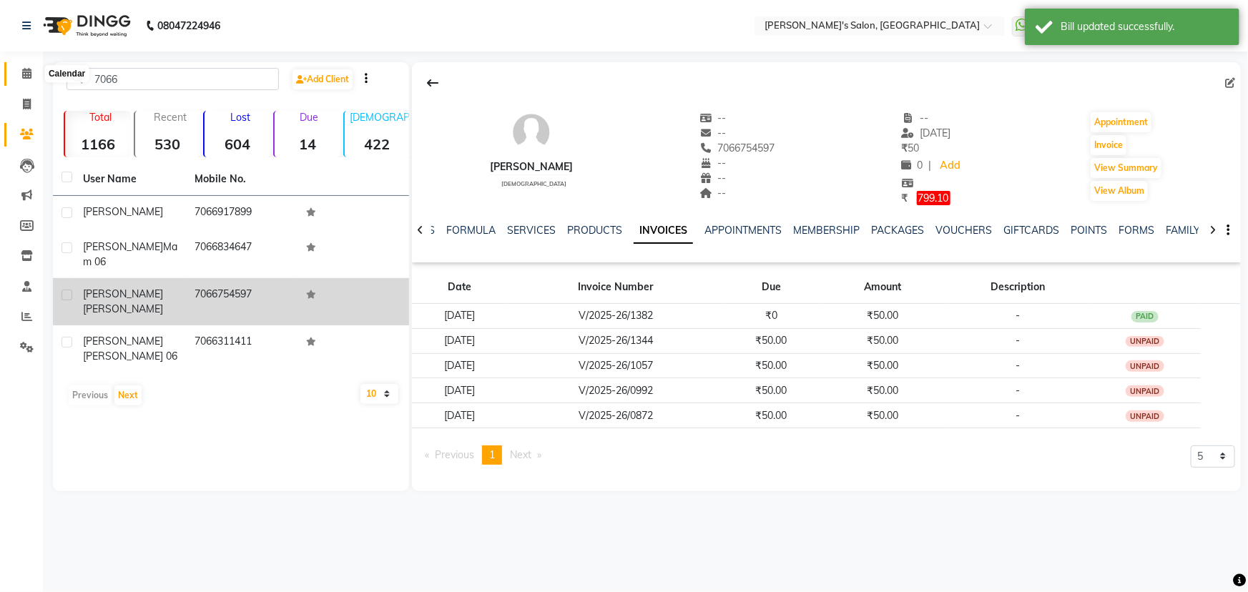
click at [29, 77] on icon at bounding box center [26, 73] width 9 height 11
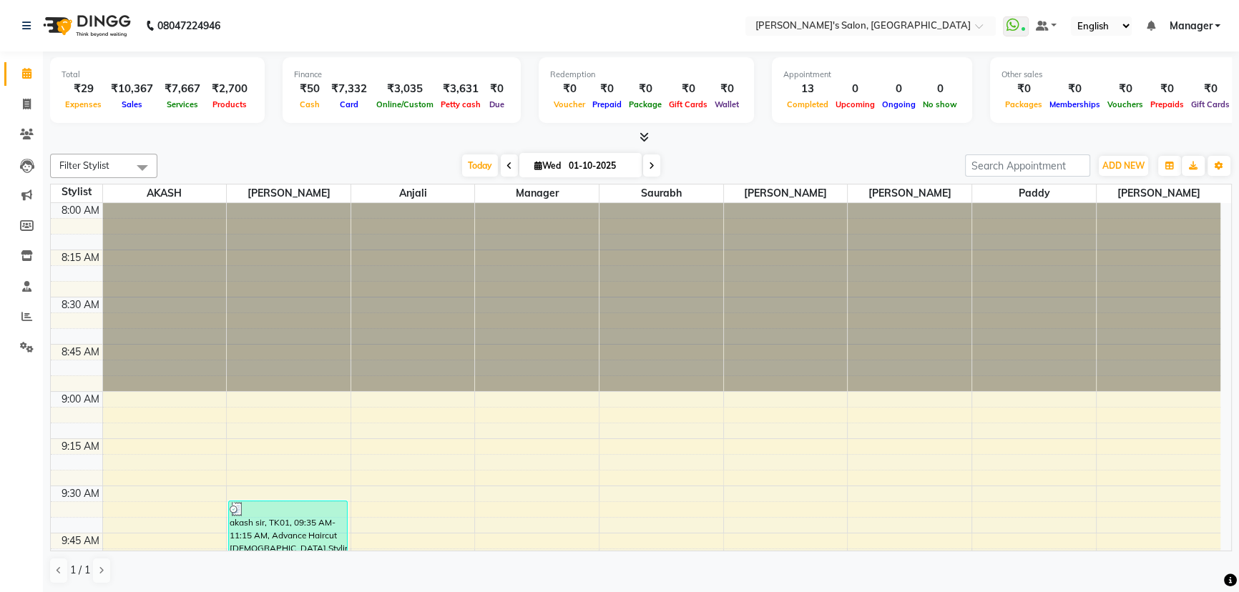
click at [308, 101] on span "Cash" at bounding box center [309, 104] width 27 height 10
click at [34, 137] on span at bounding box center [26, 135] width 25 height 16
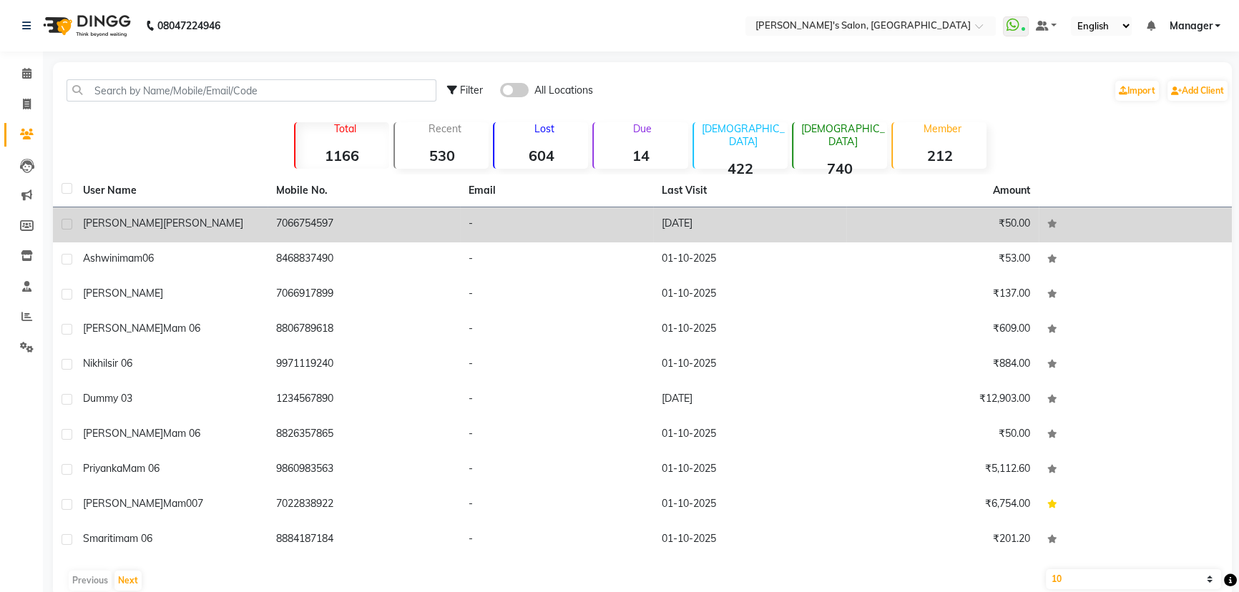
click at [687, 226] on td "19-09-2025" at bounding box center [749, 224] width 193 height 35
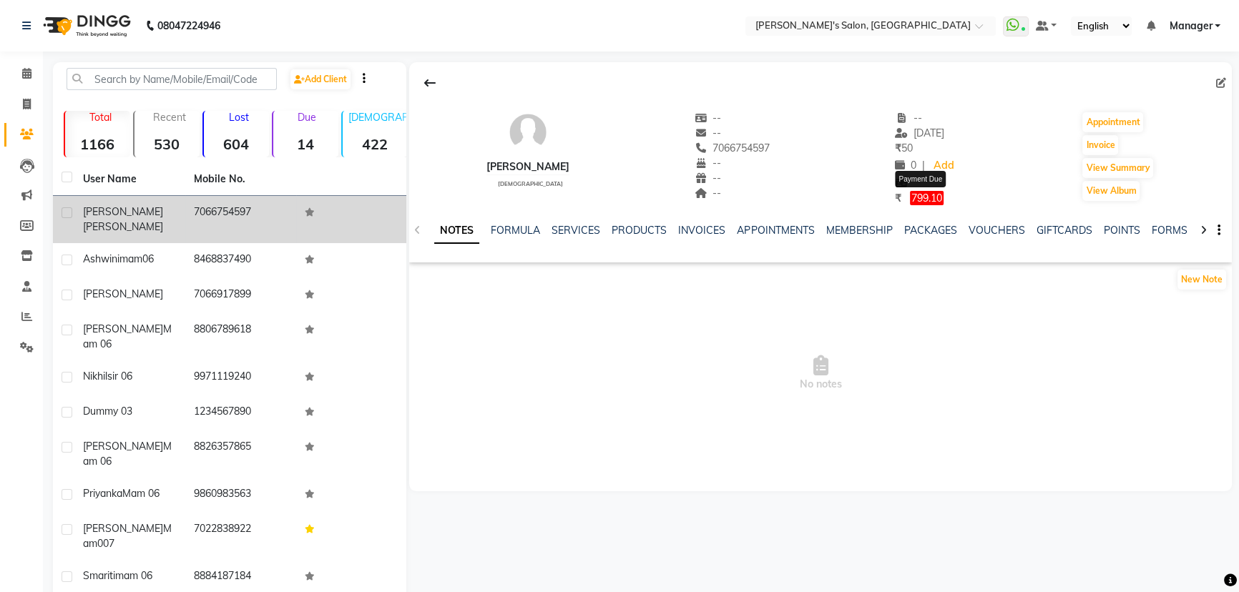
click at [926, 200] on span "799.10" at bounding box center [927, 198] width 34 height 14
select select "1"
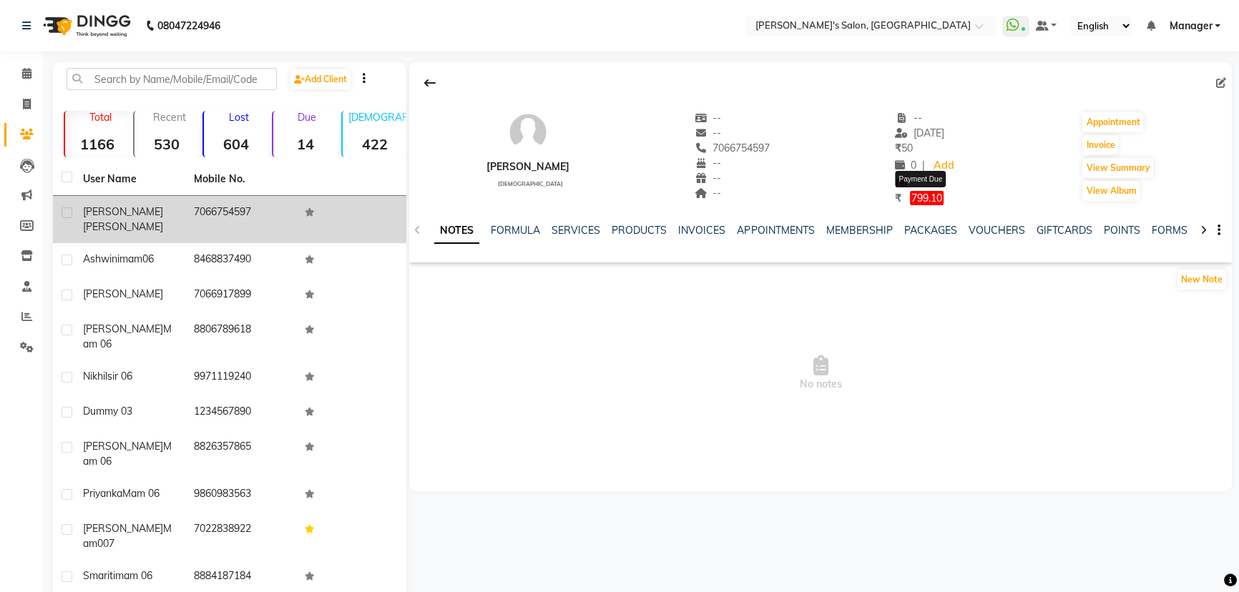
select select "1"
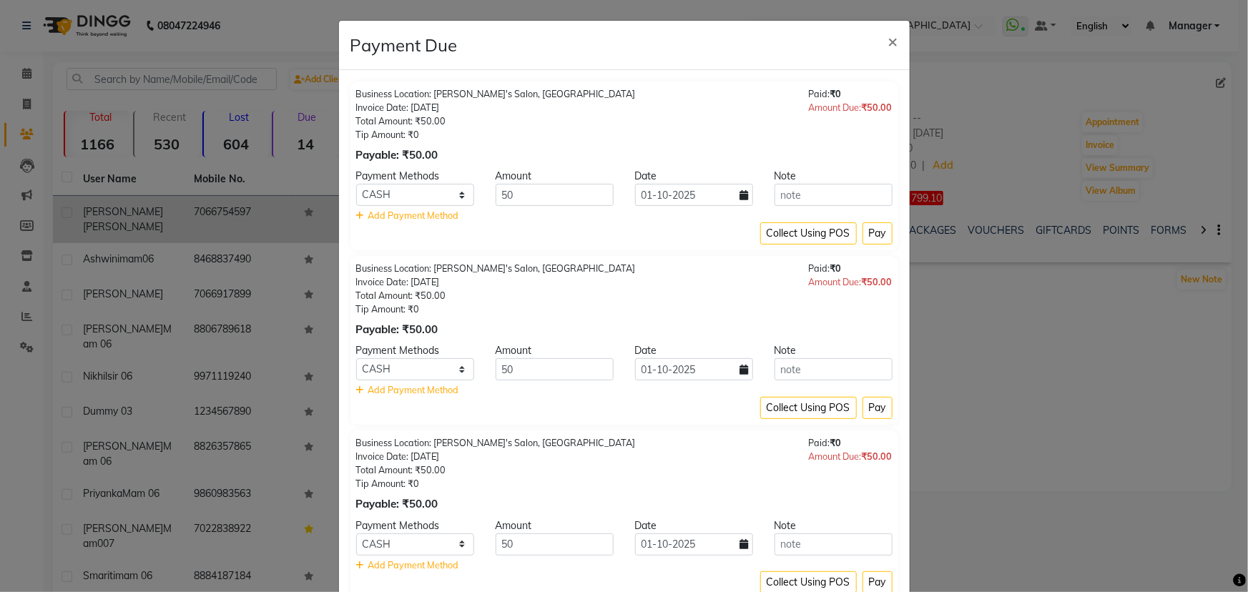
click at [987, 368] on ngb-modal-window "Payment Due × Business Location: Girja's Salon, Kharadi Invoice Date: 13-09-202…" at bounding box center [624, 296] width 1248 height 592
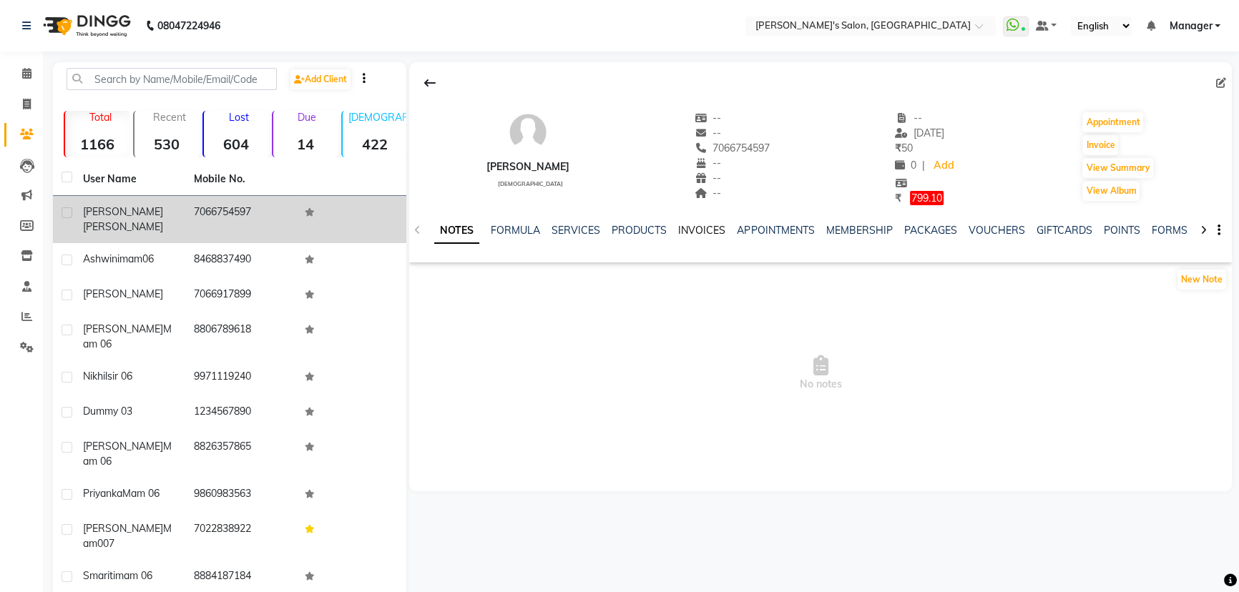
click at [684, 232] on link "INVOICES" at bounding box center [701, 230] width 47 height 13
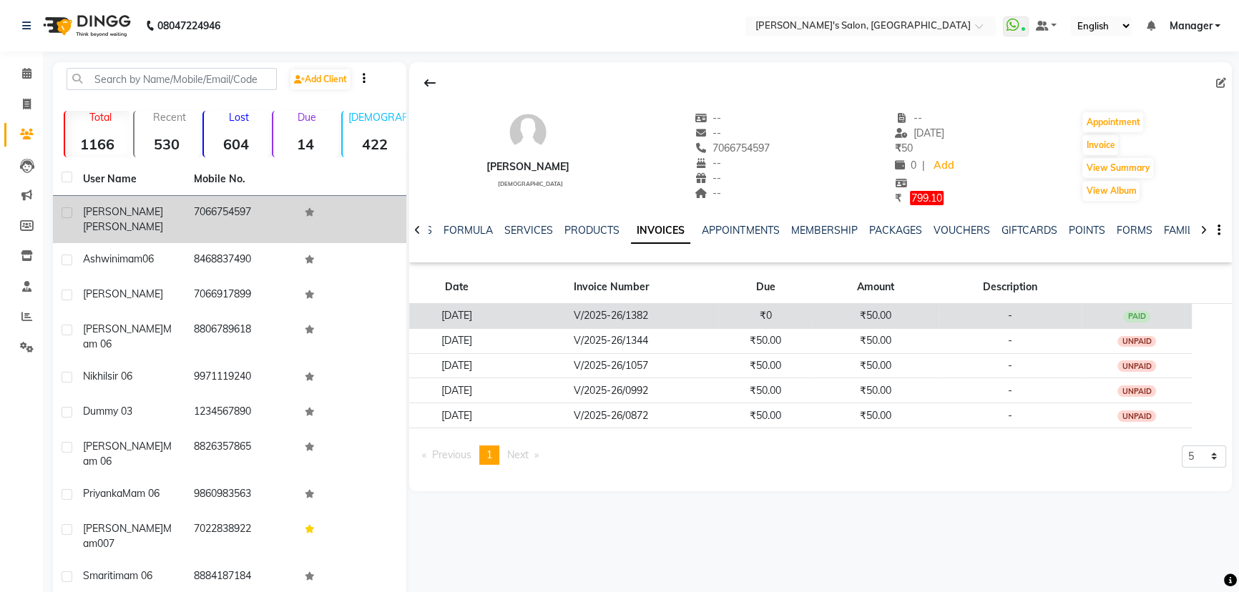
click at [887, 318] on td "₹50.00" at bounding box center [876, 315] width 126 height 25
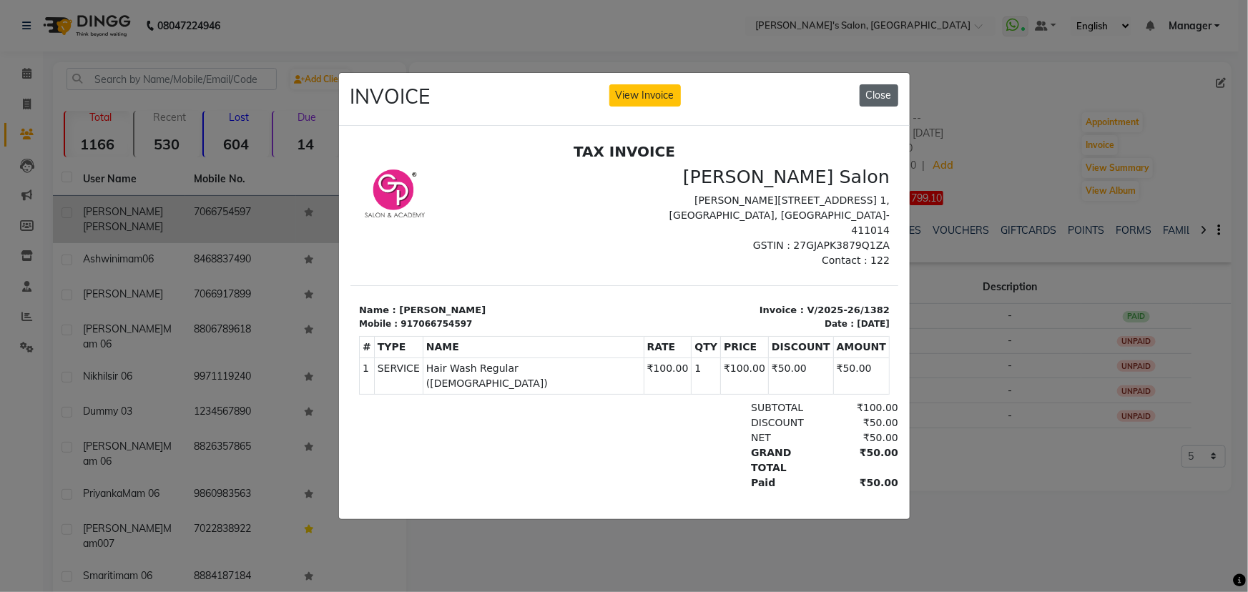
click at [872, 84] on button "Close" at bounding box center [879, 95] width 39 height 22
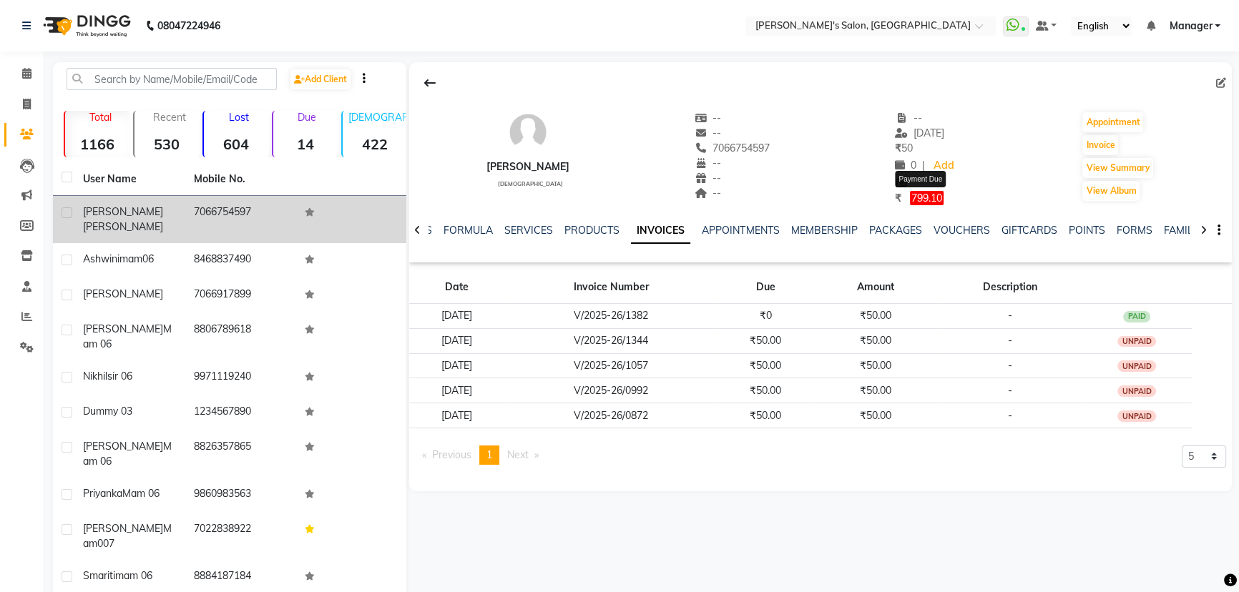
click at [927, 199] on span "799.10" at bounding box center [927, 198] width 34 height 14
select select "1"
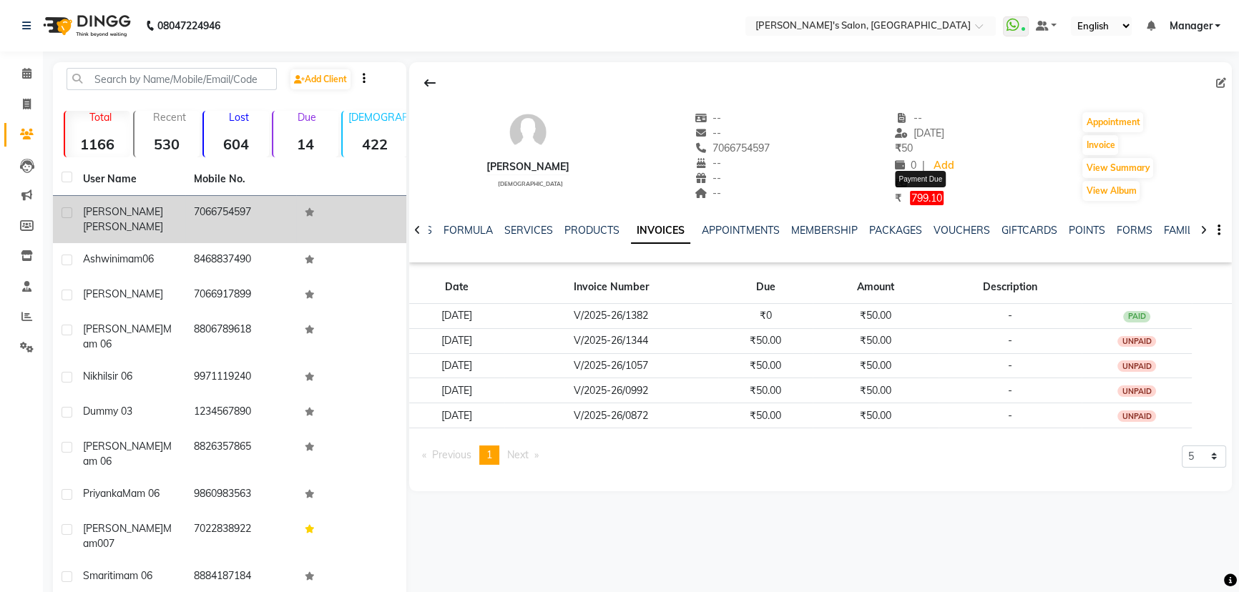
select select "1"
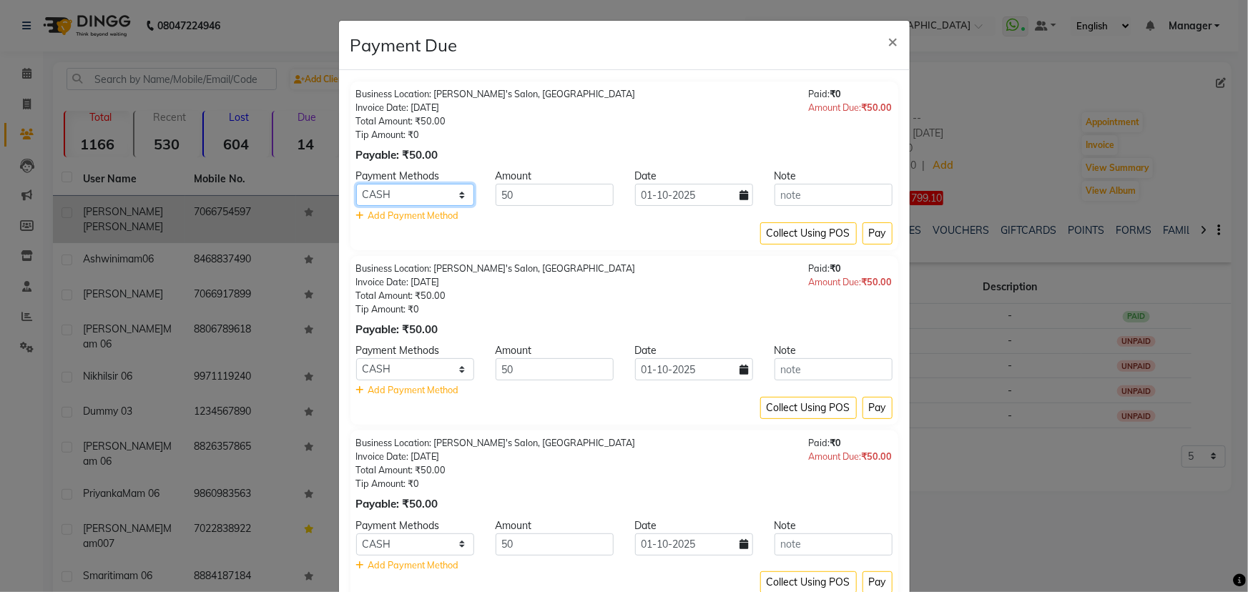
click at [461, 197] on select "CARD CASH Bank GPay PhonePe PayTM BharatPay" at bounding box center [415, 195] width 118 height 22
click at [864, 192] on input "text" at bounding box center [834, 195] width 118 height 22
click at [817, 240] on button "Collect Using POS" at bounding box center [808, 233] width 97 height 22
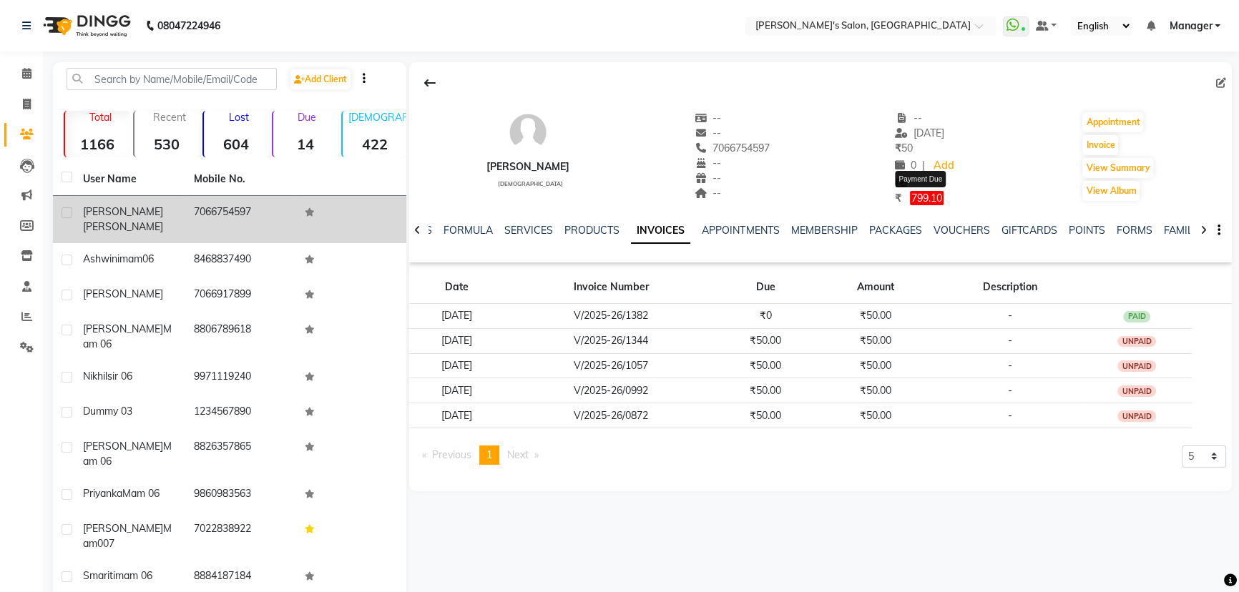
click at [932, 196] on span "799.10" at bounding box center [927, 198] width 34 height 14
select select "1"
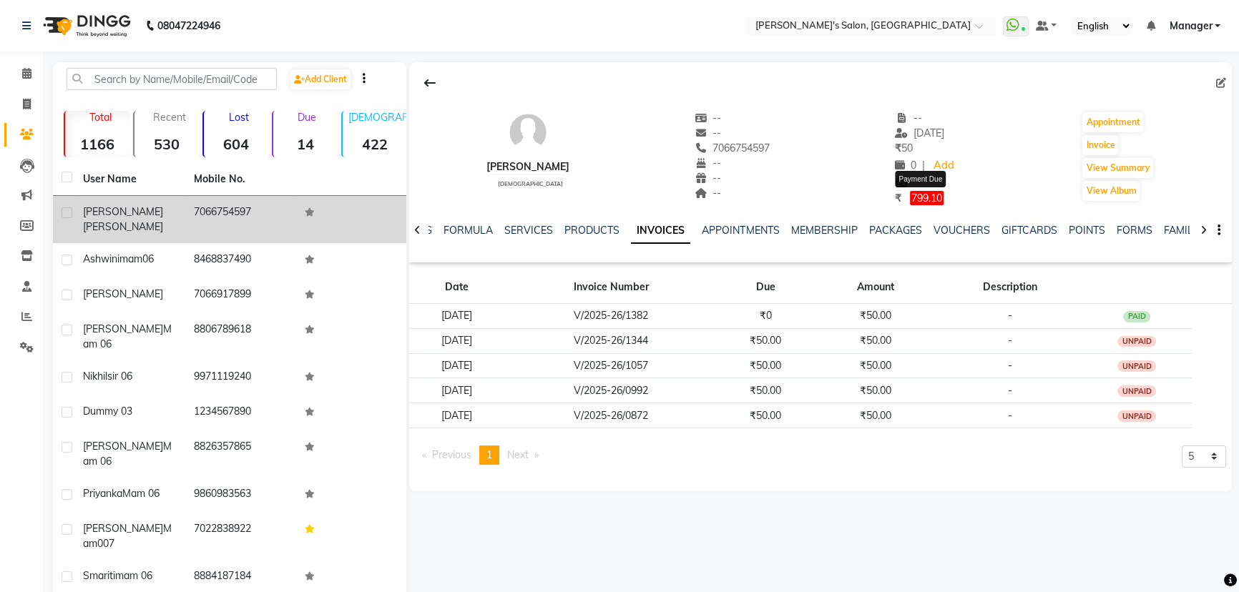
select select "1"
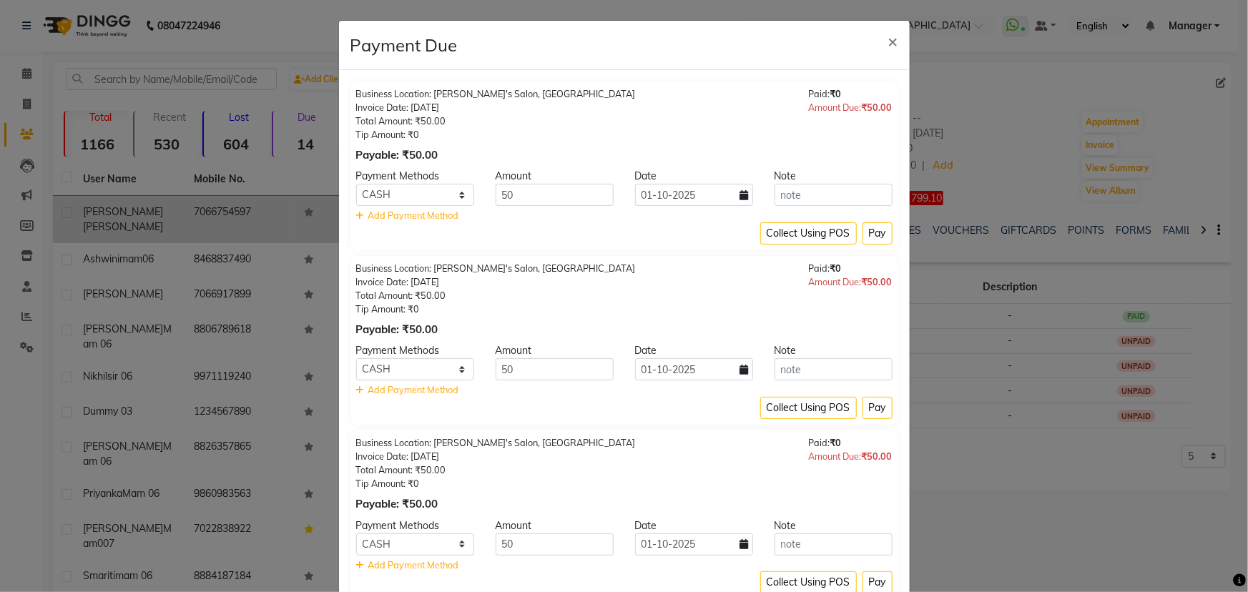
click at [350, 215] on div "Business Location: Girja's Salon, Kharadi Invoice Date: 13-09-2025 Total Amount…" at bounding box center [624, 166] width 548 height 169
click at [356, 215] on icon at bounding box center [360, 216] width 8 height 9
select select "1"
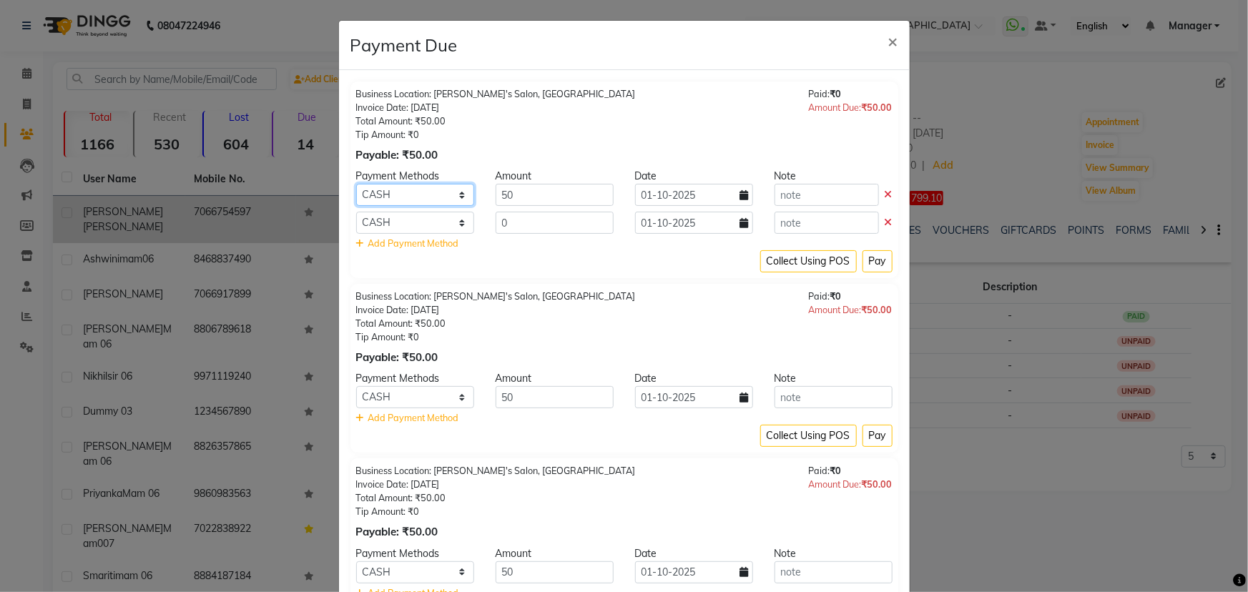
click at [458, 193] on select "CARD CASH Bank GPay PhonePe PayTM BharatPay" at bounding box center [415, 195] width 118 height 22
click at [888, 42] on span "×" at bounding box center [893, 40] width 10 height 21
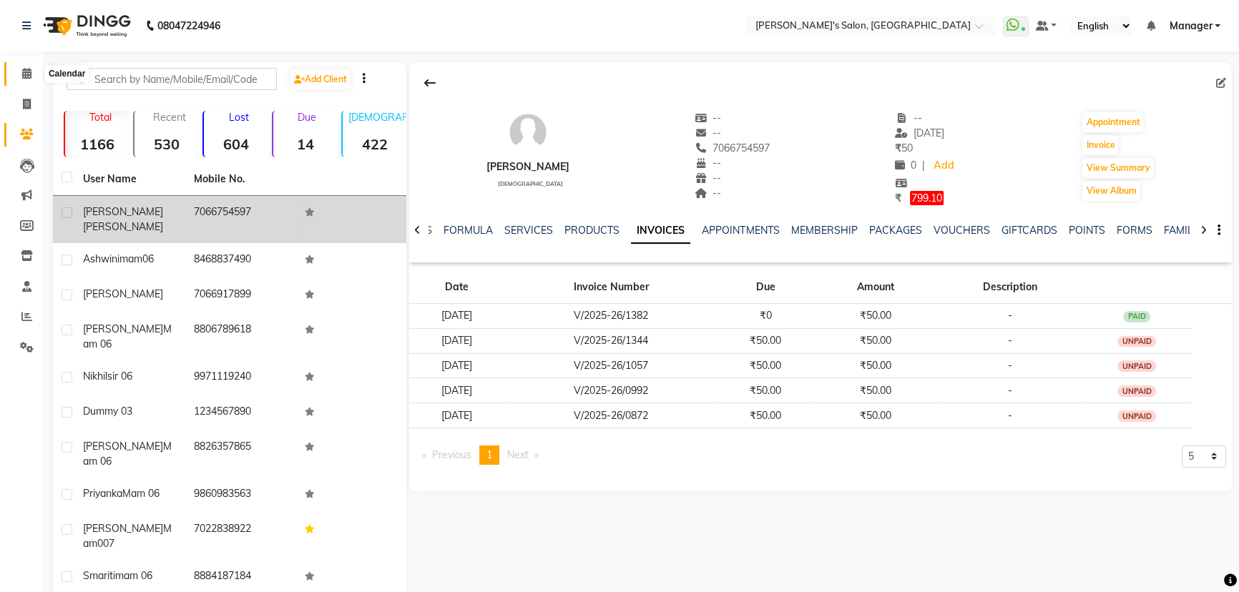
click at [20, 77] on span at bounding box center [26, 74] width 25 height 16
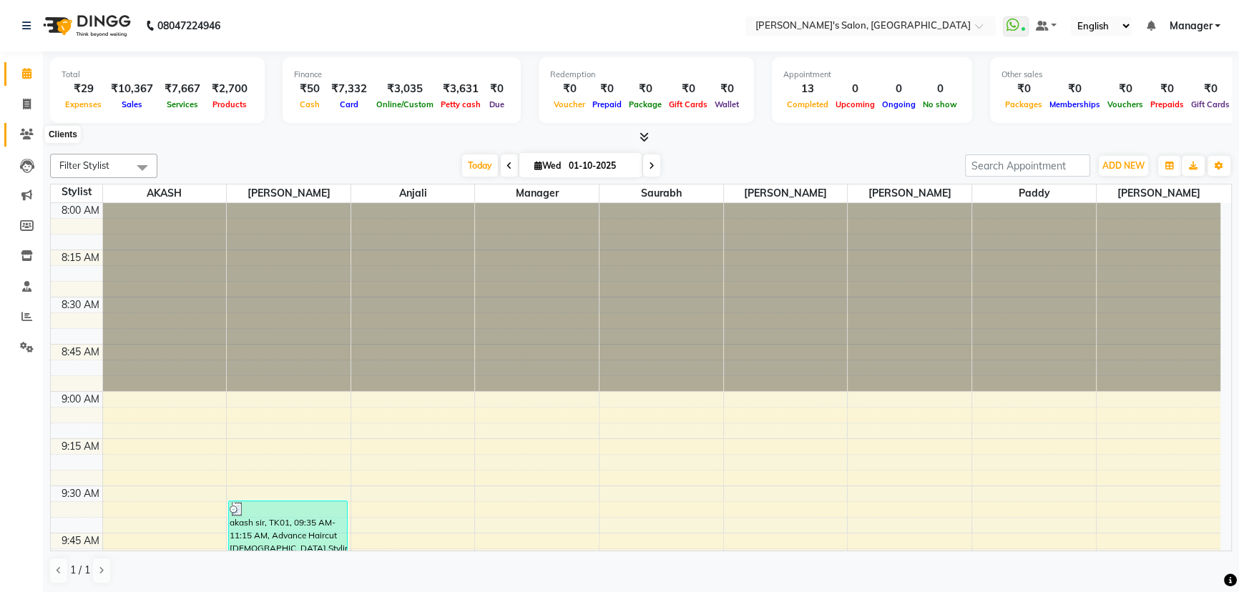
click at [21, 132] on icon at bounding box center [27, 134] width 14 height 11
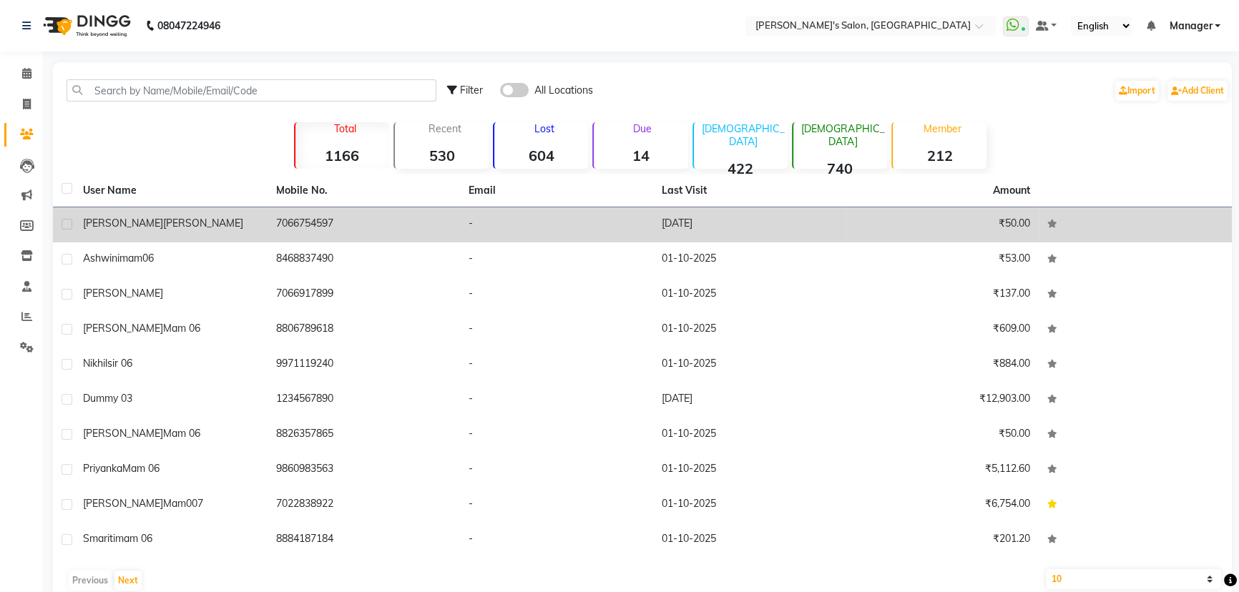
click at [700, 225] on td "19-09-2025" at bounding box center [749, 224] width 193 height 35
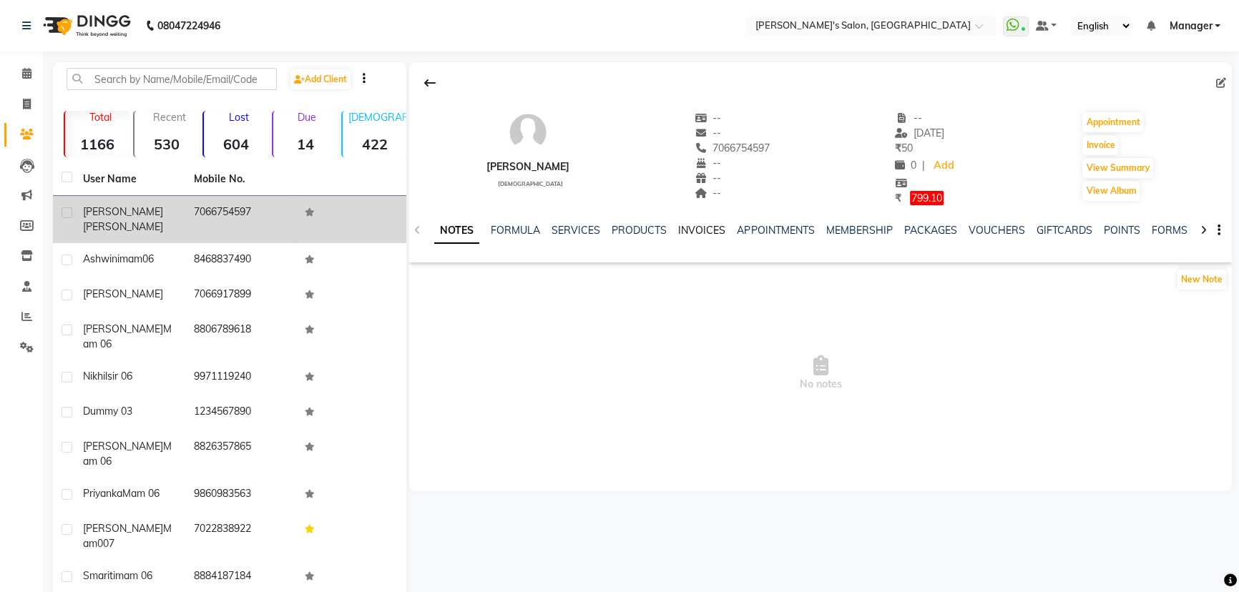
click at [704, 228] on link "INVOICES" at bounding box center [701, 230] width 47 height 13
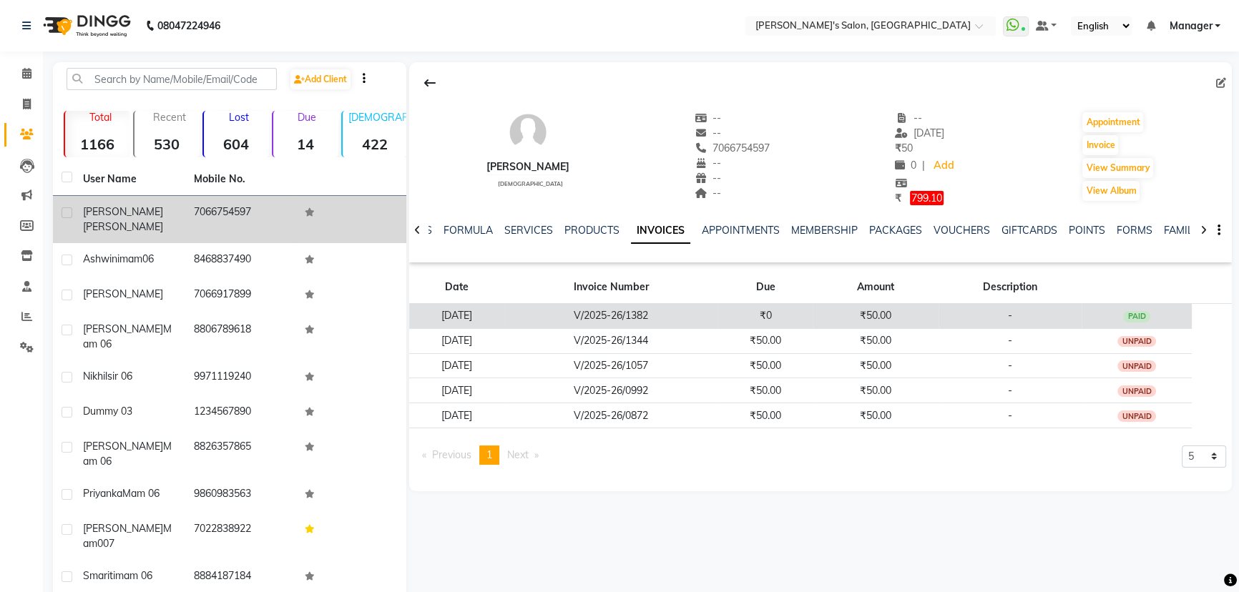
click at [1094, 311] on td "PAID" at bounding box center [1136, 315] width 110 height 25
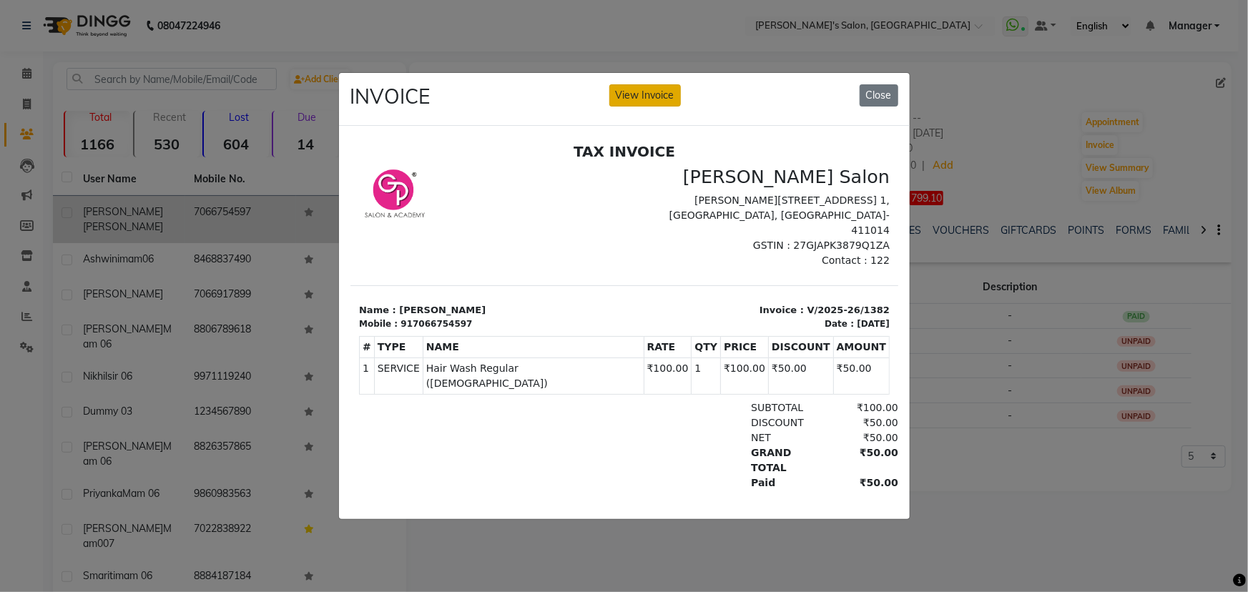
click at [674, 87] on button "View Invoice" at bounding box center [645, 95] width 72 height 22
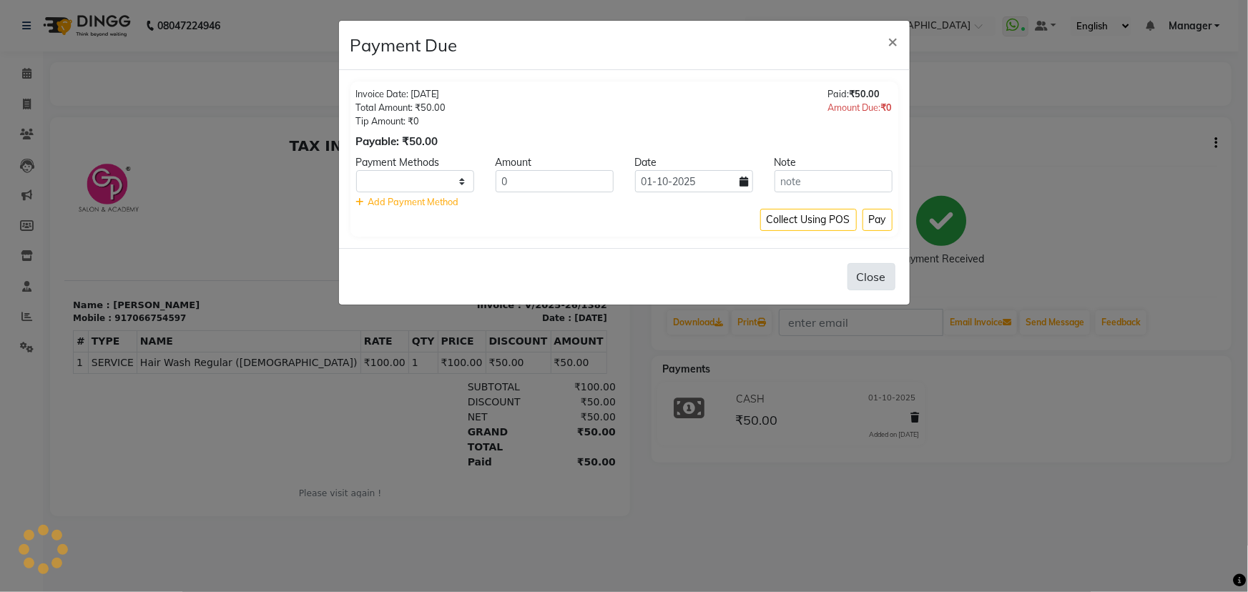
select select "1"
click at [891, 41] on span "×" at bounding box center [893, 40] width 10 height 21
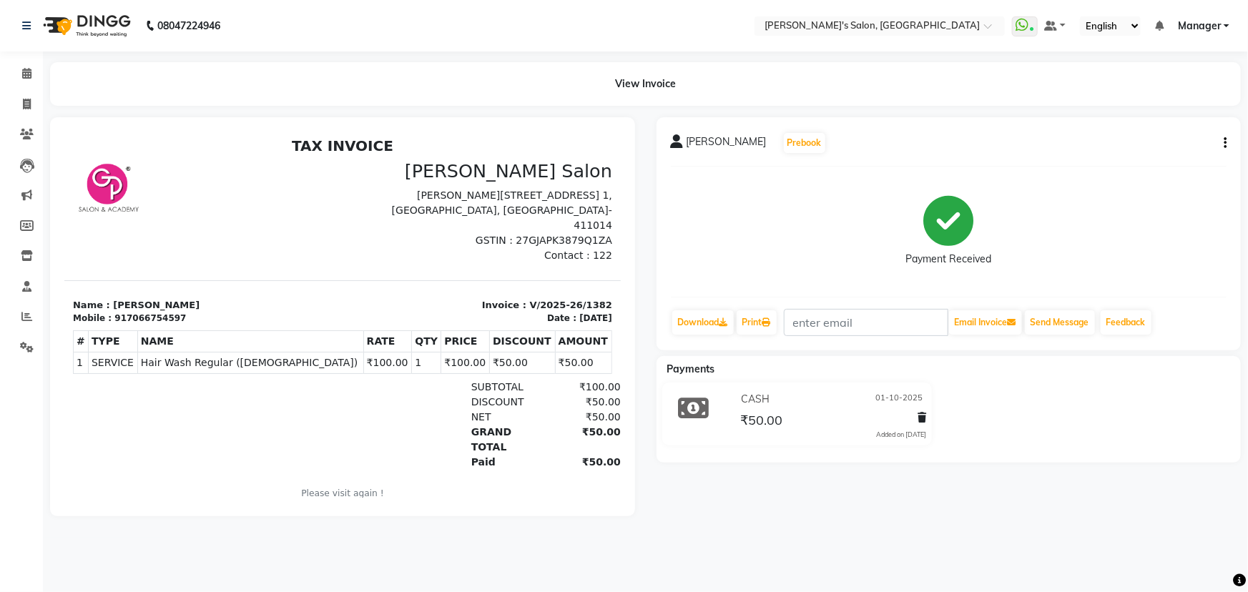
click at [1225, 143] on icon "button" at bounding box center [1225, 143] width 3 height 1
click at [817, 454] on div "Payments CASH 01-10-2025 ₹50.00 Added on 01-10-2025" at bounding box center [949, 409] width 585 height 107
click at [1224, 143] on icon "button" at bounding box center [1225, 143] width 3 height 1
click at [1235, 335] on div "PRADIP VYAWHARE Prebook Payment Received Download Print Email Invoice Send Mess…" at bounding box center [949, 233] width 585 height 233
click at [1224, 144] on icon "button" at bounding box center [1225, 143] width 3 height 1
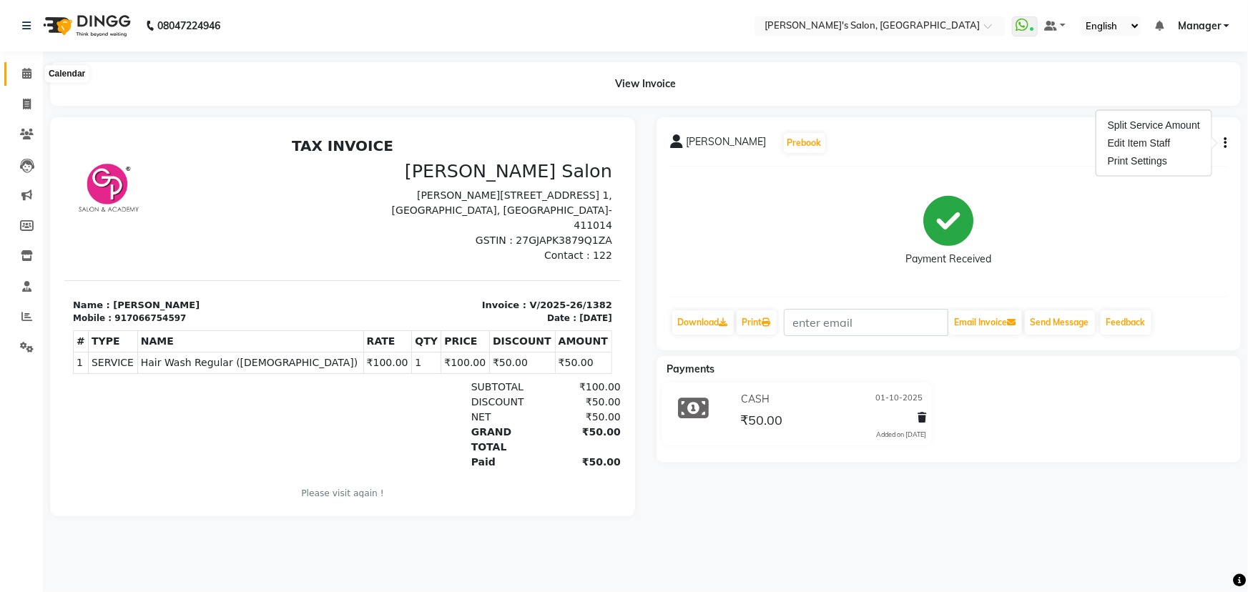
click at [24, 74] on icon at bounding box center [26, 73] width 9 height 11
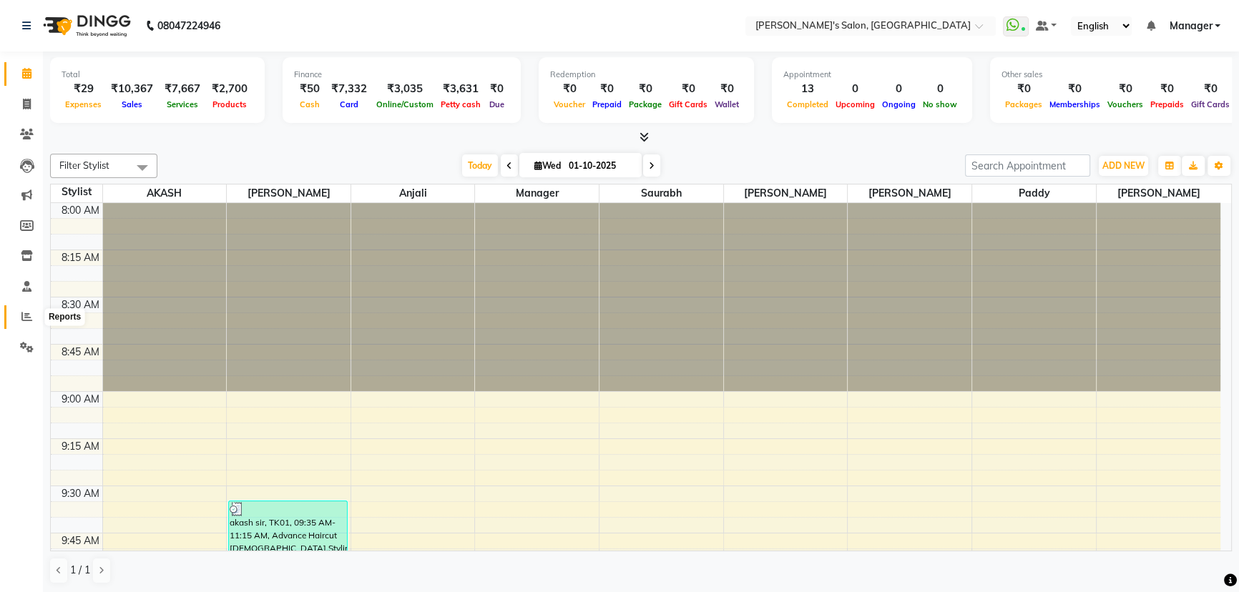
click at [25, 317] on icon at bounding box center [26, 316] width 11 height 11
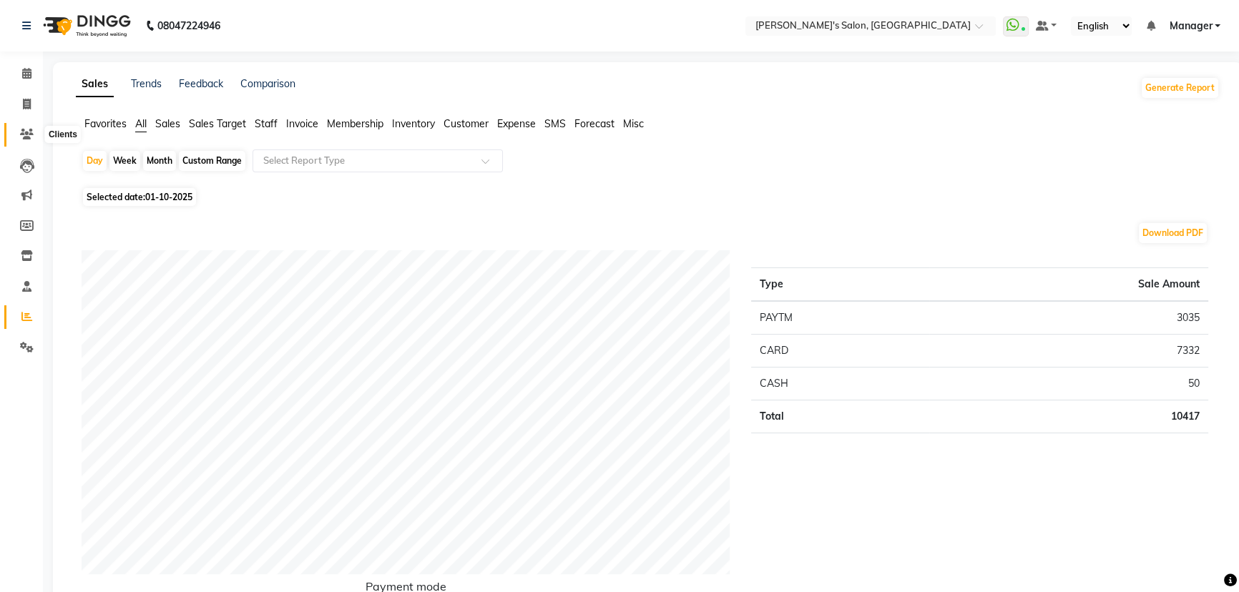
click at [25, 131] on icon at bounding box center [27, 134] width 14 height 11
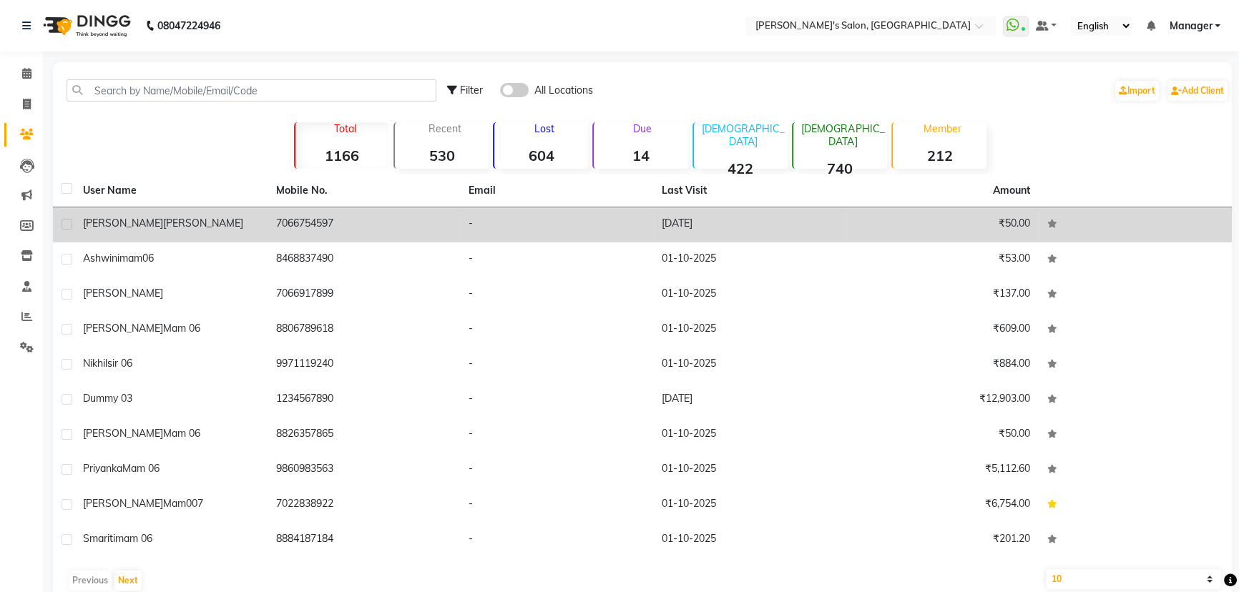
click at [720, 226] on td "19-09-2025" at bounding box center [749, 224] width 193 height 35
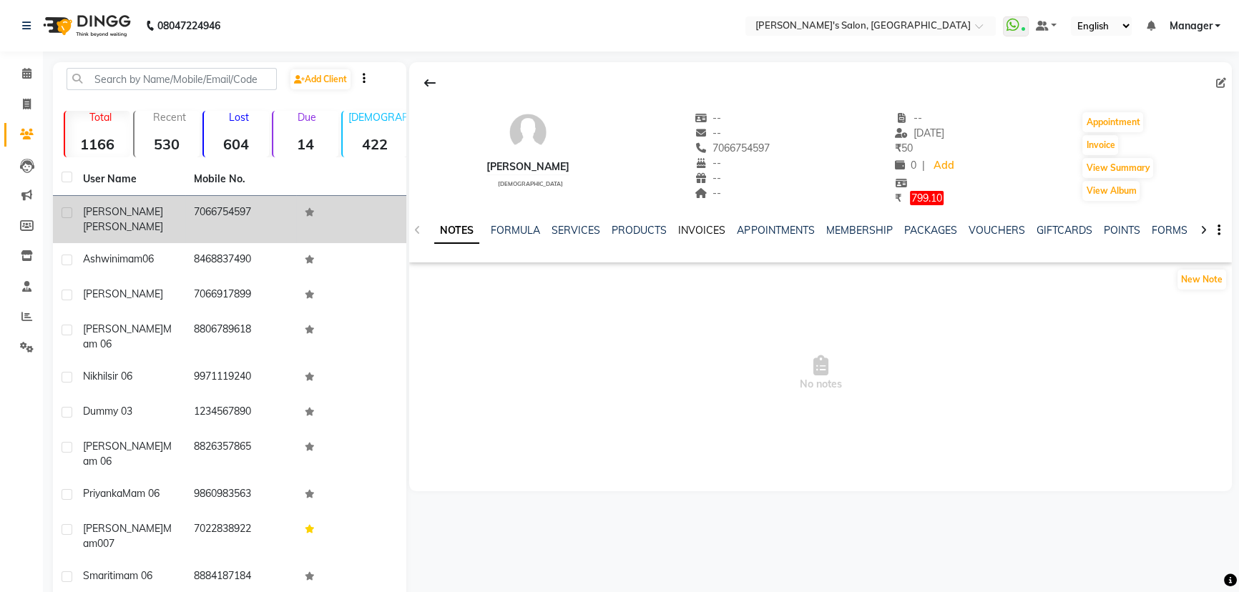
click at [692, 229] on link "INVOICES" at bounding box center [701, 230] width 47 height 13
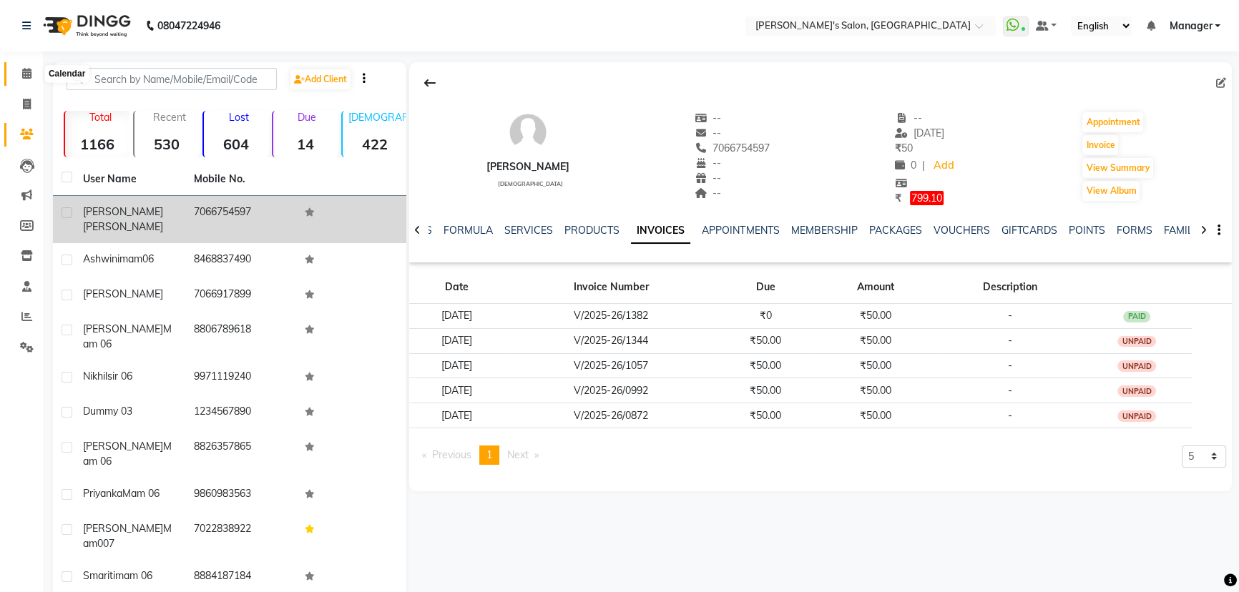
click at [16, 74] on span at bounding box center [26, 74] width 25 height 16
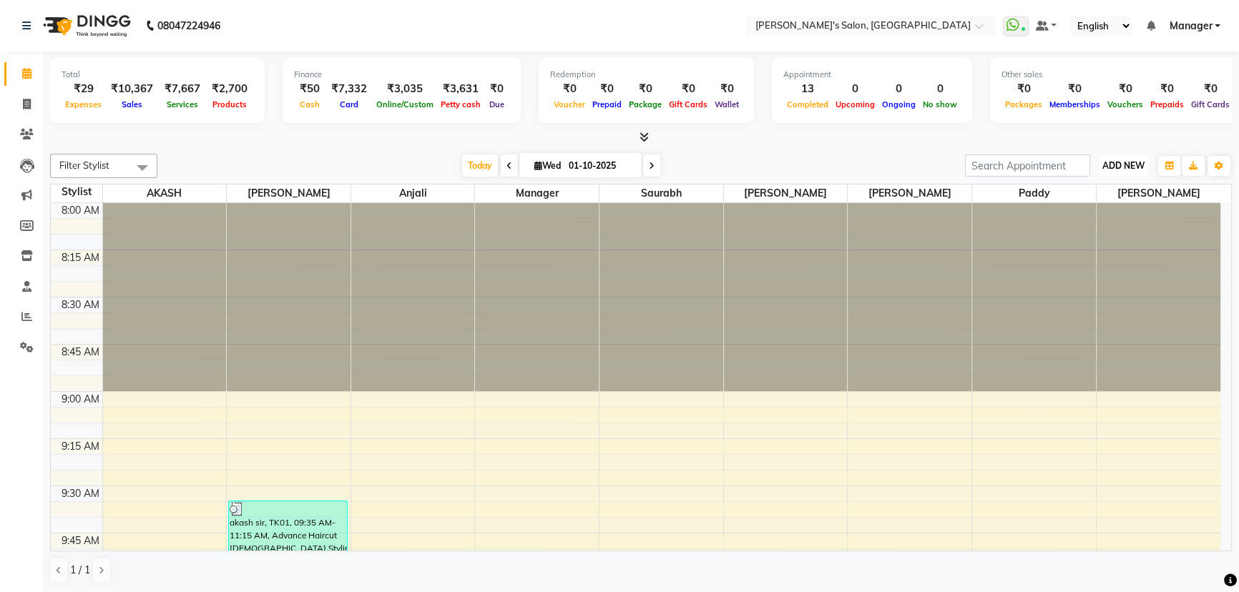
click at [1108, 163] on span "ADD NEW" at bounding box center [1123, 165] width 42 height 11
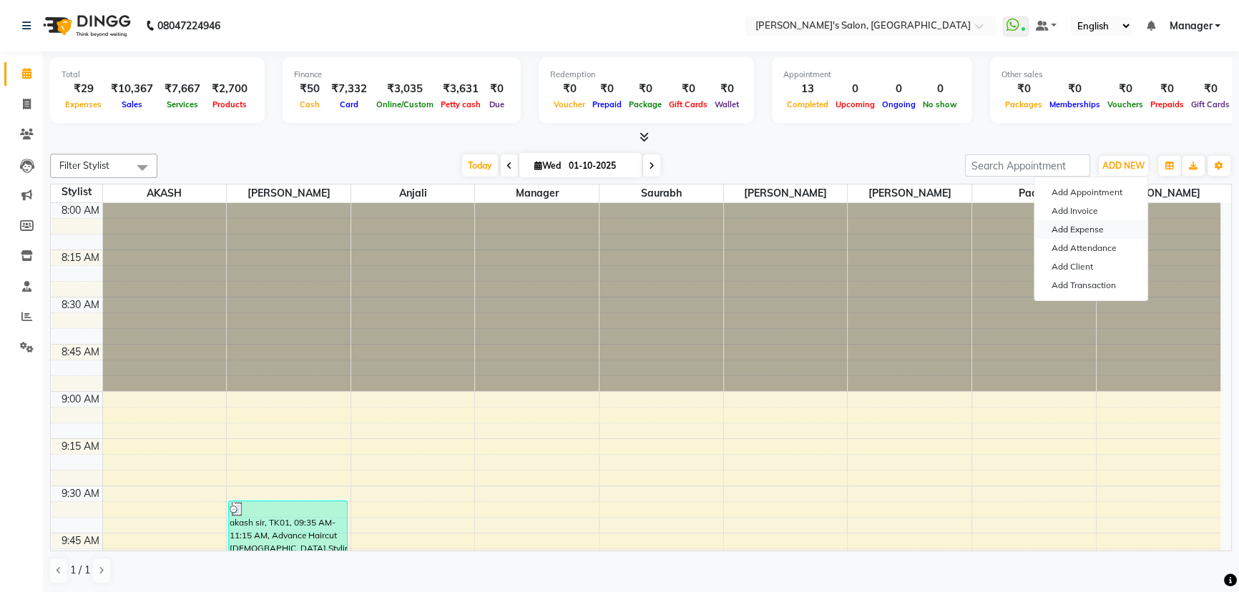
click at [1092, 222] on link "Add Expense" at bounding box center [1090, 229] width 113 height 19
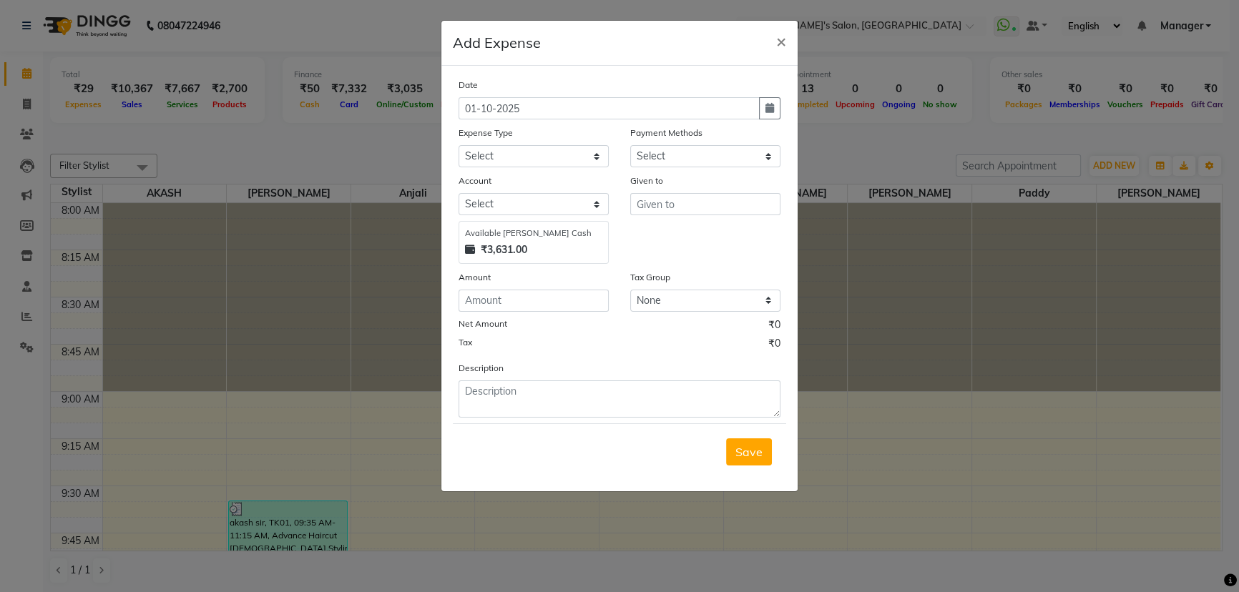
select select "1"
select select "6469"
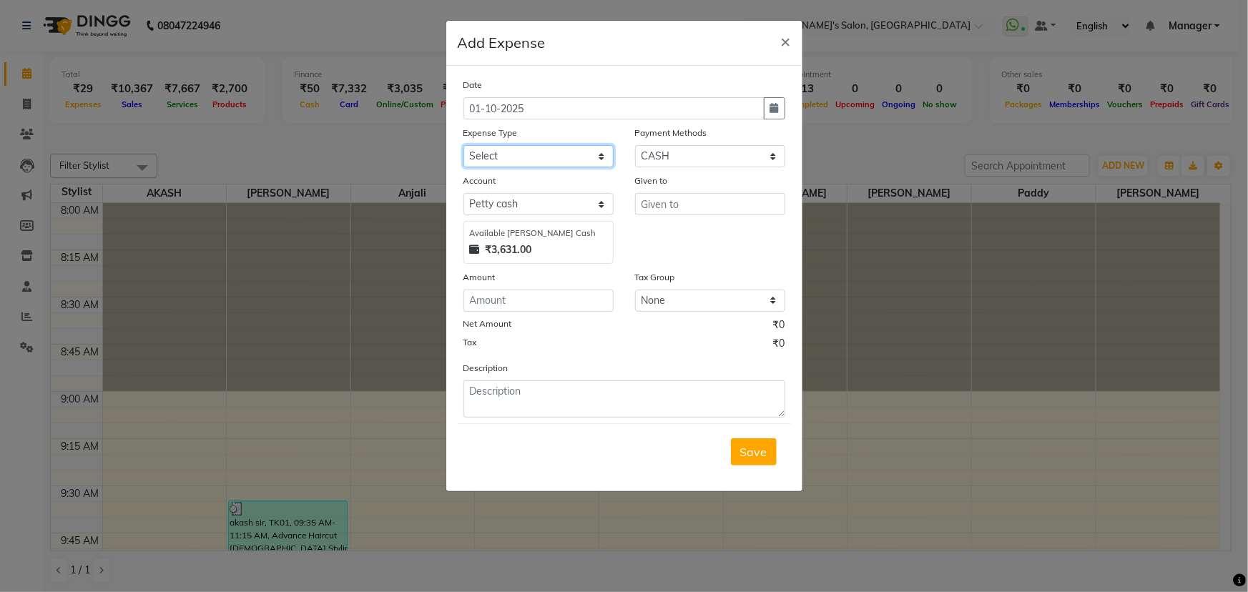
click at [582, 152] on select "Select Advance Salary BANK TRANFAR Cash transfer to hub Client Snacks DISTRIBUT…" at bounding box center [538, 156] width 150 height 22
select select "11138"
click at [463, 146] on select "Select Advance Salary BANK TRANFAR Cash transfer to hub Client Snacks DISTRIBUT…" at bounding box center [538, 156] width 150 height 22
click at [705, 207] on input "text" at bounding box center [710, 204] width 150 height 22
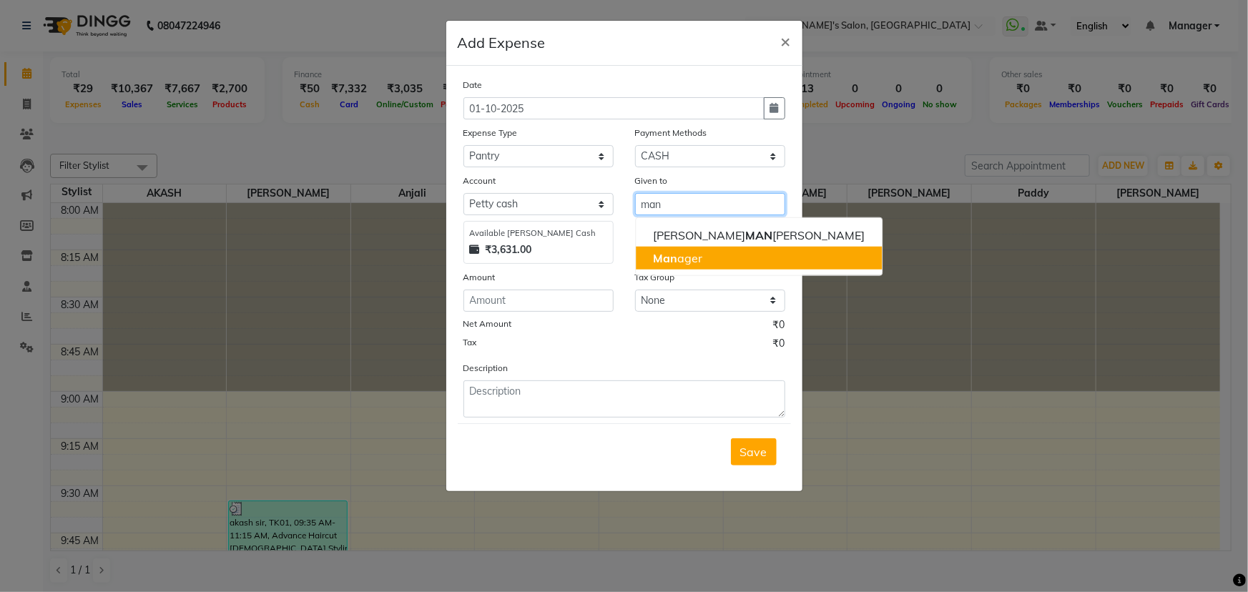
drag, startPoint x: 687, startPoint y: 267, endPoint x: 604, endPoint y: 286, distance: 85.2
click at [684, 272] on ngb-typeahead-window "ANIL KONDHA MAN GALE Man ager" at bounding box center [758, 246] width 247 height 59
type input "man"
click at [559, 312] on input "number" at bounding box center [538, 301] width 150 height 22
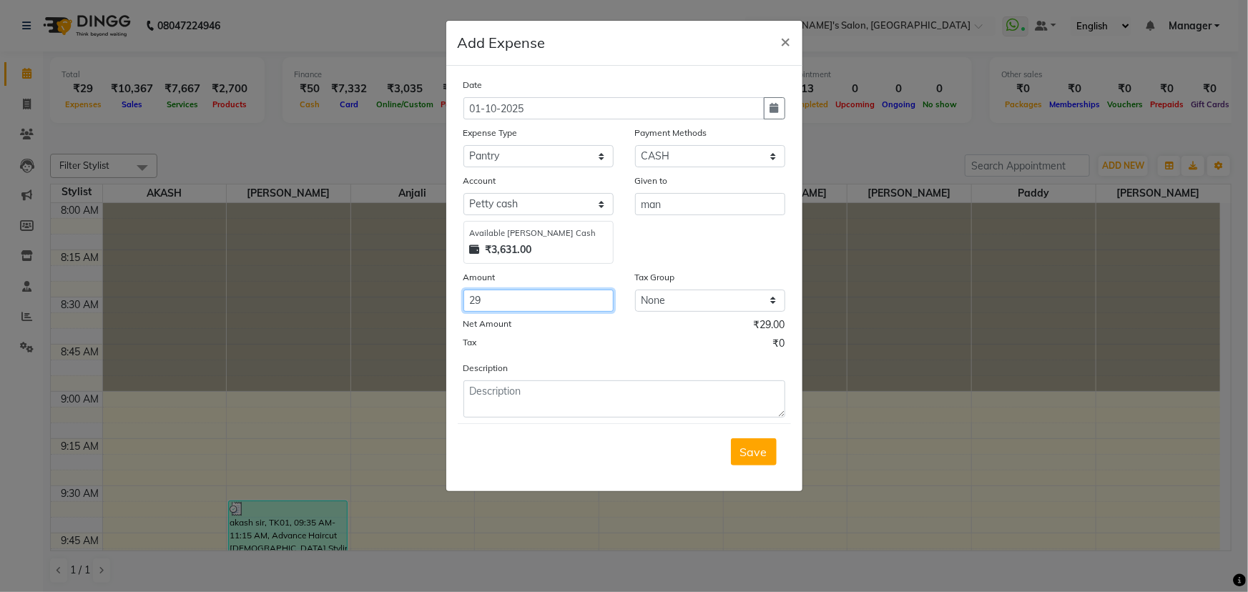
type input "29"
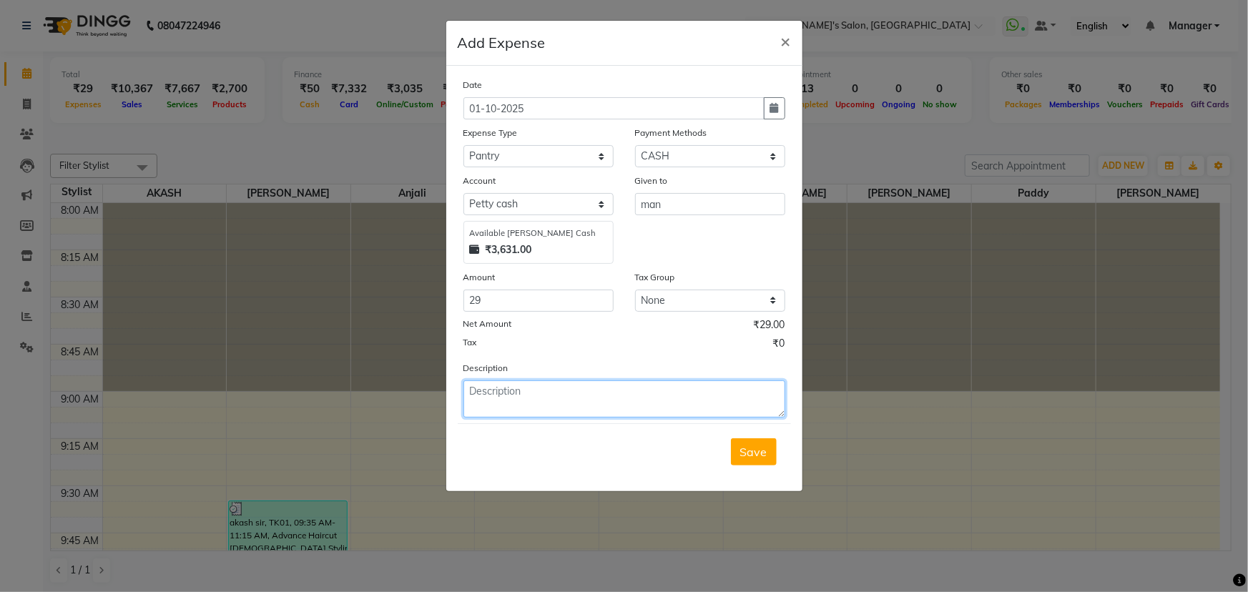
click at [551, 393] on textarea at bounding box center [624, 399] width 322 height 37
type textarea "milk"
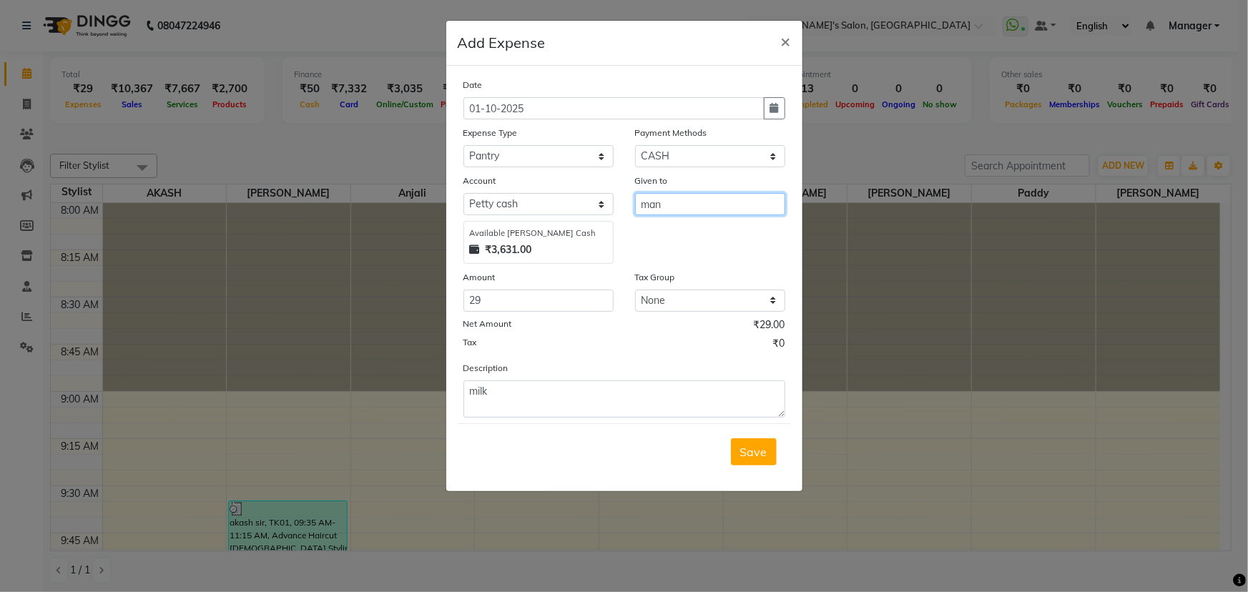
click at [669, 207] on input "man" at bounding box center [710, 204] width 150 height 22
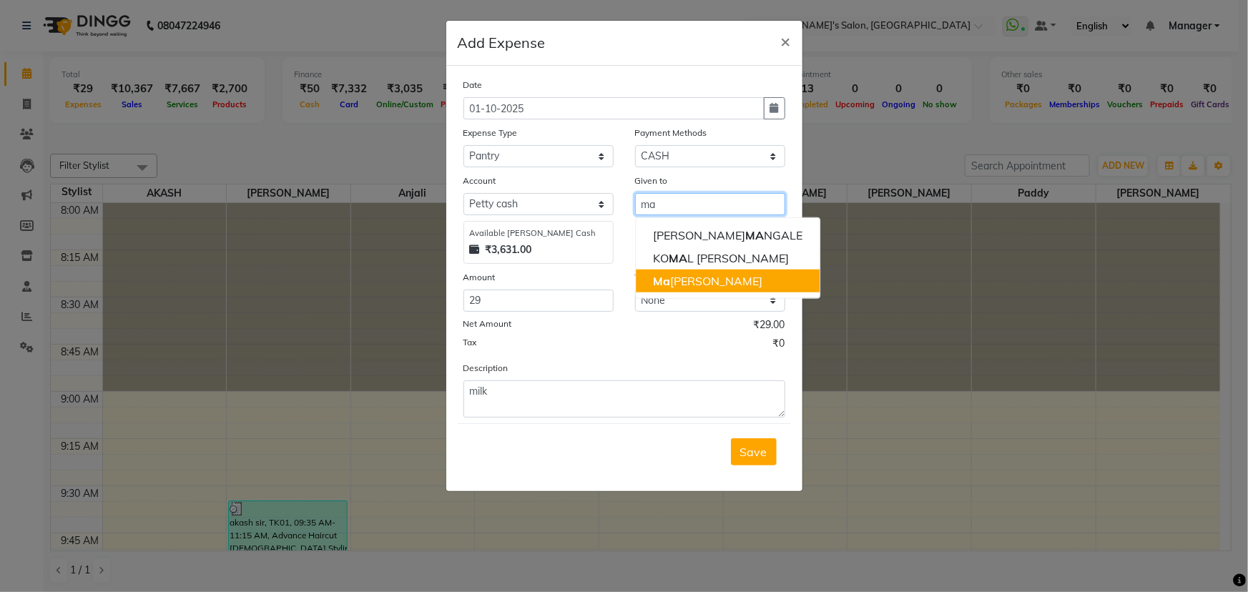
click at [680, 285] on ngb-highlight "Ma nager" at bounding box center [707, 281] width 109 height 14
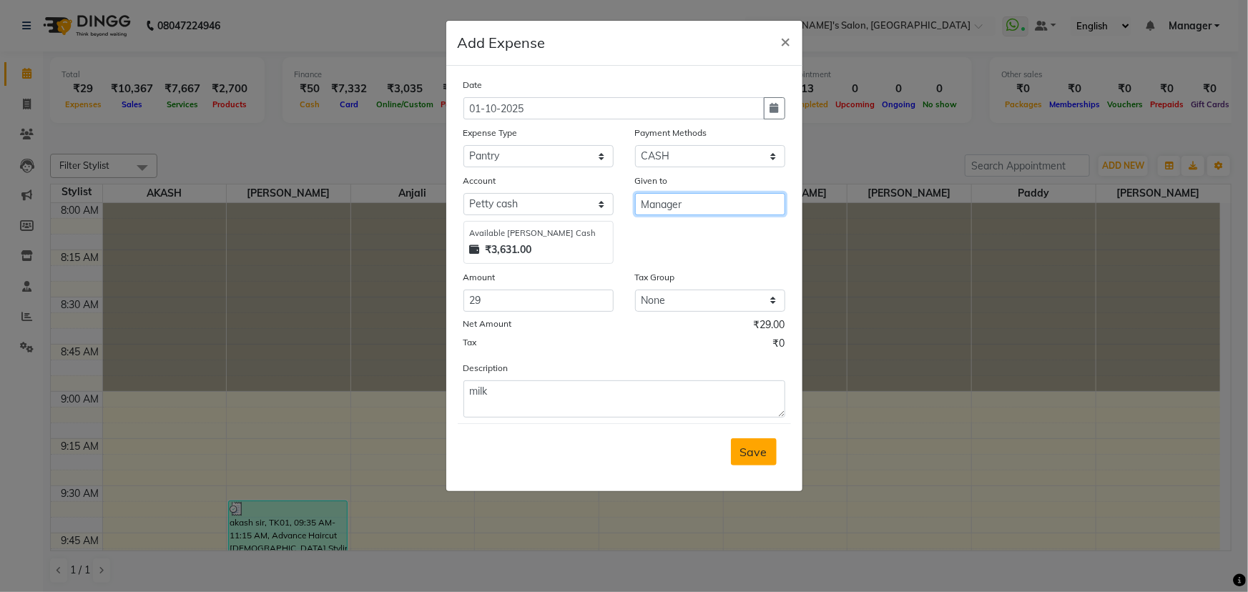
type input "Manager"
click at [767, 451] on button "Save" at bounding box center [754, 451] width 46 height 27
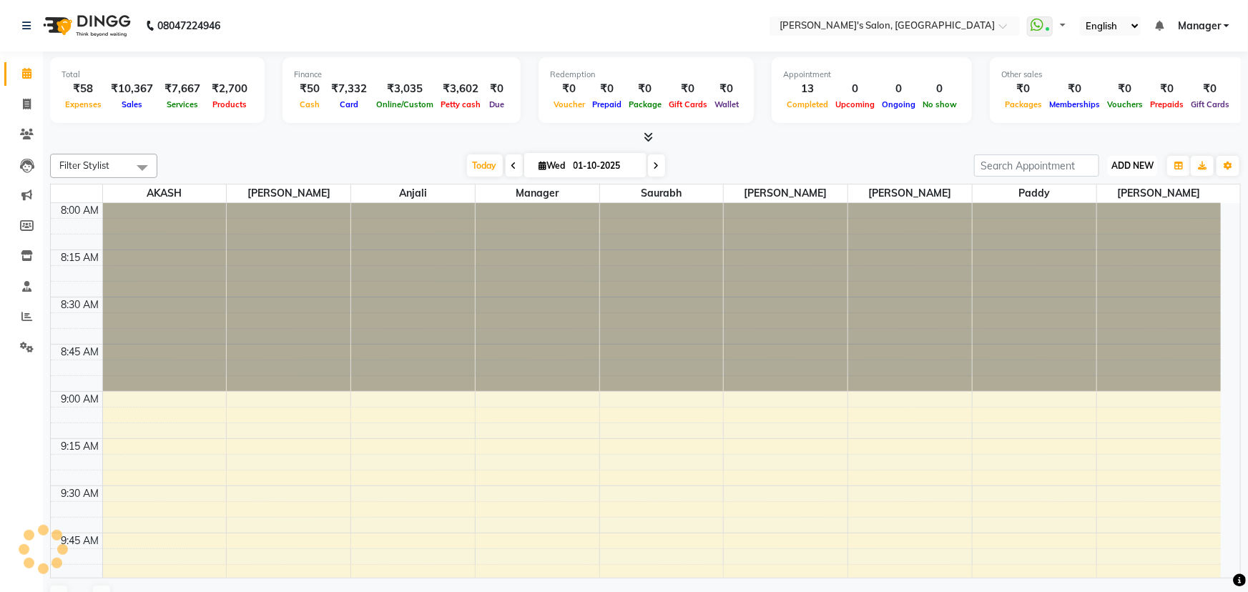
click at [1113, 162] on span "ADD NEW" at bounding box center [1132, 165] width 42 height 11
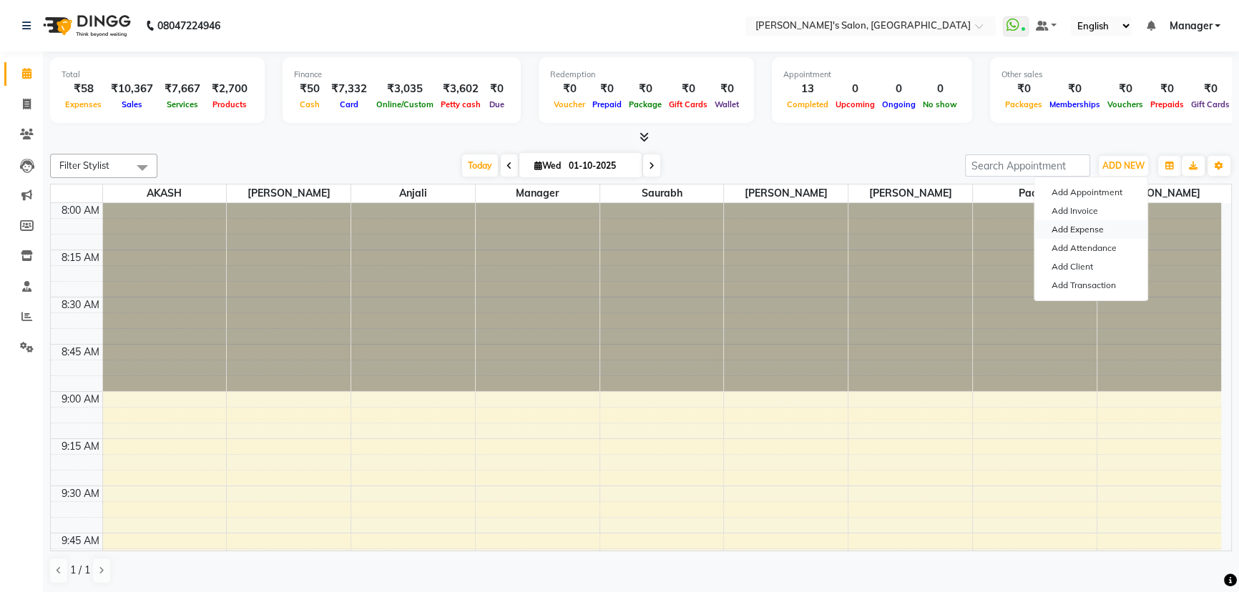
click at [1094, 232] on link "Add Expense" at bounding box center [1090, 229] width 113 height 19
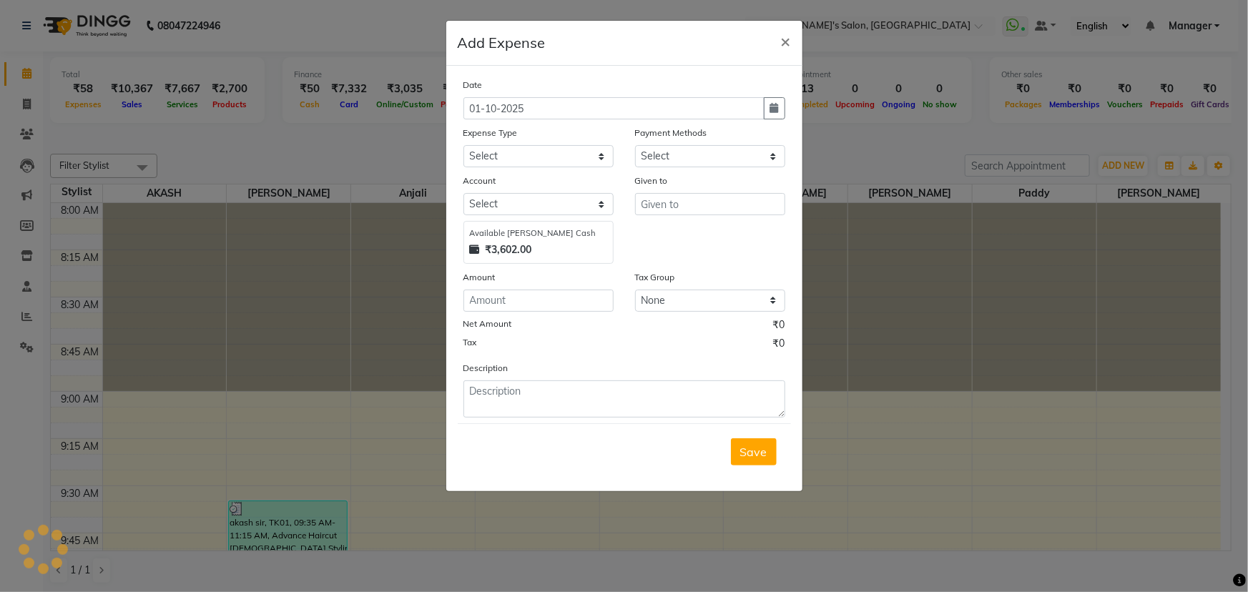
select select "1"
select select "6469"
click at [604, 157] on select "Select Advance Salary BANK TRANFAR Cash transfer to hub Client Snacks DISTRIBUT…" at bounding box center [538, 156] width 150 height 22
select select "11136"
click at [463, 146] on select "Select Advance Salary BANK TRANFAR Cash transfer to hub Client Snacks DISTRIBUT…" at bounding box center [538, 156] width 150 height 22
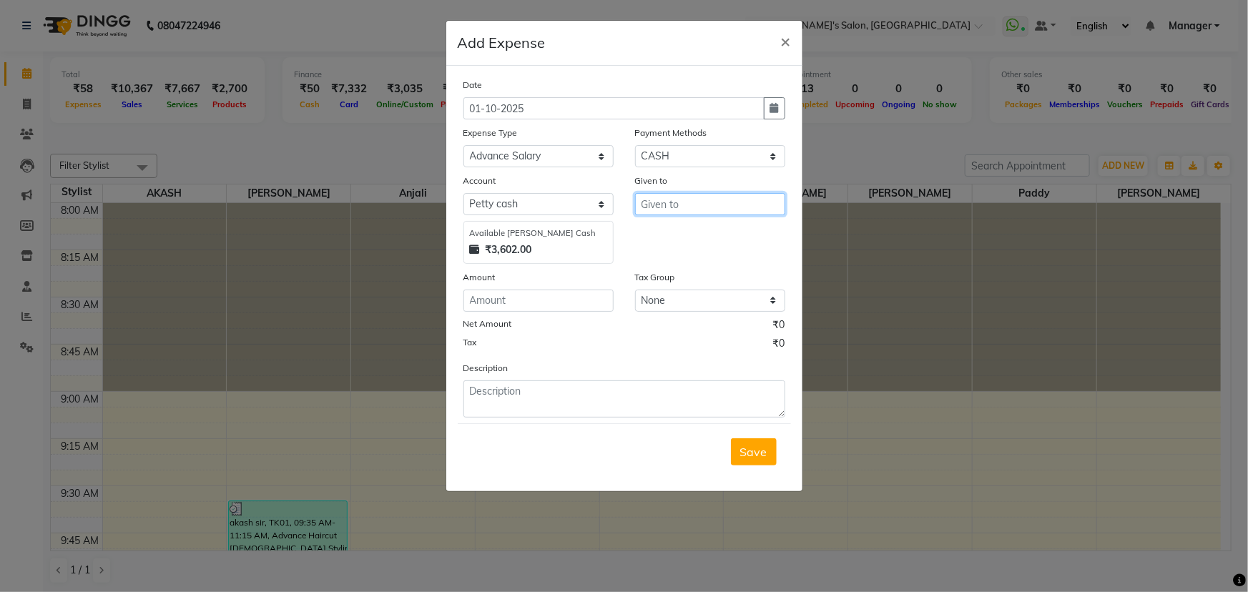
click at [667, 207] on input "text" at bounding box center [710, 204] width 150 height 22
type input "smadhan H.k."
click at [570, 299] on input "number" at bounding box center [538, 301] width 150 height 22
type input "50"
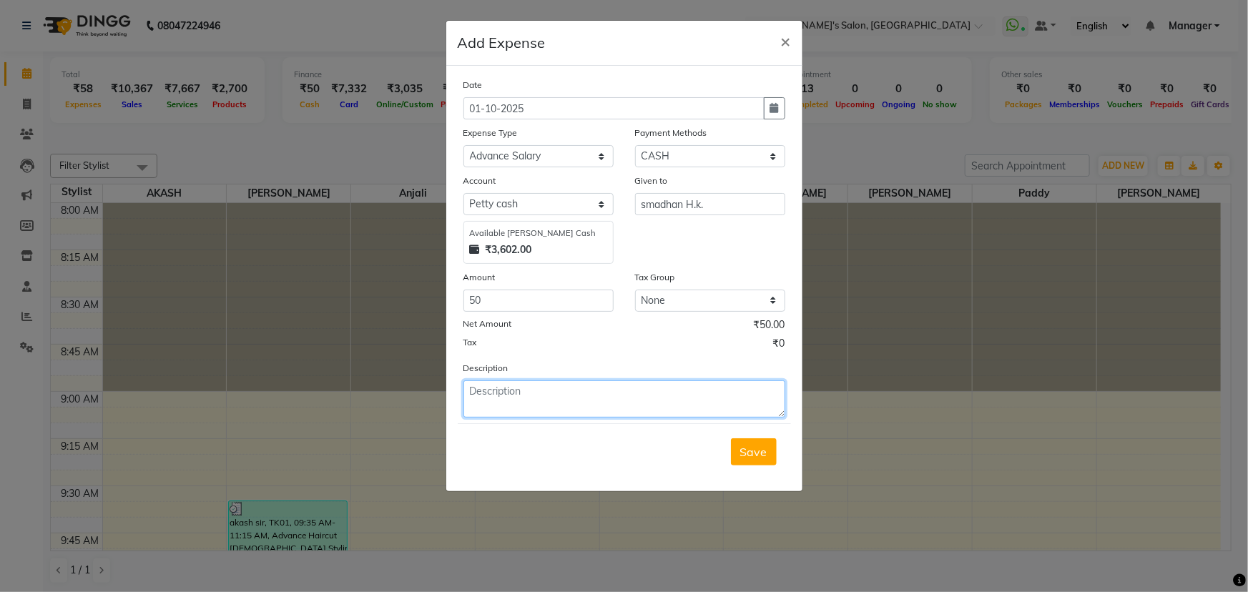
click at [576, 408] on textarea at bounding box center [624, 399] width 322 height 37
type textarea "advance salary"
click at [770, 460] on button "Save" at bounding box center [754, 451] width 46 height 27
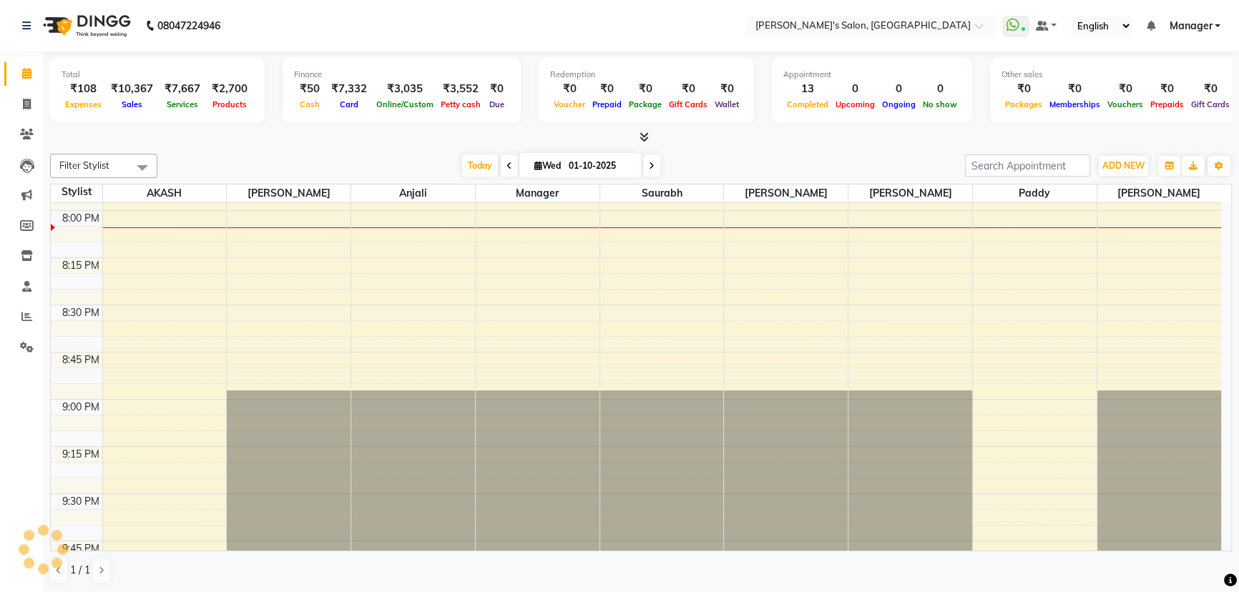
scroll to position [2258, 0]
click at [21, 318] on icon at bounding box center [26, 316] width 11 height 11
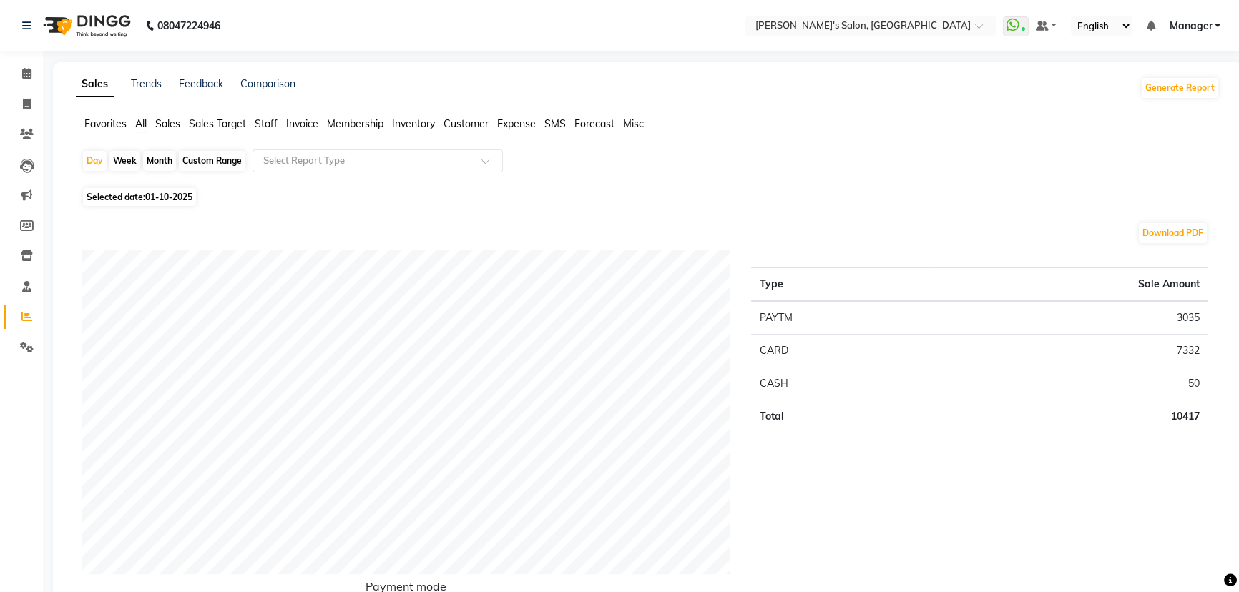
click at [154, 199] on span "01-10-2025" at bounding box center [168, 197] width 47 height 11
select select "10"
select select "2025"
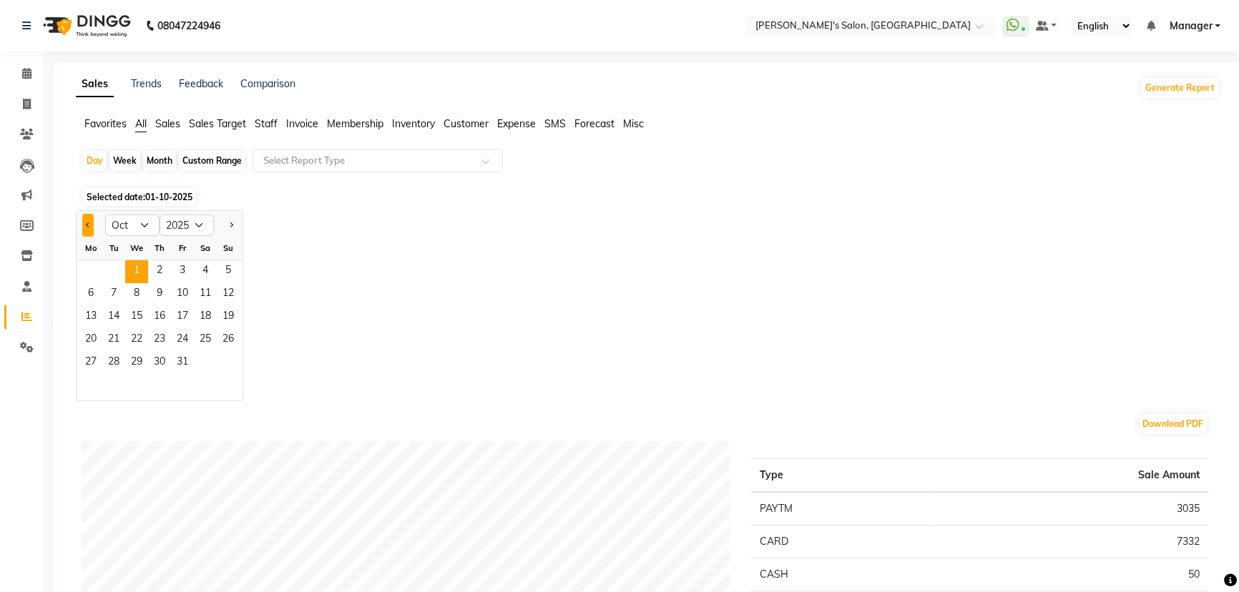
click at [93, 227] on button "Previous month" at bounding box center [87, 225] width 11 height 23
select select "9"
click at [117, 365] on span "30" at bounding box center [113, 363] width 23 height 23
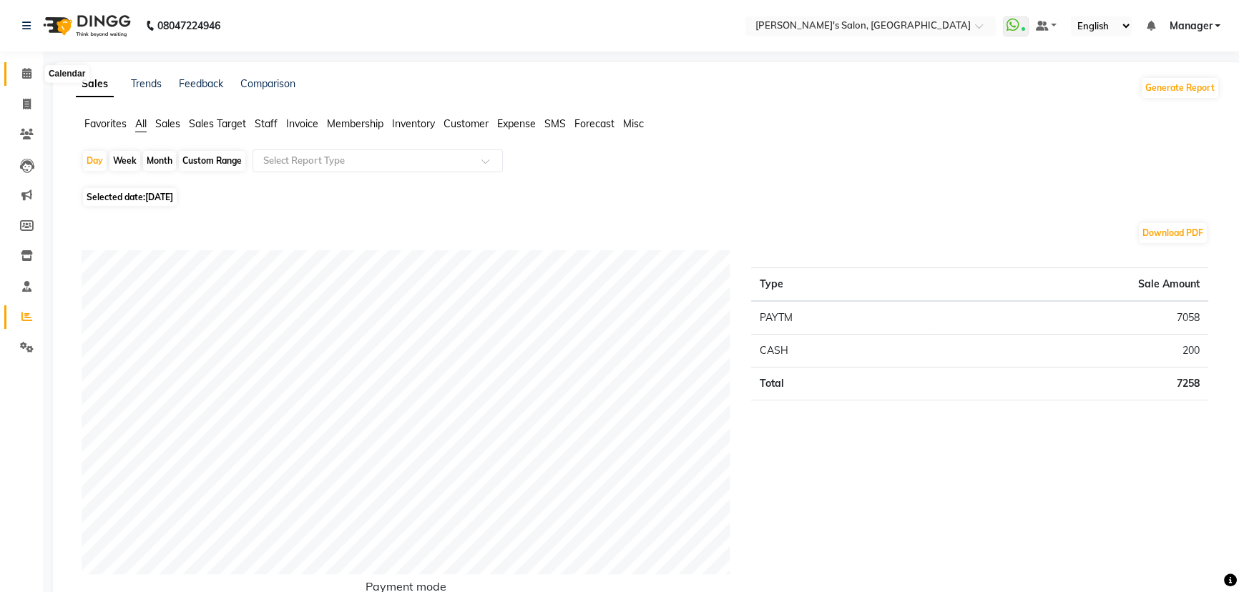
click at [29, 72] on icon at bounding box center [26, 73] width 9 height 11
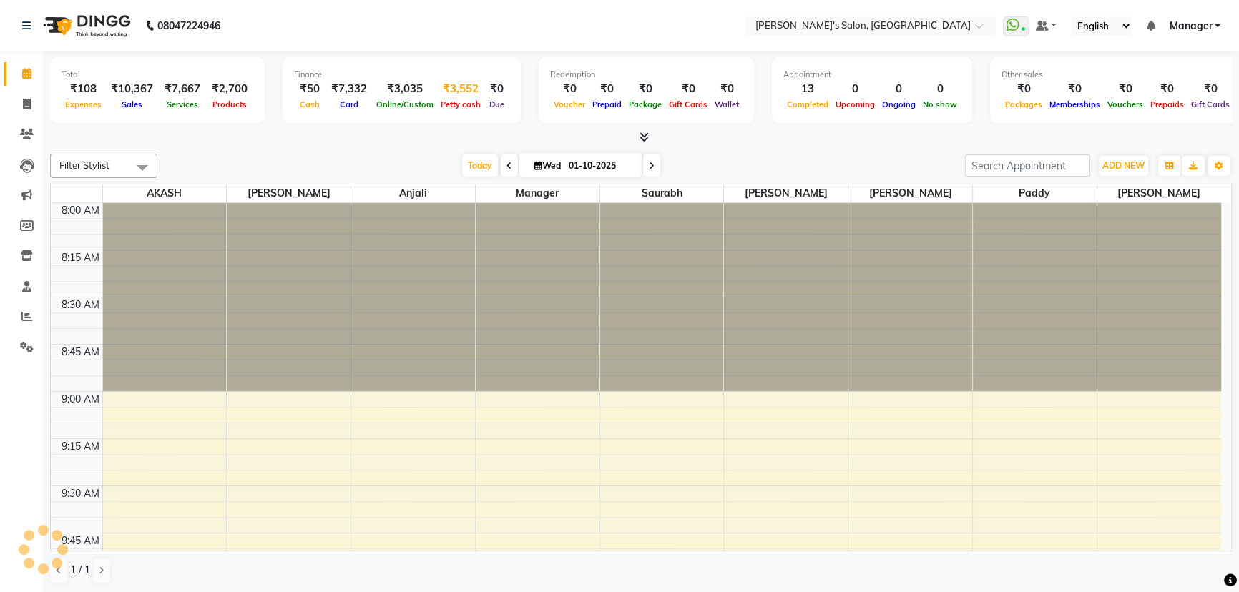
click at [451, 97] on div "Petty cash" at bounding box center [460, 104] width 47 height 15
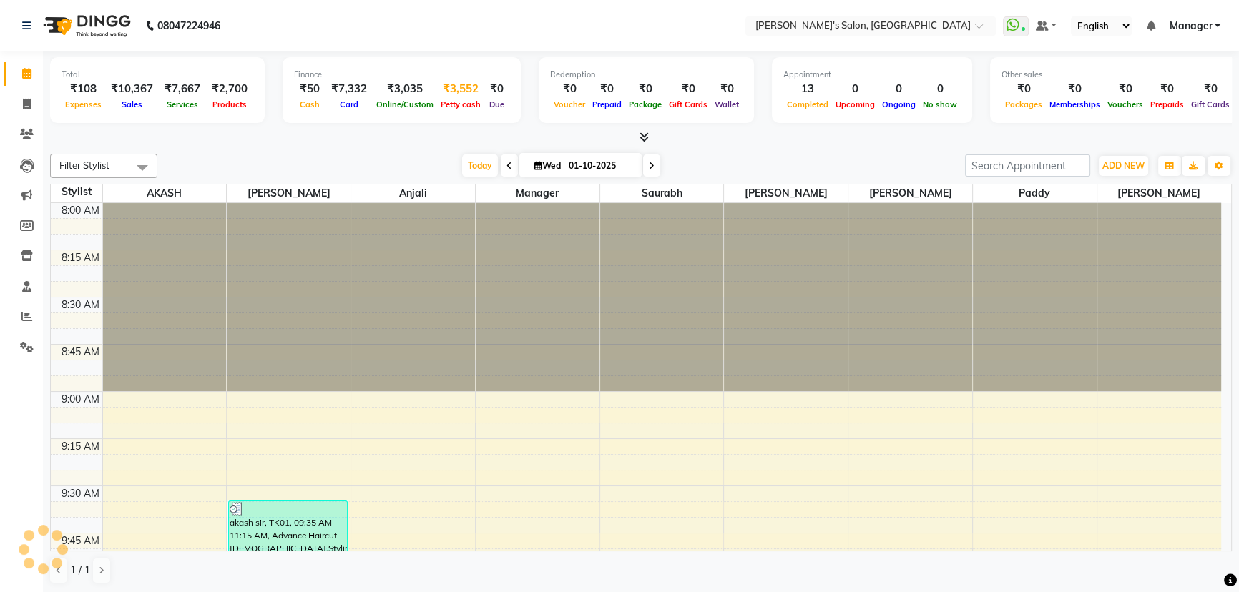
scroll to position [2258, 0]
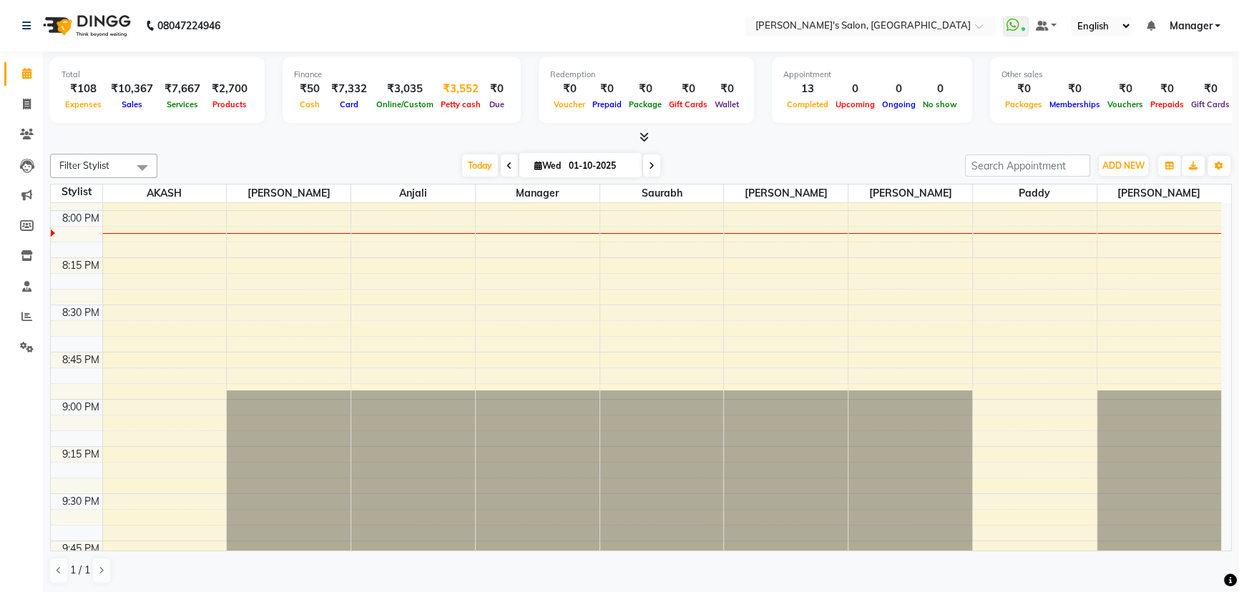
click at [451, 97] on div "Petty cash" at bounding box center [460, 104] width 47 height 15
click at [458, 90] on div "₹3,552" at bounding box center [460, 89] width 47 height 16
select select "6469"
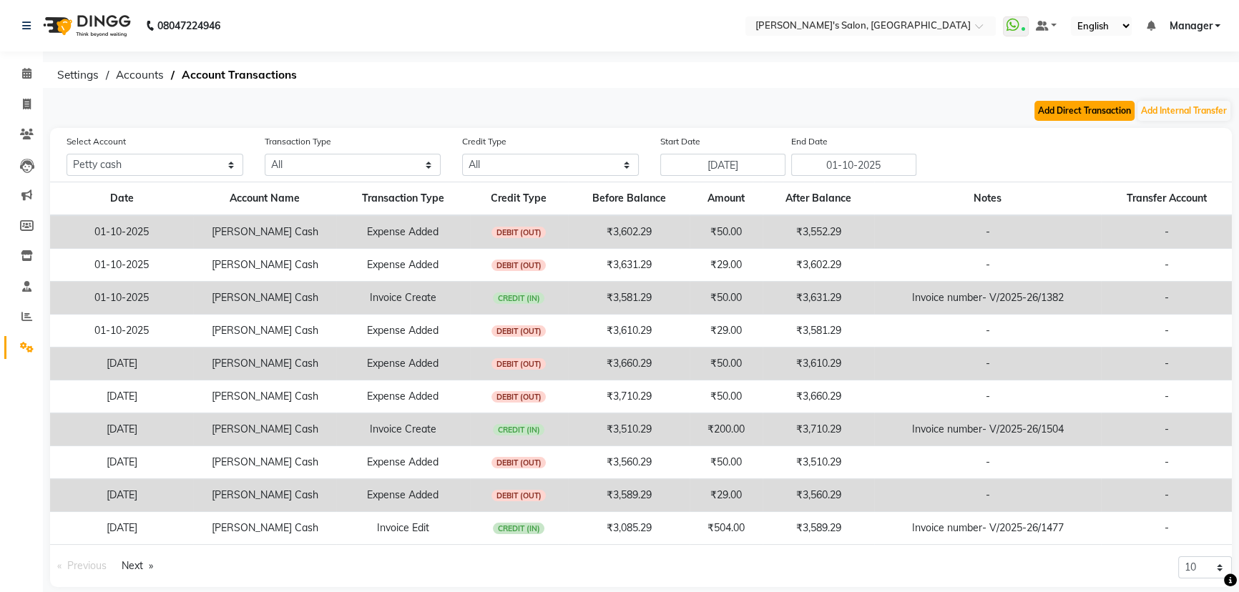
click at [1109, 117] on button "Add Direct Transaction" at bounding box center [1084, 111] width 100 height 20
select select "direct"
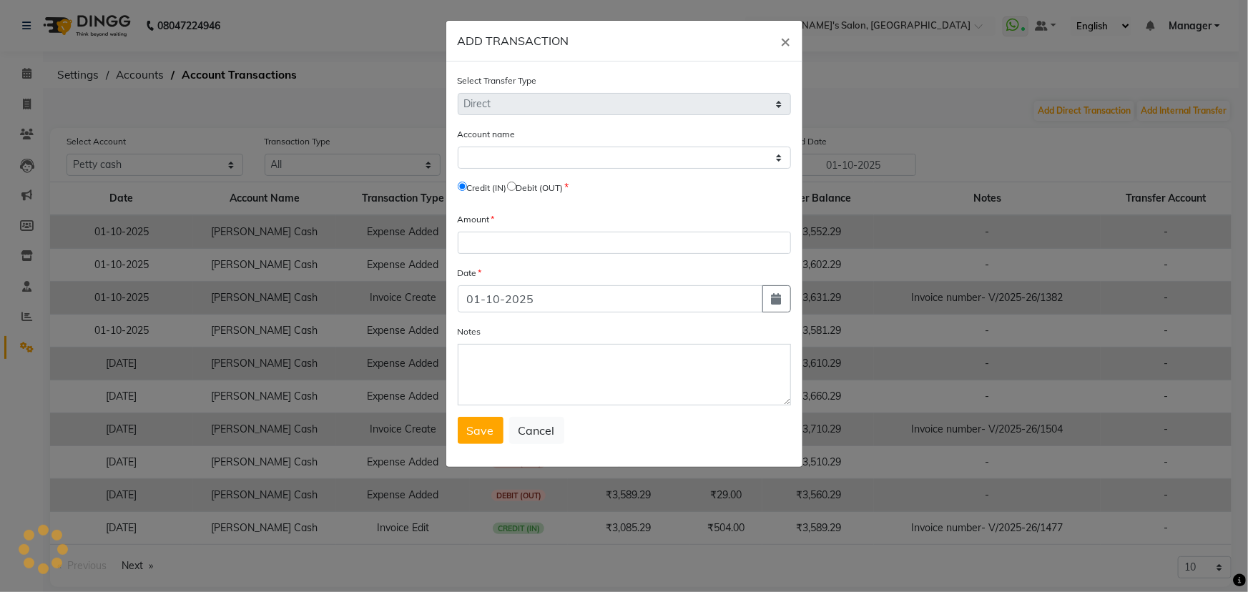
select select "6469"
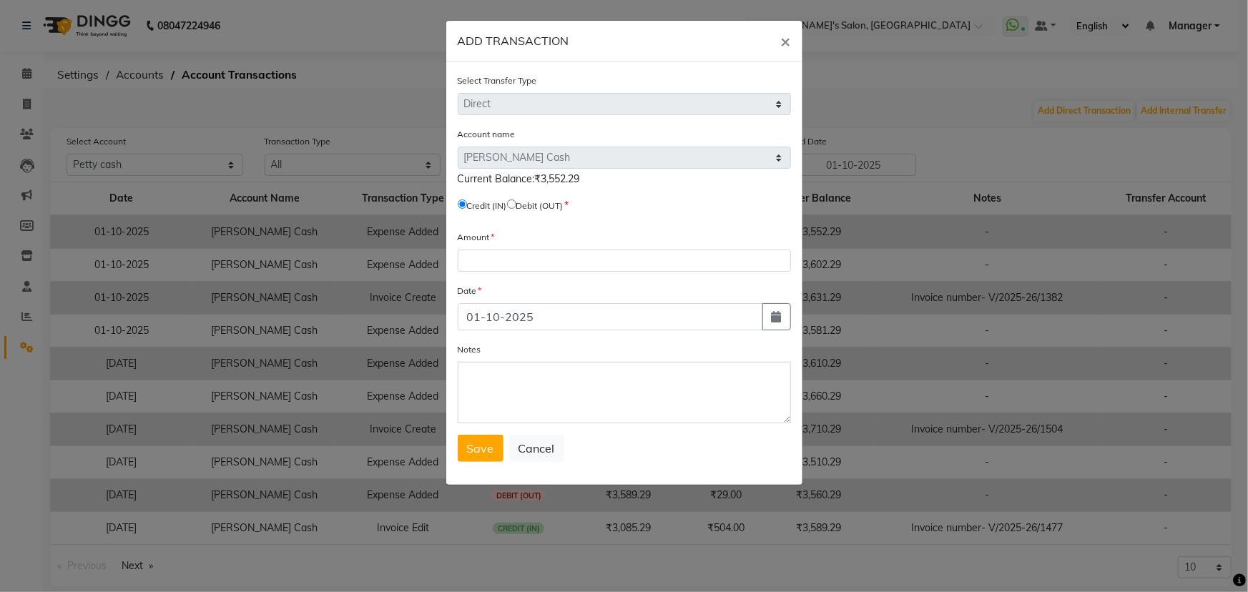
click at [516, 205] on input "radio" at bounding box center [511, 204] width 9 height 9
radio input "true"
click at [506, 262] on input "number" at bounding box center [624, 261] width 333 height 22
type input "50"
click at [489, 401] on textarea "Notes" at bounding box center [624, 393] width 333 height 62
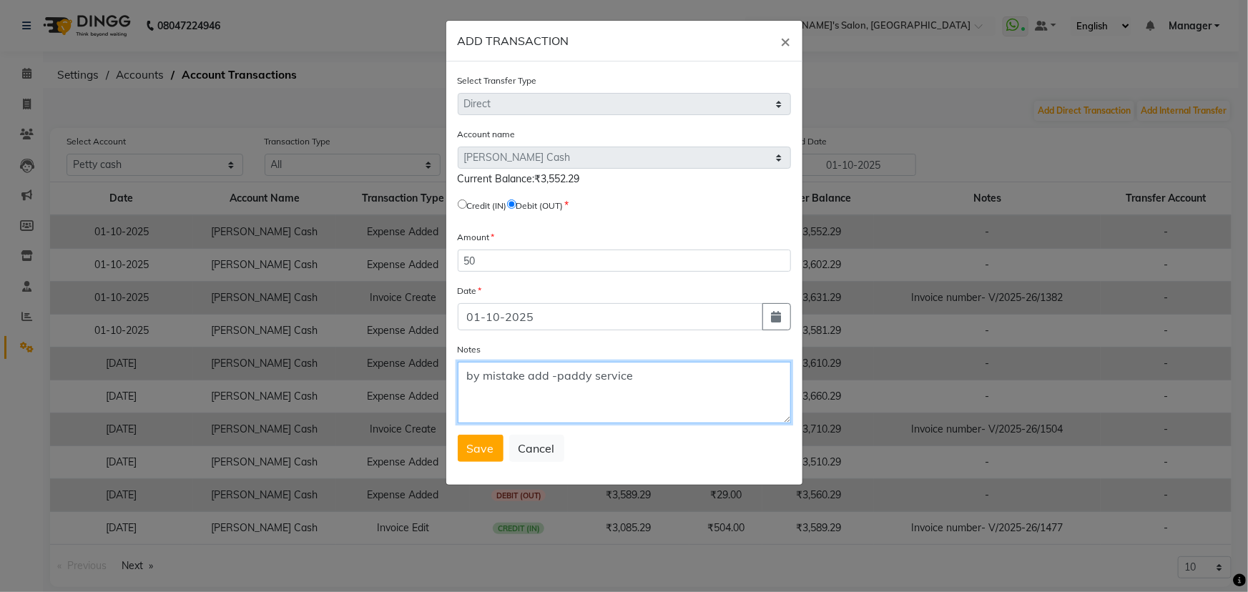
click at [547, 377] on textarea "by mistake add -paddy service" at bounding box center [624, 393] width 333 height 62
click at [645, 377] on textarea "by mistake add -paddy service" at bounding box center [624, 393] width 333 height 62
click at [555, 378] on textarea "by mistake add -paddy service due amount" at bounding box center [624, 393] width 333 height 62
click at [708, 372] on textarea "by mistake add -(paddy service due amount" at bounding box center [624, 393] width 333 height 62
type textarea "by mistake add -(paddy service due amount )"
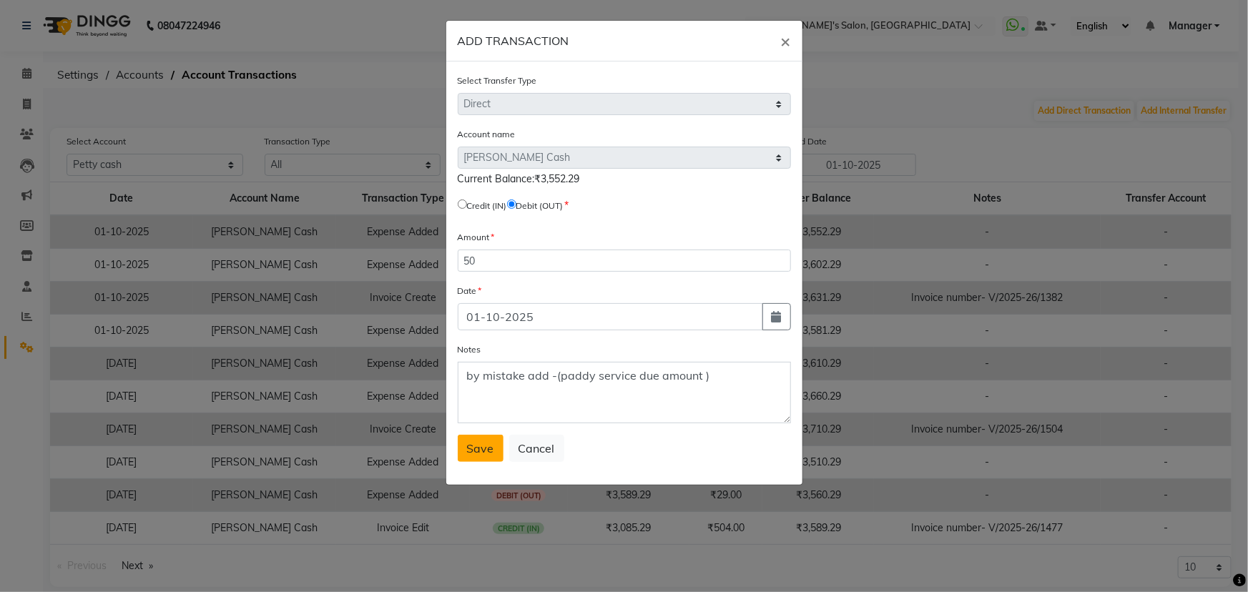
click at [469, 453] on span "Save" at bounding box center [480, 448] width 27 height 14
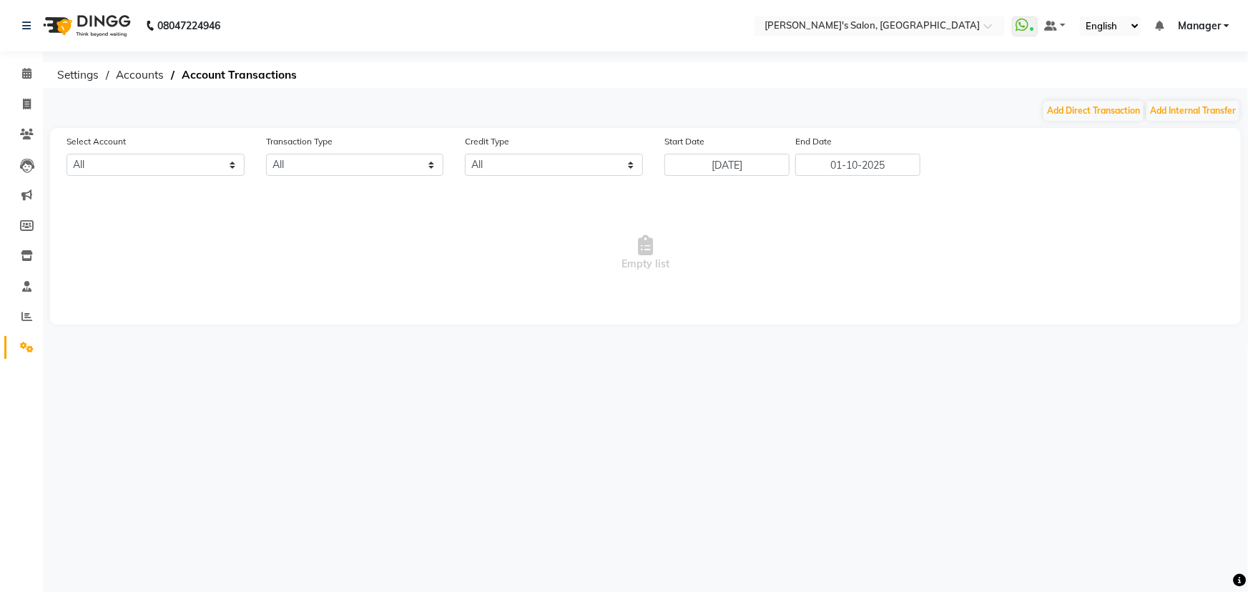
select select "en"
select select "6469"
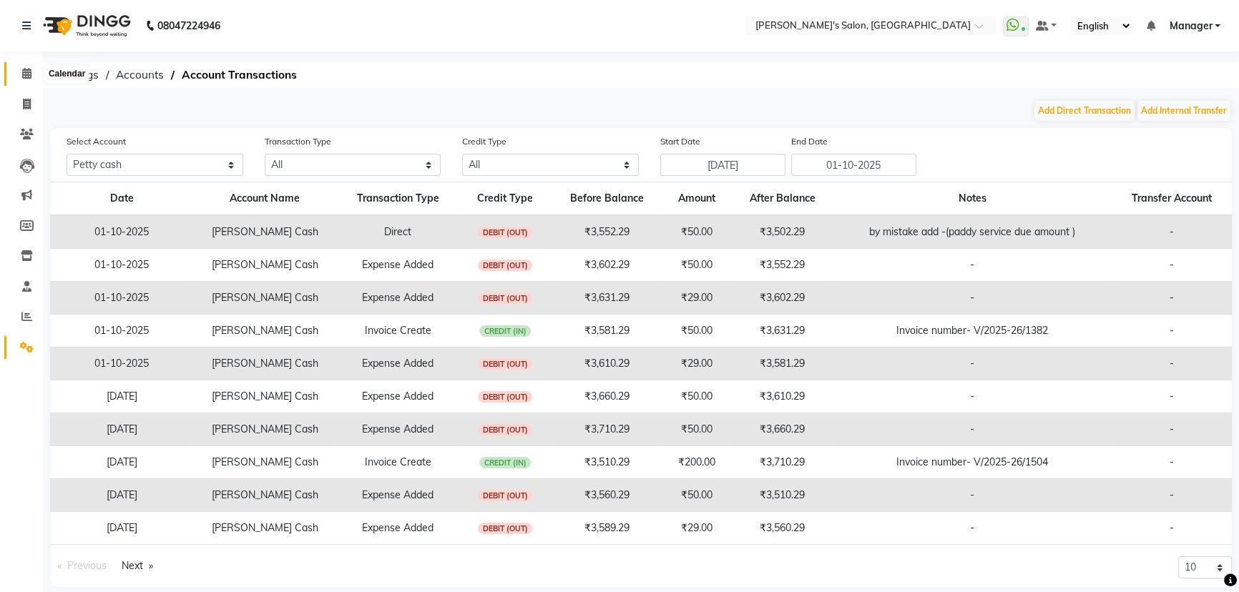
click at [26, 72] on icon at bounding box center [26, 73] width 9 height 11
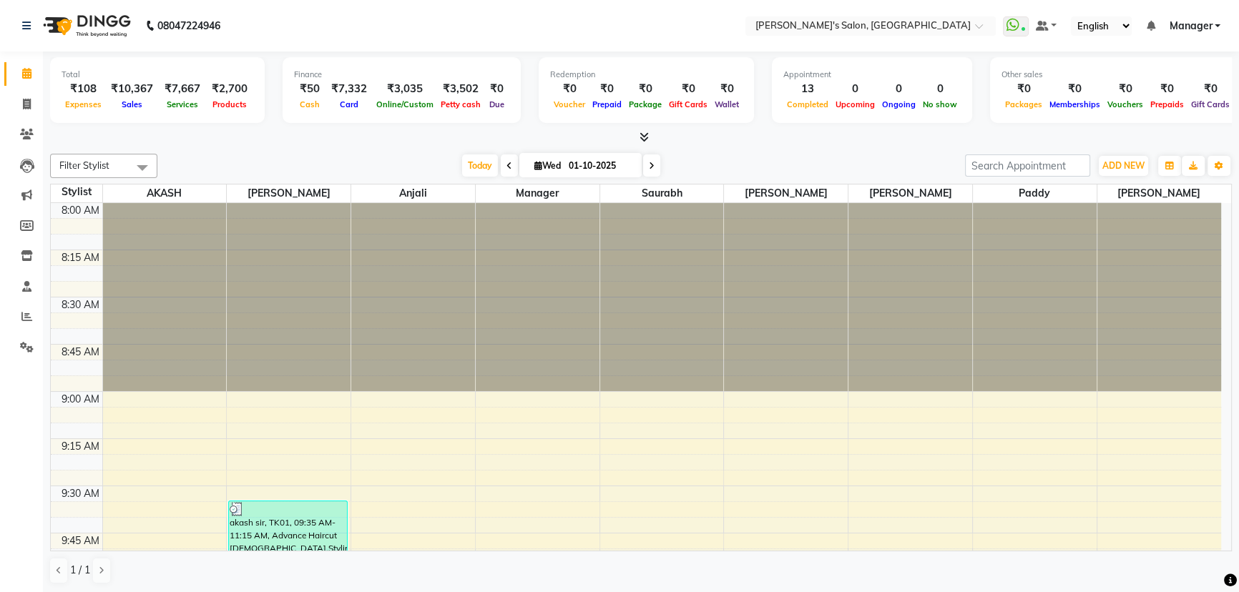
click at [832, 134] on div at bounding box center [641, 137] width 1182 height 15
click at [209, 151] on div "Filter Stylist Select All AKASH ANIL KONDHAMANGALE Anjali Manager Saurabh pavan…" at bounding box center [641, 369] width 1182 height 442
click at [437, 92] on div "₹3,502" at bounding box center [460, 89] width 47 height 16
select select "6469"
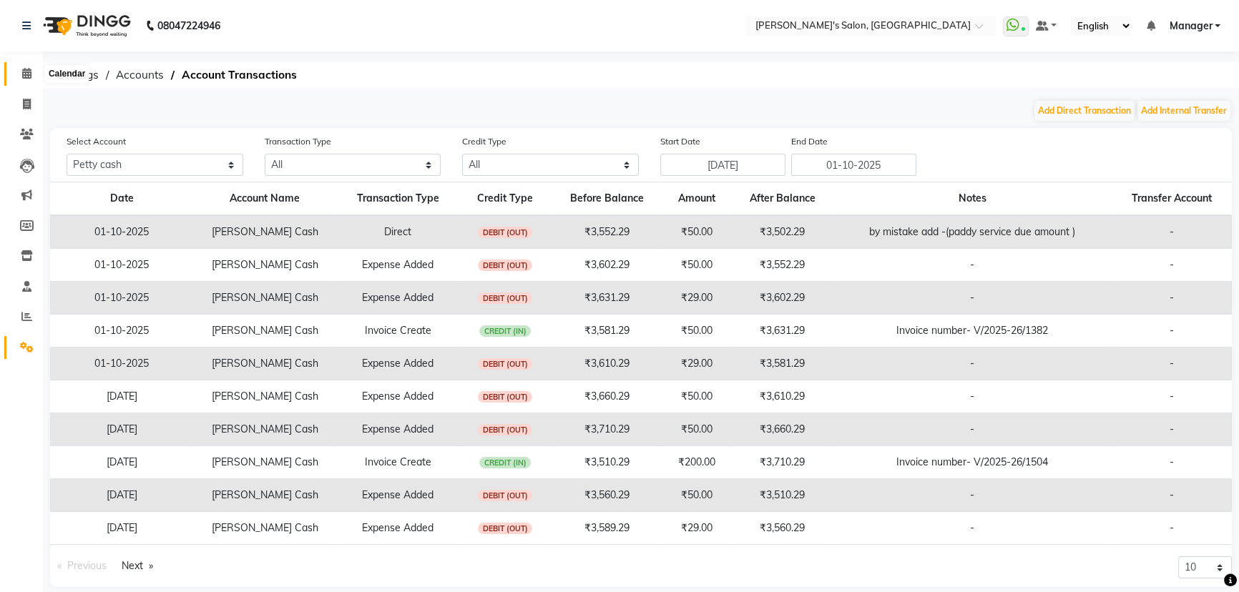
click at [29, 72] on icon at bounding box center [26, 73] width 9 height 11
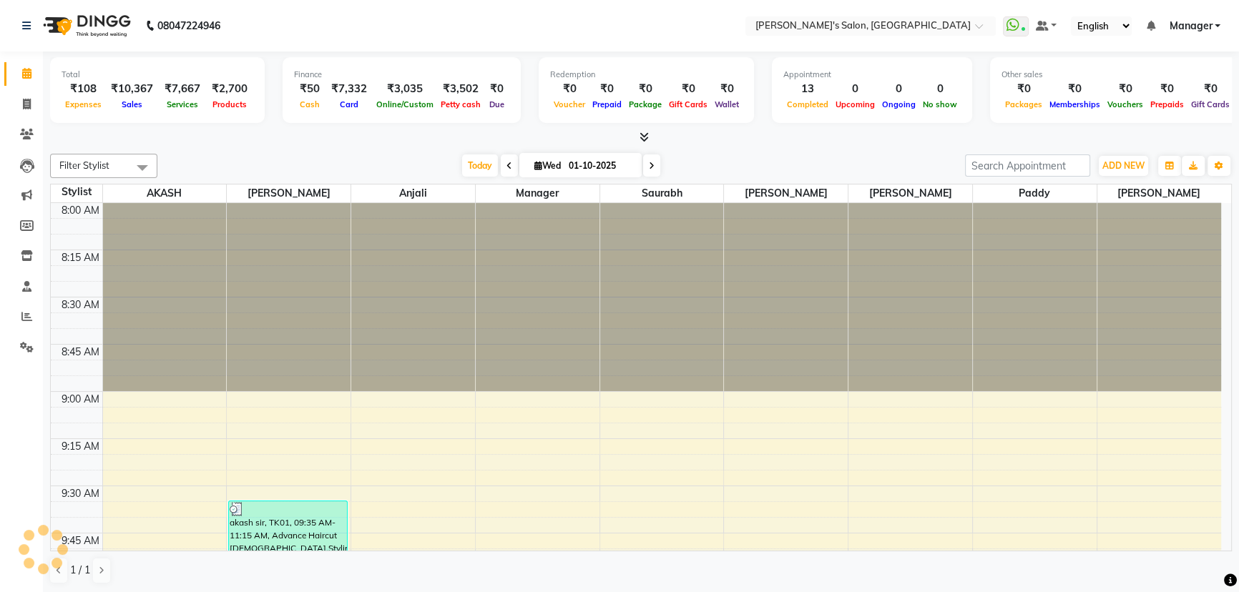
click at [883, 144] on div at bounding box center [641, 137] width 1182 height 15
click at [222, 143] on div at bounding box center [641, 137] width 1182 height 15
click at [870, 158] on div "Today Wed 01-10-2025" at bounding box center [561, 165] width 793 height 21
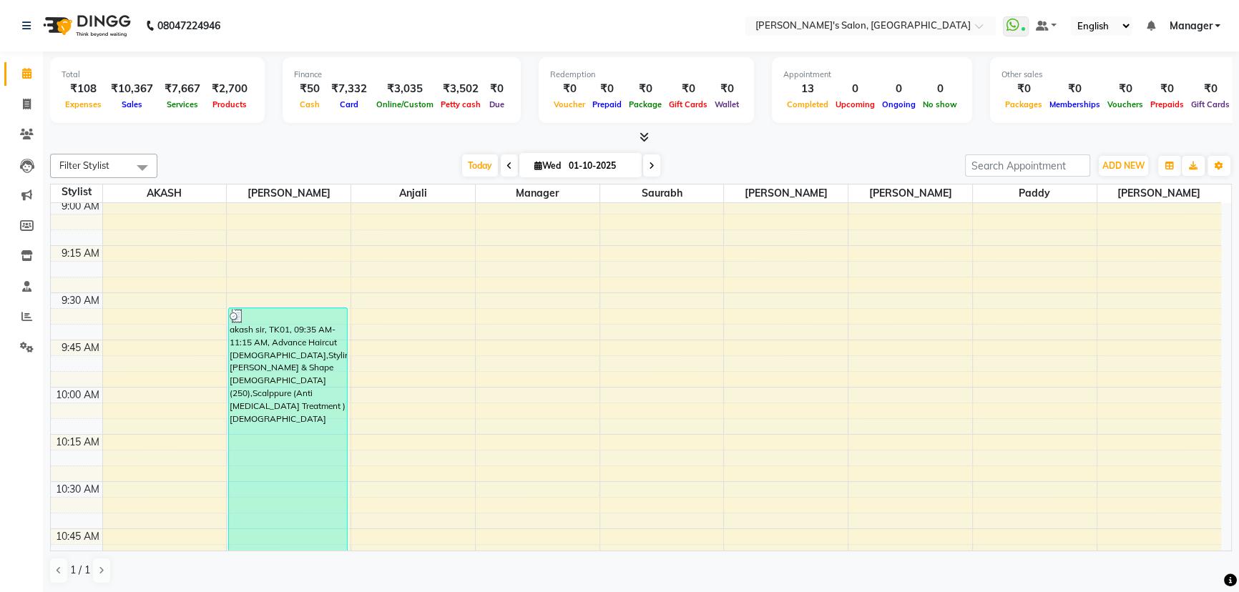
scroll to position [195, 0]
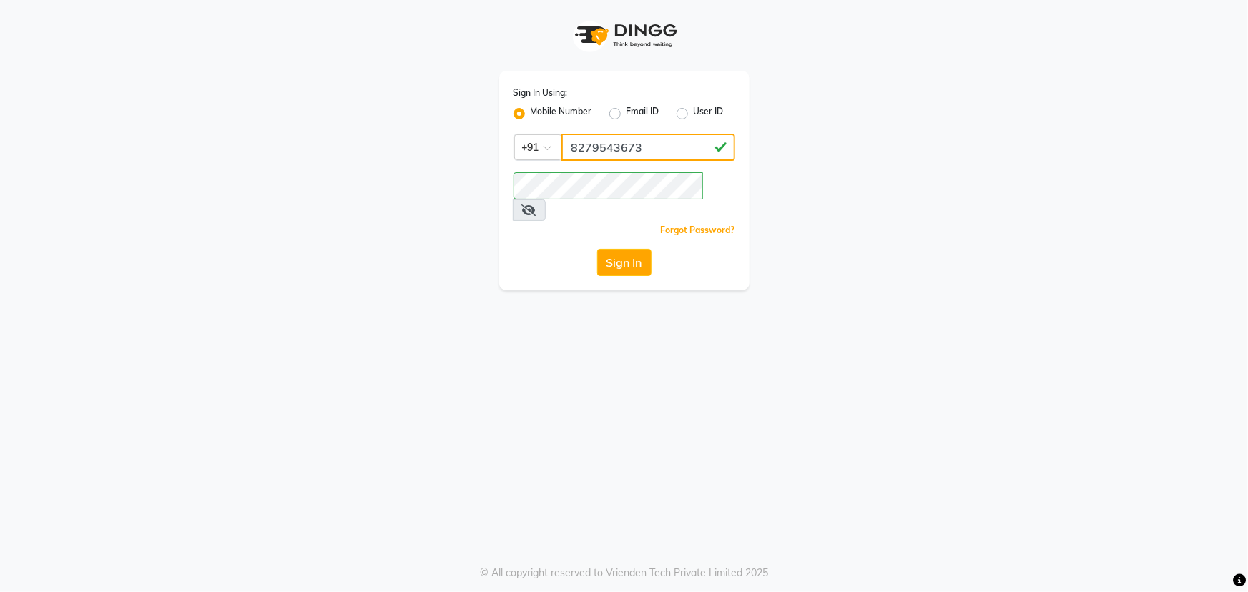
click at [667, 147] on input "8279543673" at bounding box center [648, 147] width 174 height 27
type input "8"
type input "7888059666"
click at [627, 249] on button "Sign In" at bounding box center [624, 262] width 54 height 27
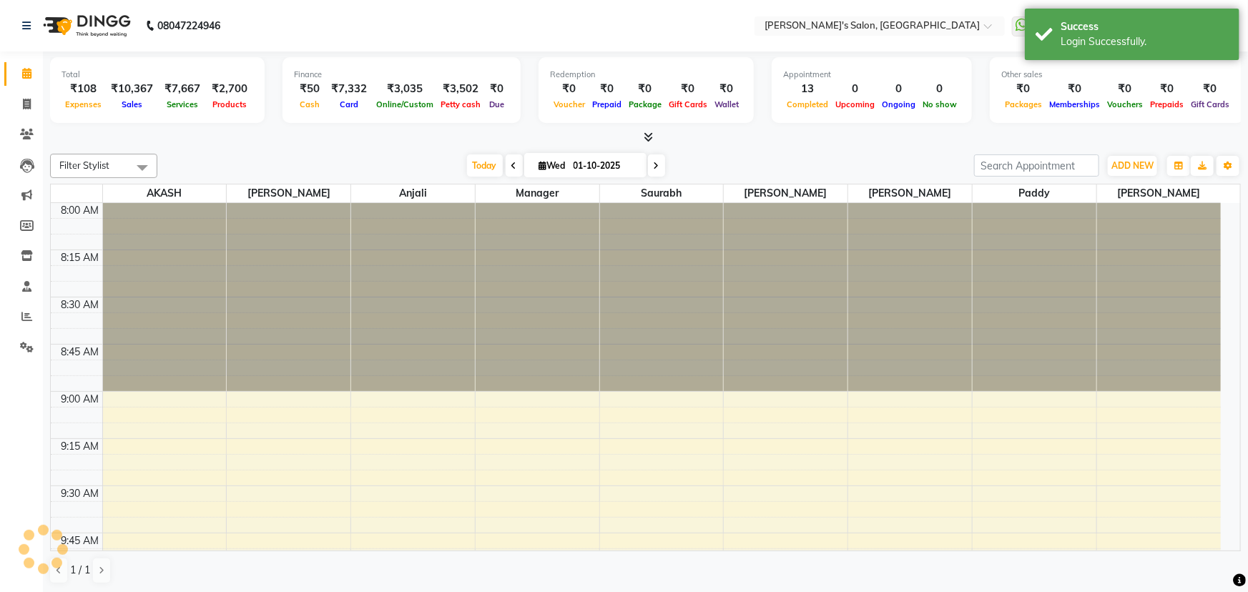
click at [816, 144] on div at bounding box center [645, 137] width 1191 height 15
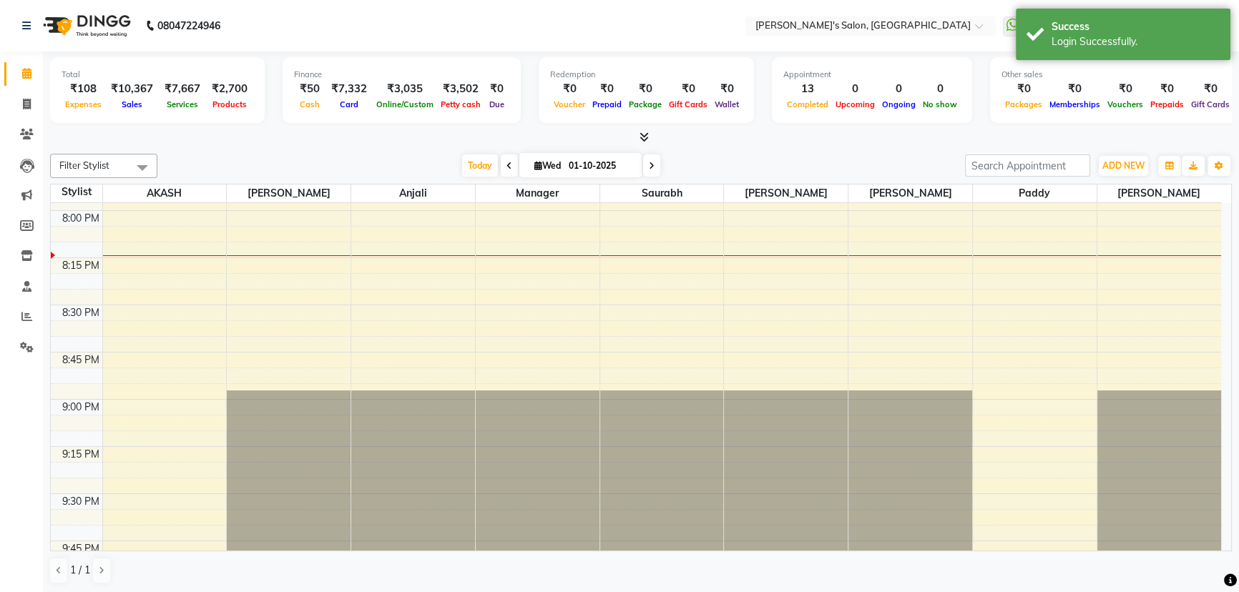
scroll to position [2258, 0]
click at [29, 256] on icon at bounding box center [27, 255] width 12 height 11
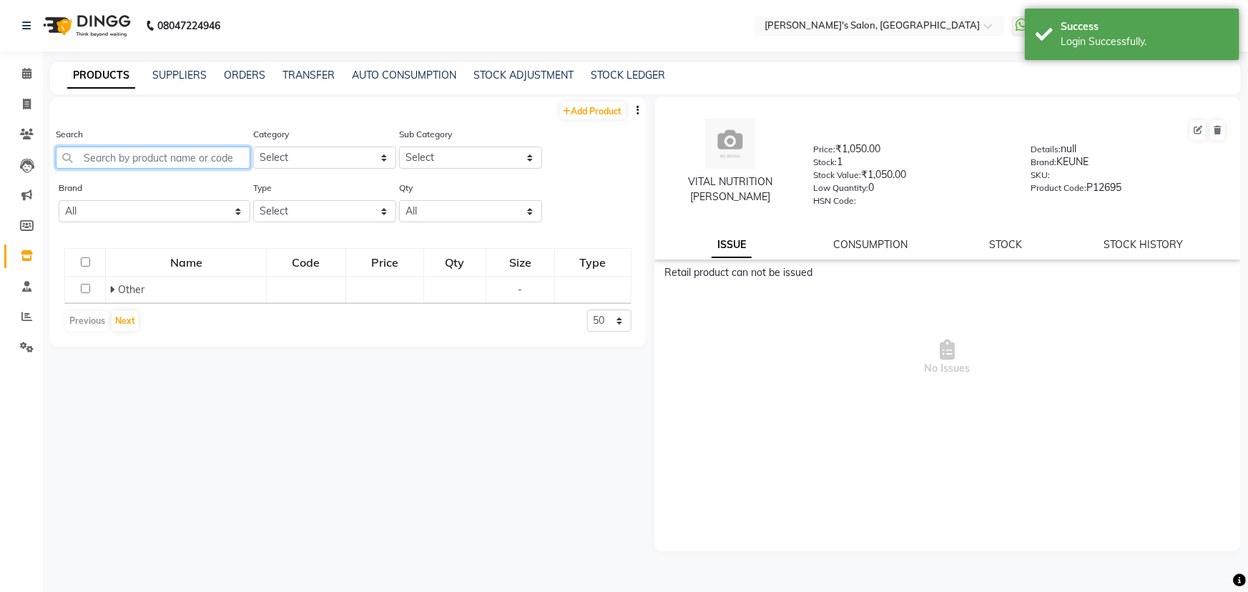
click at [112, 159] on input "text" at bounding box center [153, 158] width 195 height 22
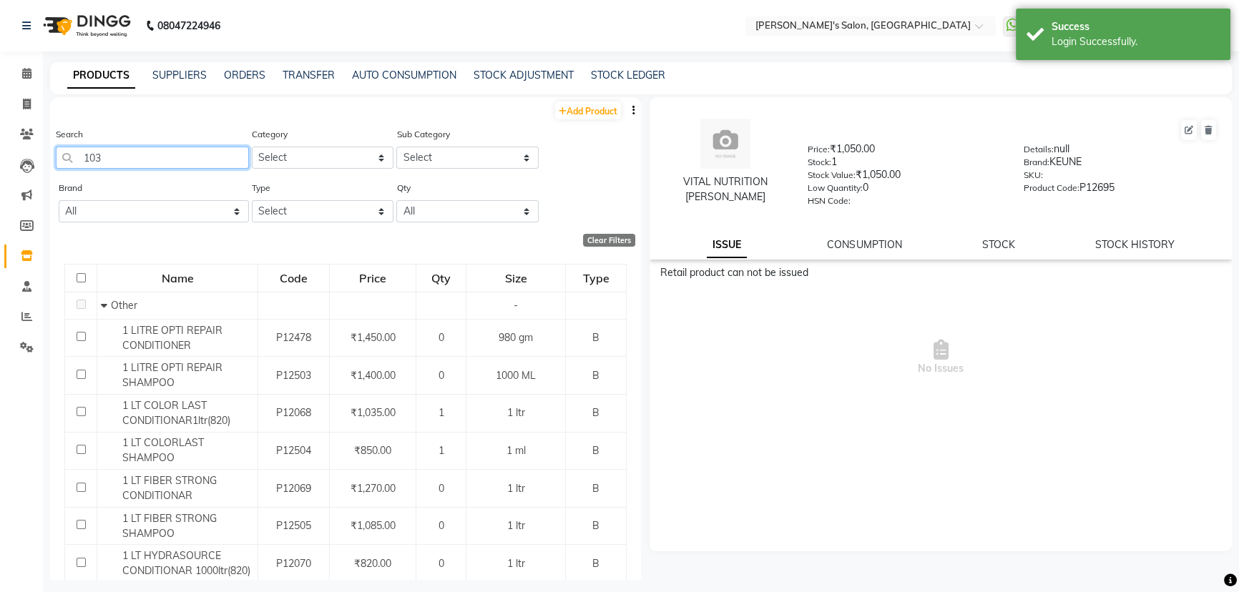
type input "1038"
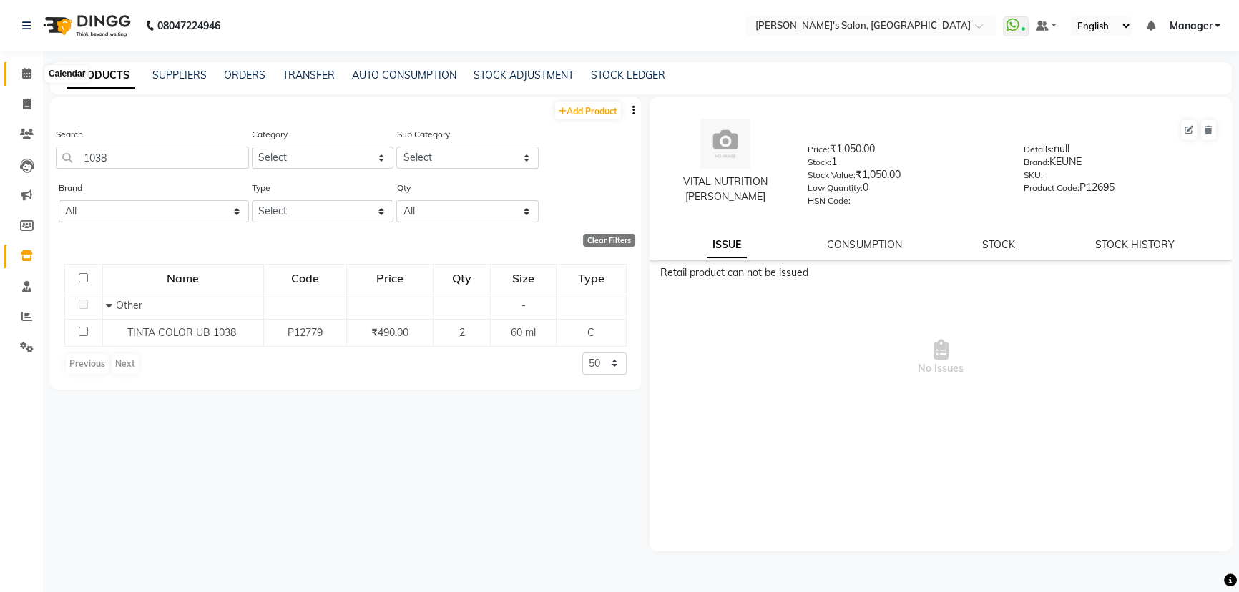
click at [24, 72] on icon at bounding box center [26, 73] width 9 height 11
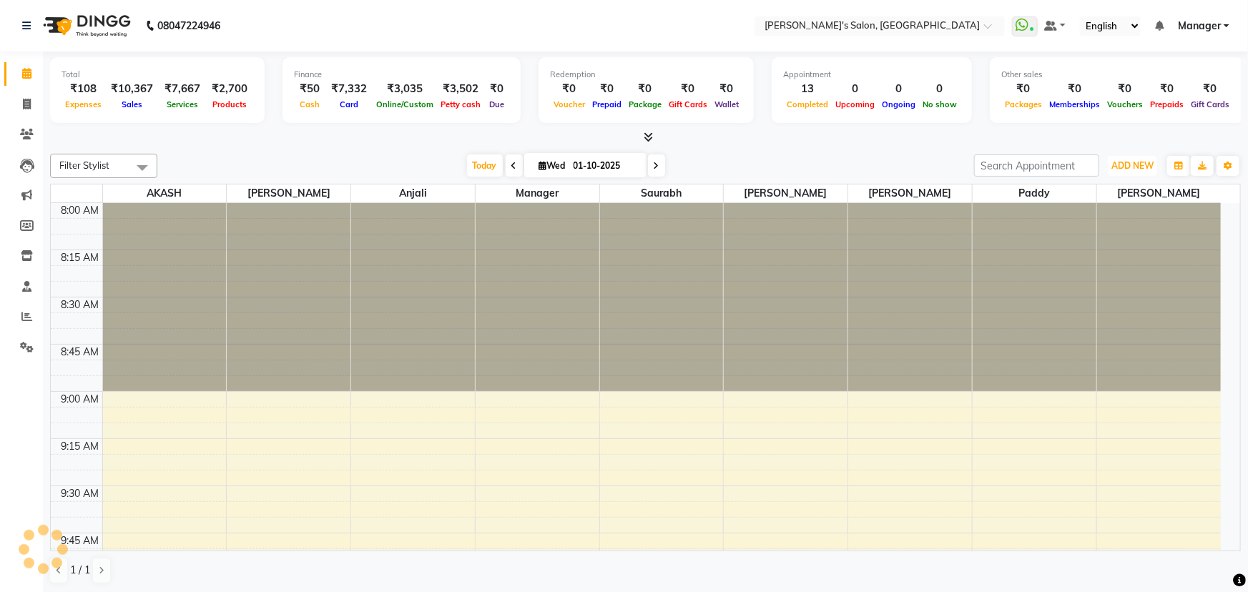
click at [1124, 165] on span "ADD NEW" at bounding box center [1132, 165] width 42 height 11
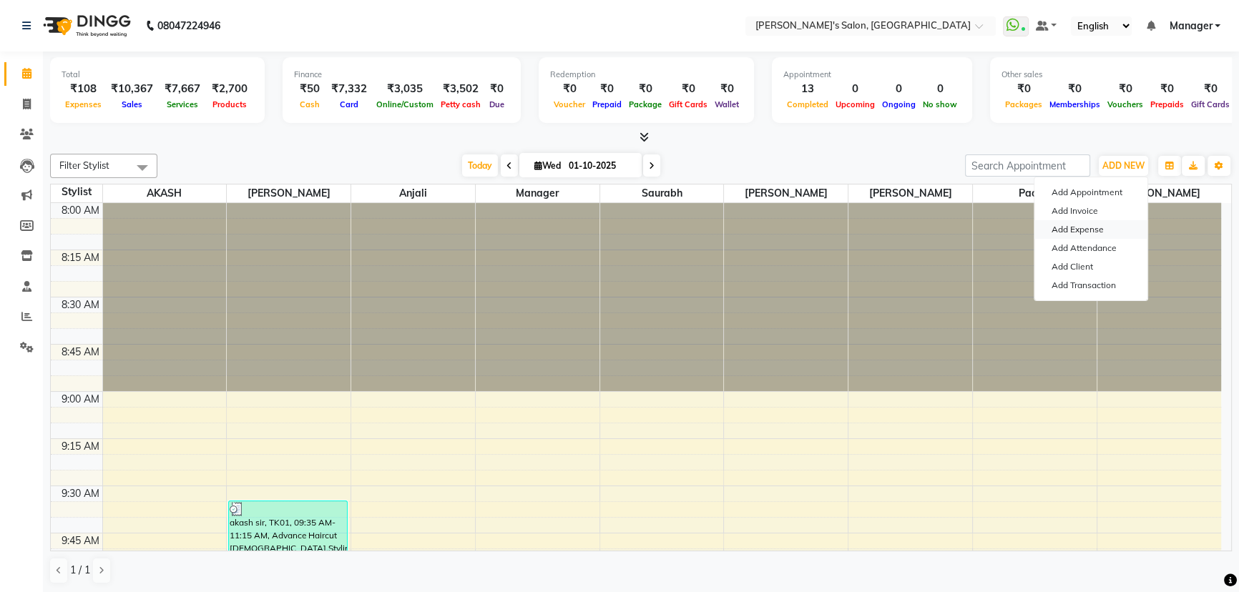
click at [1100, 224] on link "Add Expense" at bounding box center [1090, 229] width 113 height 19
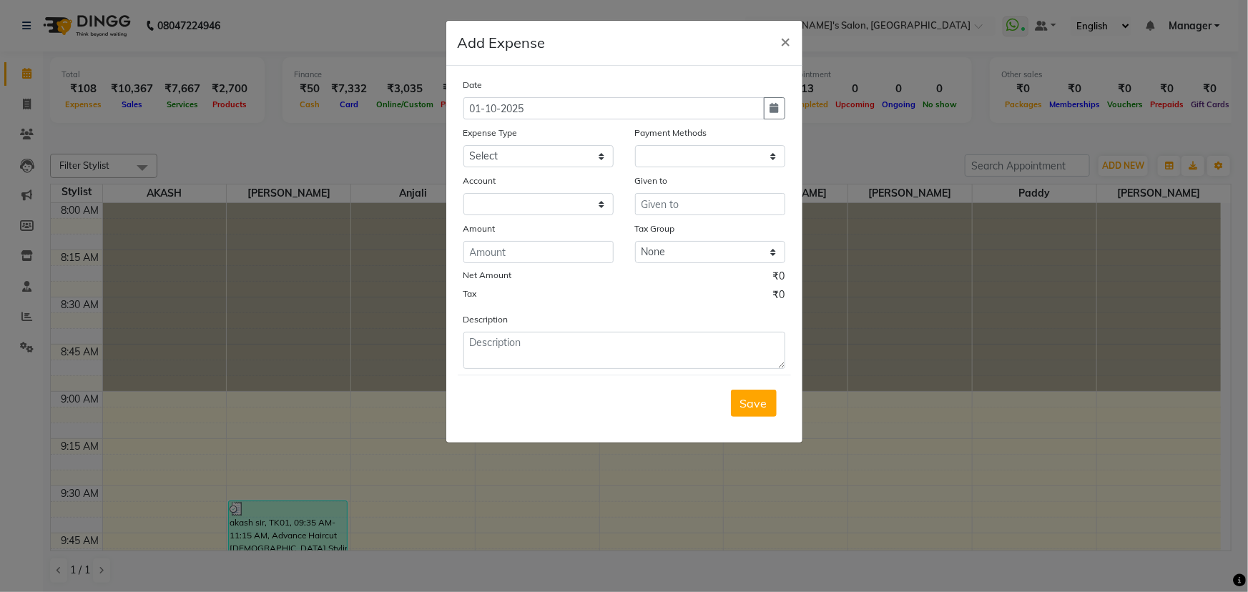
select select "1"
select select "6469"
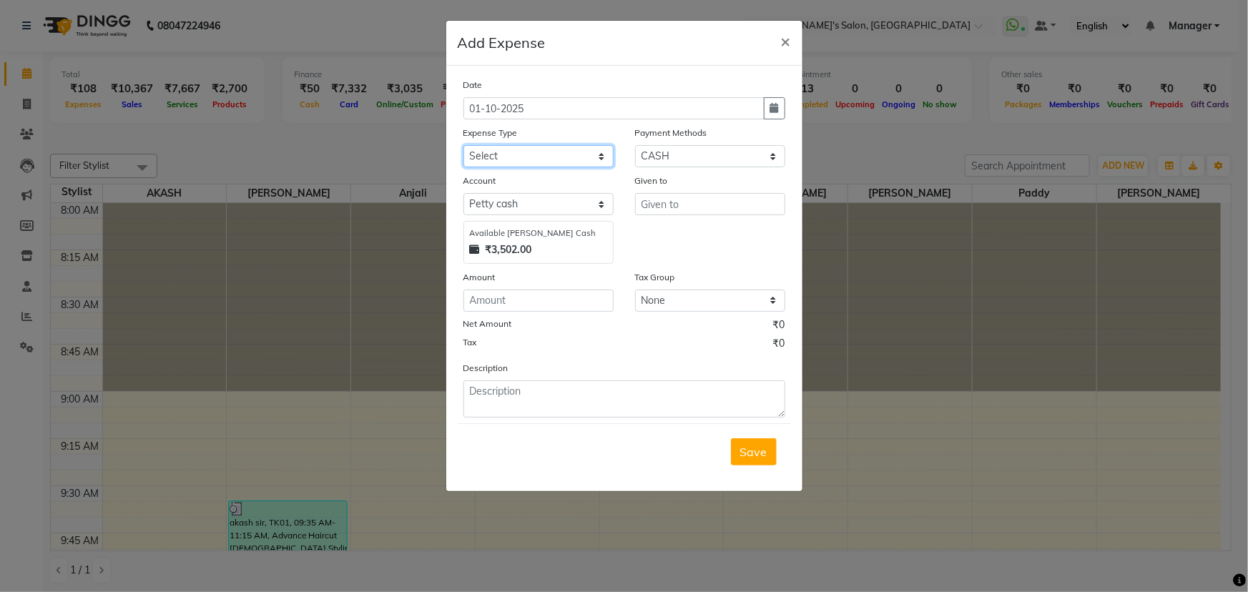
click at [600, 157] on select "Select Advance Salary BANK TRANFAR Cash transfer to hub Client Snacks DISTRIBUT…" at bounding box center [538, 156] width 150 height 22
select select "11136"
click at [463, 146] on select "Select Advance Salary BANK TRANFAR Cash transfer to hub Client Snacks DISTRIBUT…" at bounding box center [538, 156] width 150 height 22
click at [662, 205] on input "text" at bounding box center [710, 204] width 150 height 22
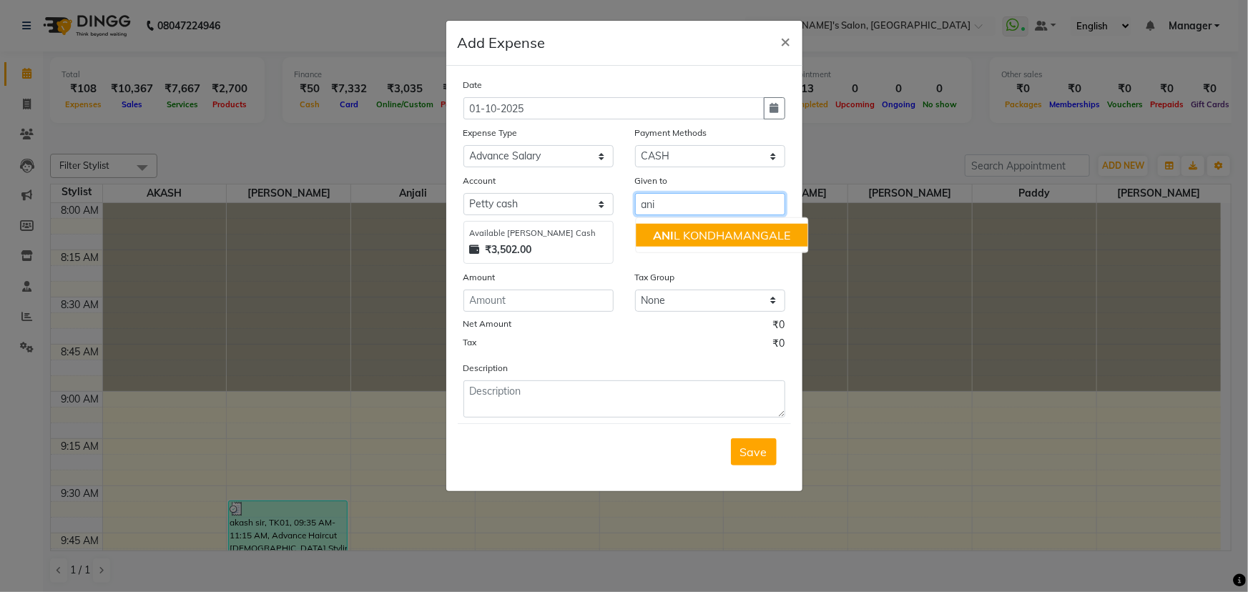
click at [673, 241] on ngb-highlight "ANI L KONDHAMANGALE" at bounding box center [721, 235] width 137 height 14
type input "[PERSON_NAME]"
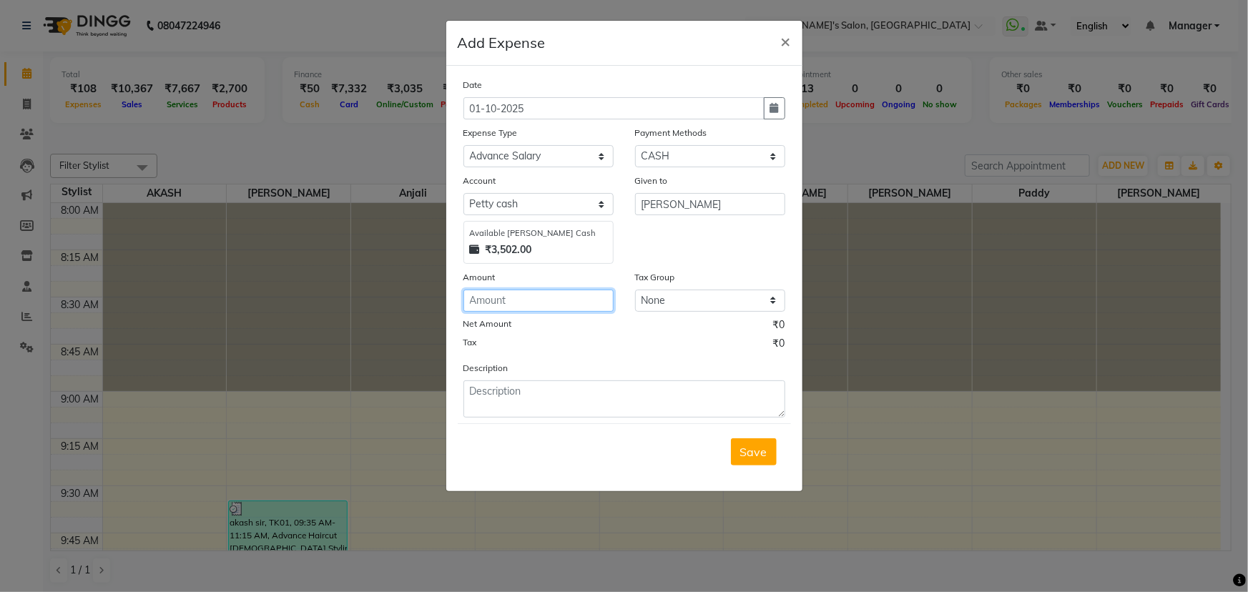
click at [589, 303] on input "number" at bounding box center [538, 301] width 150 height 22
type input "1000"
click at [599, 202] on select "Select Petty cash Default account" at bounding box center [538, 204] width 150 height 22
select select "6470"
click at [463, 194] on select "Select Petty cash Default account" at bounding box center [538, 204] width 150 height 22
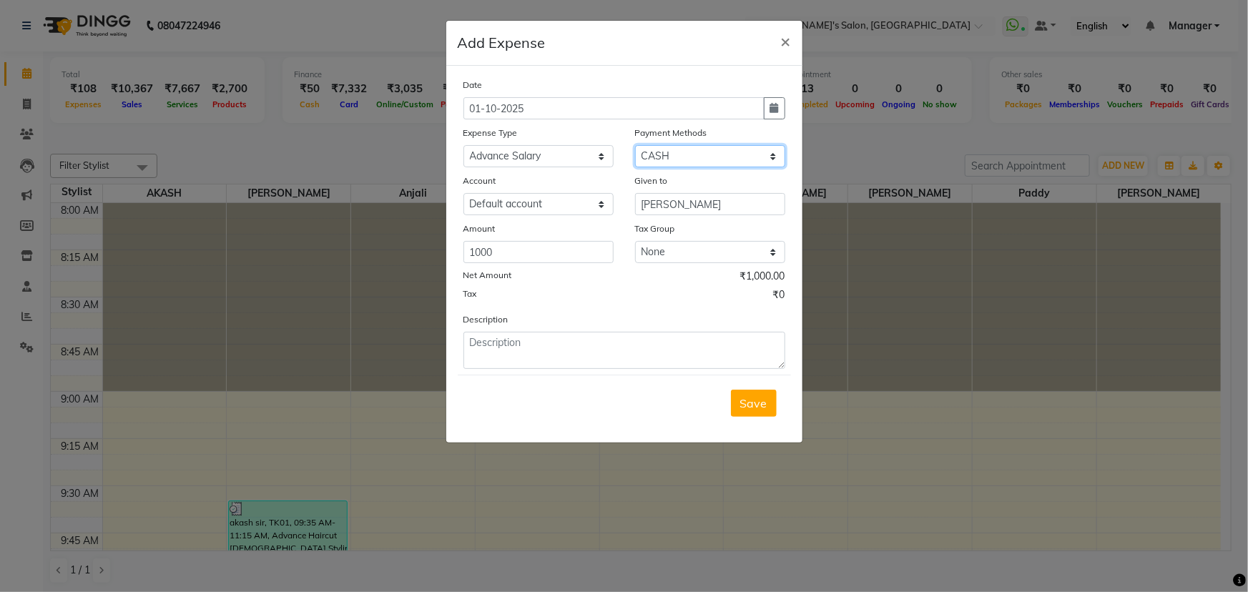
click at [770, 150] on select "Select CARD Voucher Package CASH Points Bank Wallet Prepaid GPay PhonePe PayTM …" at bounding box center [710, 156] width 150 height 22
select select "5"
click at [635, 146] on select "Select CARD Voucher Package CASH Points Bank Wallet Prepaid GPay PhonePe PayTM …" at bounding box center [710, 156] width 150 height 22
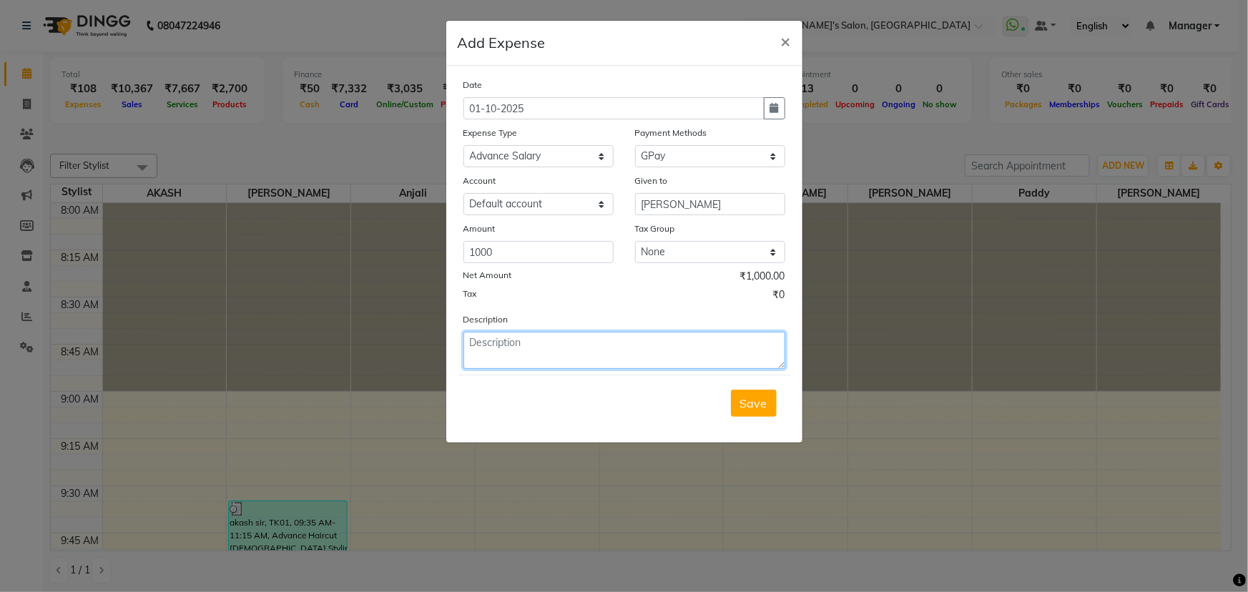
click at [564, 357] on textarea at bounding box center [624, 350] width 322 height 37
type textarea "advance salary"
click at [754, 409] on span "Save" at bounding box center [753, 403] width 27 height 14
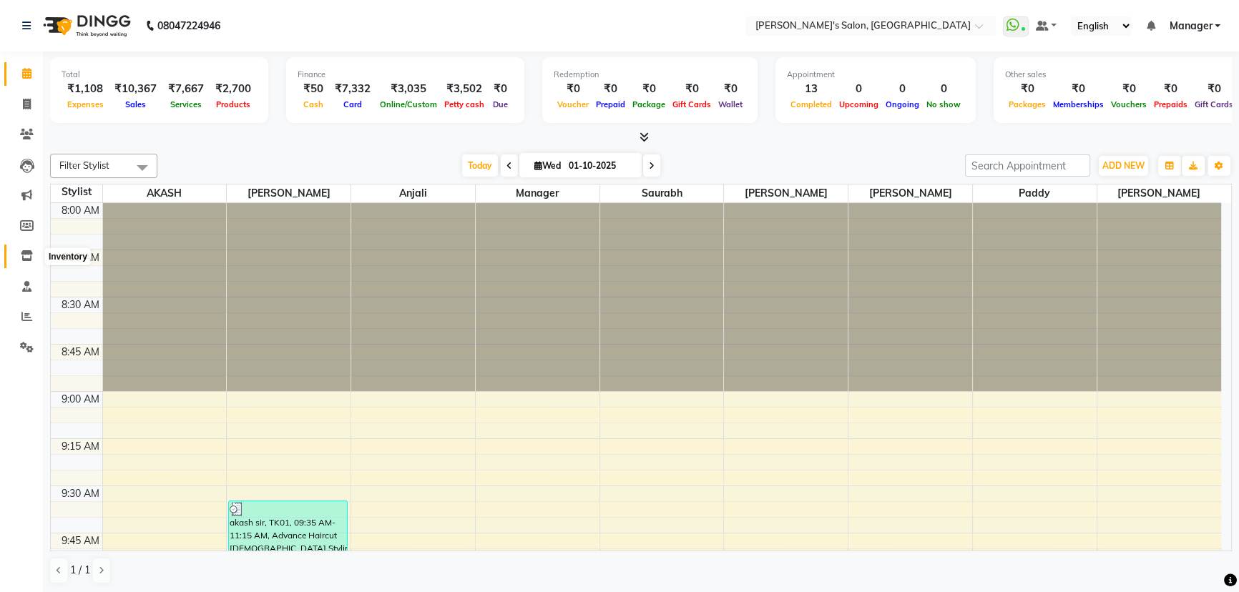
click at [22, 256] on icon at bounding box center [27, 255] width 12 height 11
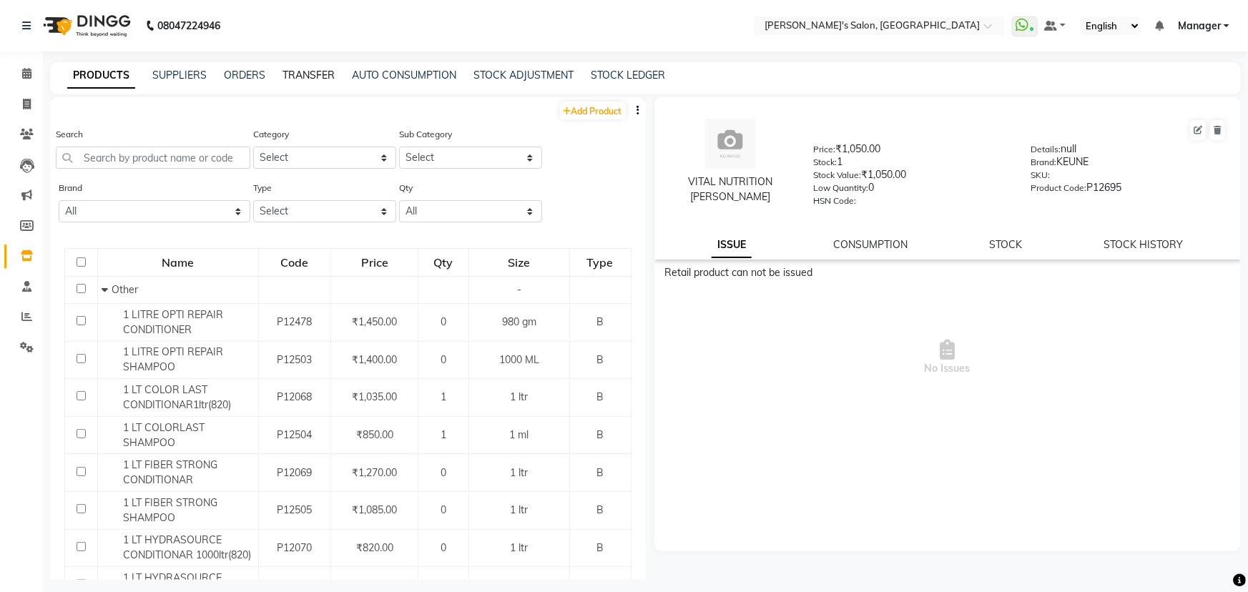
click at [288, 72] on link "TRANSFER" at bounding box center [309, 75] width 52 height 13
select select "sender"
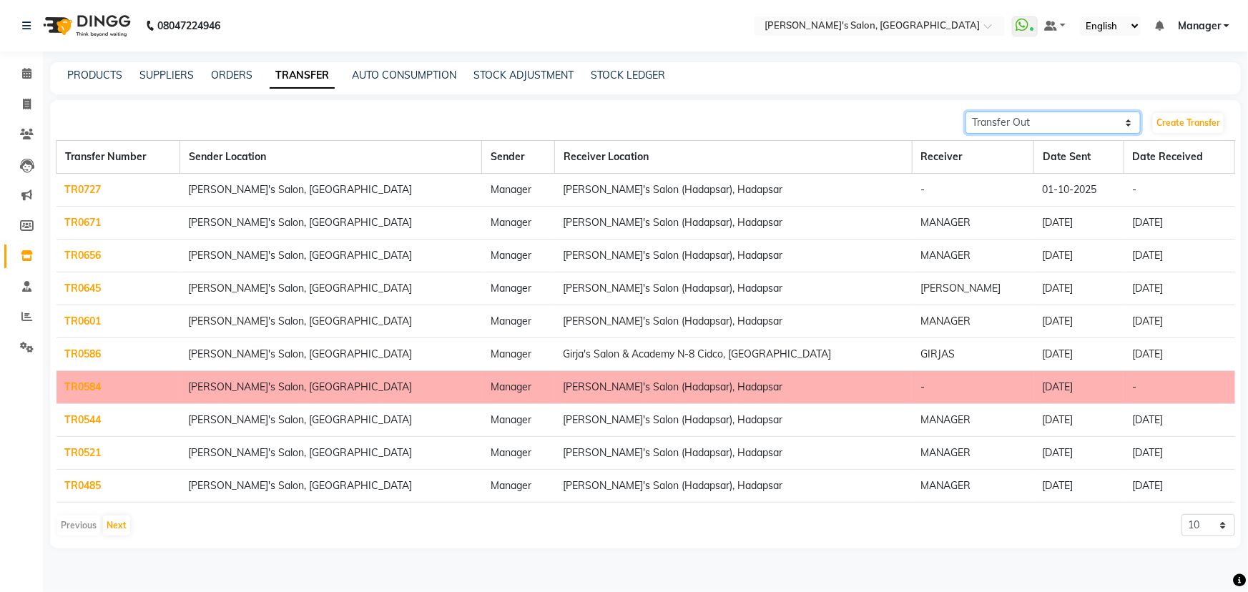
click at [1127, 117] on select "Transfer In Transfer Out" at bounding box center [1053, 123] width 175 height 22
click at [966, 112] on select "Transfer In Transfer Out" at bounding box center [1053, 123] width 175 height 22
click at [1182, 124] on link "Create Transfer" at bounding box center [1188, 123] width 71 height 20
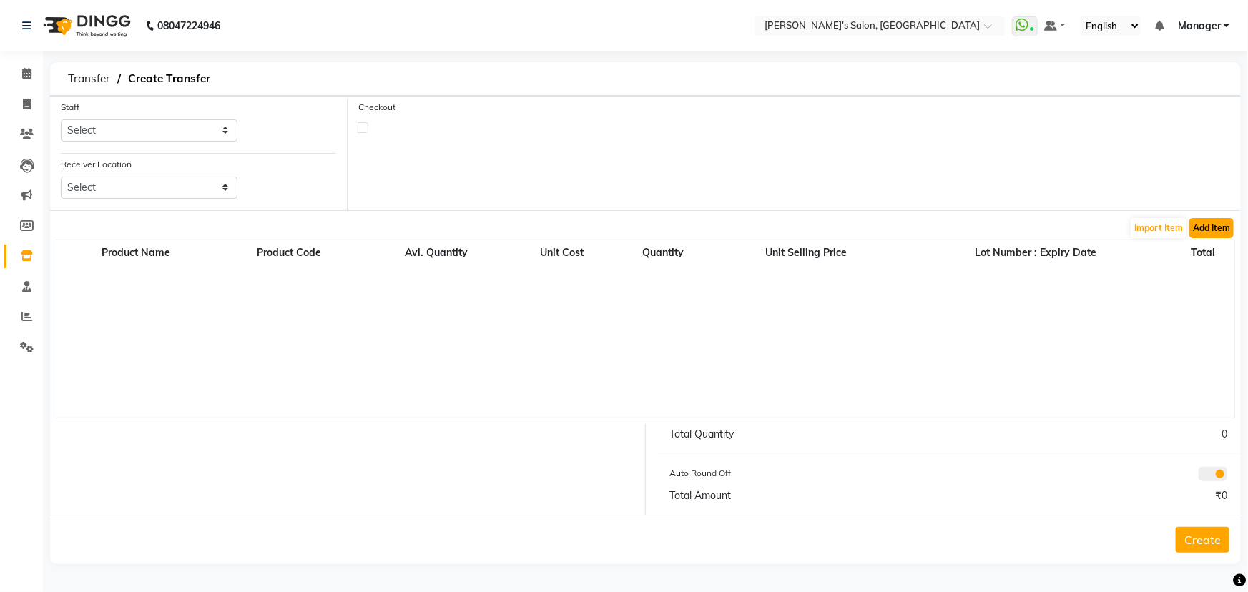
click at [1216, 227] on button "Add Item" at bounding box center [1211, 228] width 44 height 20
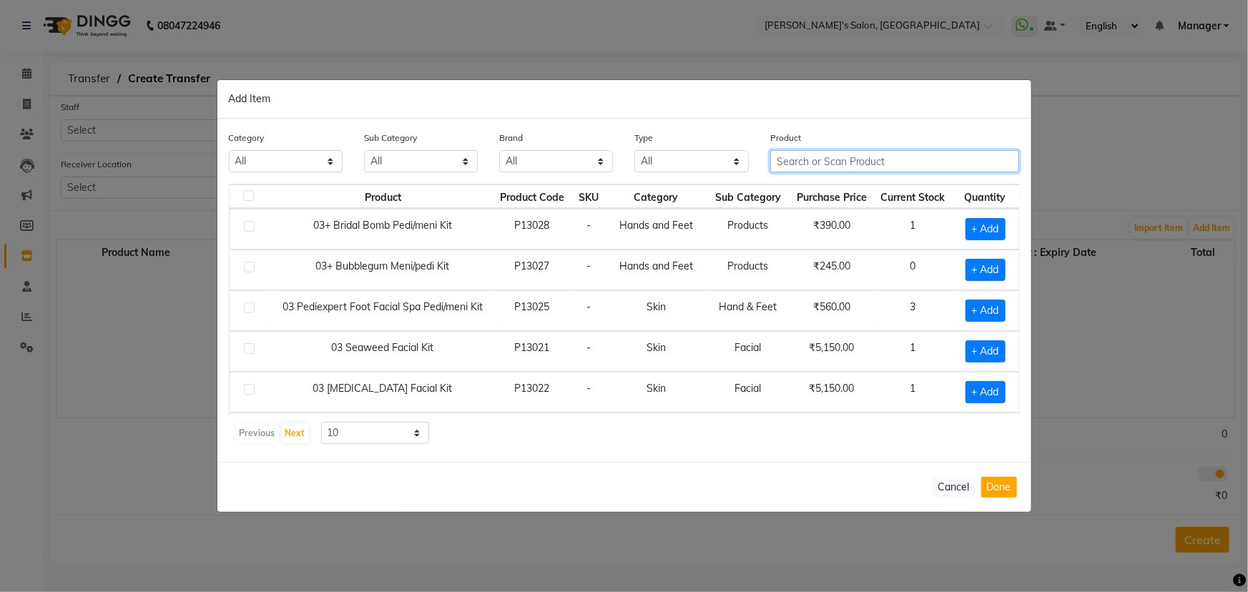
click at [851, 165] on input "text" at bounding box center [895, 161] width 250 height 22
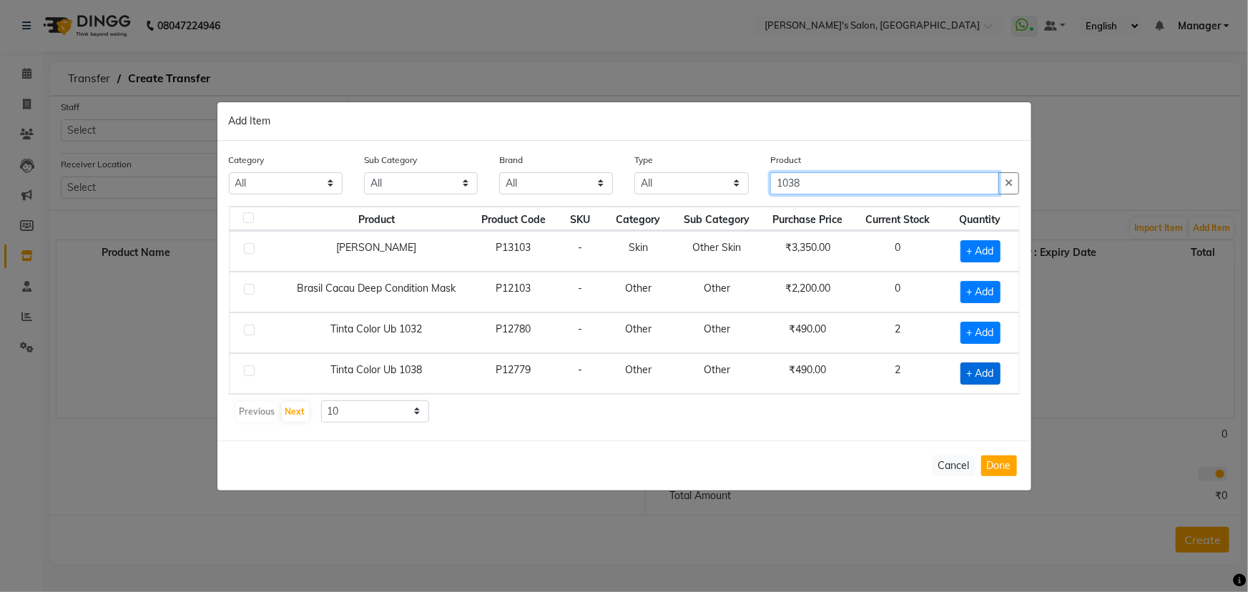
type input "1038"
click at [987, 366] on span "+ Add" at bounding box center [981, 374] width 40 height 22
checkbox input "true"
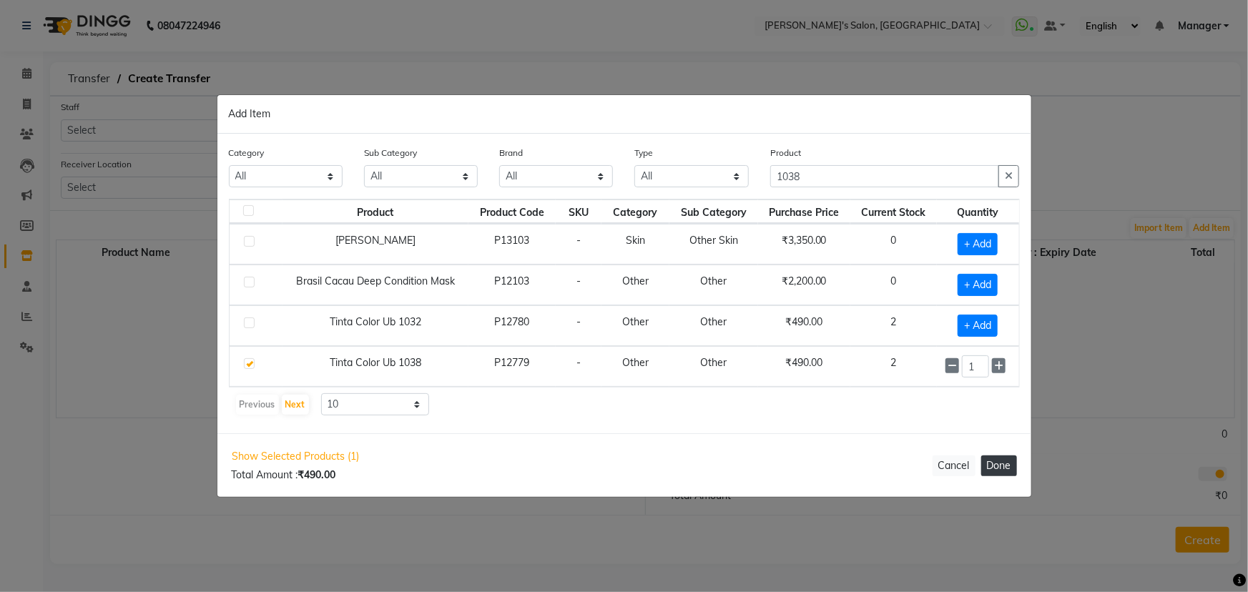
click at [1008, 460] on button "Done" at bounding box center [999, 466] width 36 height 21
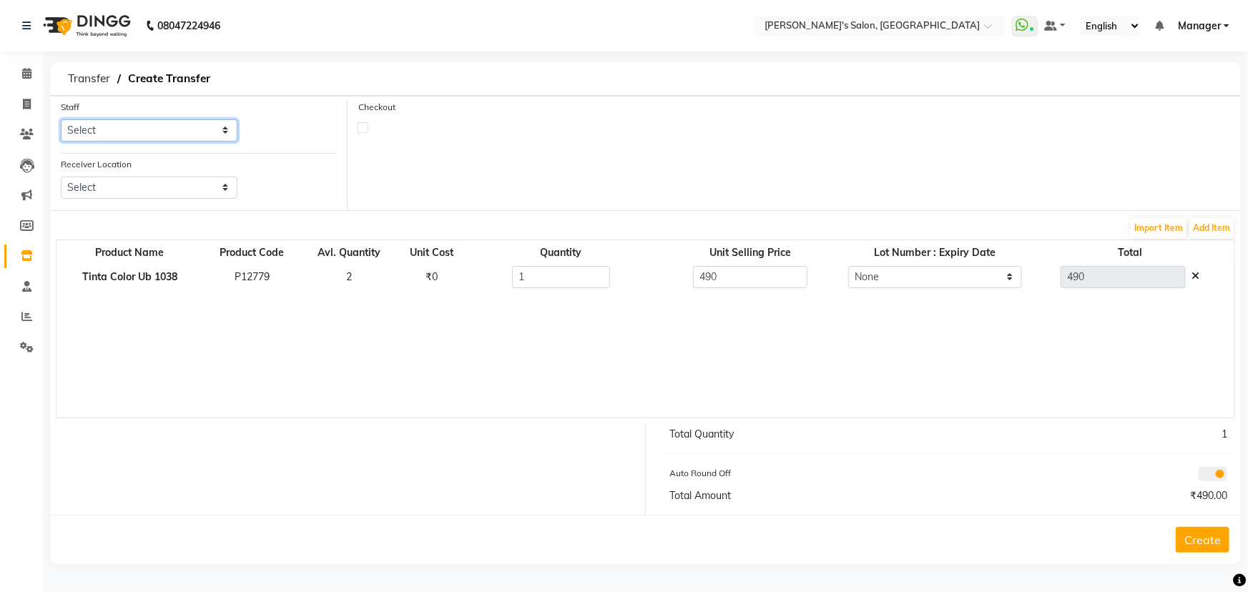
click at [216, 129] on select "Select AKASH [PERSON_NAME] [PERSON_NAME] Manager [PERSON_NAME] Saurabh SHWETA […" at bounding box center [149, 130] width 177 height 22
select select "63835"
click at [61, 119] on select "Select AKASH [PERSON_NAME] [PERSON_NAME] Manager [PERSON_NAME] Saurabh SHWETA […" at bounding box center [149, 130] width 177 height 22
click at [227, 186] on select "Select Girja's Salon & Academy N-8 Cidco, [GEOGRAPHIC_DATA] Girja's Salon ([GEO…" at bounding box center [149, 188] width 177 height 22
select select "426"
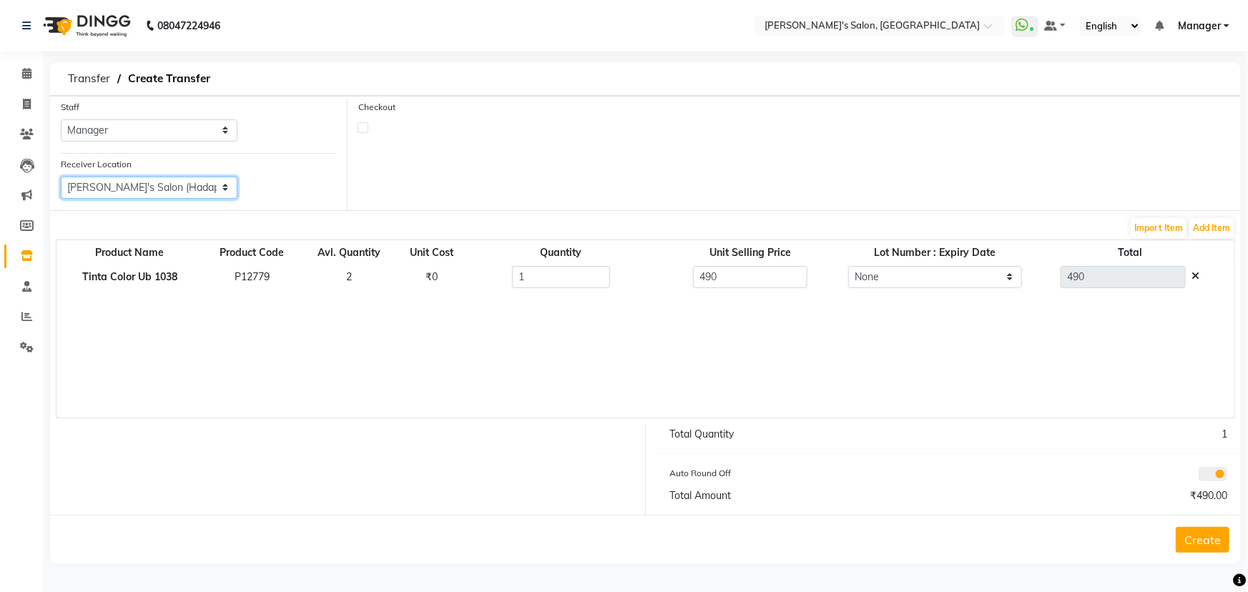
click at [61, 177] on select "Select Girja's Salon & Academy N-8 Cidco, [GEOGRAPHIC_DATA] Girja's Salon ([GEO…" at bounding box center [149, 188] width 177 height 22
click at [1205, 544] on button "Create" at bounding box center [1203, 540] width 54 height 26
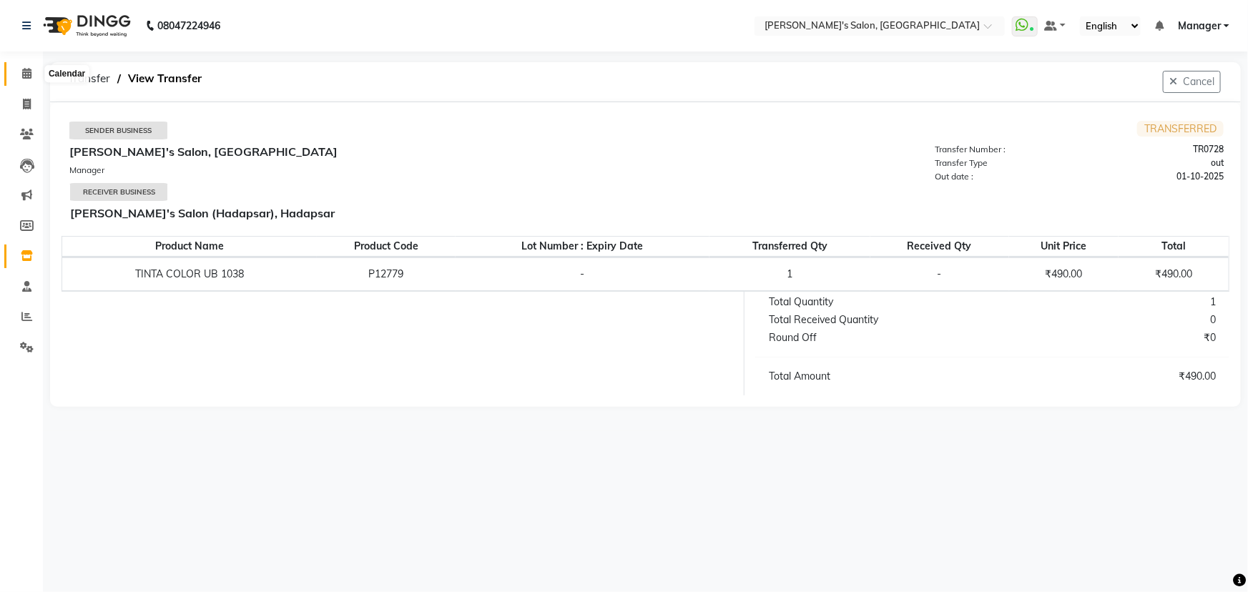
click at [26, 75] on icon at bounding box center [26, 73] width 9 height 11
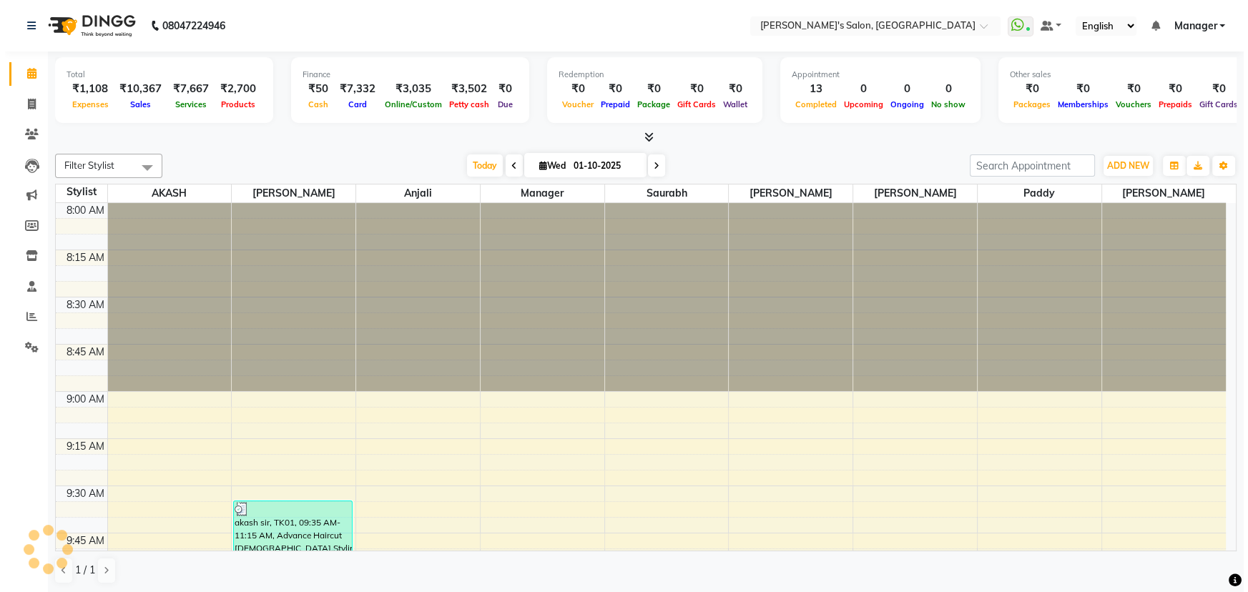
scroll to position [2258, 0]
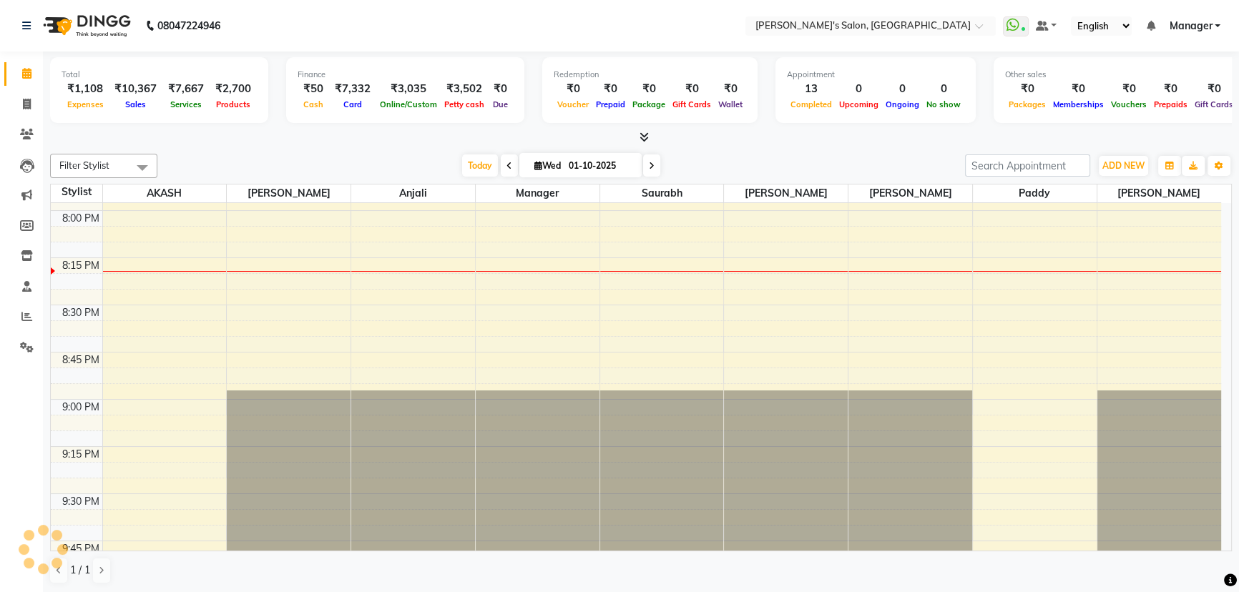
click at [1217, 23] on link "Manager" at bounding box center [1194, 26] width 51 height 15
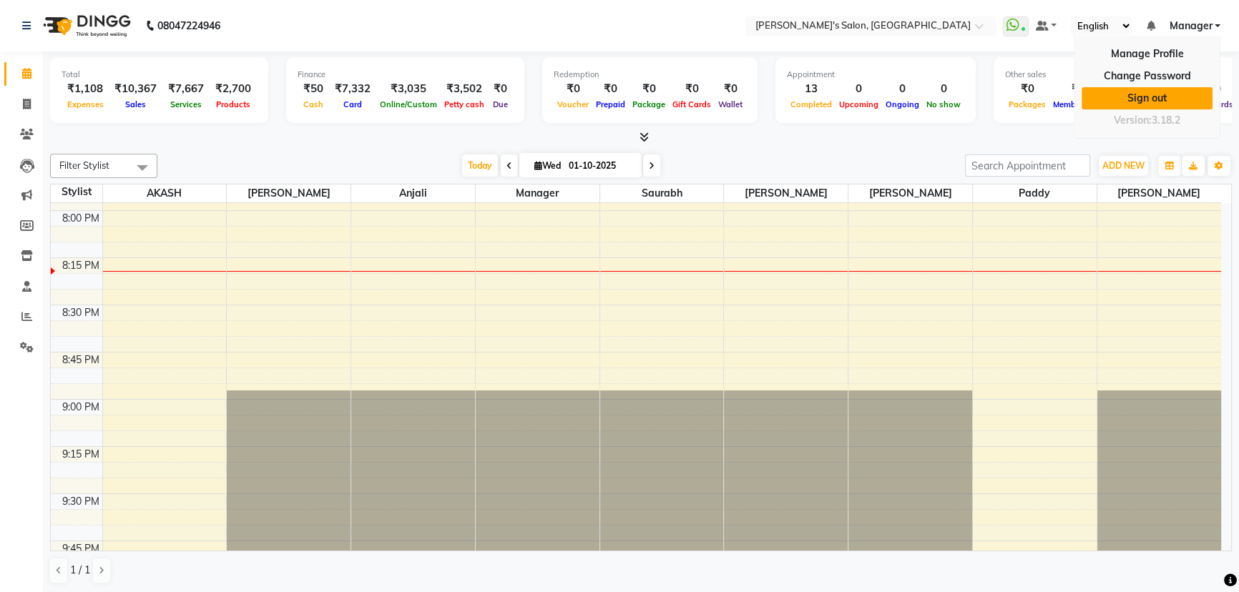
click at [1182, 105] on link "Sign out" at bounding box center [1146, 98] width 131 height 22
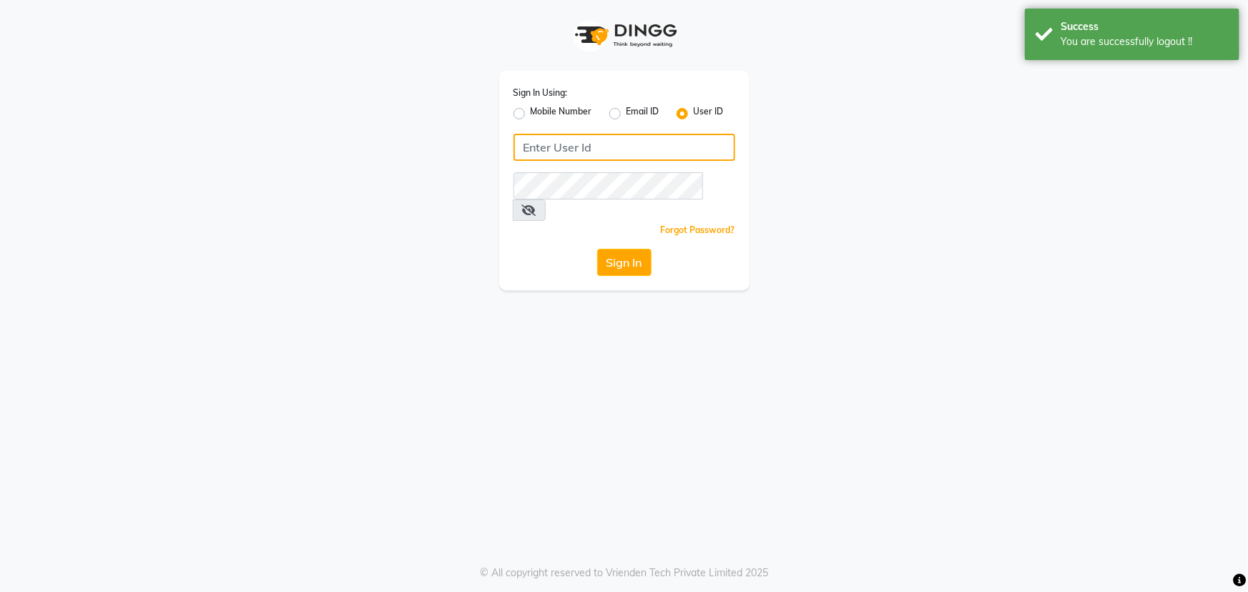
type input "8279543673"
click at [531, 111] on label "Mobile Number" at bounding box center [562, 113] width 62 height 17
click at [531, 111] on input "Mobile Number" at bounding box center [535, 109] width 9 height 9
radio input "true"
radio input "false"
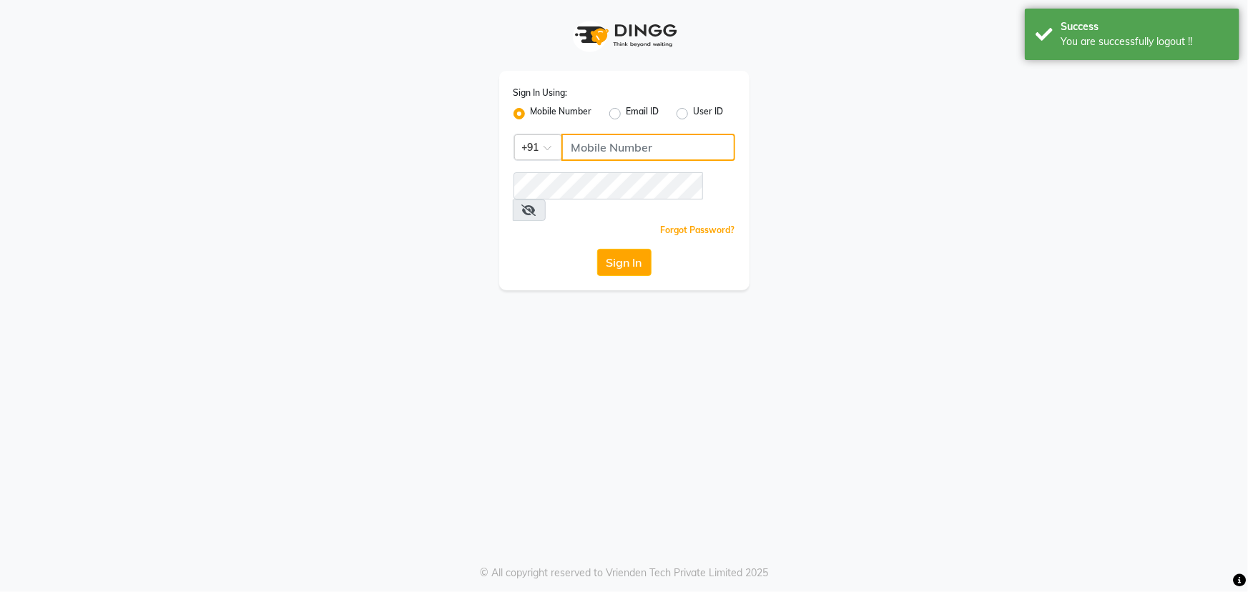
click at [608, 157] on input "Username" at bounding box center [648, 147] width 174 height 27
type input "8279543673"
click at [634, 249] on button "Sign In" at bounding box center [624, 262] width 54 height 27
